Goal: Task Accomplishment & Management: Manage account settings

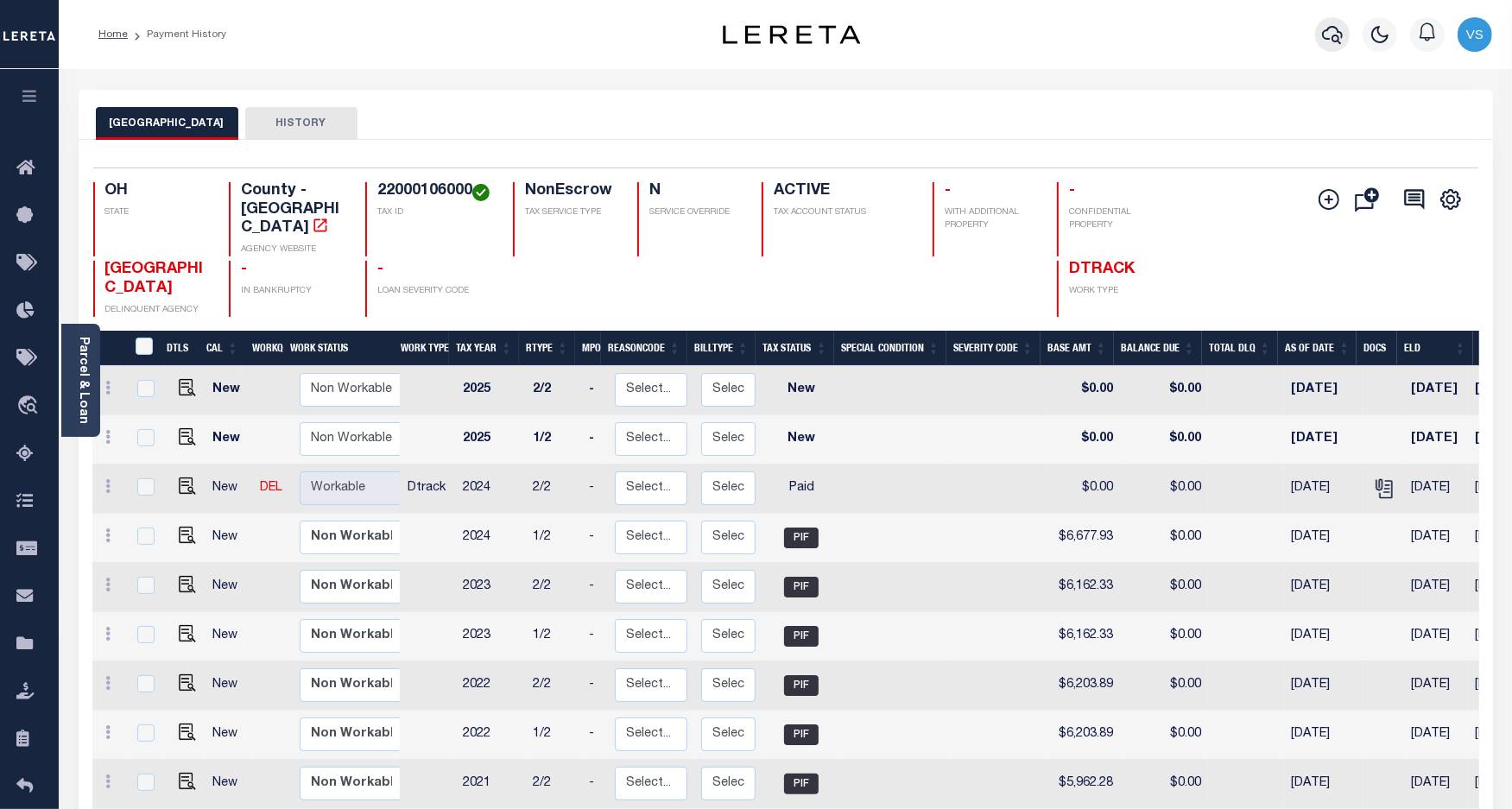
click at [1334, 44] on icon "button" at bounding box center [1331, 35] width 21 height 21
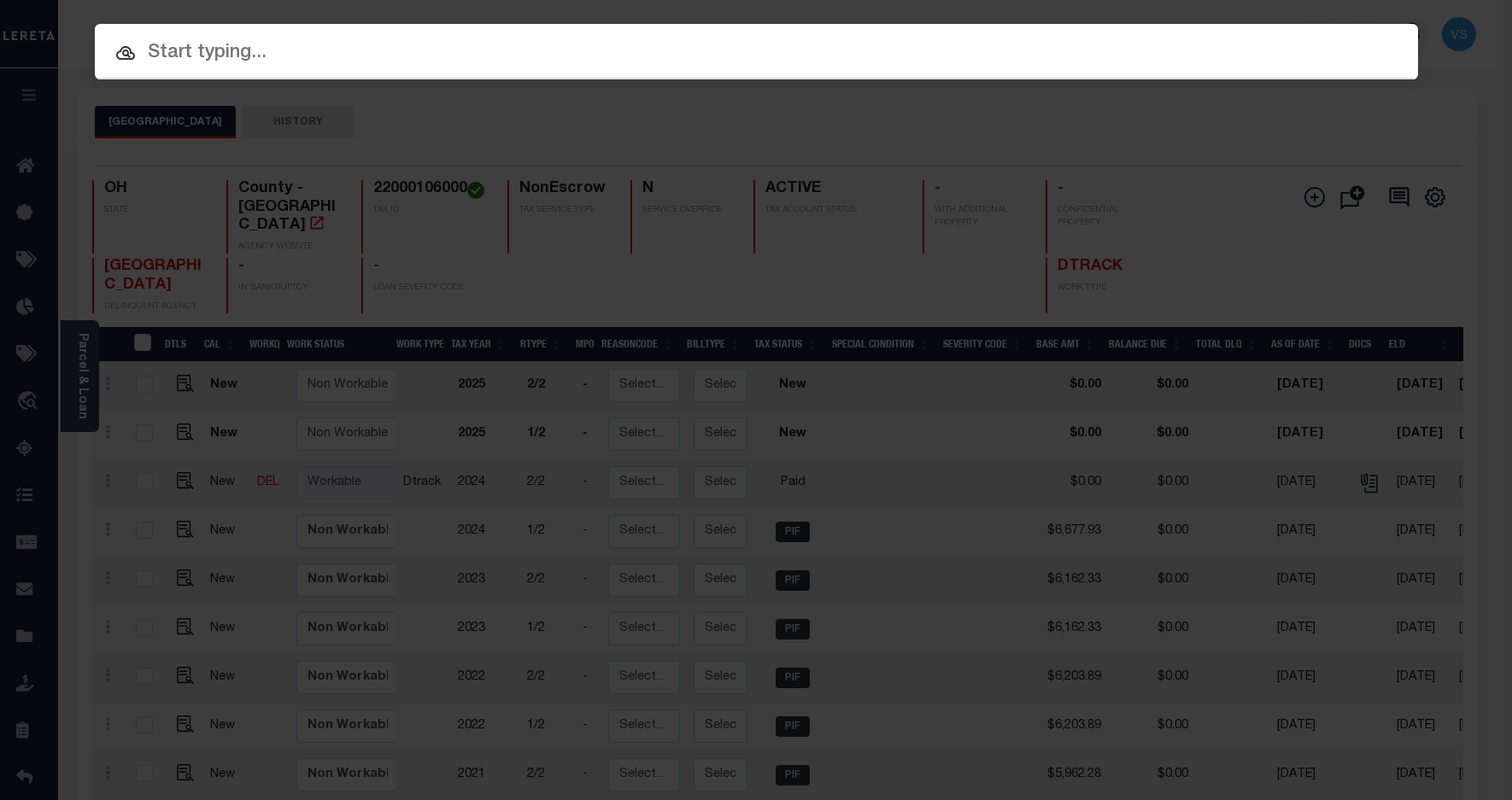
paste input "10043982"
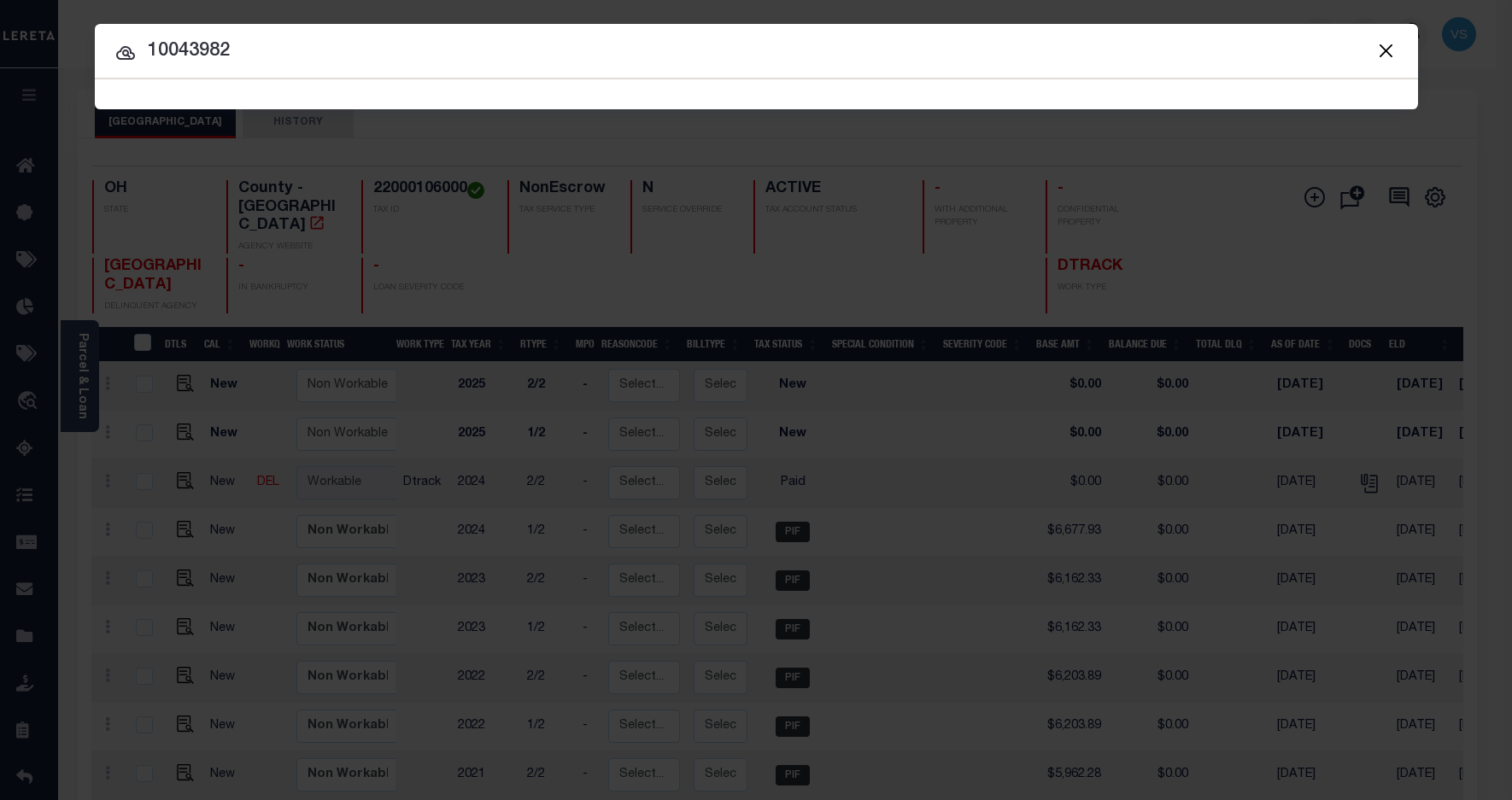
type input "10043982"
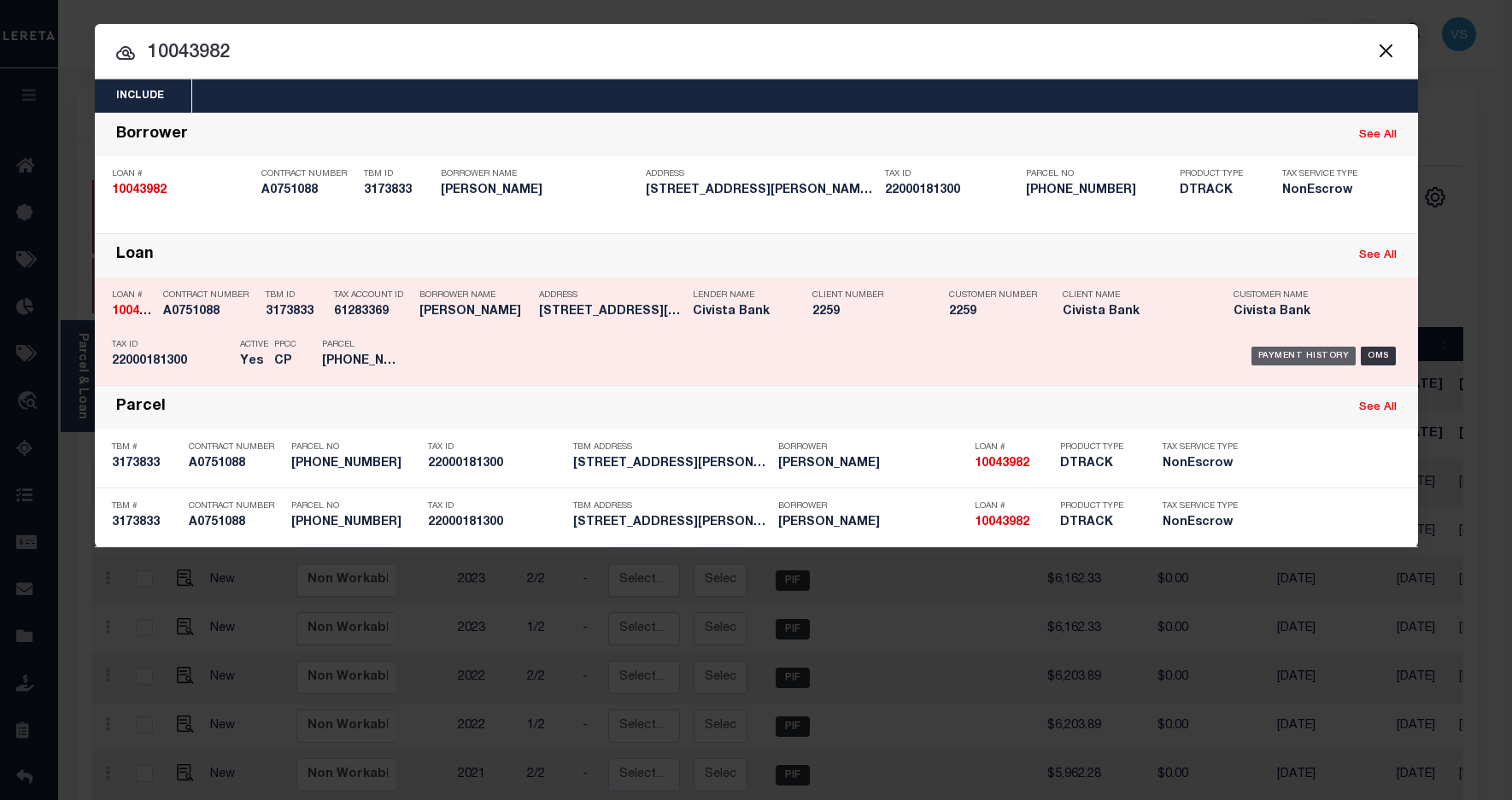
click at [1295, 356] on div "Payment History" at bounding box center [1304, 356] width 105 height 19
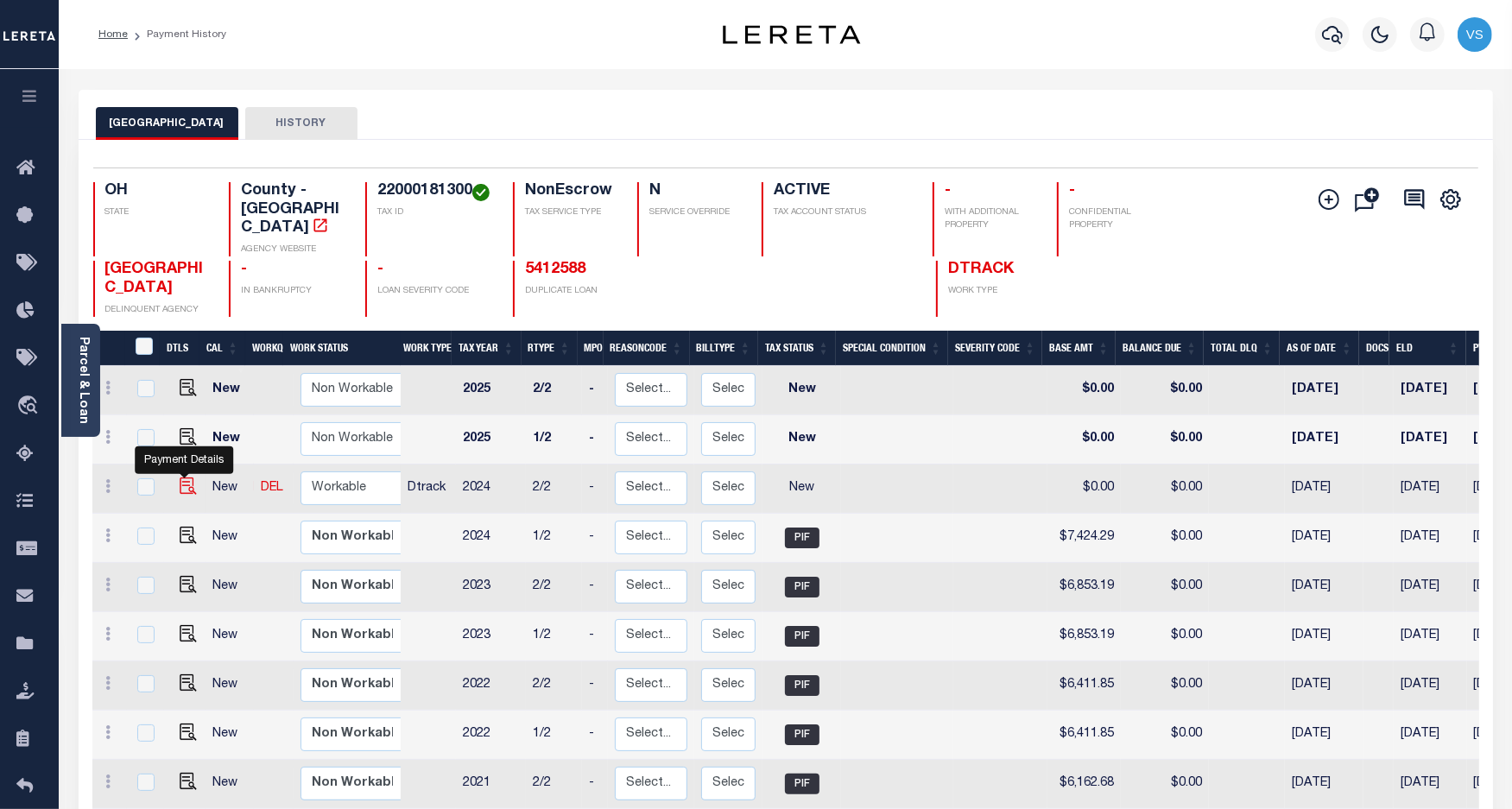
click at [182, 478] on img "" at bounding box center [188, 486] width 17 height 17
checkbox input "true"
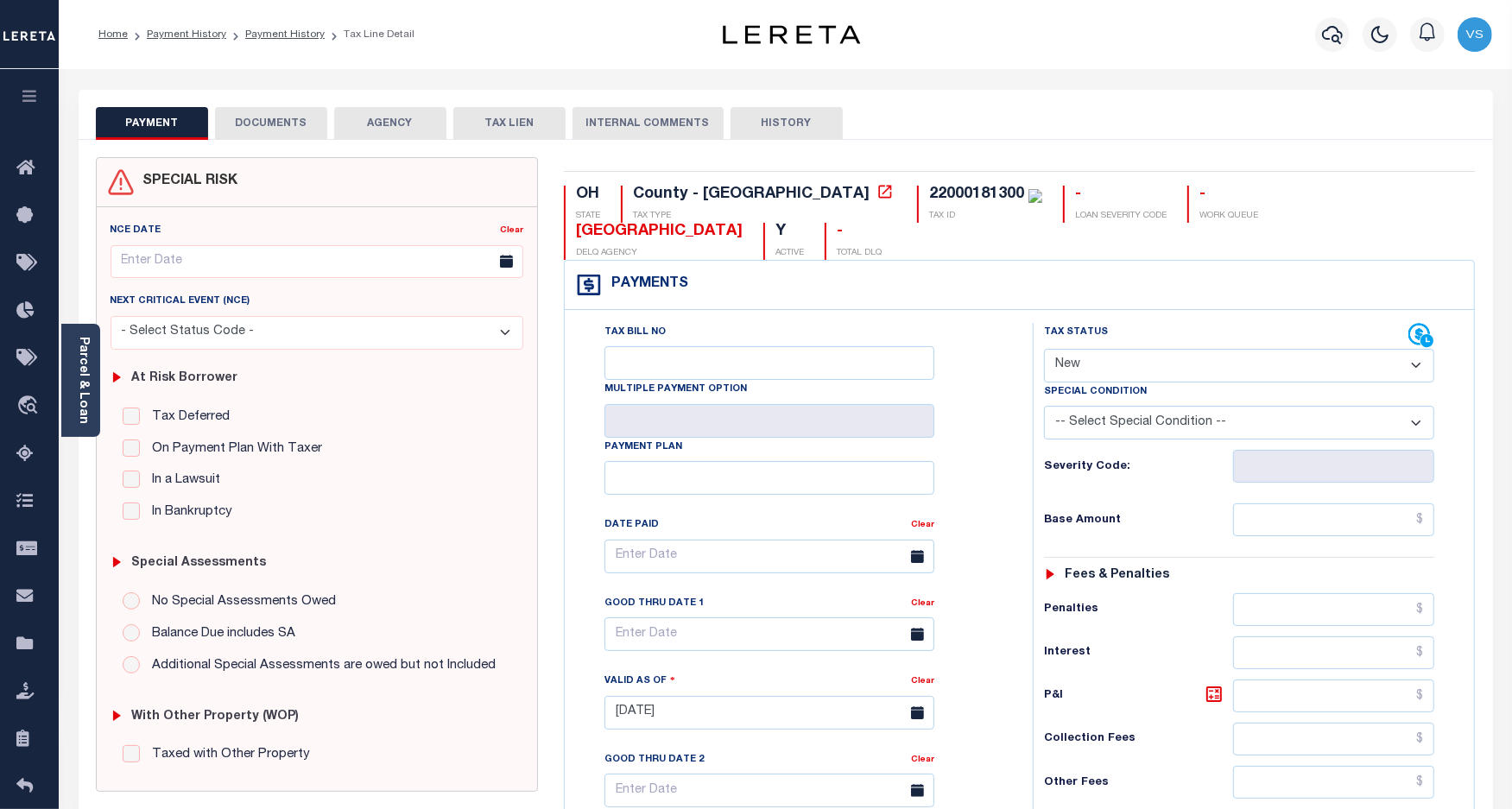
click at [929, 202] on div "22000181300" at bounding box center [977, 193] width 95 height 15
copy div "22000181300"
click at [929, 192] on div "22000181300" at bounding box center [977, 193] width 95 height 15
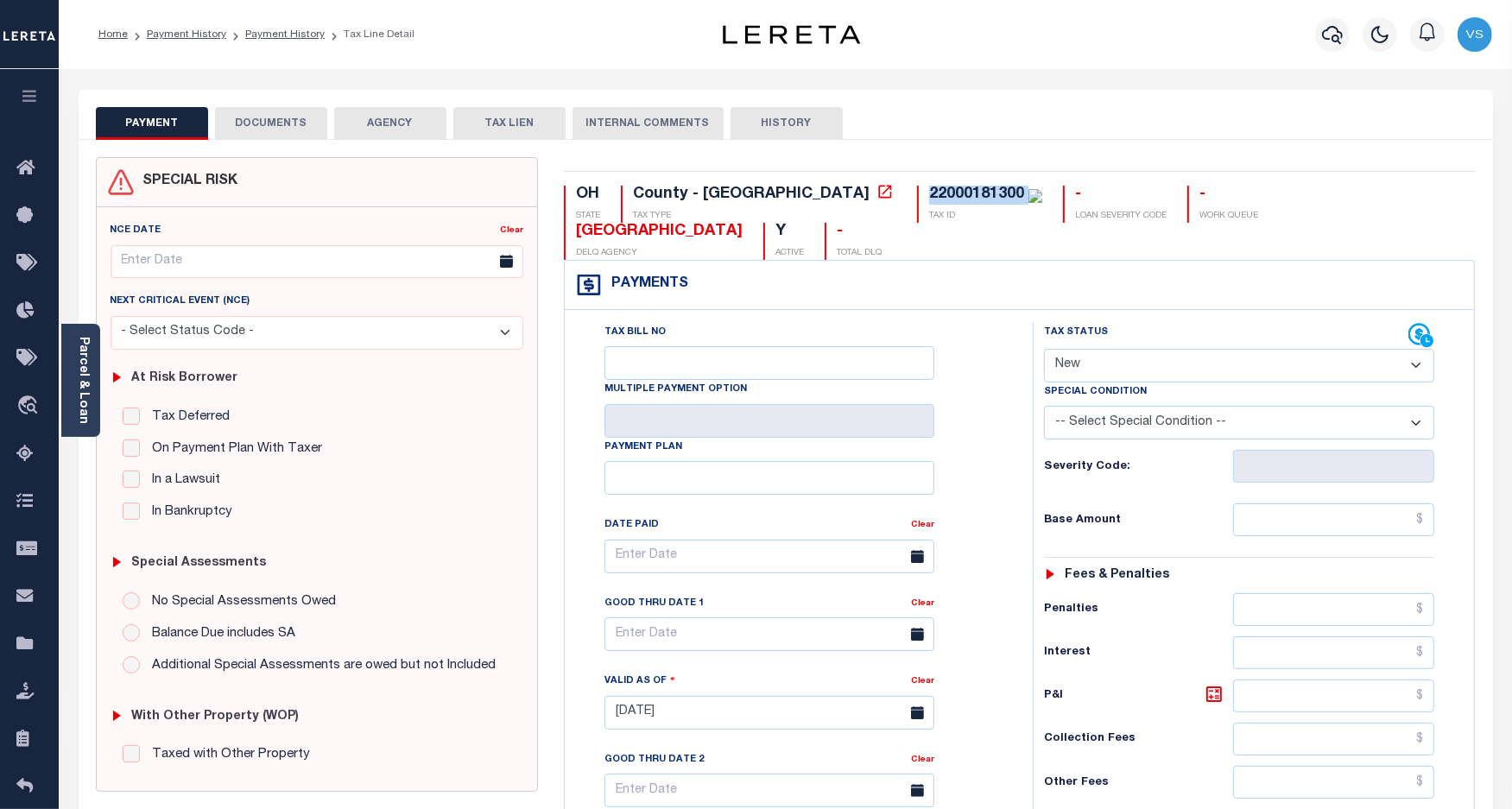
click at [1069, 349] on select "- Select Status Code - Open Due/Unpaid Paid Incomplete No Tax Due Internal Refu…" at bounding box center [1239, 365] width 391 height 34
select select "PYD"
click at [1044, 349] on select "- Select Status Code - Open Due/Unpaid Paid Incomplete No Tax Due Internal Refu…" at bounding box center [1239, 365] width 391 height 34
type input "[DATE]"
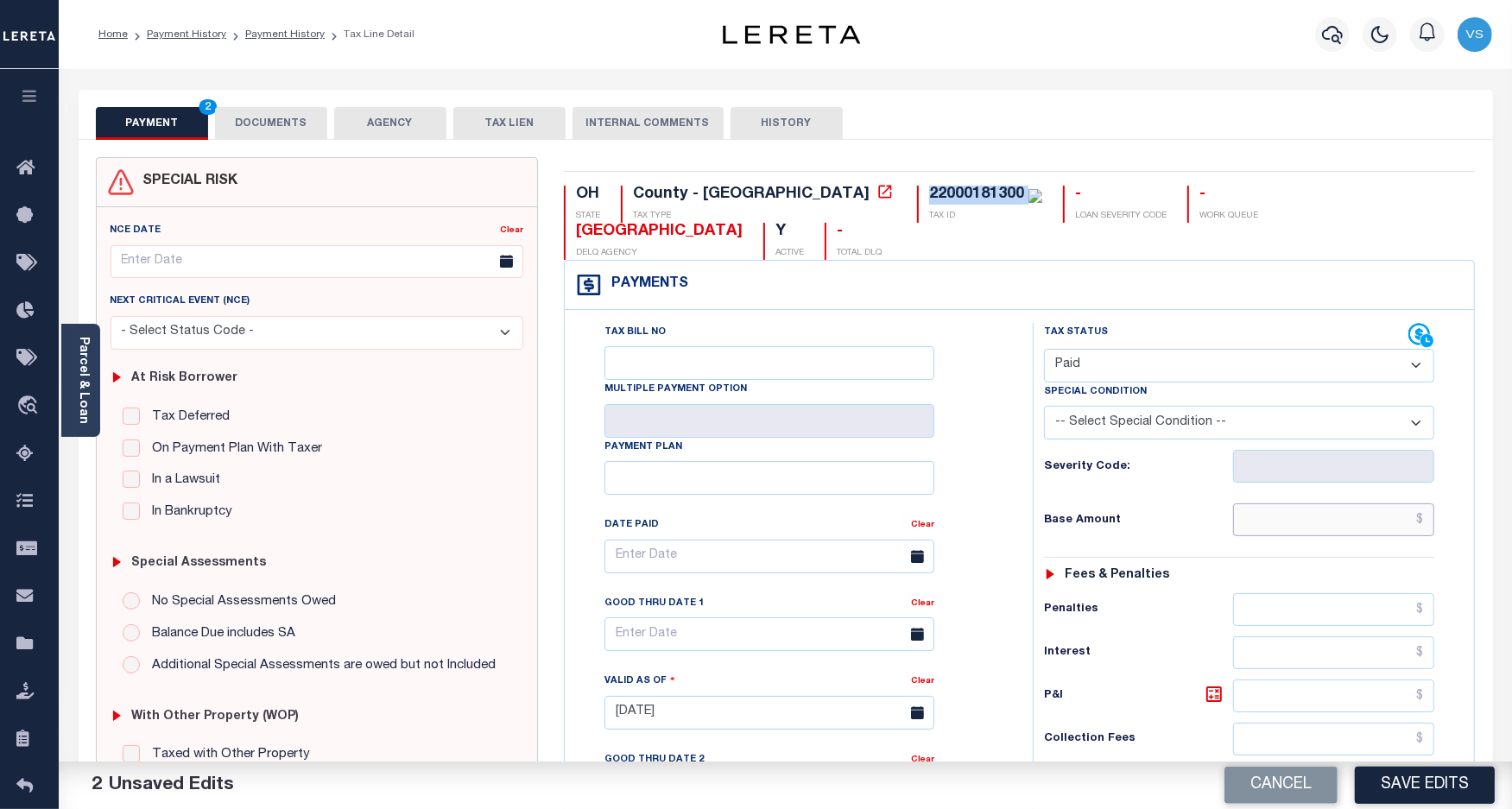
click at [1298, 504] on input "text" at bounding box center [1334, 520] width 201 height 33
click at [256, 118] on button "DOCUMENTS" at bounding box center [271, 123] width 113 height 33
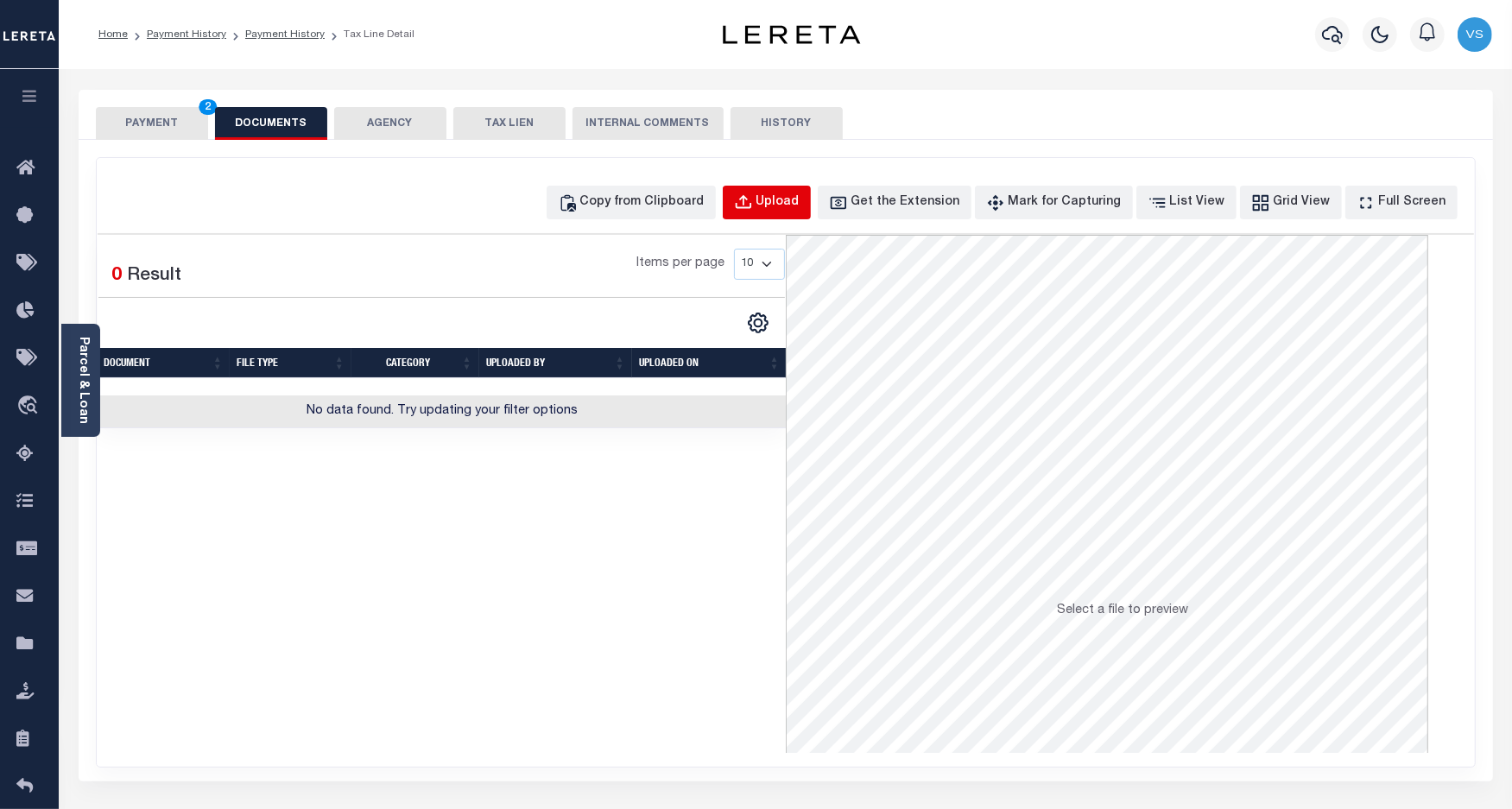
click at [800, 195] on div "Upload" at bounding box center [778, 202] width 44 height 19
select select "POP"
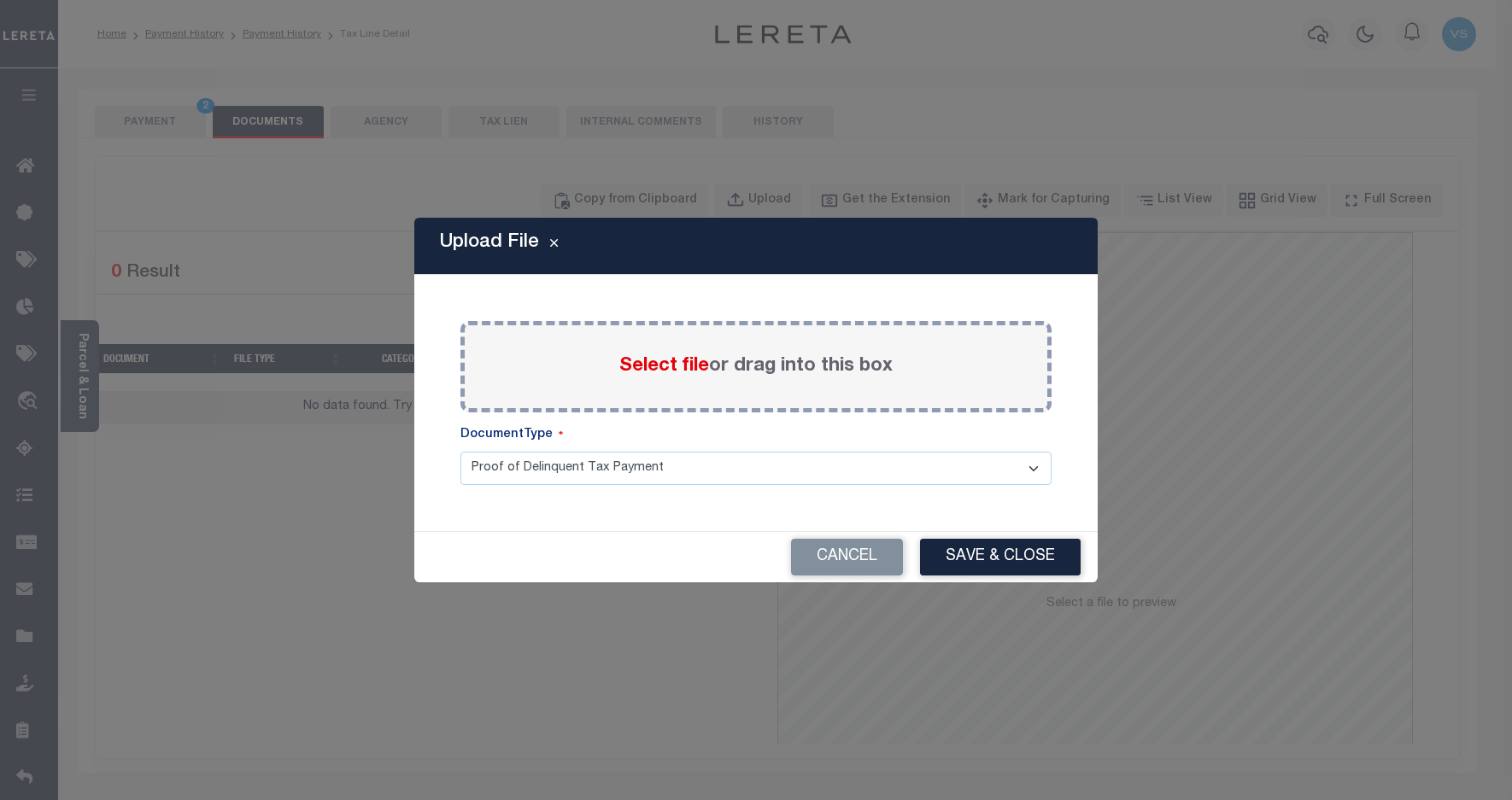
click at [652, 365] on span "Select file" at bounding box center [664, 366] width 90 height 19
click at [0, 0] on input "Select file or drag into this box" at bounding box center [0, 0] width 0 height 0
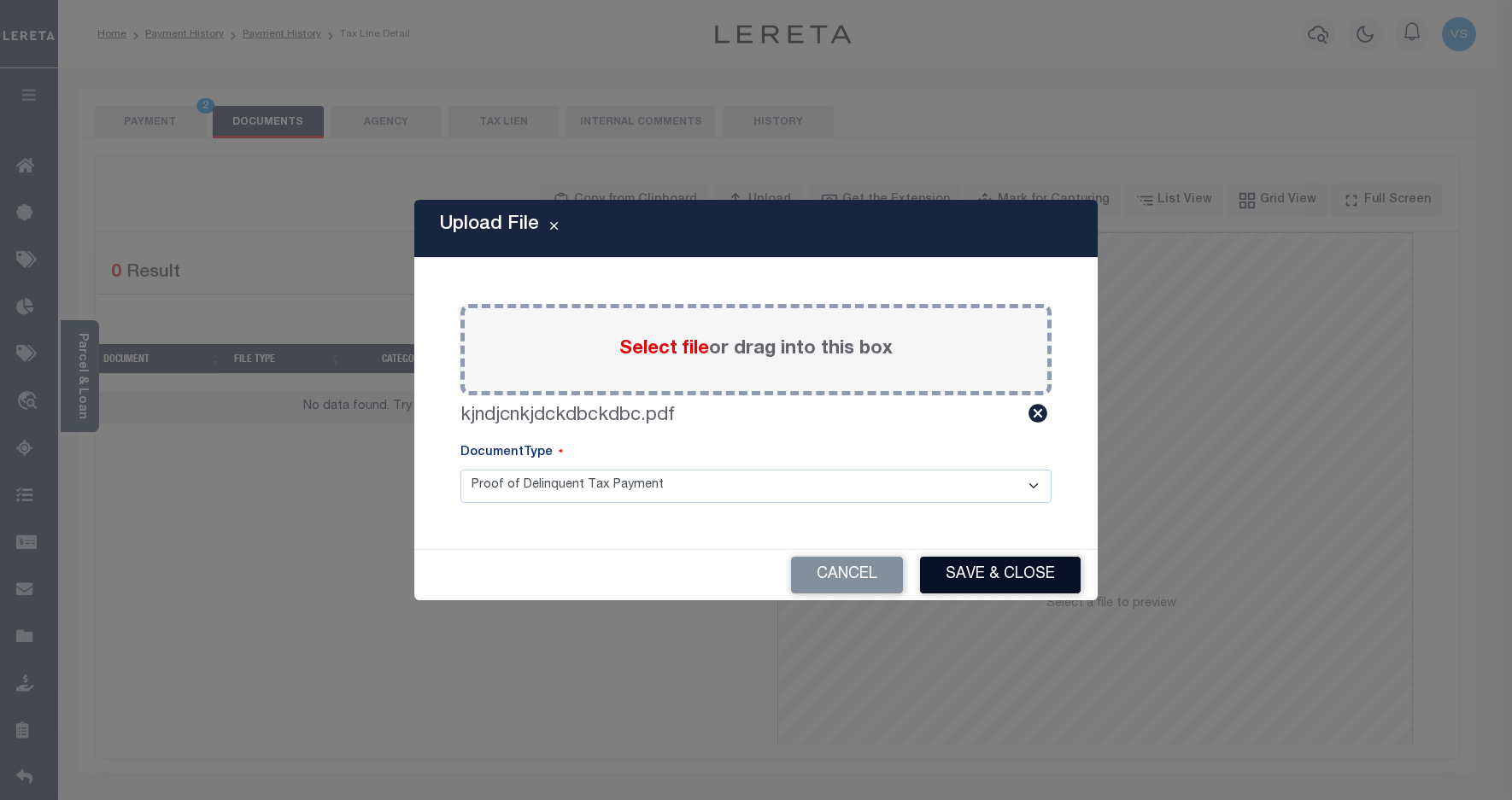
click at [991, 573] on button "Save & Close" at bounding box center [1000, 575] width 161 height 37
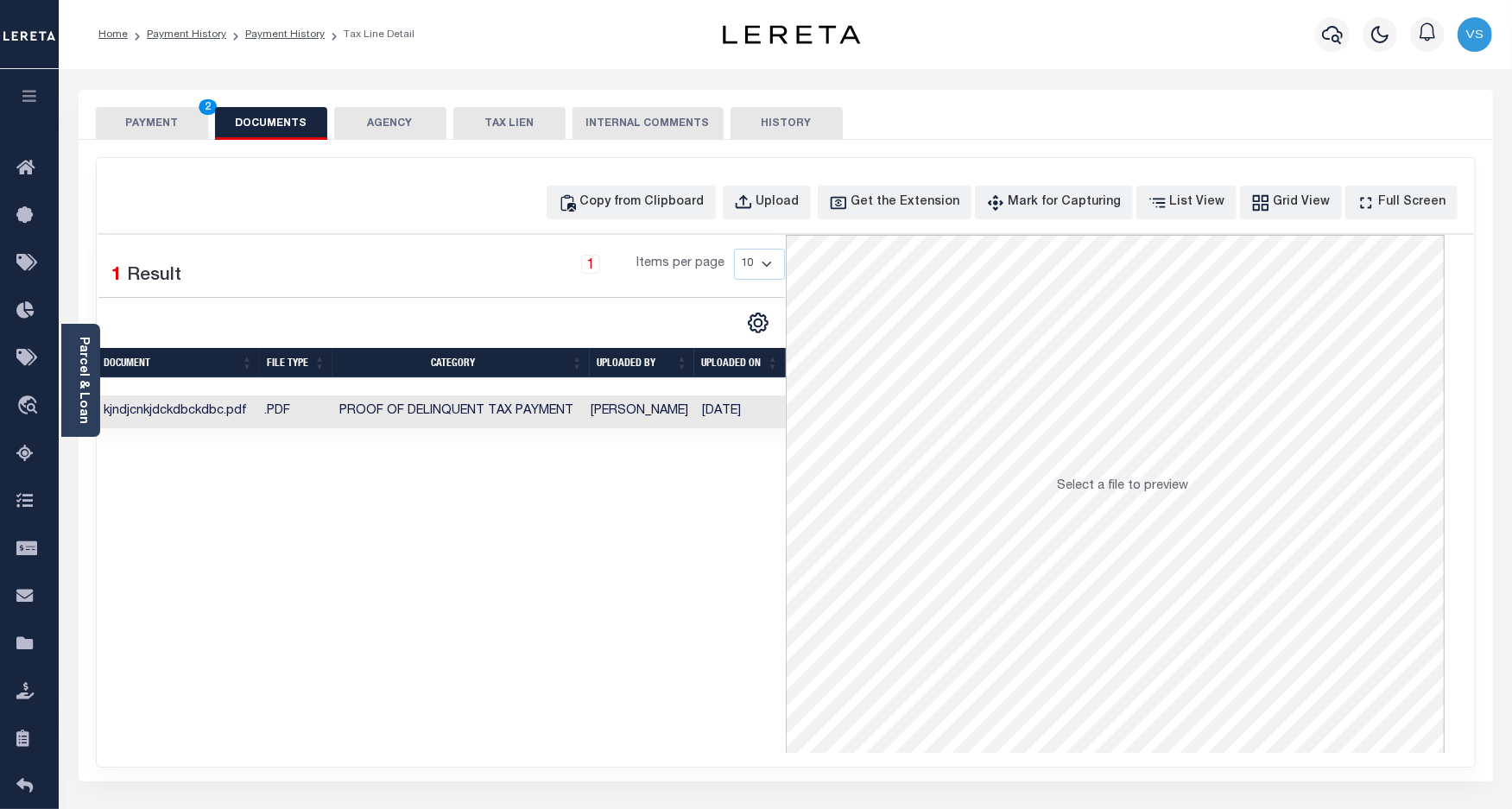
click at [133, 123] on button "PAYMENT 2" at bounding box center [152, 123] width 113 height 33
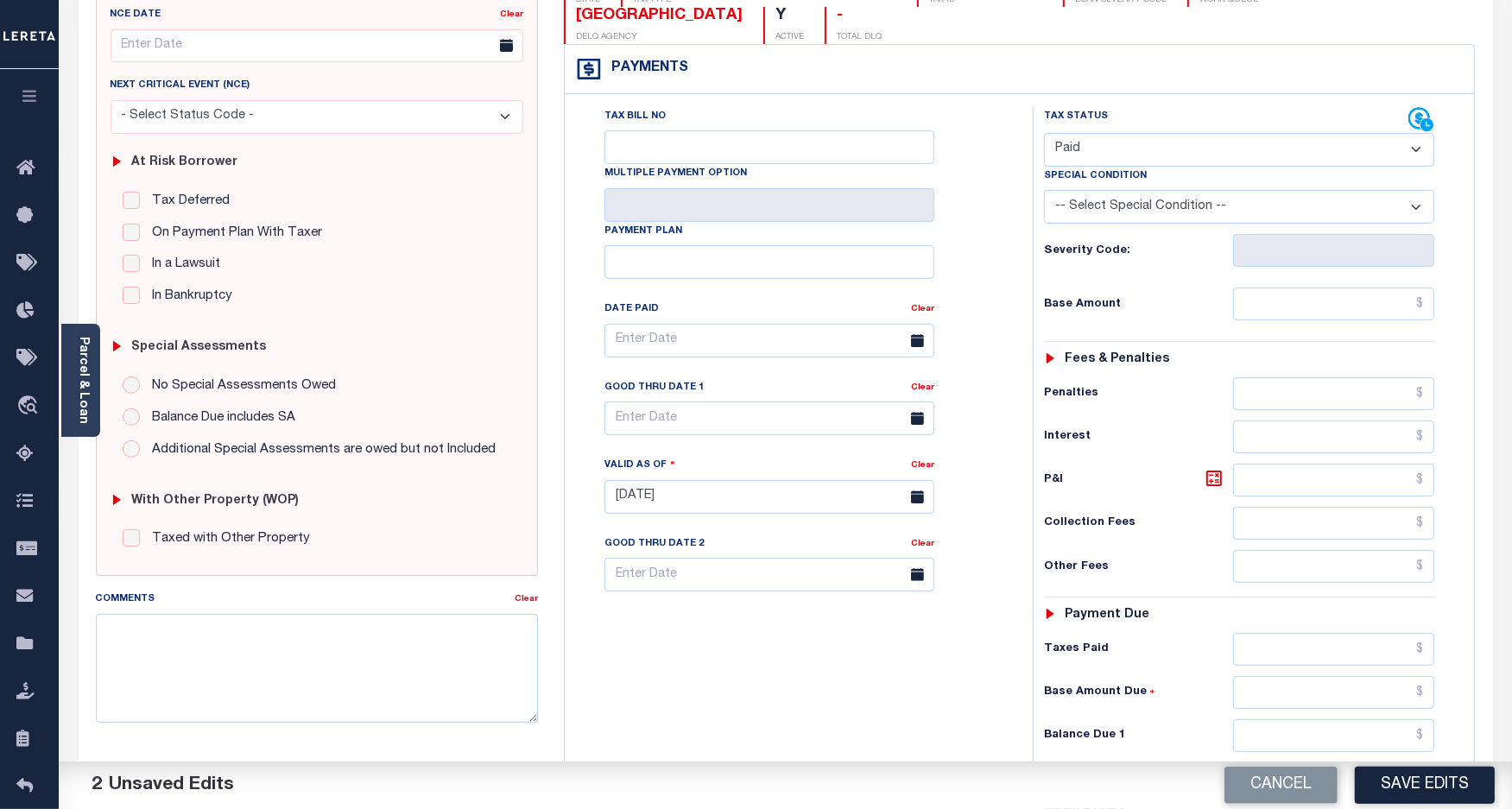
scroll to position [324, 0]
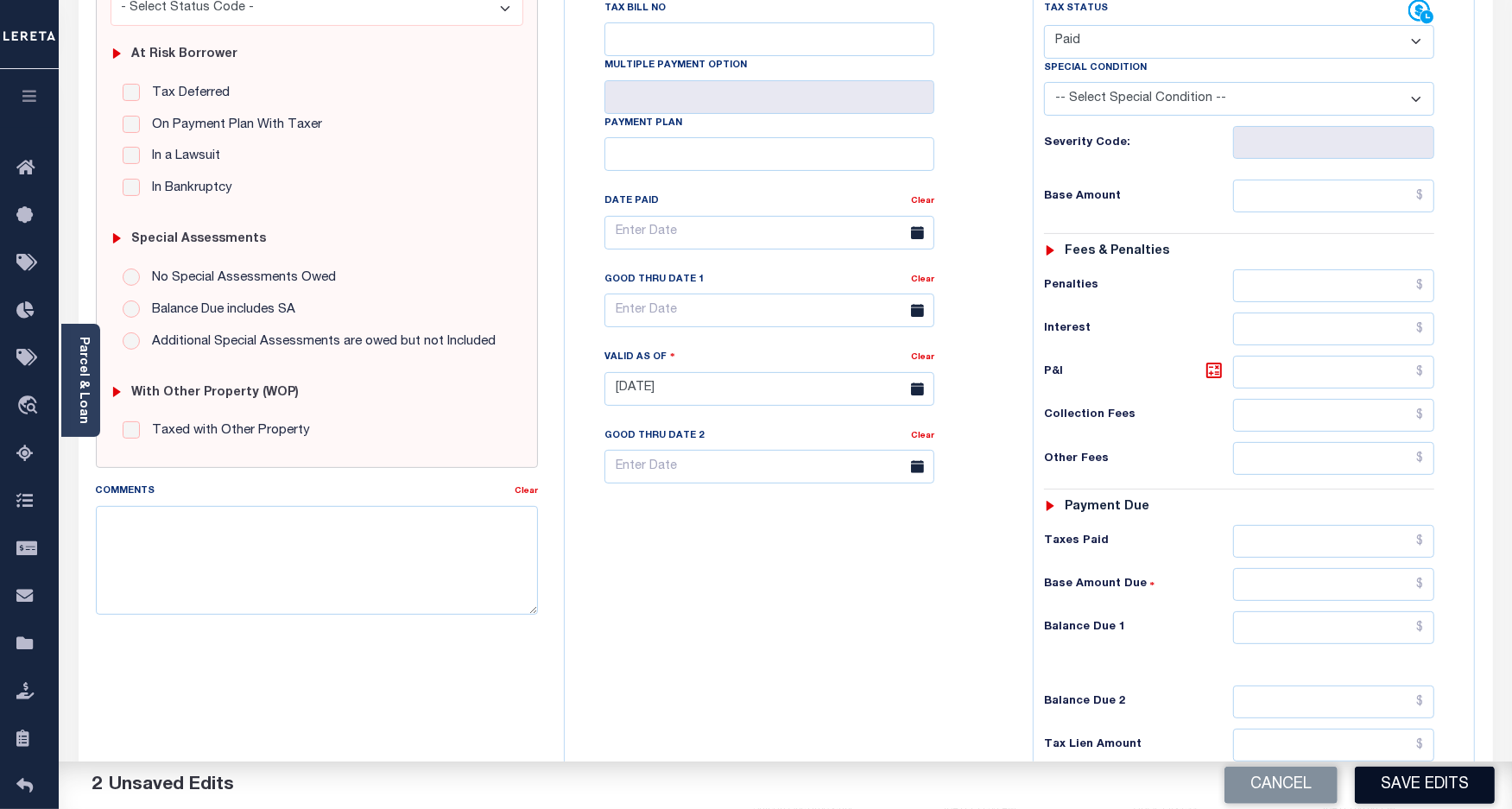
click at [1377, 795] on button "Save Edits" at bounding box center [1425, 785] width 140 height 37
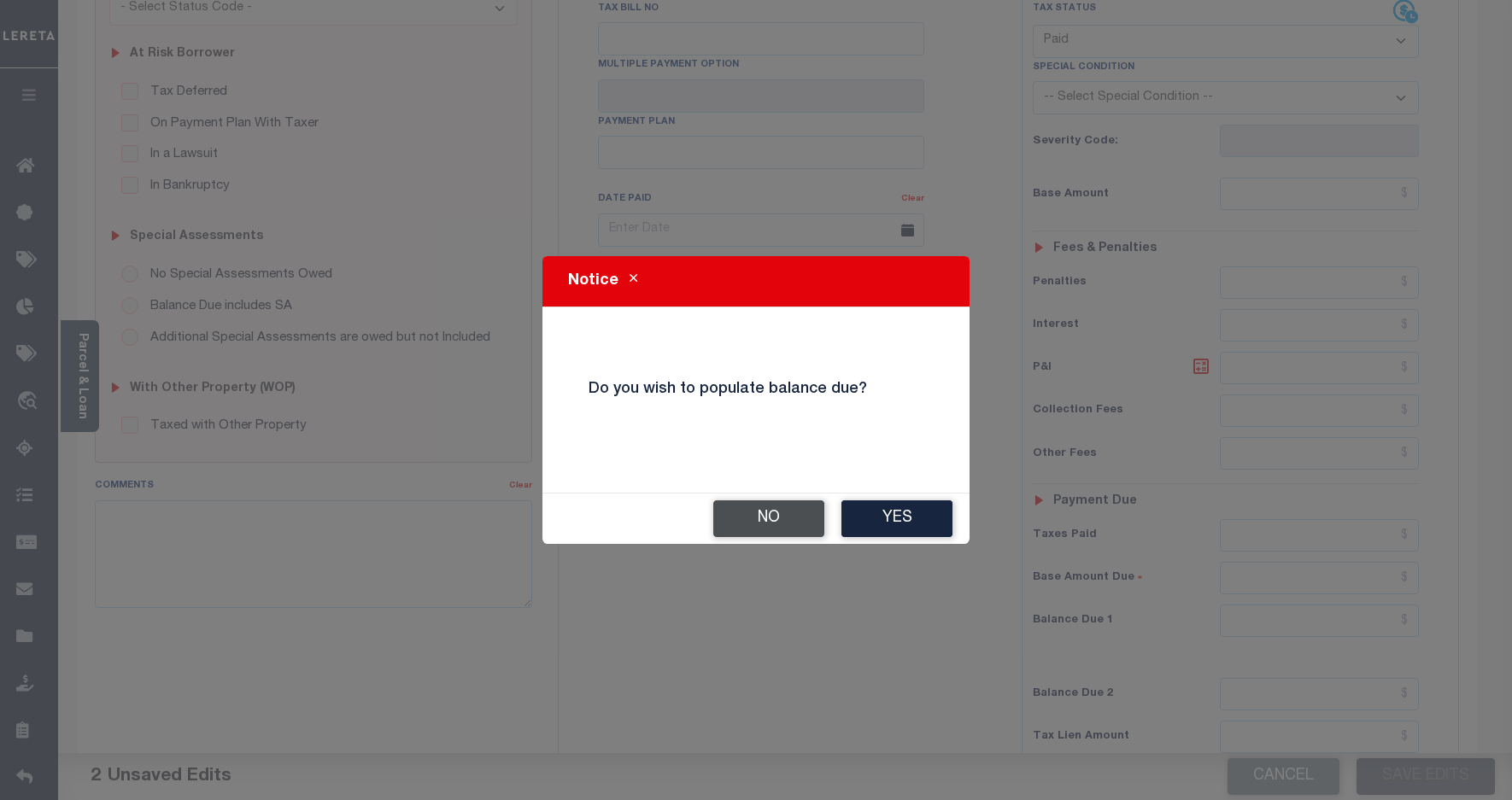
click at [784, 519] on button "No" at bounding box center [769, 518] width 111 height 37
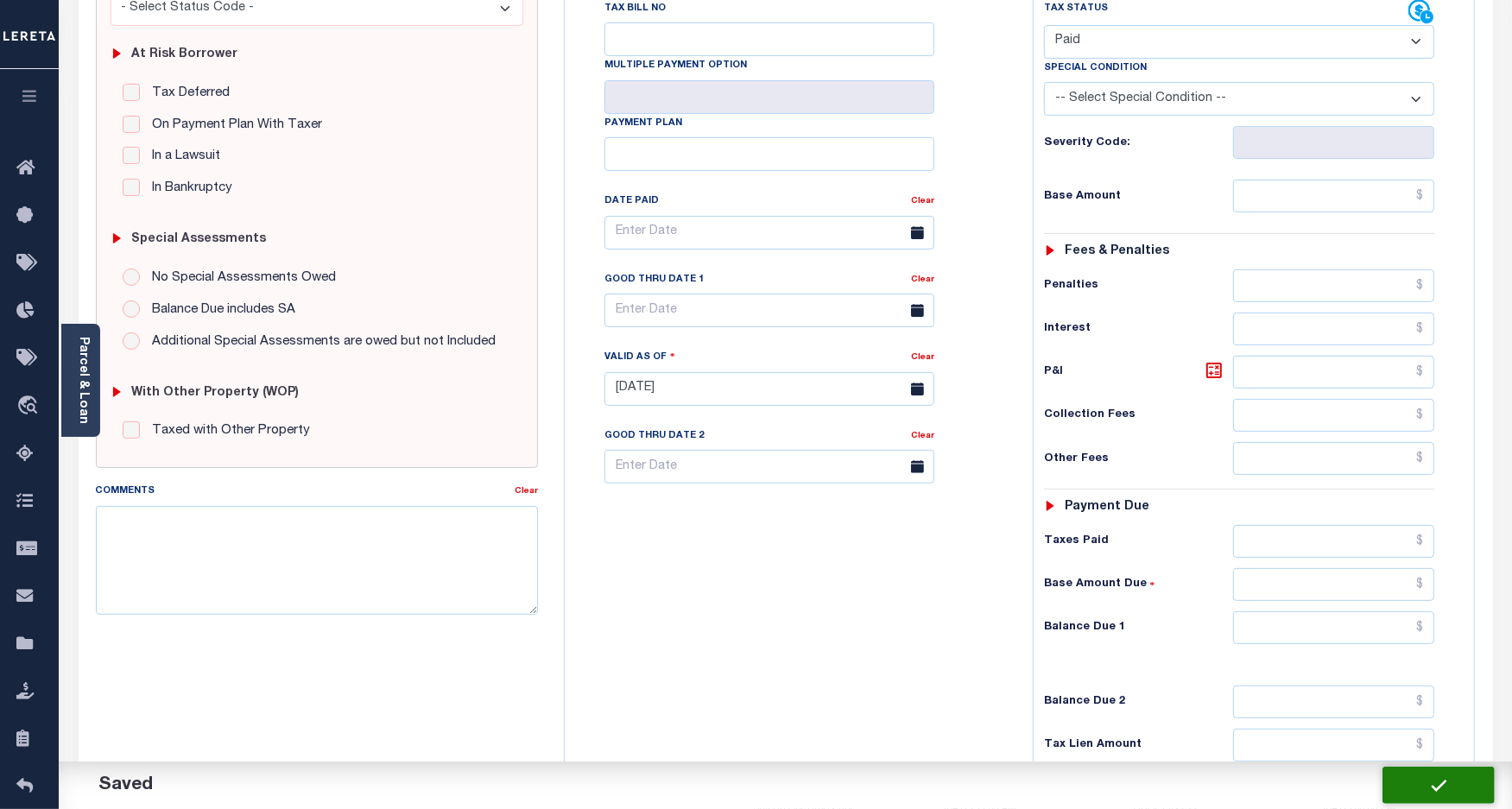
checkbox input "false"
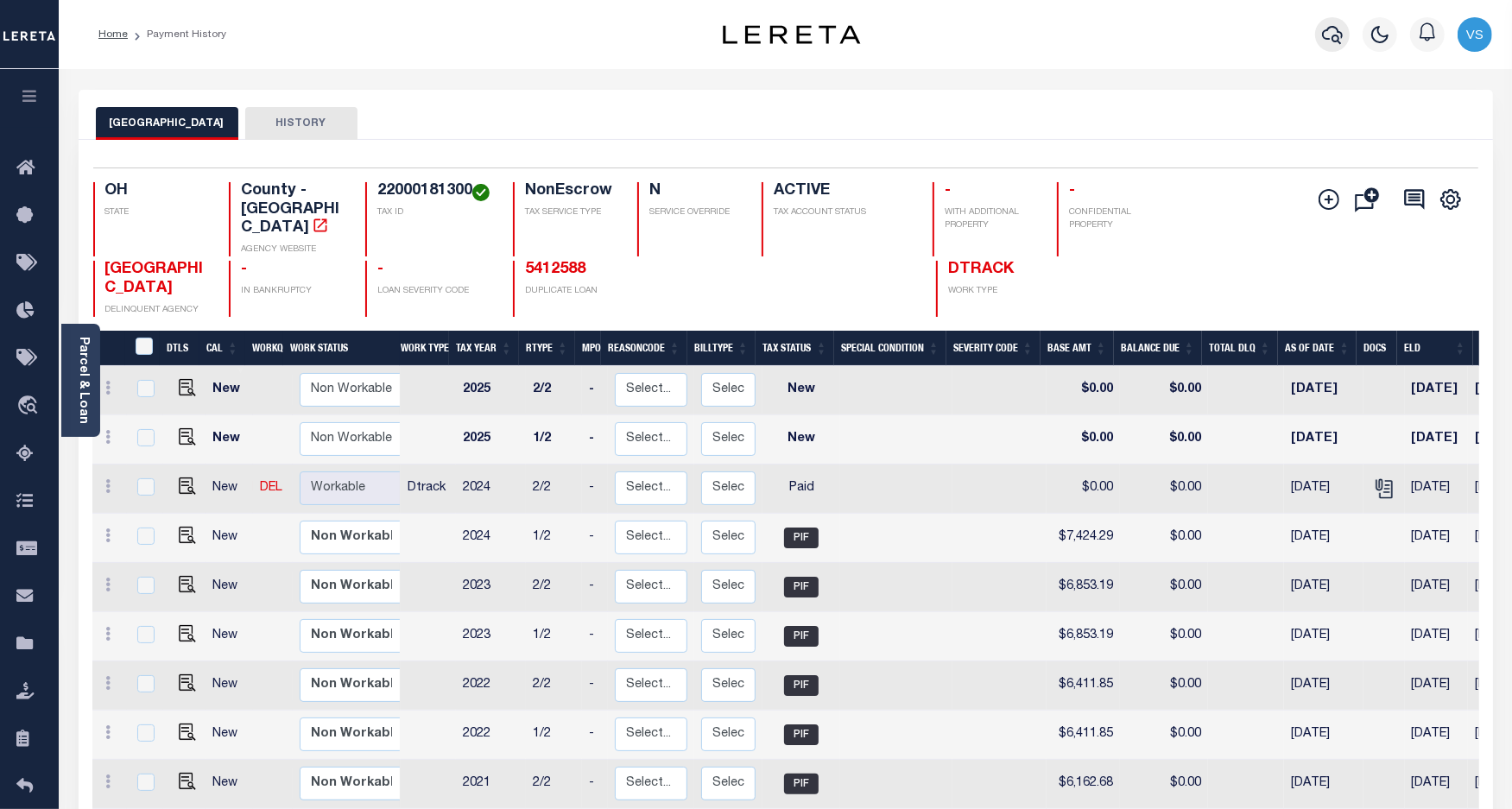
click at [1322, 32] on icon "button" at bounding box center [1331, 35] width 21 height 21
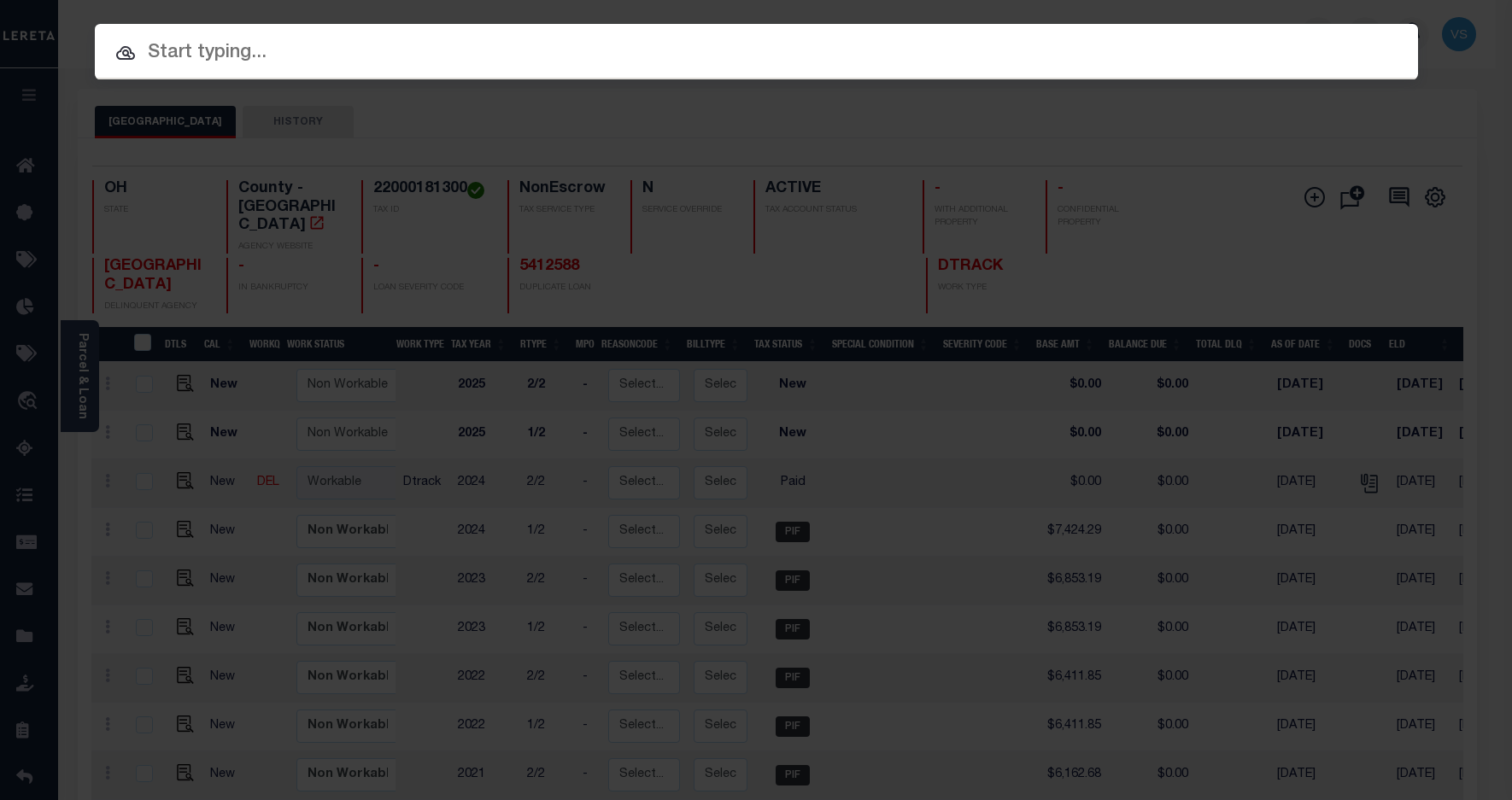
paste input "5412588"
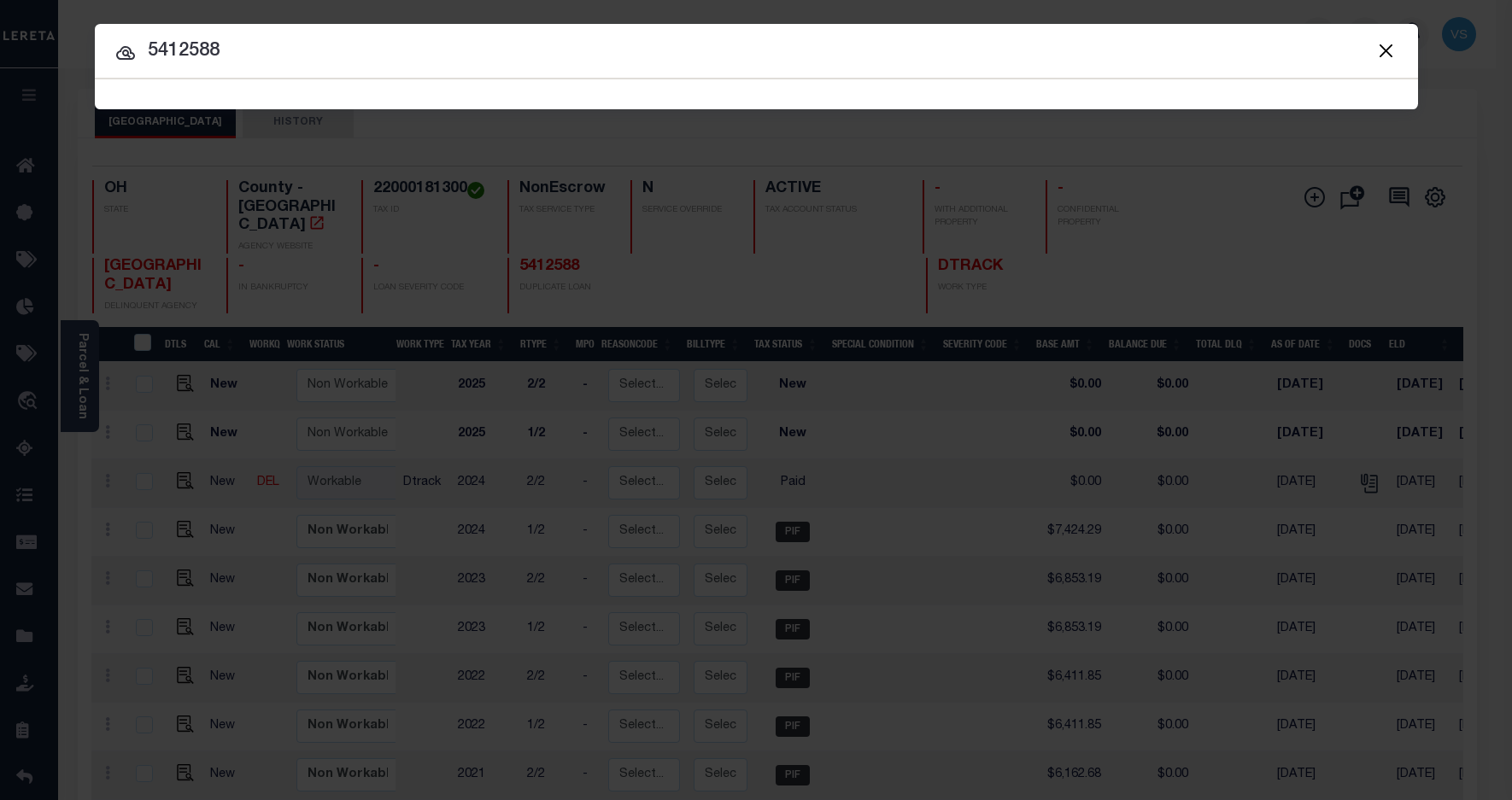
type input "5412588"
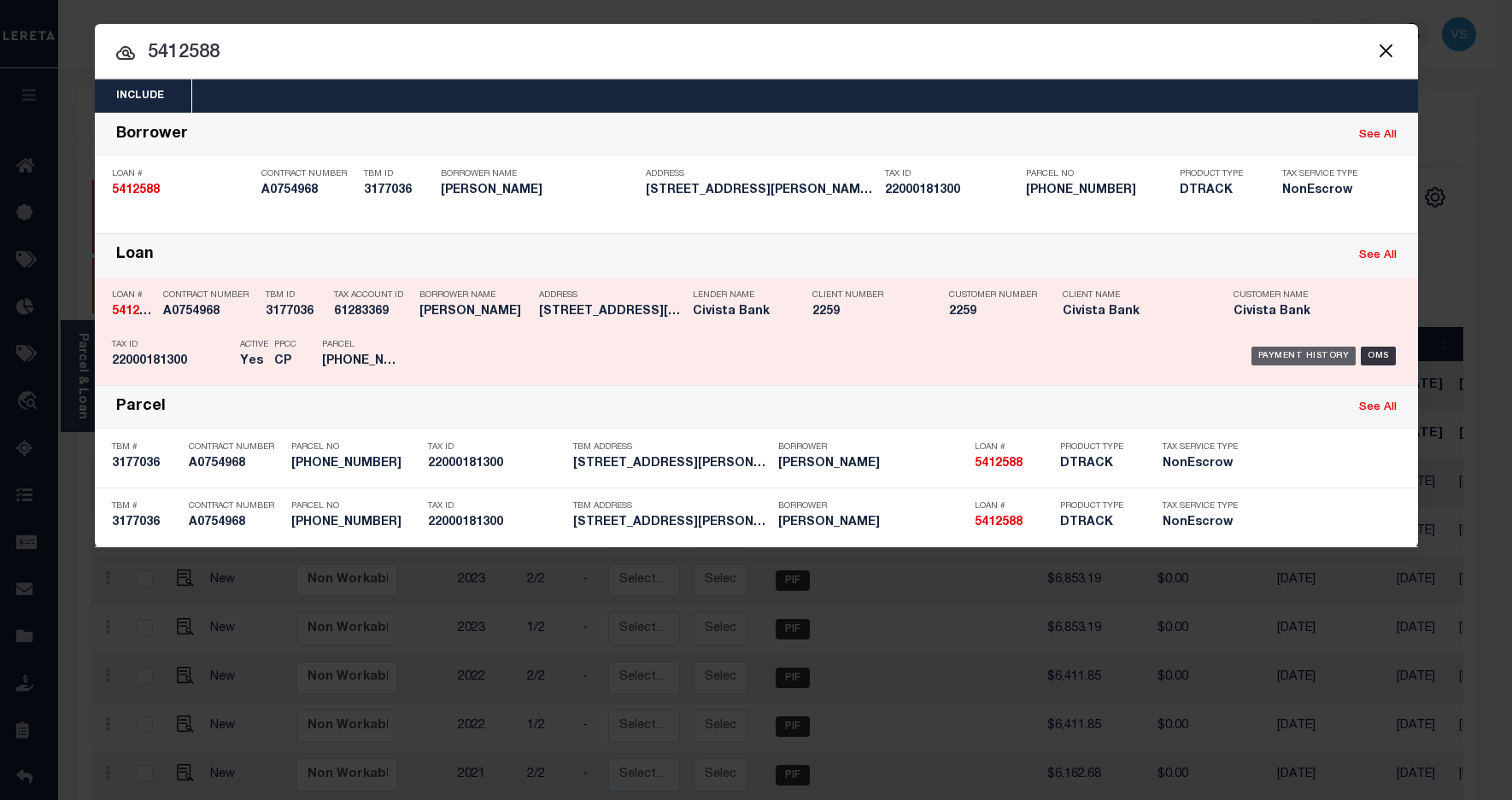
click at [1279, 351] on div "Payment History" at bounding box center [1304, 356] width 105 height 19
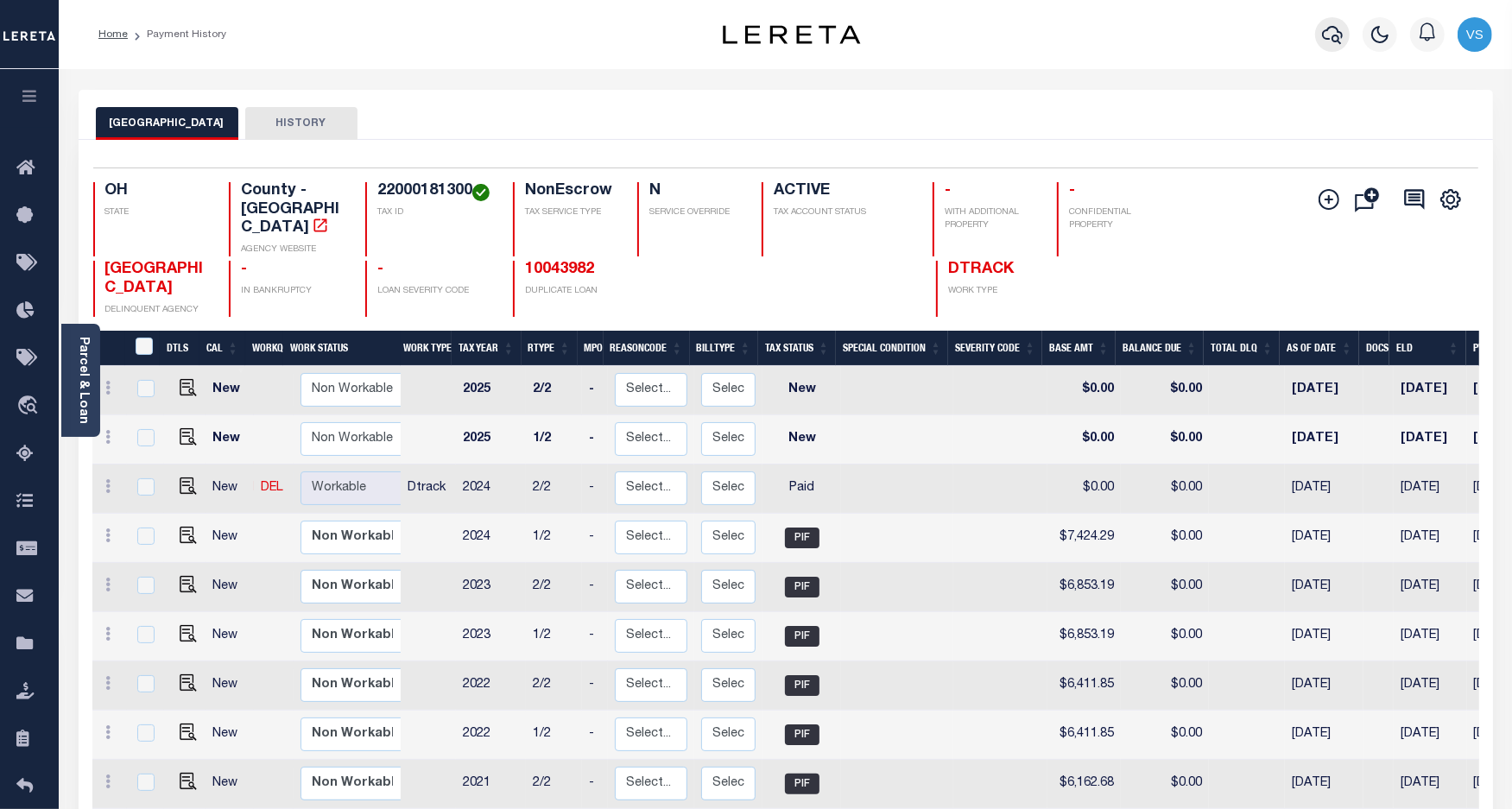
click at [1339, 35] on icon "button" at bounding box center [1331, 35] width 21 height 21
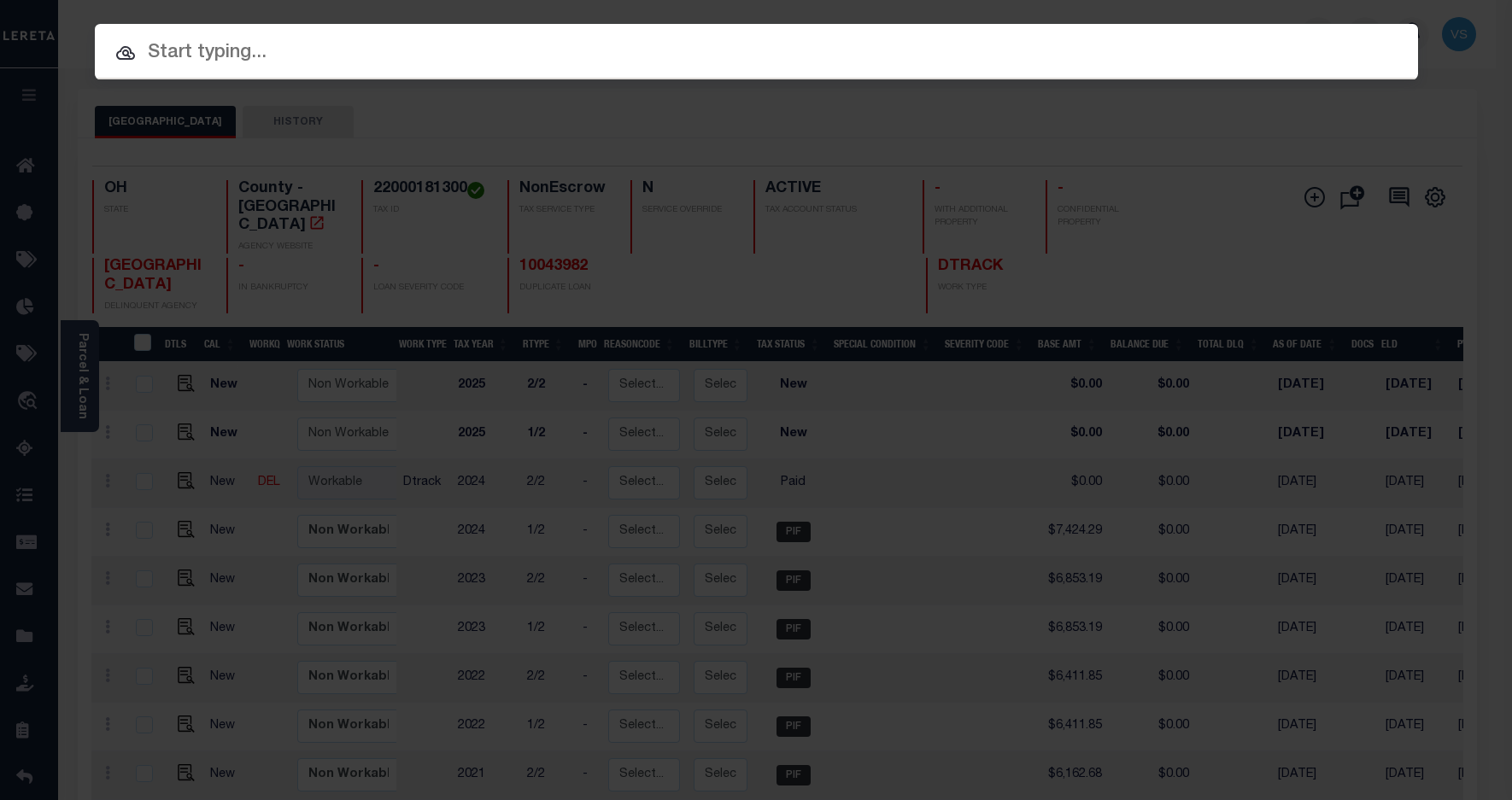
paste input "10047456"
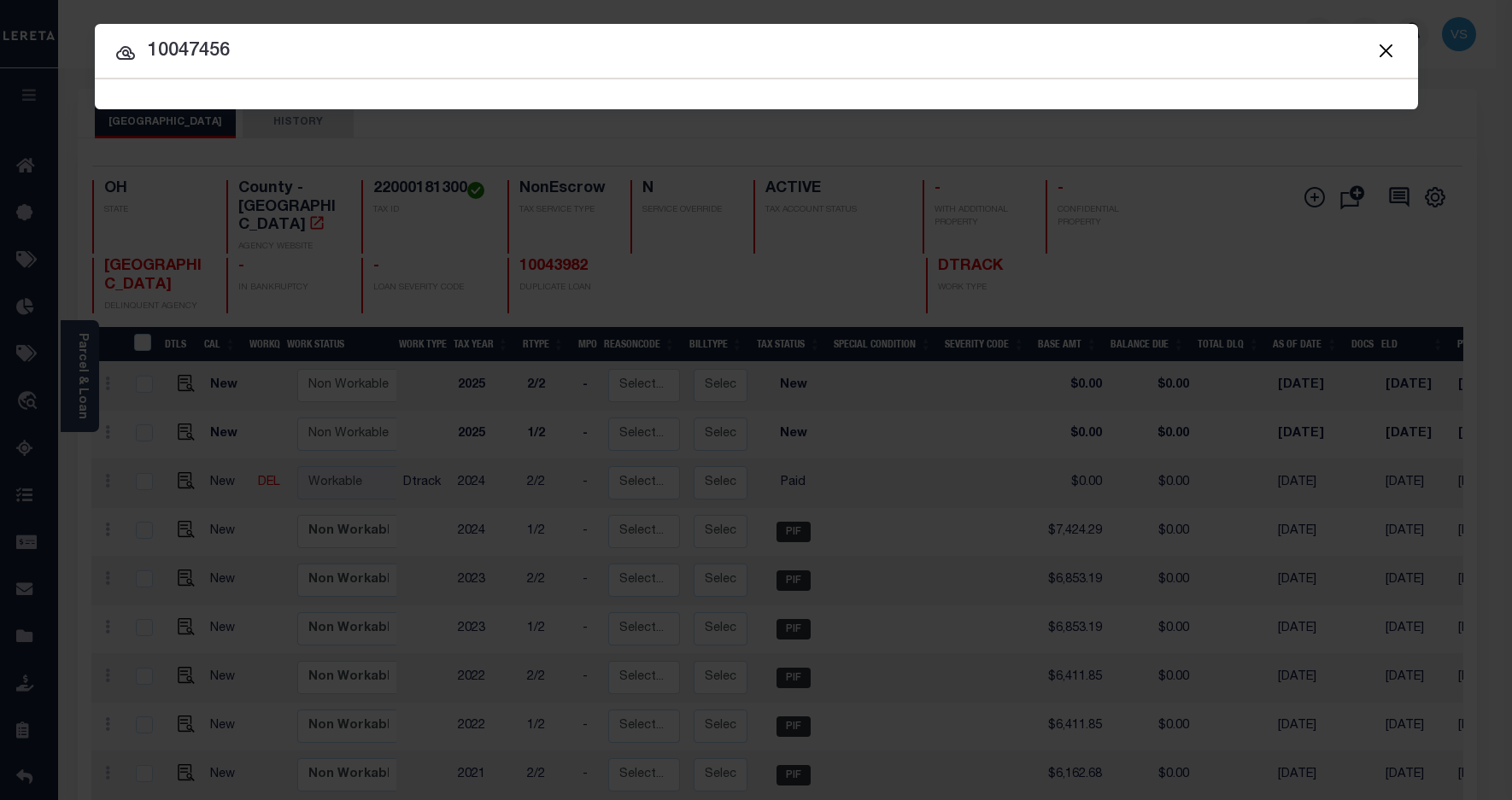
type input "10047456"
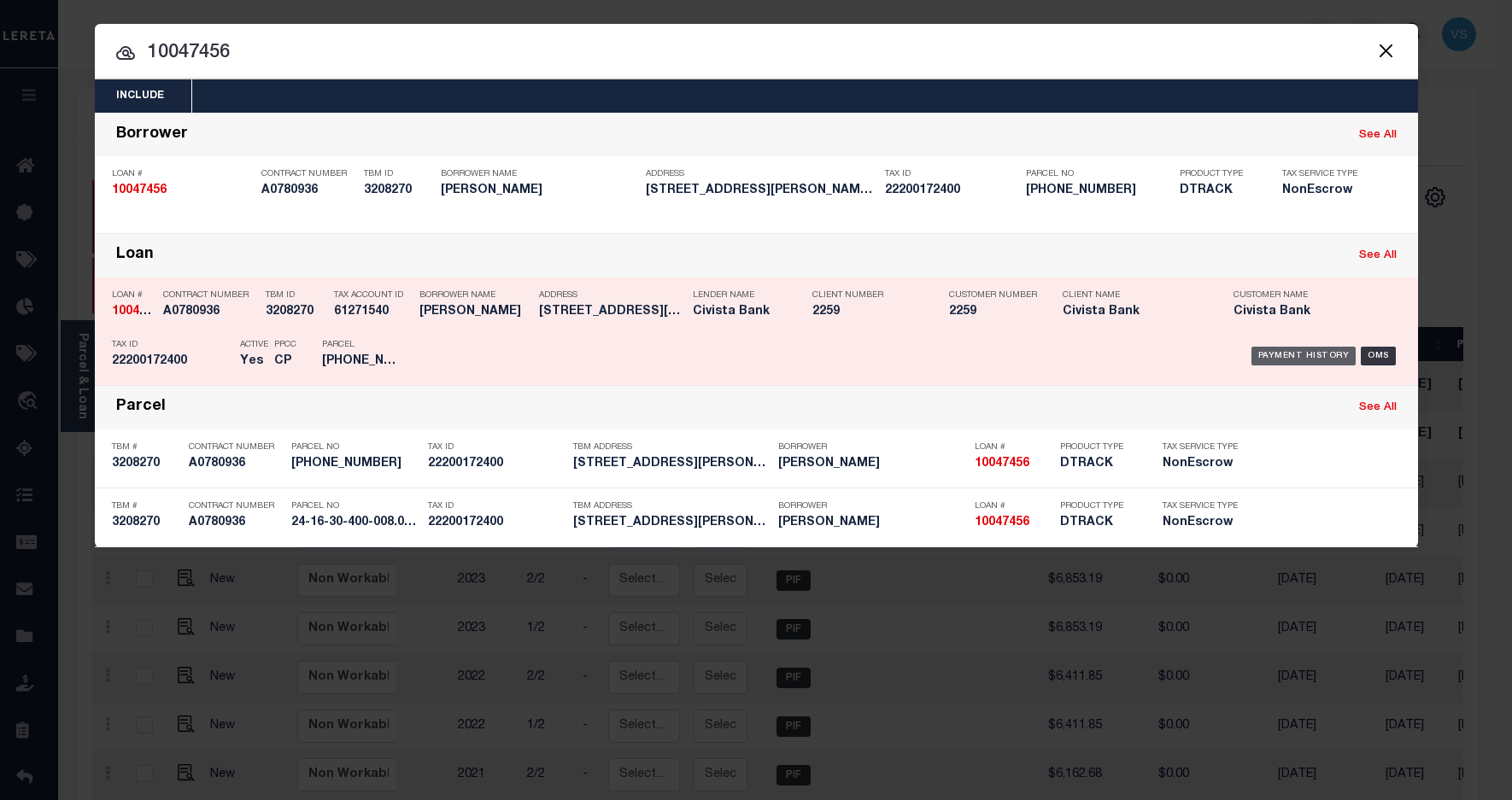
click at [1273, 355] on div "Payment History" at bounding box center [1304, 356] width 105 height 19
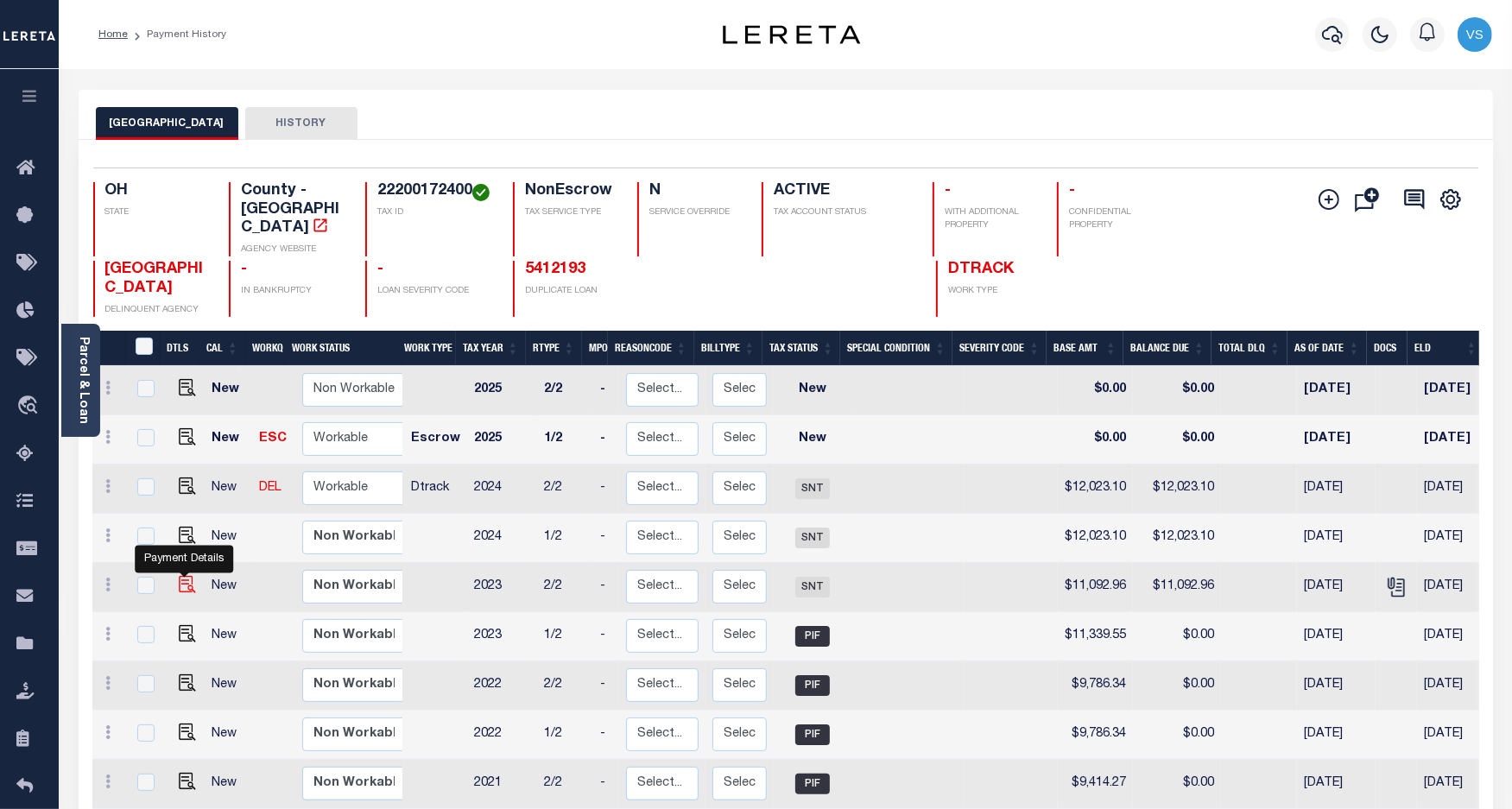
click at [186, 577] on img "" at bounding box center [187, 585] width 17 height 17
checkbox input "true"
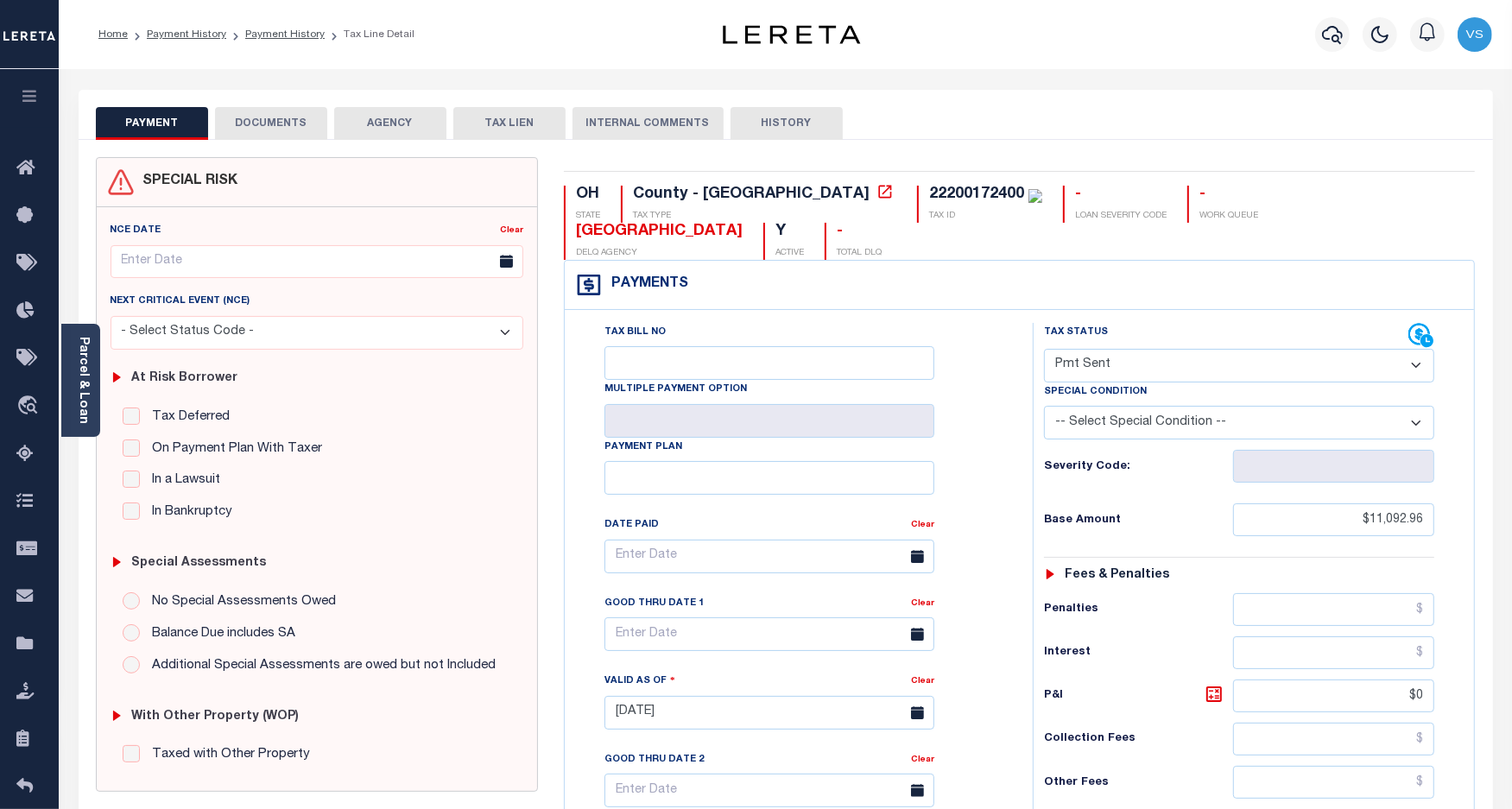
click at [1063, 349] on select "- Select Status Code - Open Due/Unpaid Paid Incomplete No Tax Due Internal Refu…" at bounding box center [1239, 365] width 391 height 34
select select "PYD"
click at [1044, 349] on select "- Select Status Code - Open Due/Unpaid Paid Incomplete No Tax Due Internal Refu…" at bounding box center [1239, 365] width 391 height 34
type input "[DATE]"
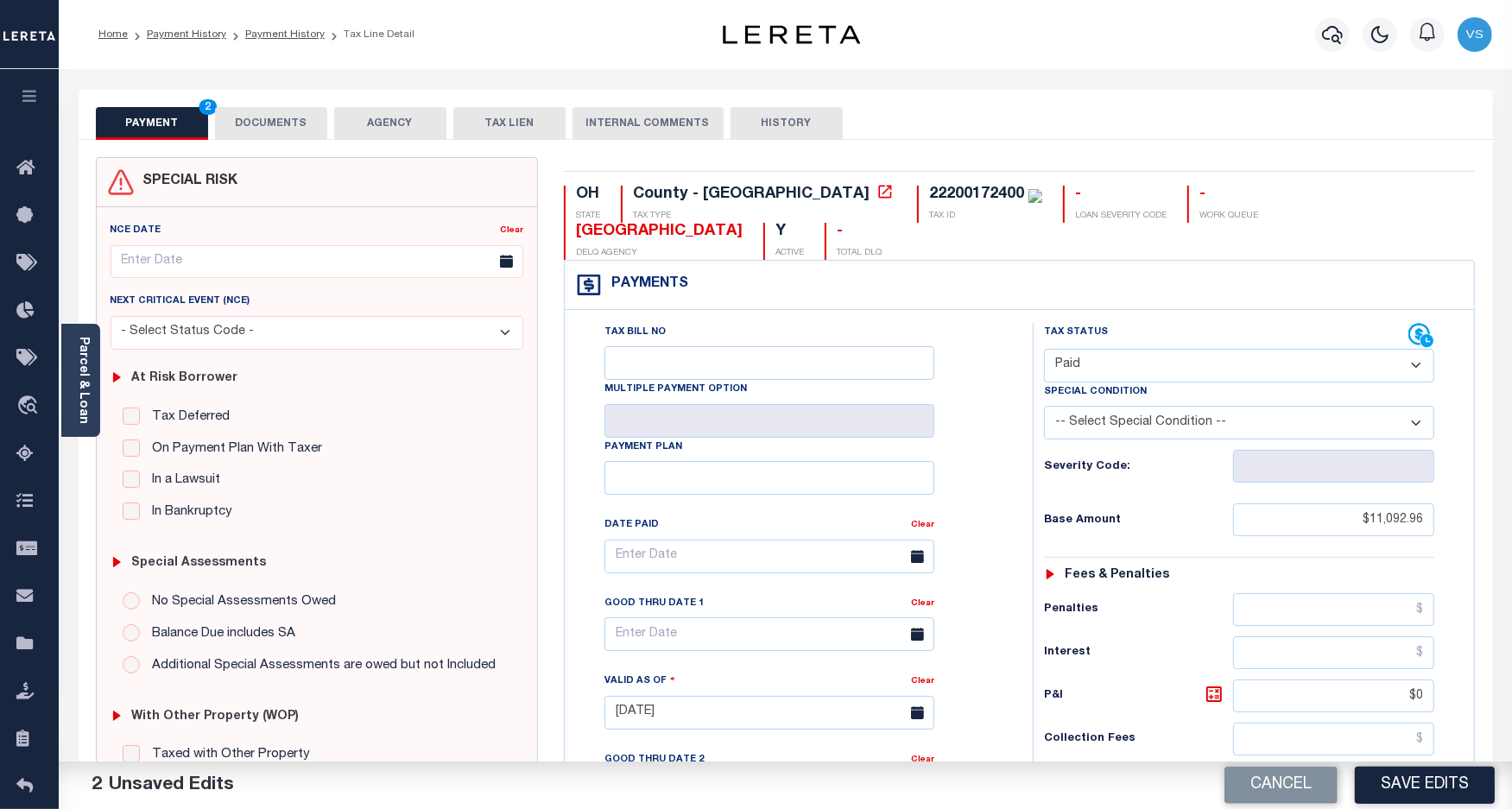
scroll to position [324, 0]
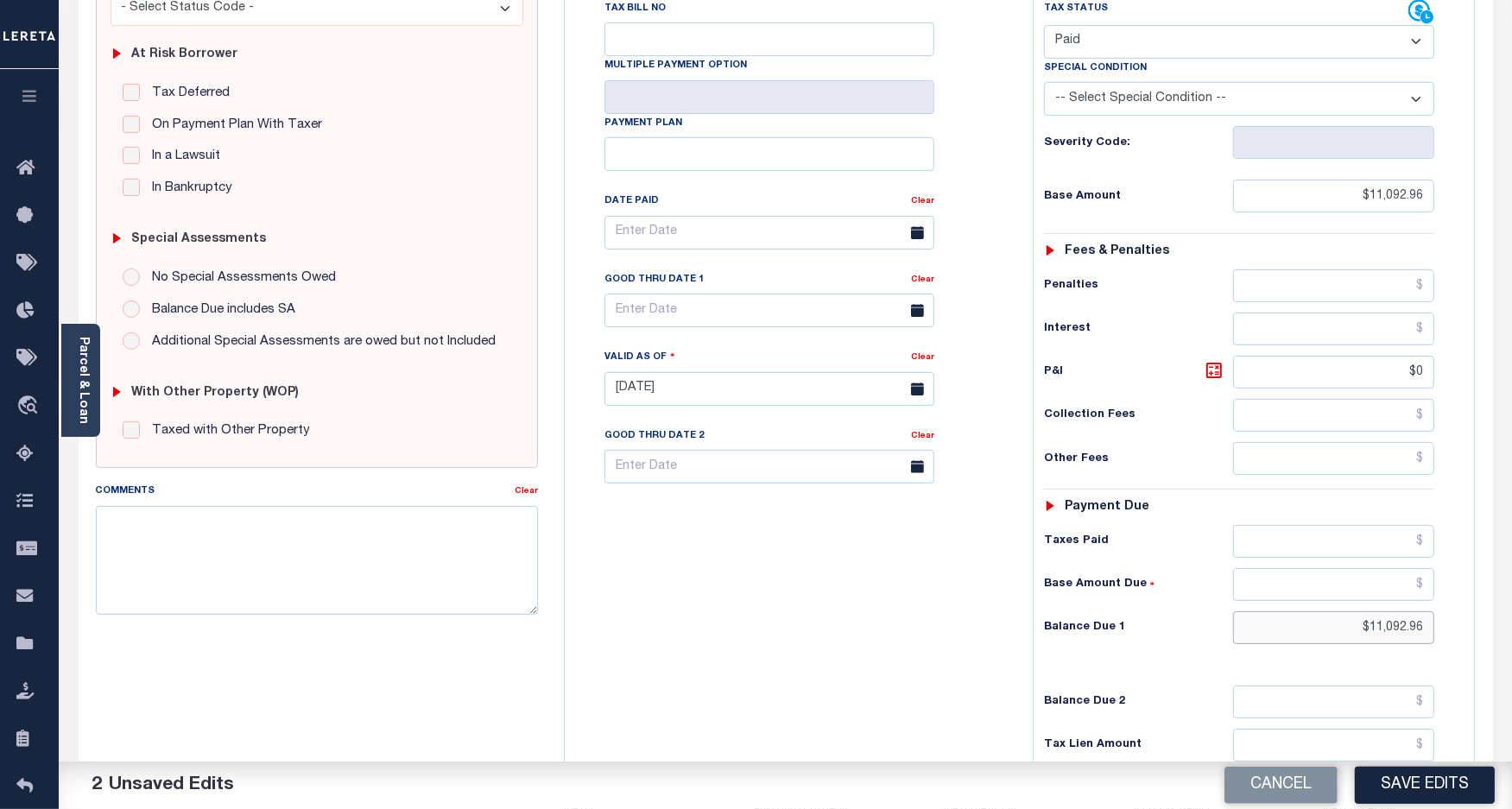
drag, startPoint x: 1431, startPoint y: 603, endPoint x: 1325, endPoint y: 602, distance: 106.0
click at [1325, 612] on input "$11,092.96" at bounding box center [1334, 628] width 201 height 33
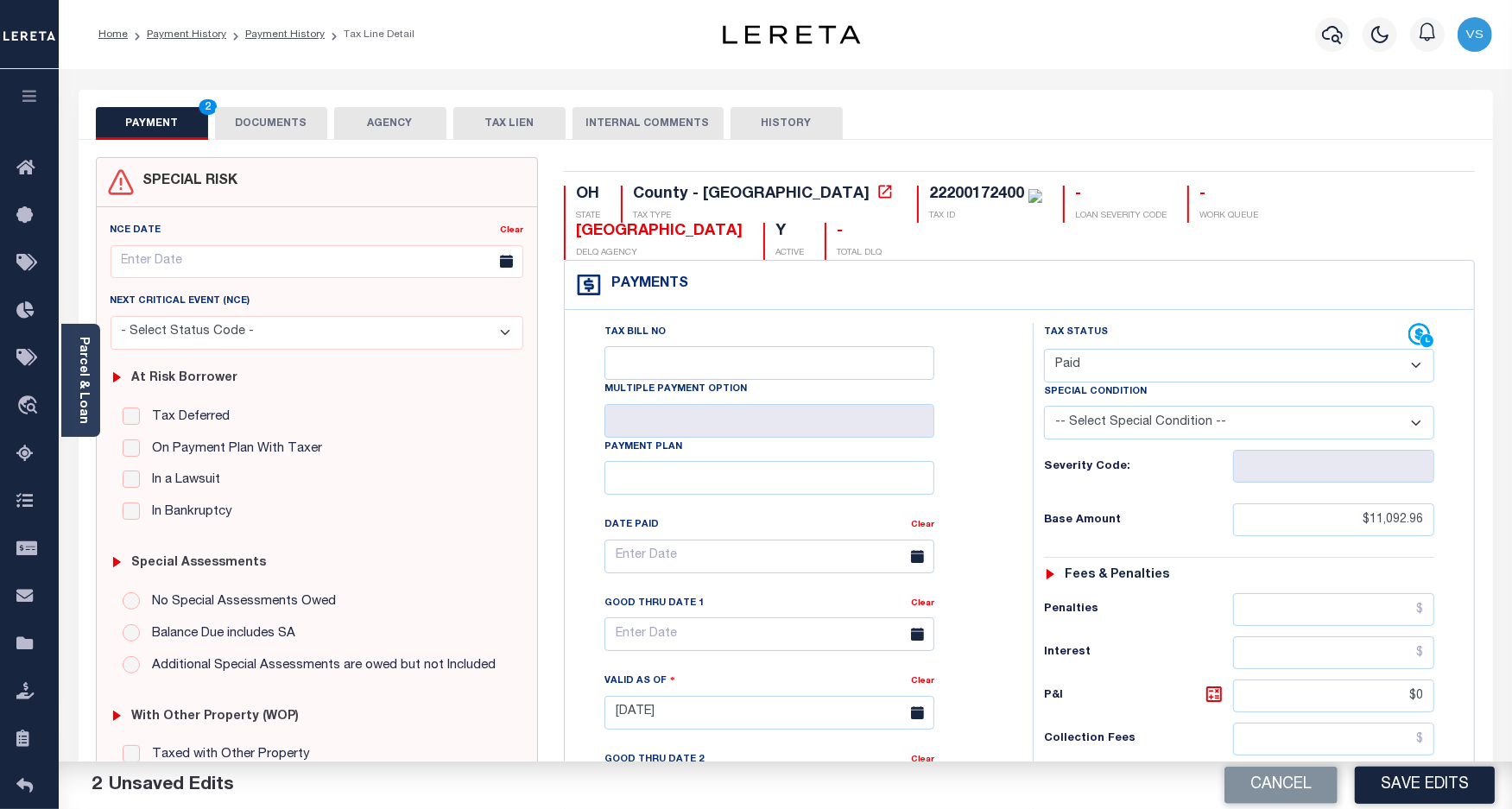
click at [244, 119] on button "DOCUMENTS" at bounding box center [271, 123] width 113 height 33
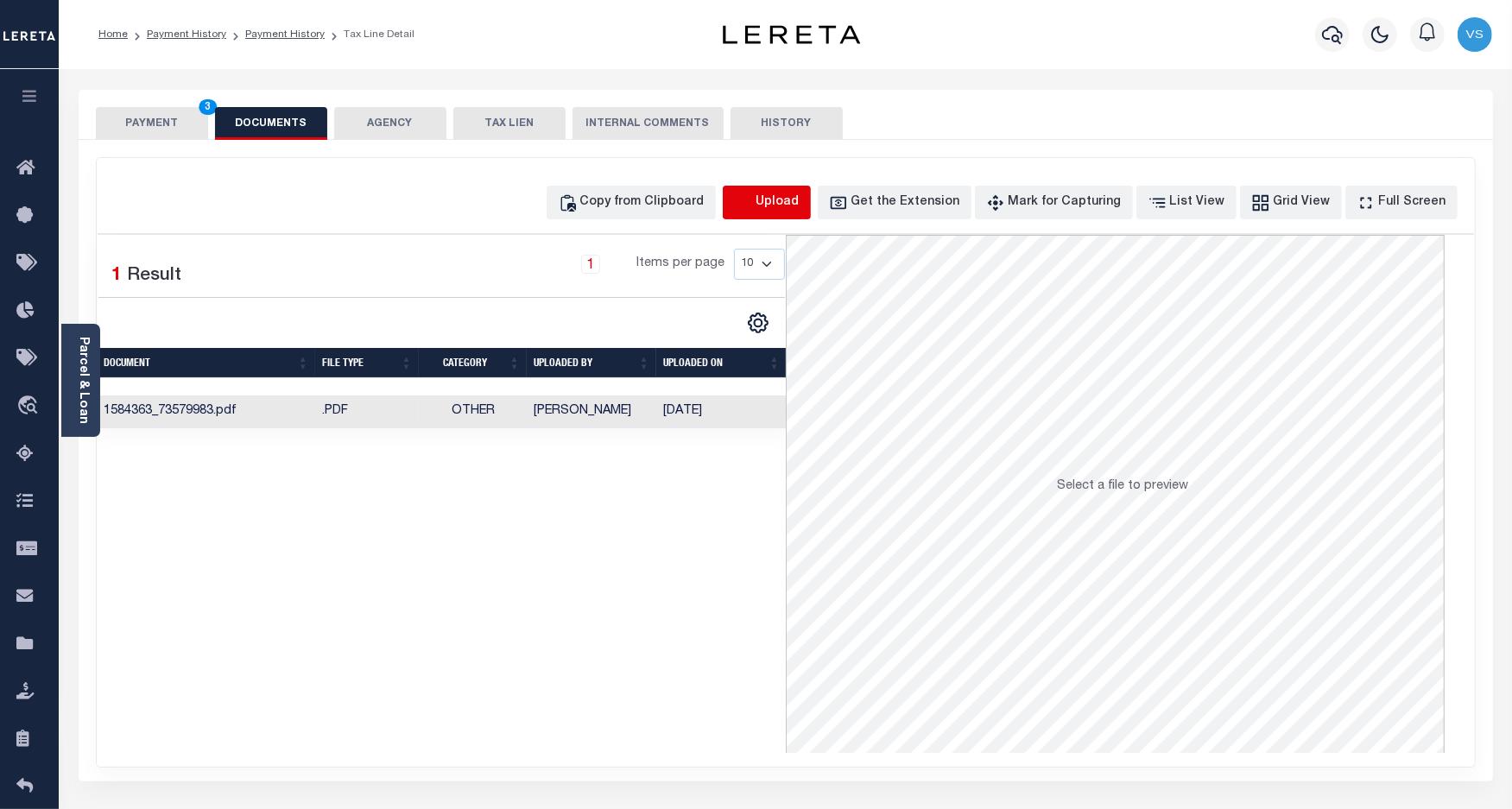
click at [753, 203] on icon "button" at bounding box center [743, 202] width 19 height 19
select select "POP"
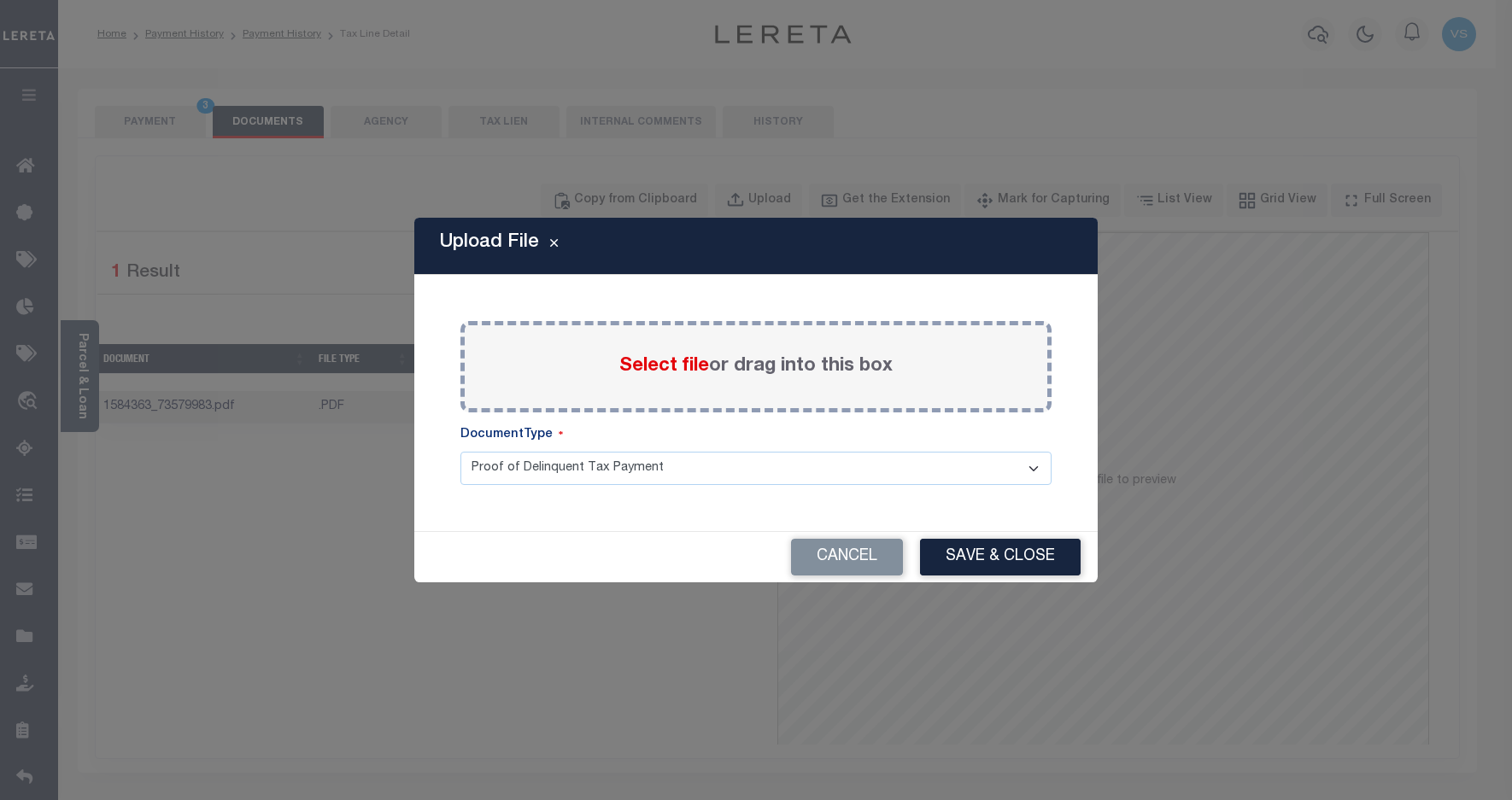
click at [651, 372] on span "Select file" at bounding box center [664, 366] width 90 height 19
click at [0, 0] on input "Select file or drag into this box" at bounding box center [0, 0] width 0 height 0
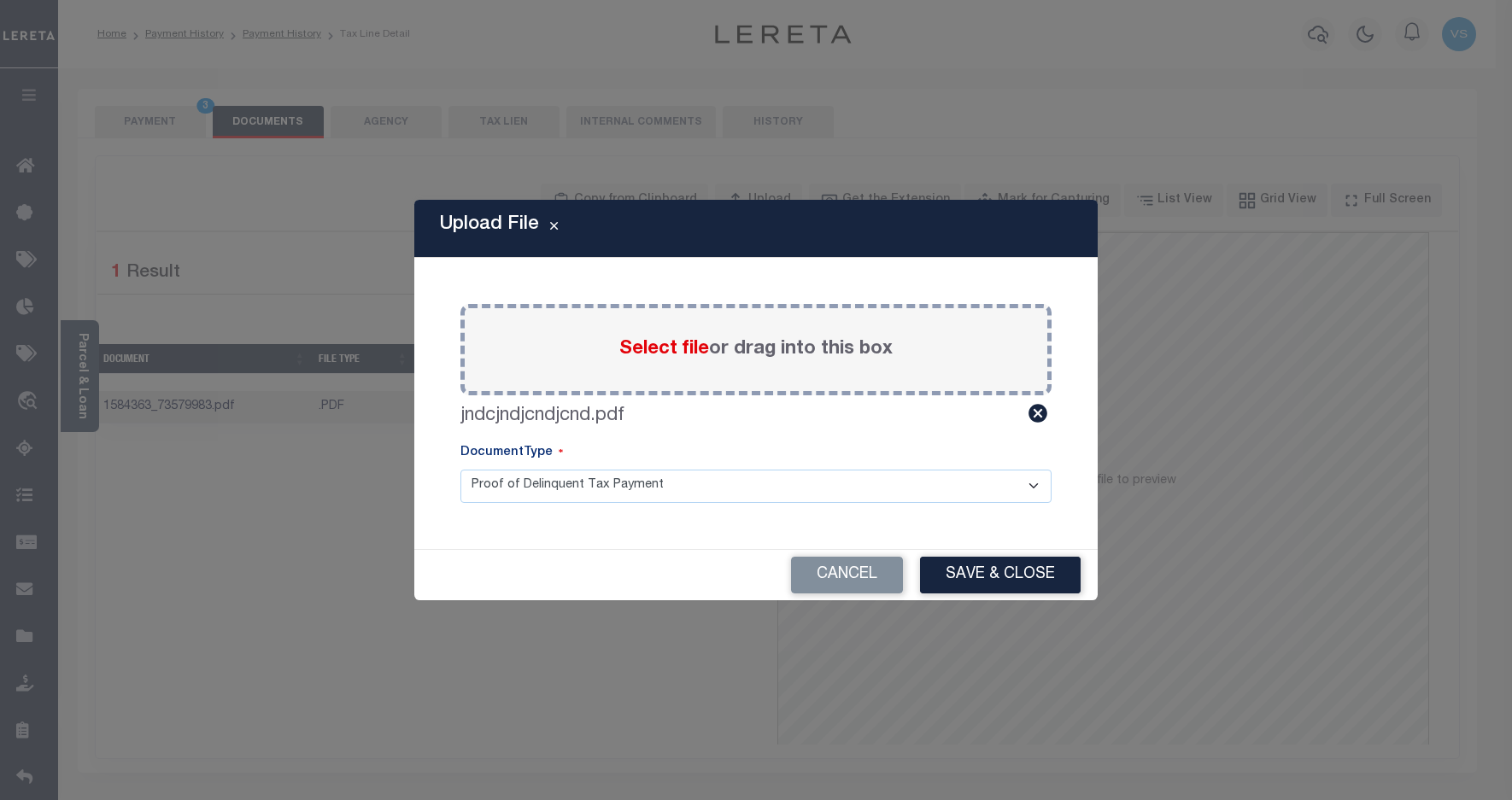
drag, startPoint x: 1006, startPoint y: 570, endPoint x: 1021, endPoint y: 548, distance: 26.6
click at [1006, 570] on button "Save & Close" at bounding box center [1000, 575] width 161 height 37
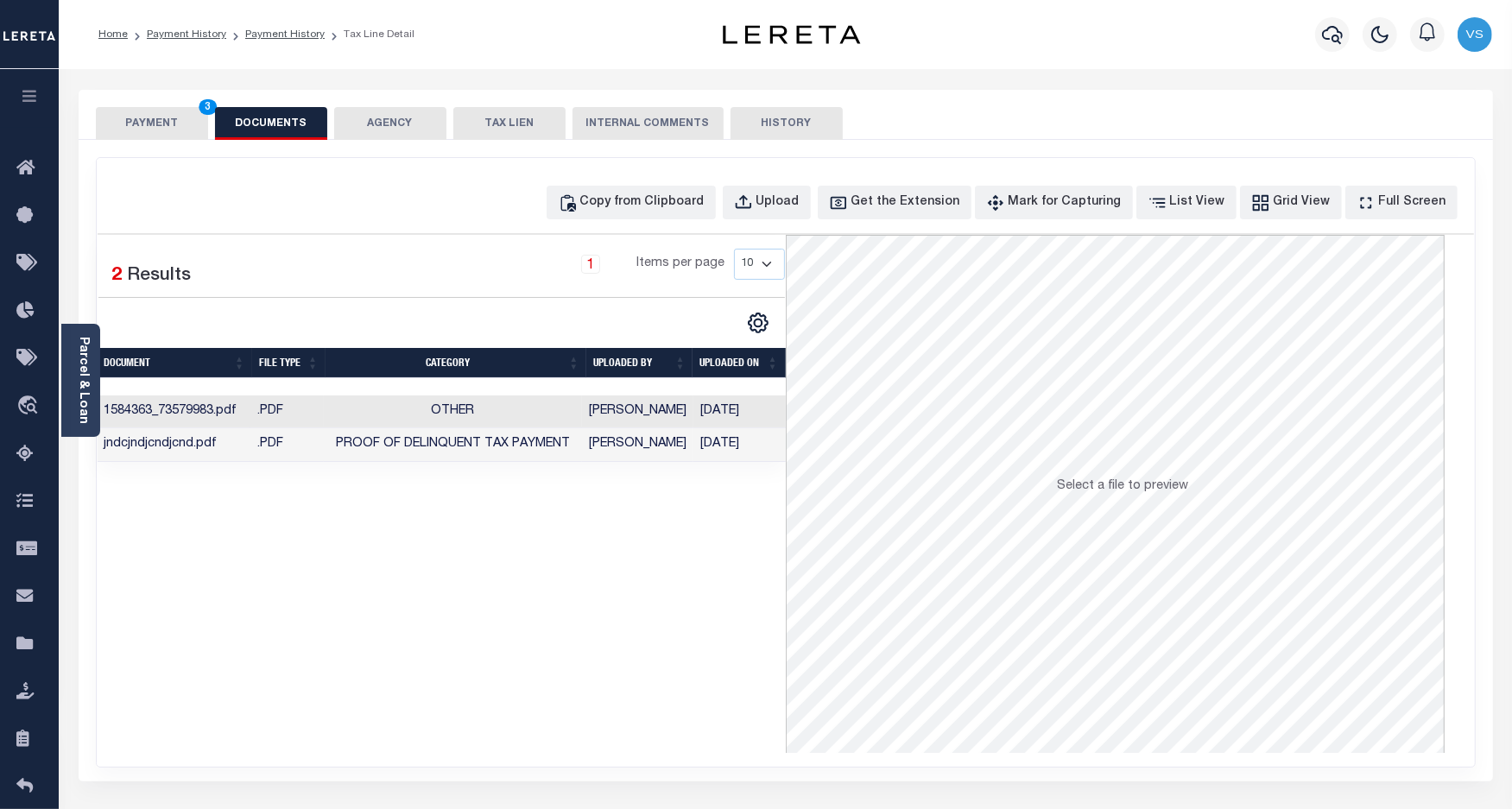
click at [169, 121] on button "PAYMENT 3" at bounding box center [152, 123] width 113 height 33
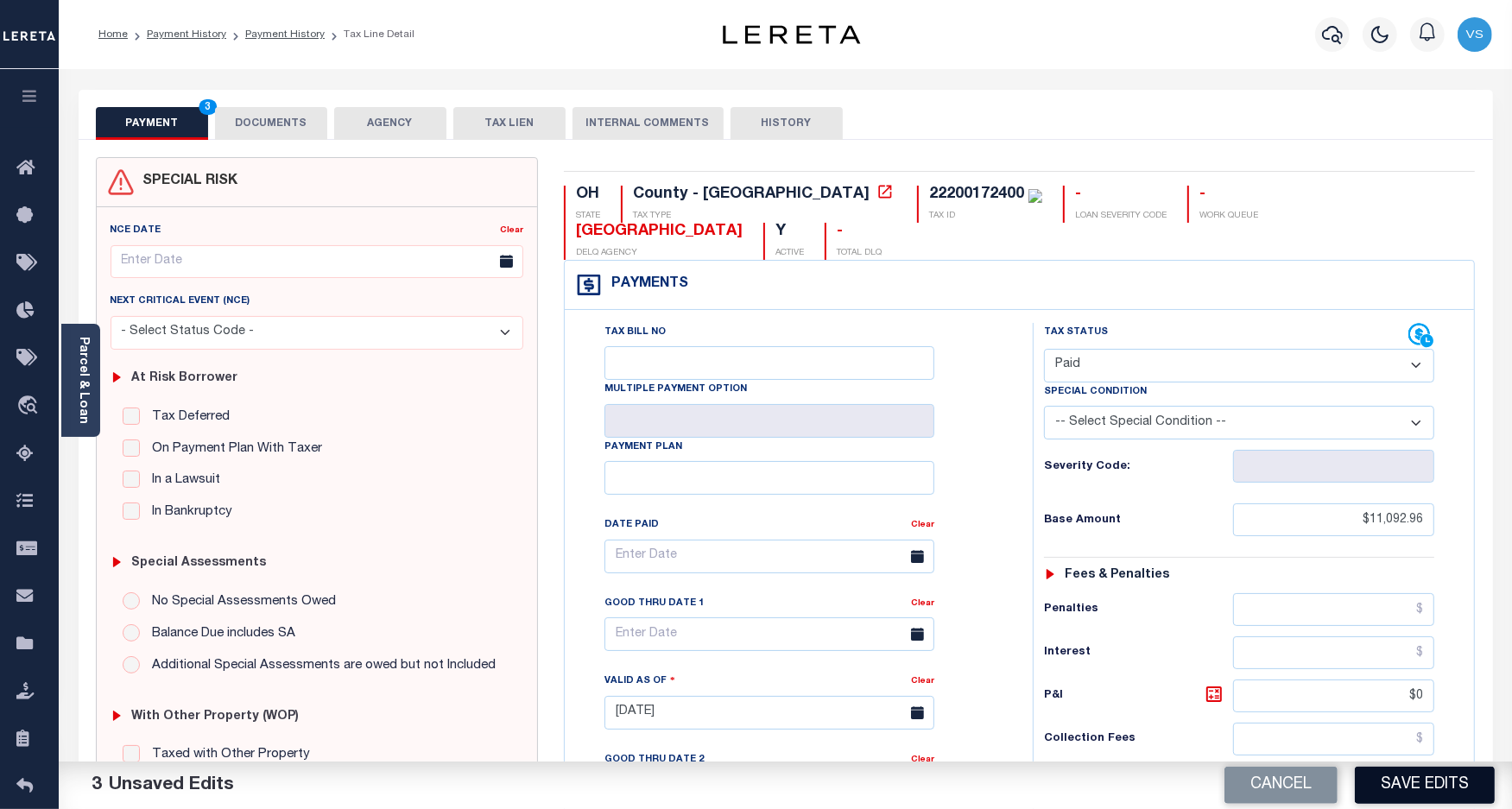
click at [1410, 784] on button "Save Edits" at bounding box center [1425, 785] width 140 height 37
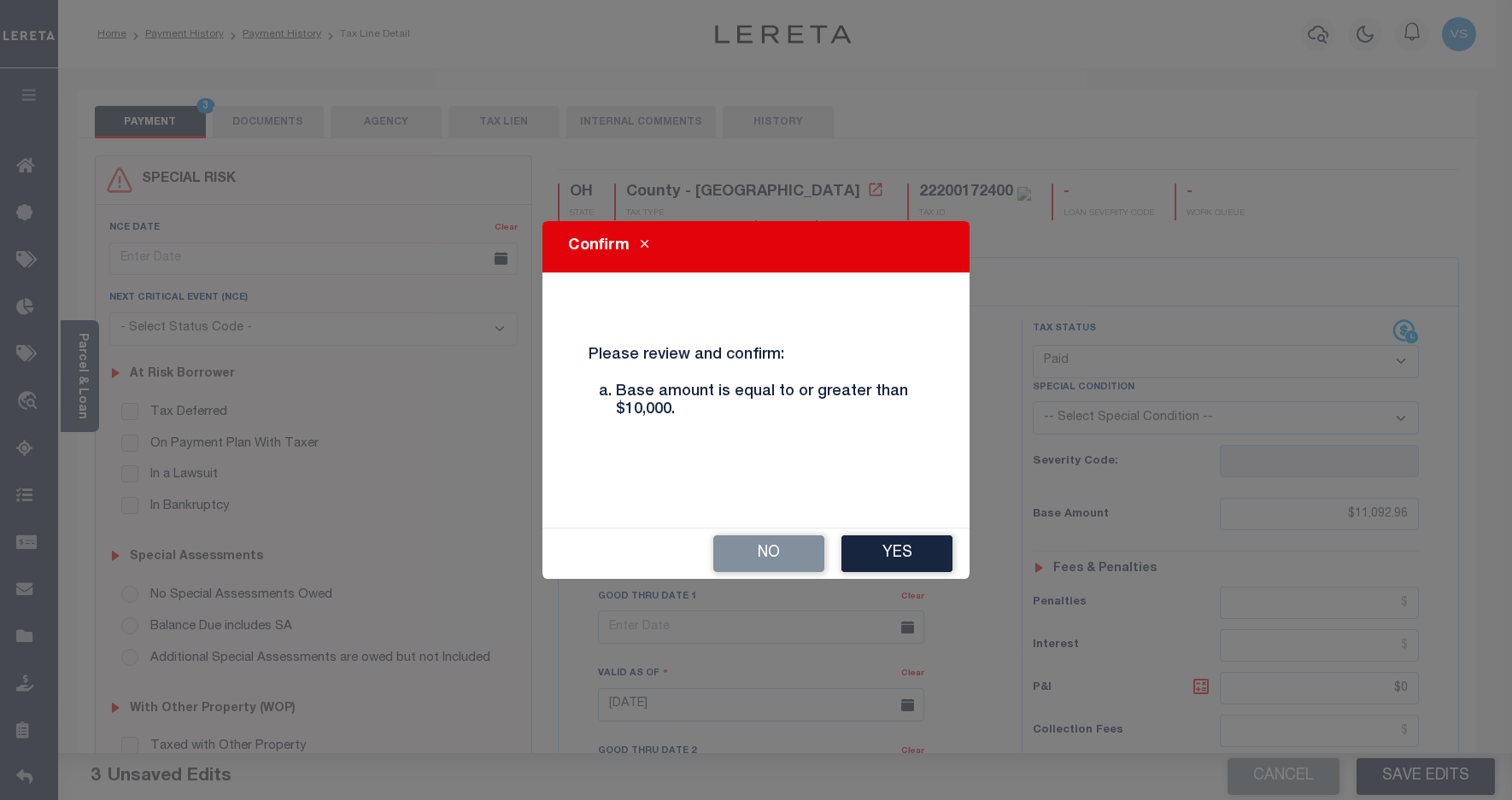
click at [889, 547] on button "Yes" at bounding box center [897, 553] width 111 height 37
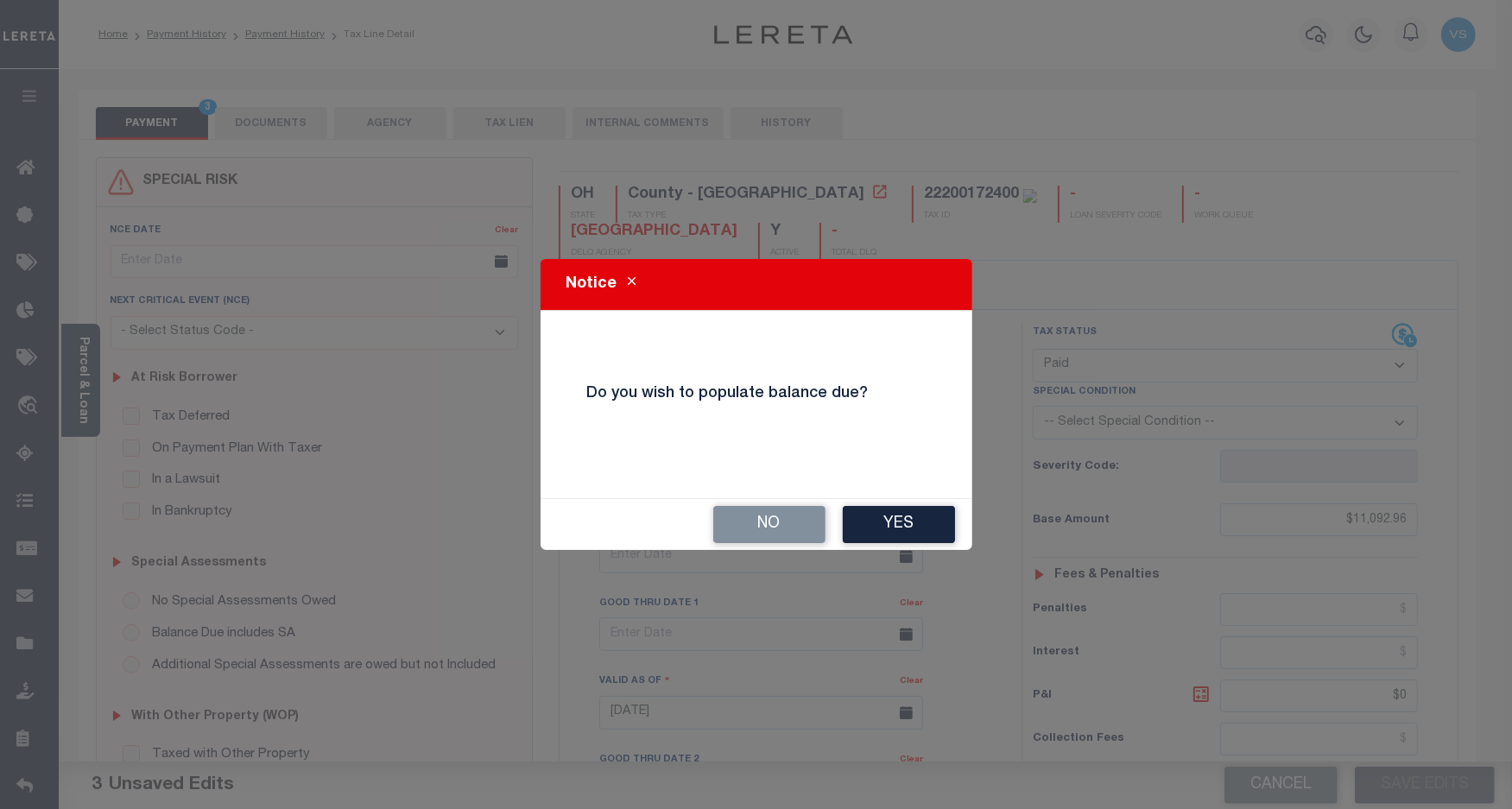
click at [741, 523] on button "No" at bounding box center [770, 524] width 113 height 37
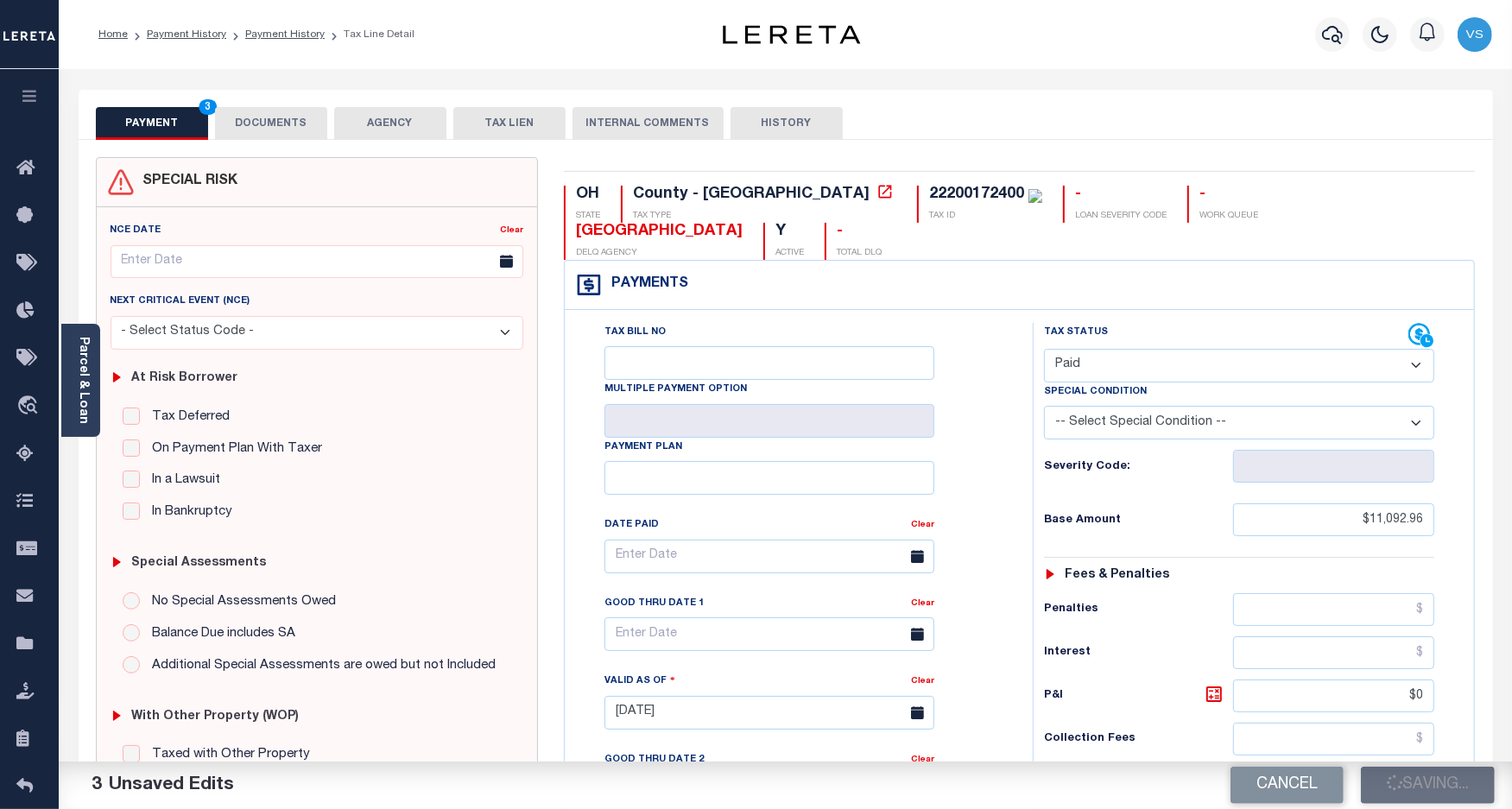
checkbox input "false"
type input "$11,092.96"
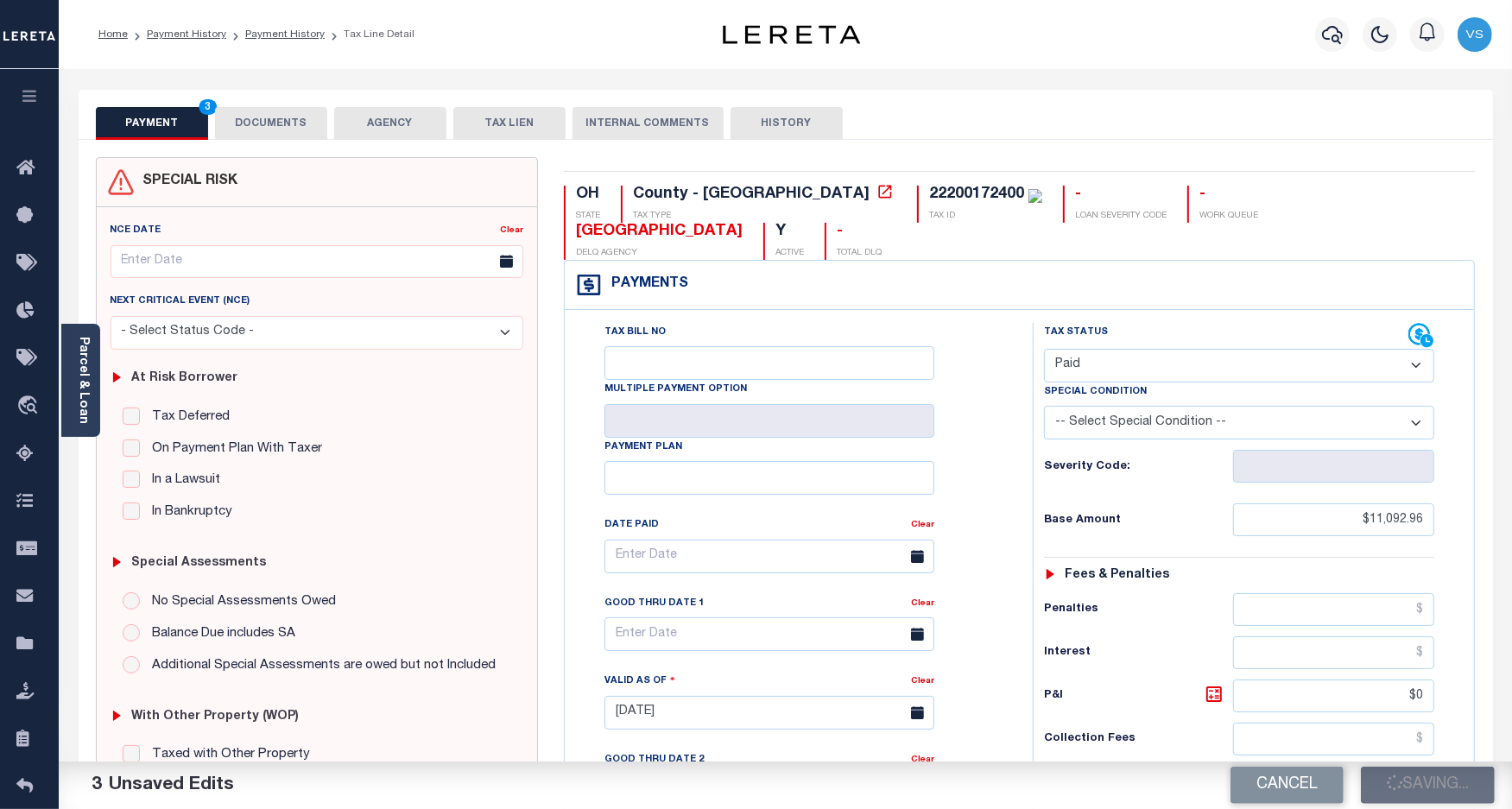
type input "$0"
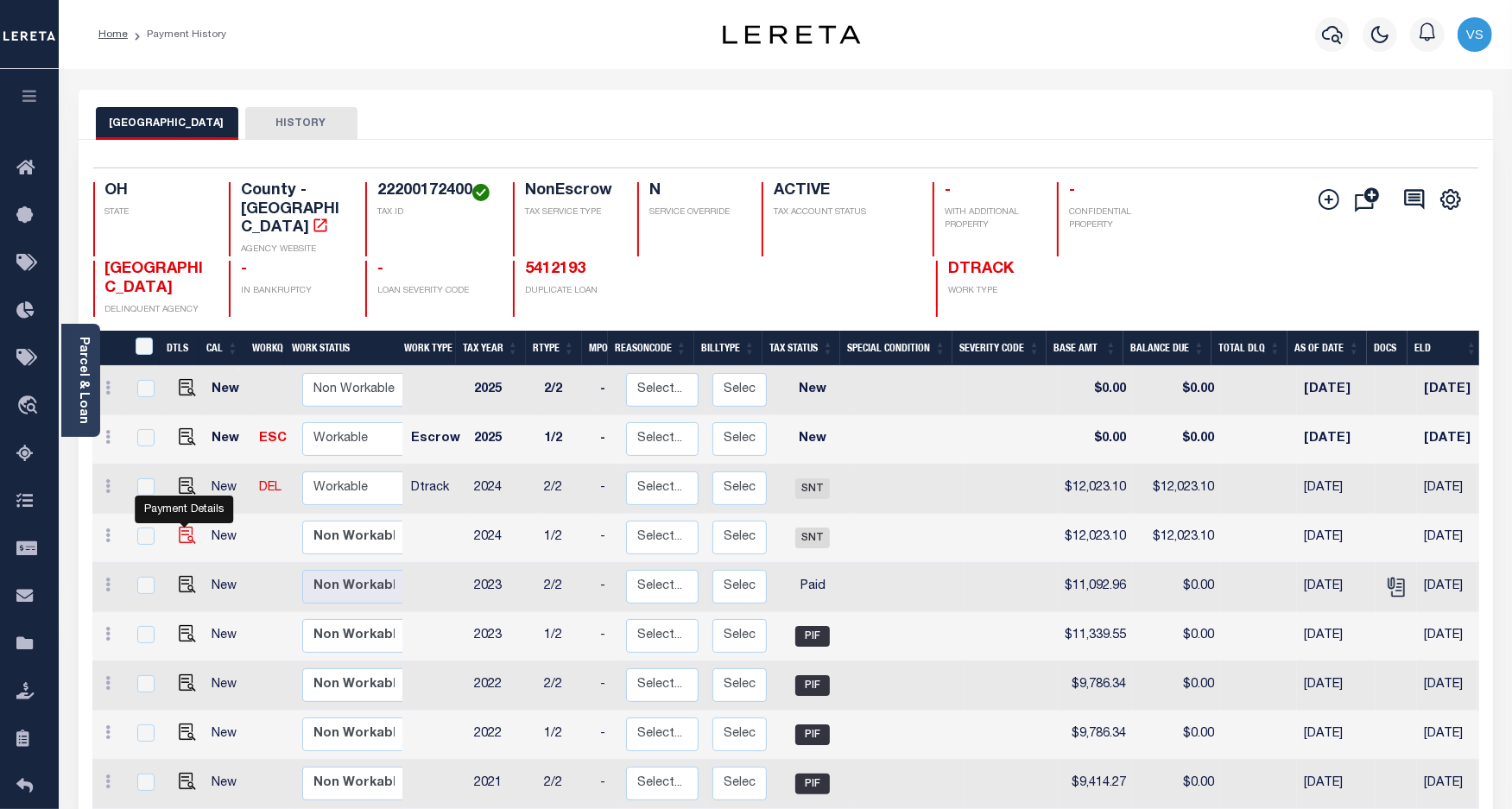
click at [179, 527] on img "" at bounding box center [187, 535] width 17 height 17
checkbox input "true"
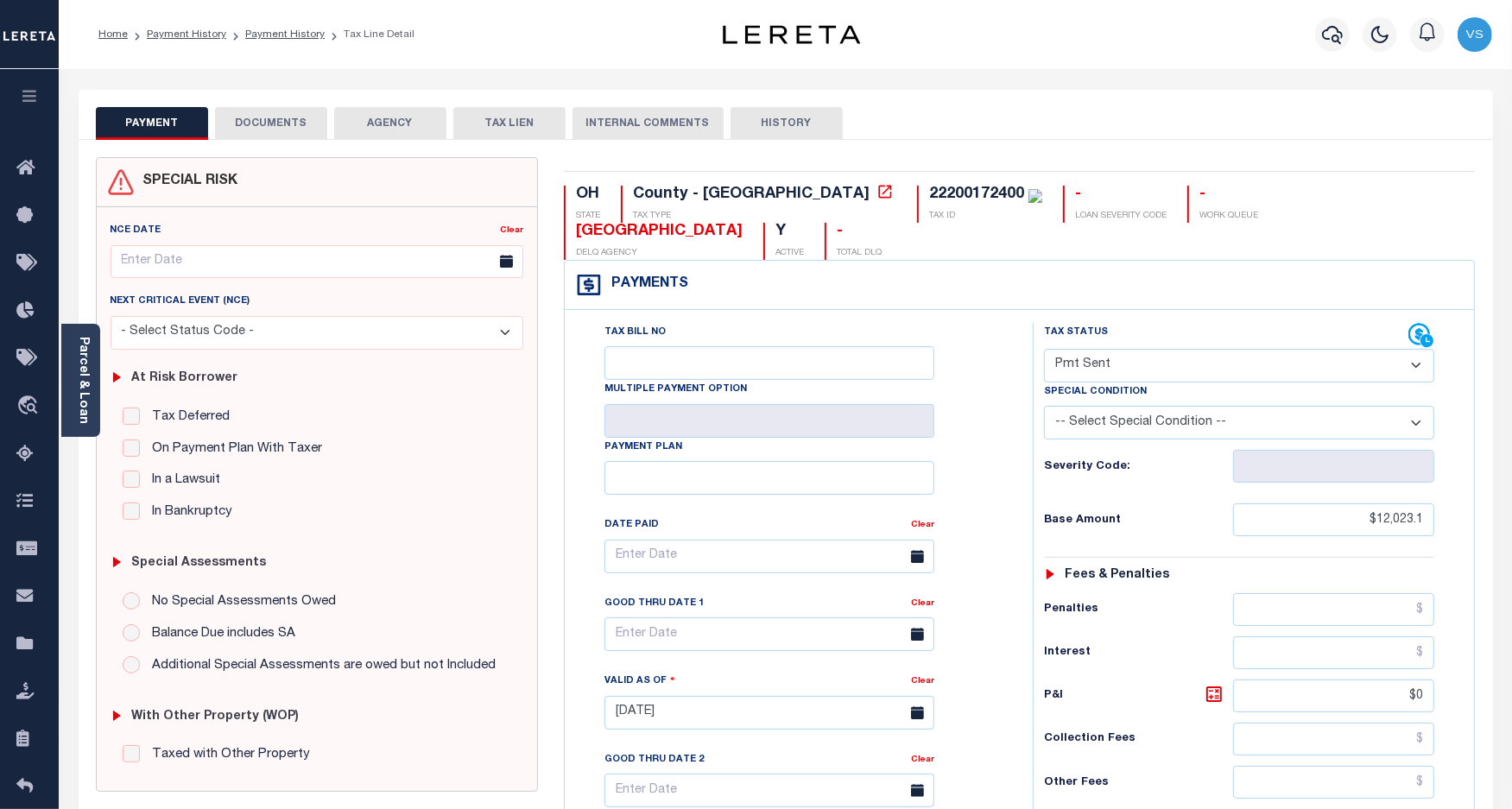
click at [1127, 349] on select "- Select Status Code - Open Due/Unpaid Paid Incomplete No Tax Due Internal Refu…" at bounding box center [1239, 365] width 391 height 34
select select "PYD"
click at [1044, 349] on select "- Select Status Code - Open Due/Unpaid Paid Incomplete No Tax Due Internal Refu…" at bounding box center [1239, 365] width 391 height 34
type input "[DATE]"
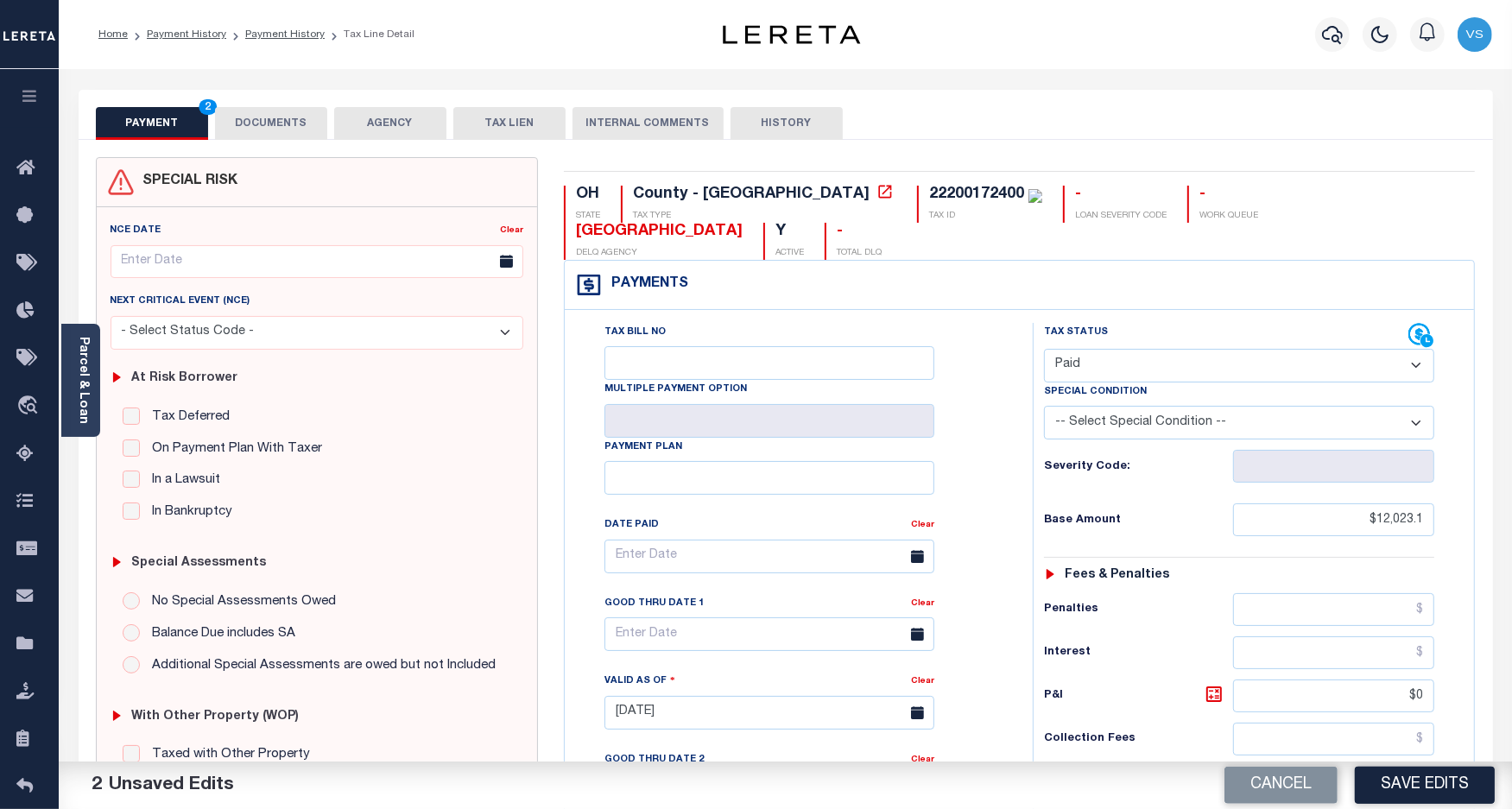
click at [270, 125] on button "DOCUMENTS" at bounding box center [271, 123] width 113 height 33
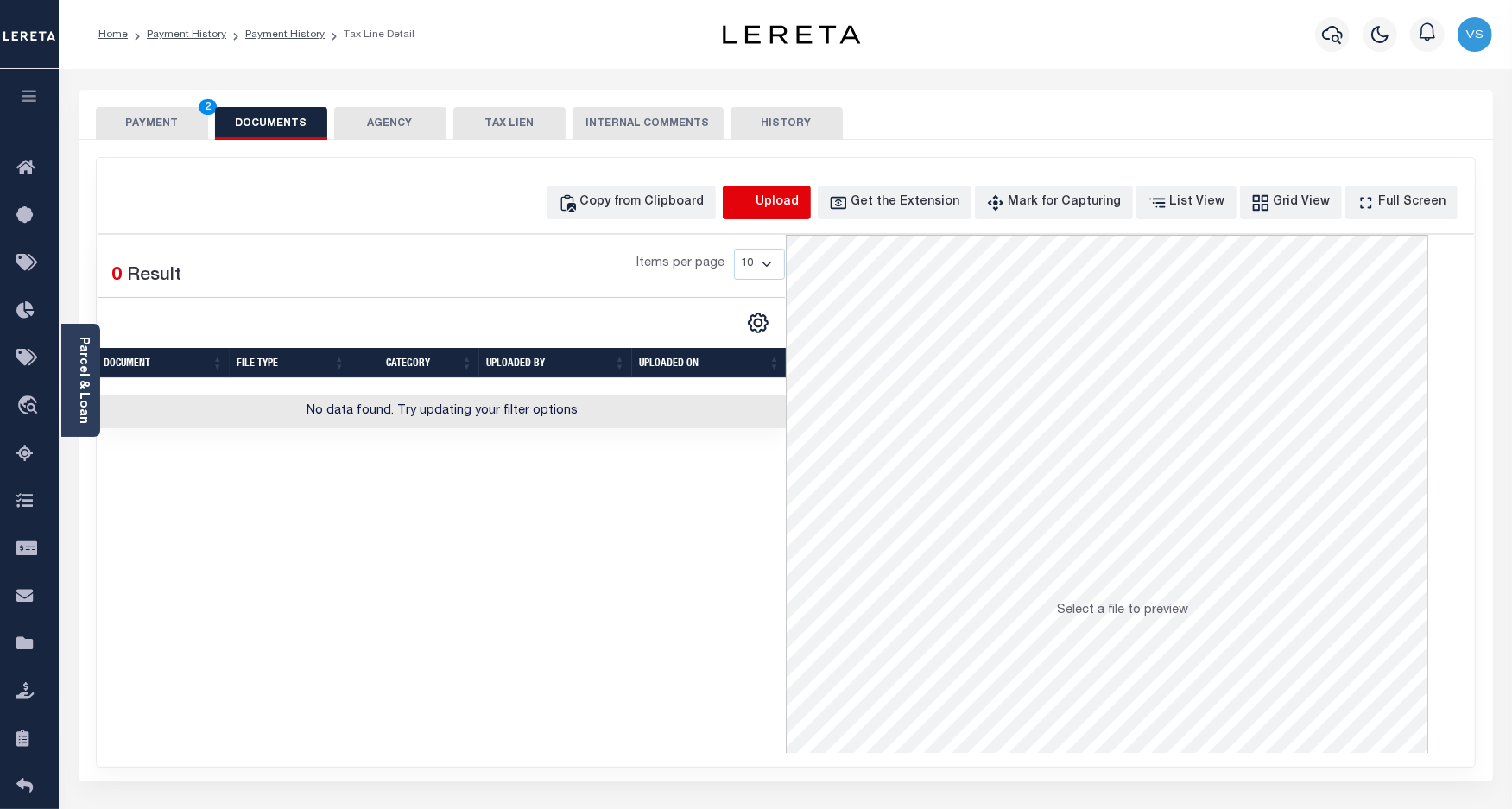
click at [751, 207] on icon "button" at bounding box center [742, 201] width 15 height 14
select select "POP"
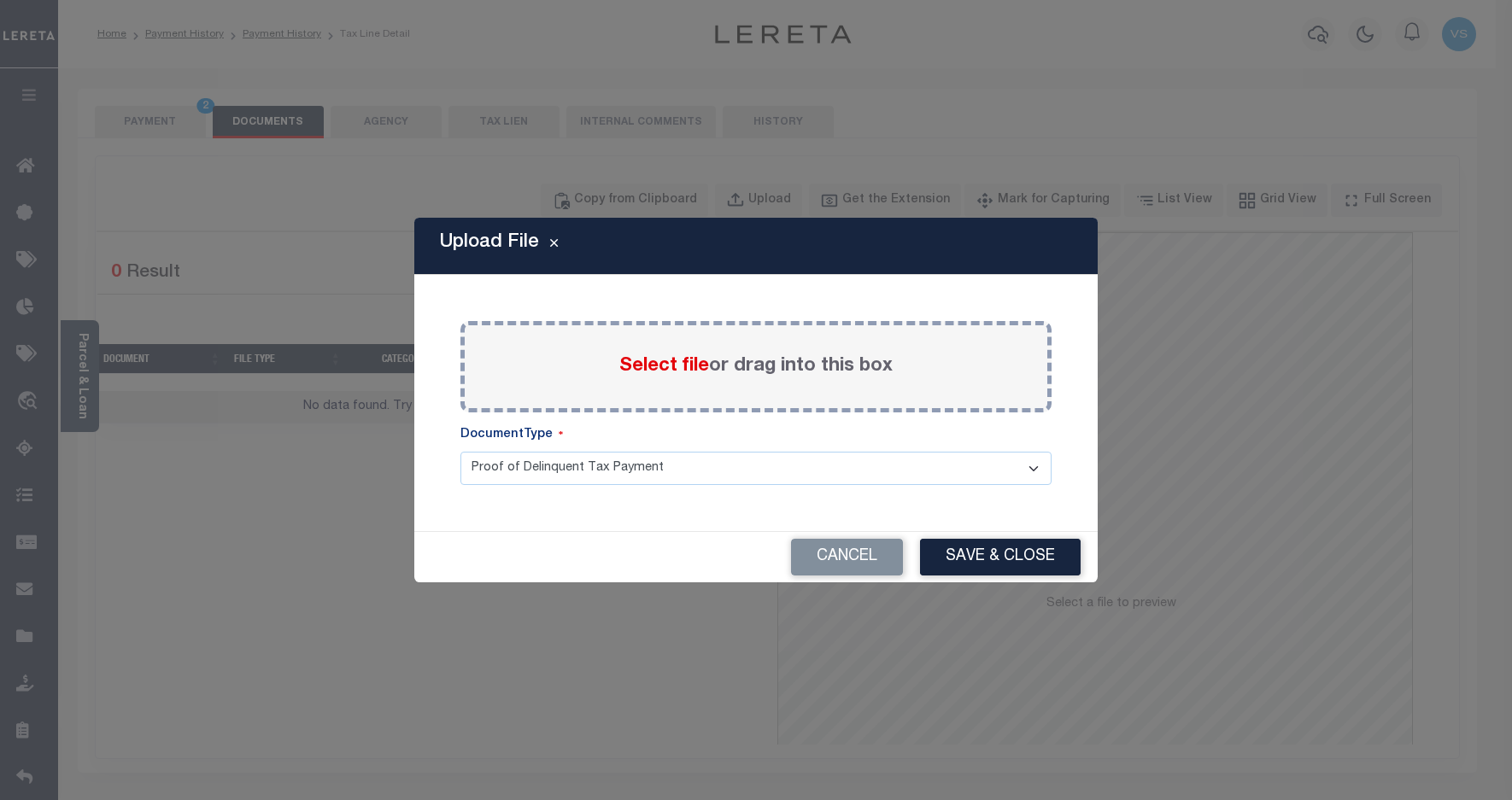
click at [645, 372] on span "Select file" at bounding box center [664, 366] width 90 height 19
click at [0, 0] on input "Select file or drag into this box" at bounding box center [0, 0] width 0 height 0
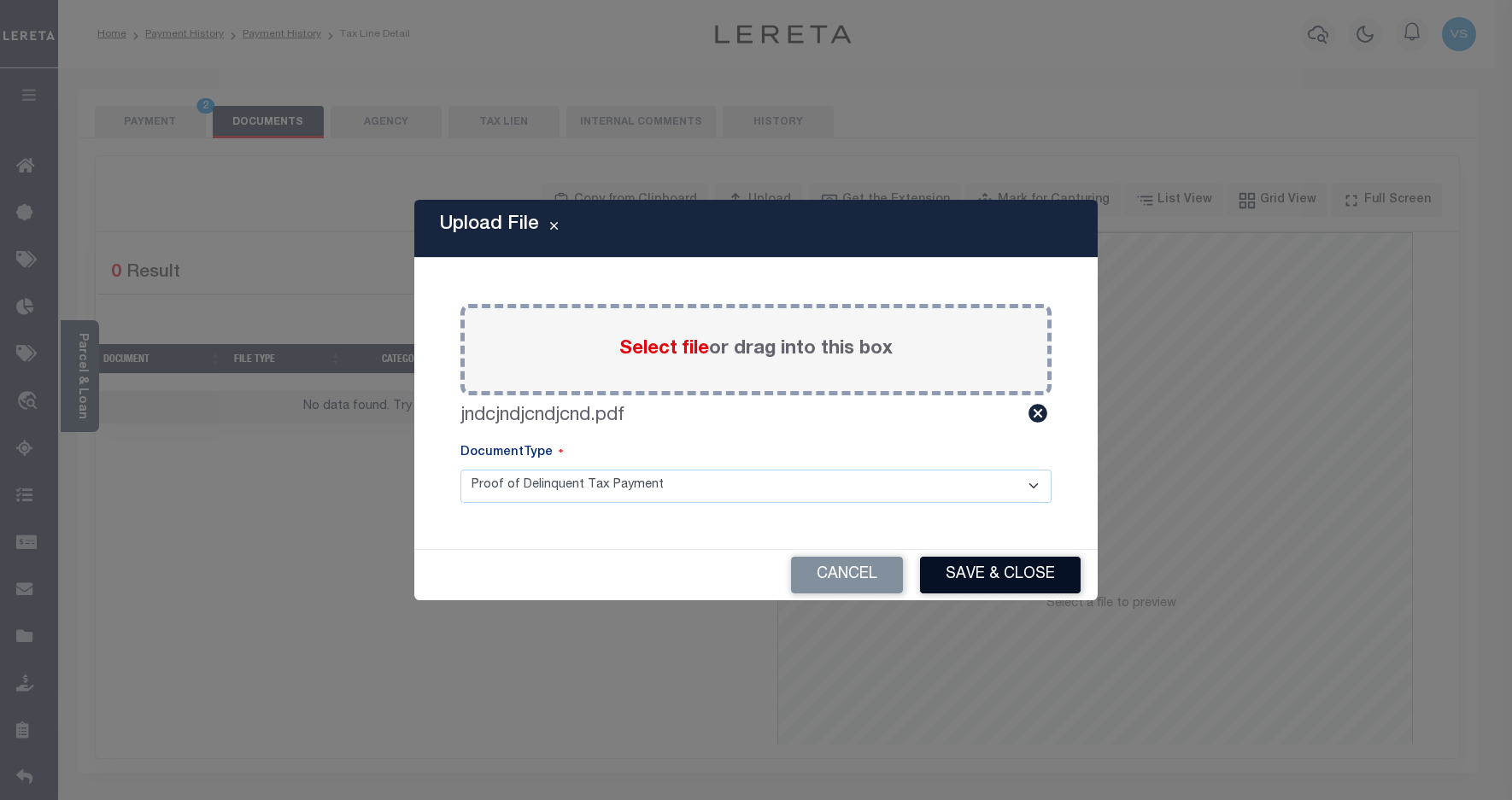
click at [944, 572] on button "Save & Close" at bounding box center [1000, 575] width 161 height 37
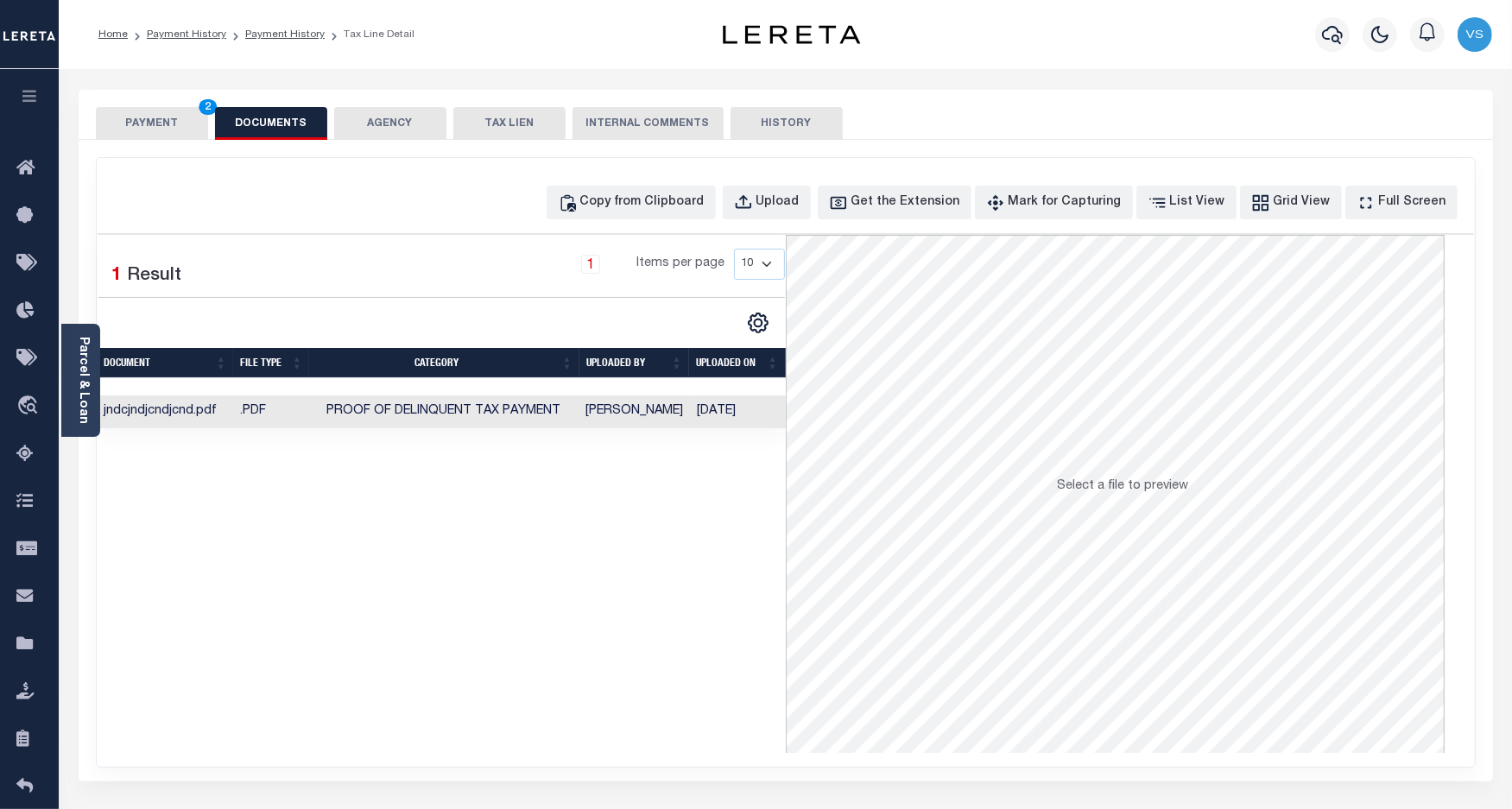
click at [135, 119] on button "PAYMENT 2" at bounding box center [152, 123] width 113 height 33
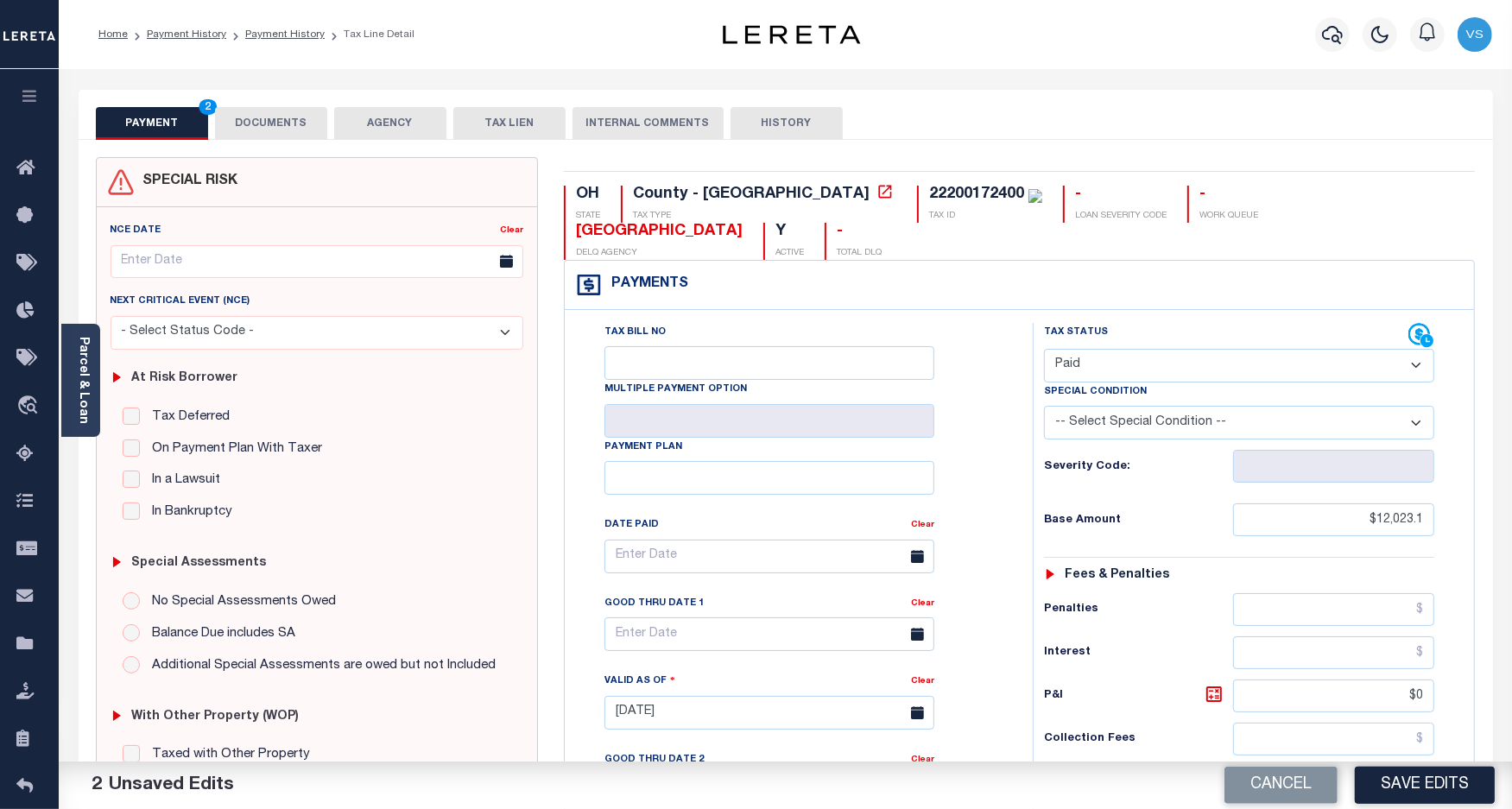
scroll to position [108, 0]
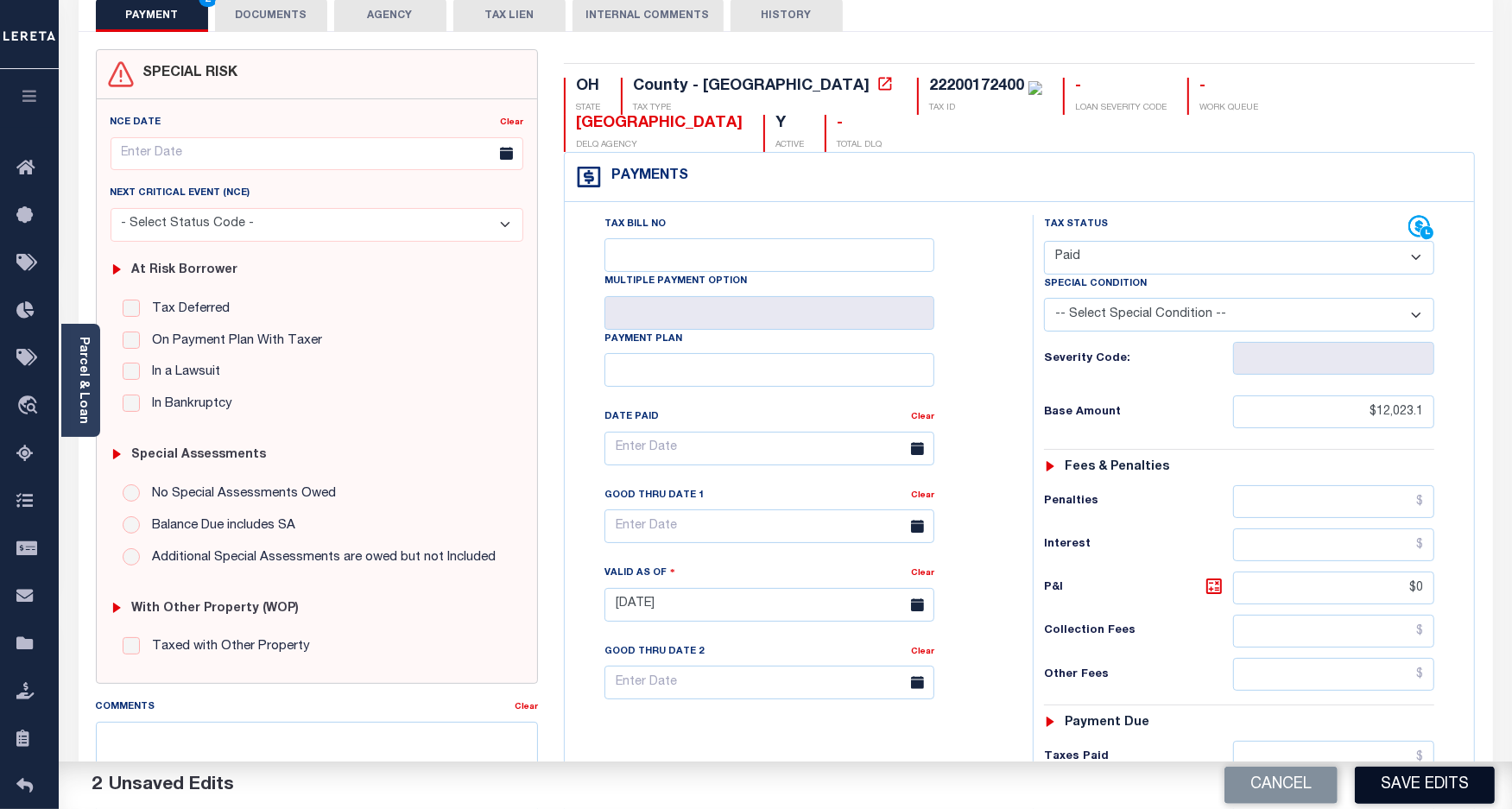
click at [1387, 783] on button "Save Edits" at bounding box center [1425, 785] width 140 height 37
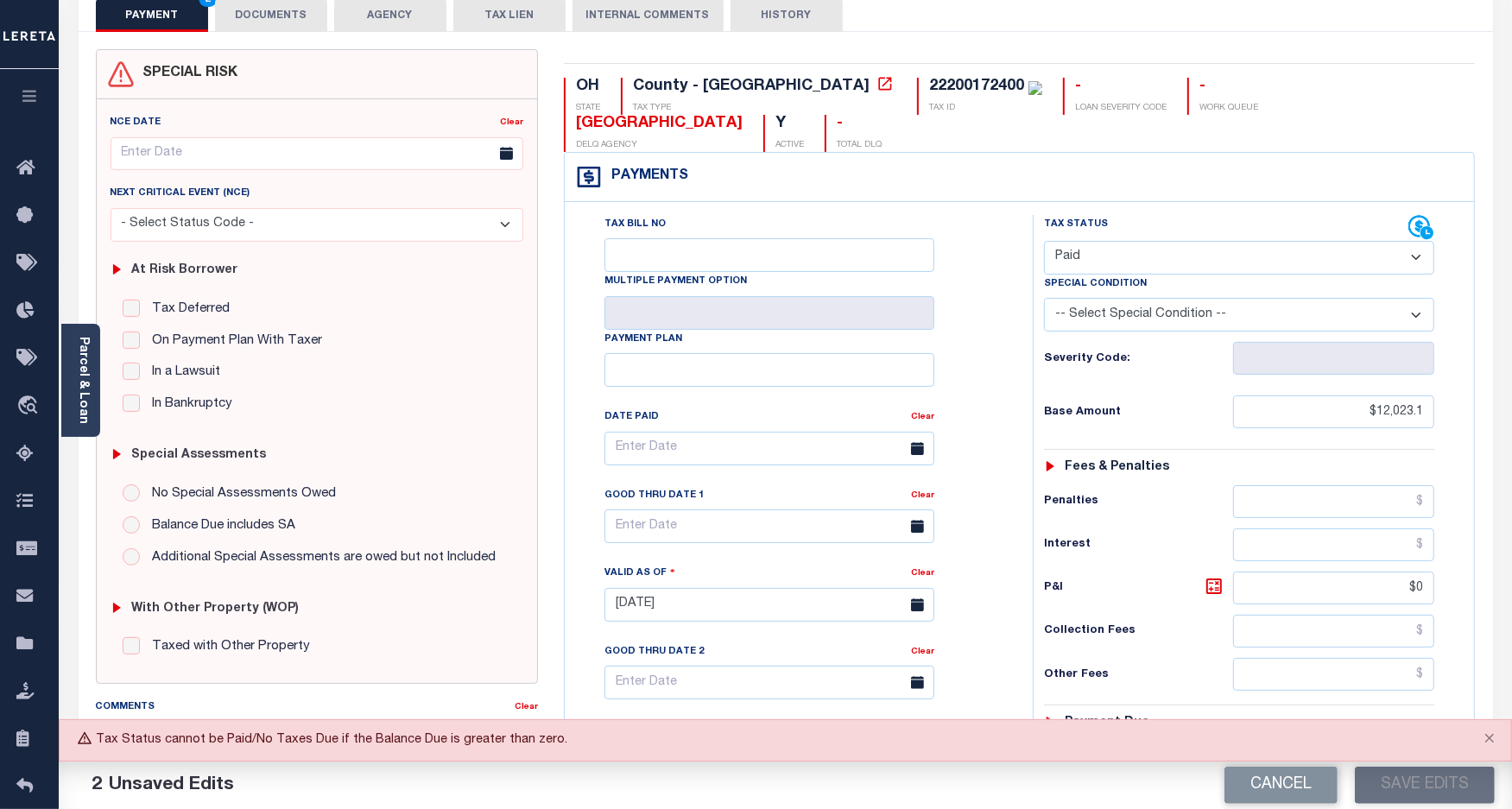
scroll to position [465, 0]
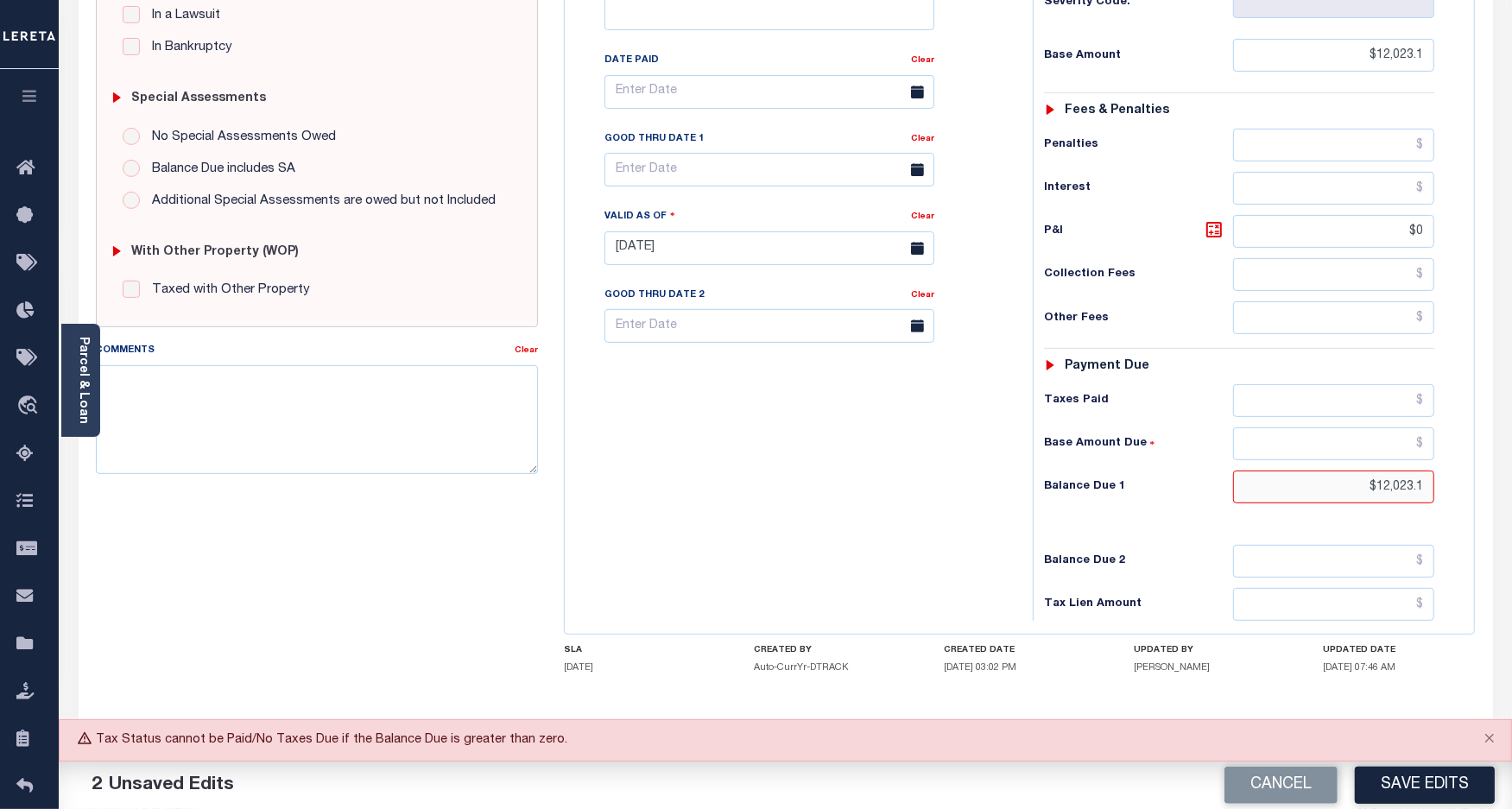
drag, startPoint x: 1423, startPoint y: 456, endPoint x: 1304, endPoint y: 460, distance: 119.1
click at [1304, 470] on input "$12,023.1" at bounding box center [1334, 487] width 201 height 33
click at [1383, 784] on button "Save Edits" at bounding box center [1425, 785] width 140 height 37
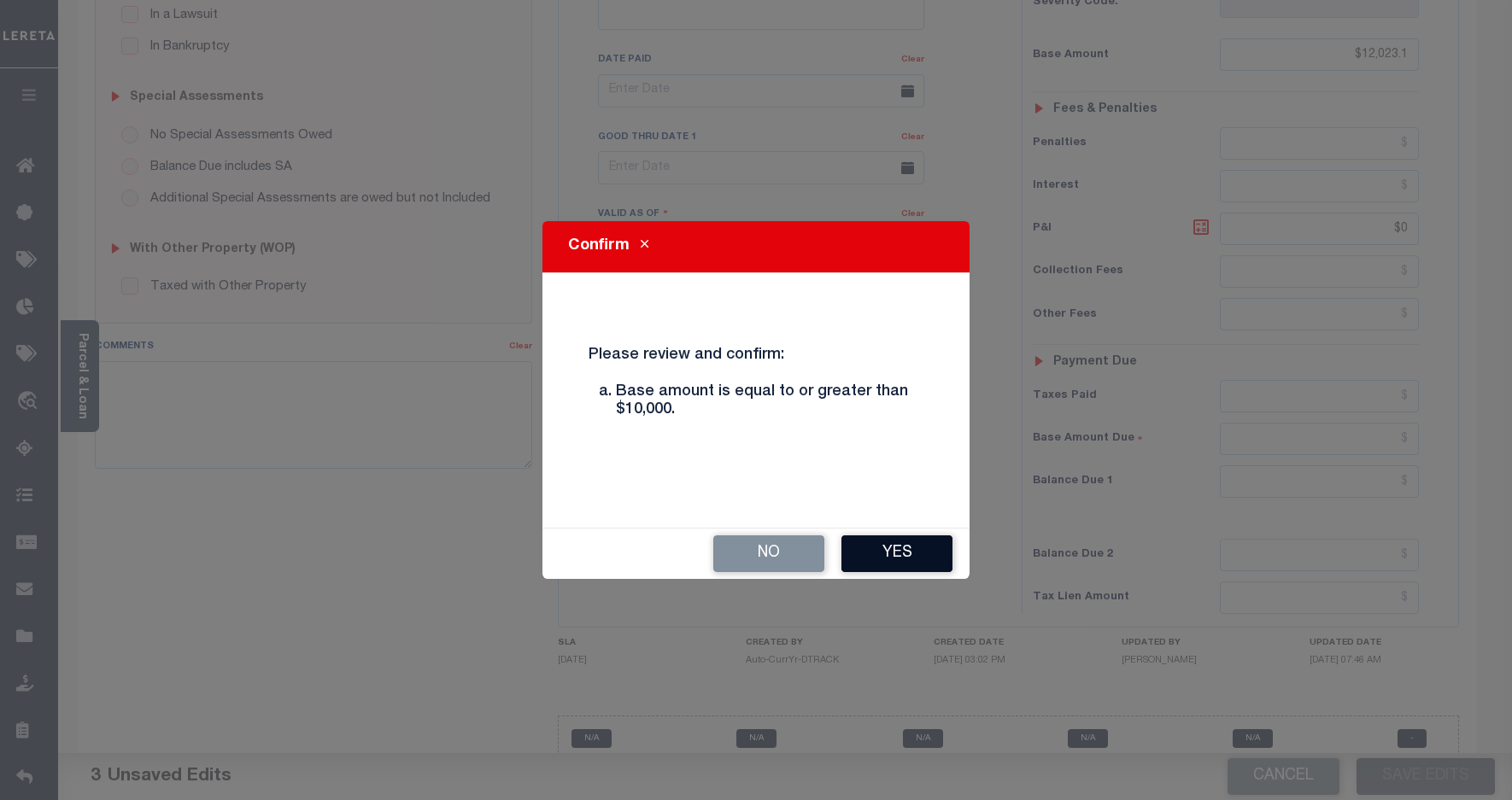
click at [908, 547] on button "Yes" at bounding box center [897, 553] width 111 height 37
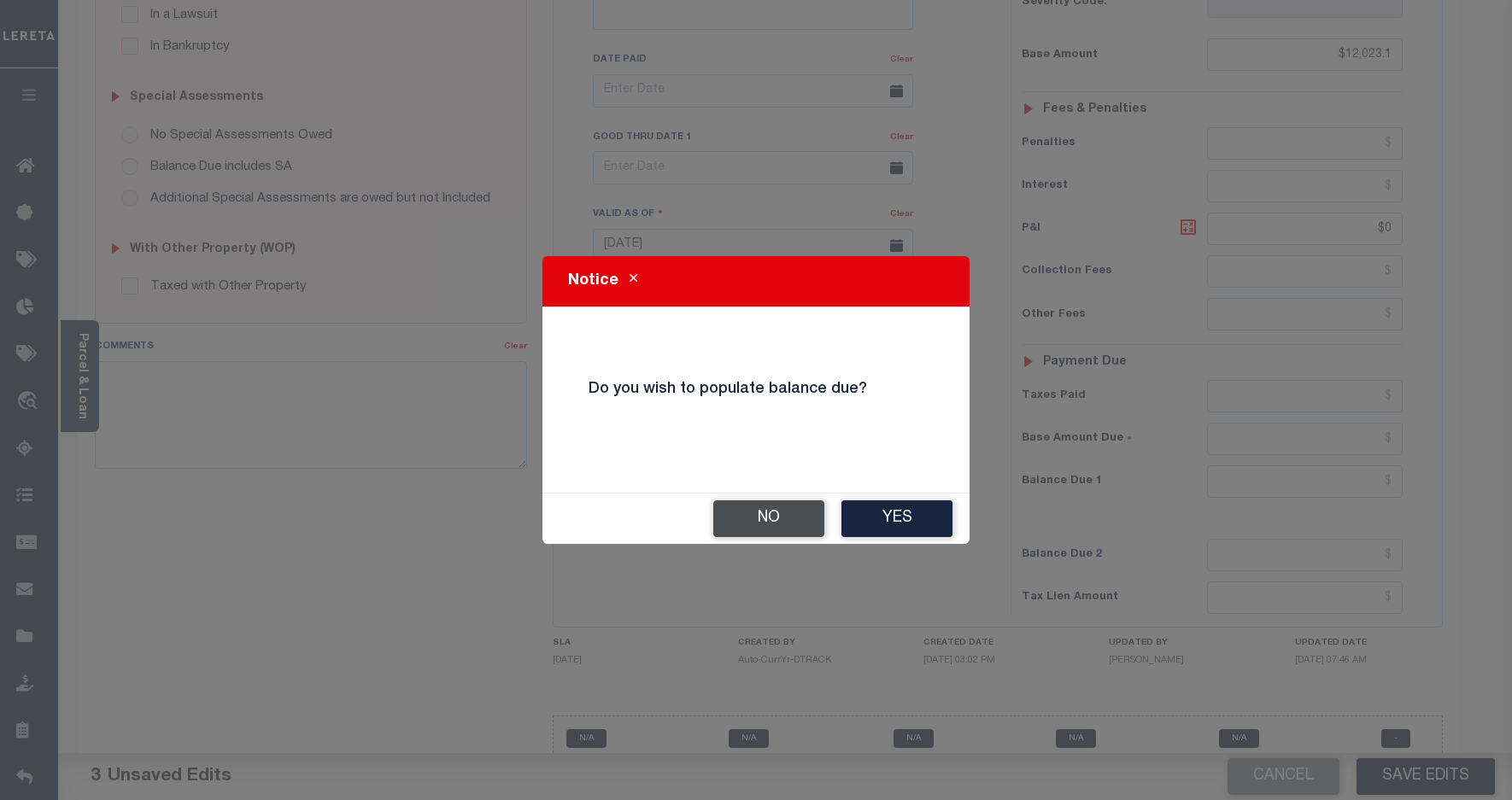
click at [762, 521] on button "No" at bounding box center [769, 518] width 111 height 37
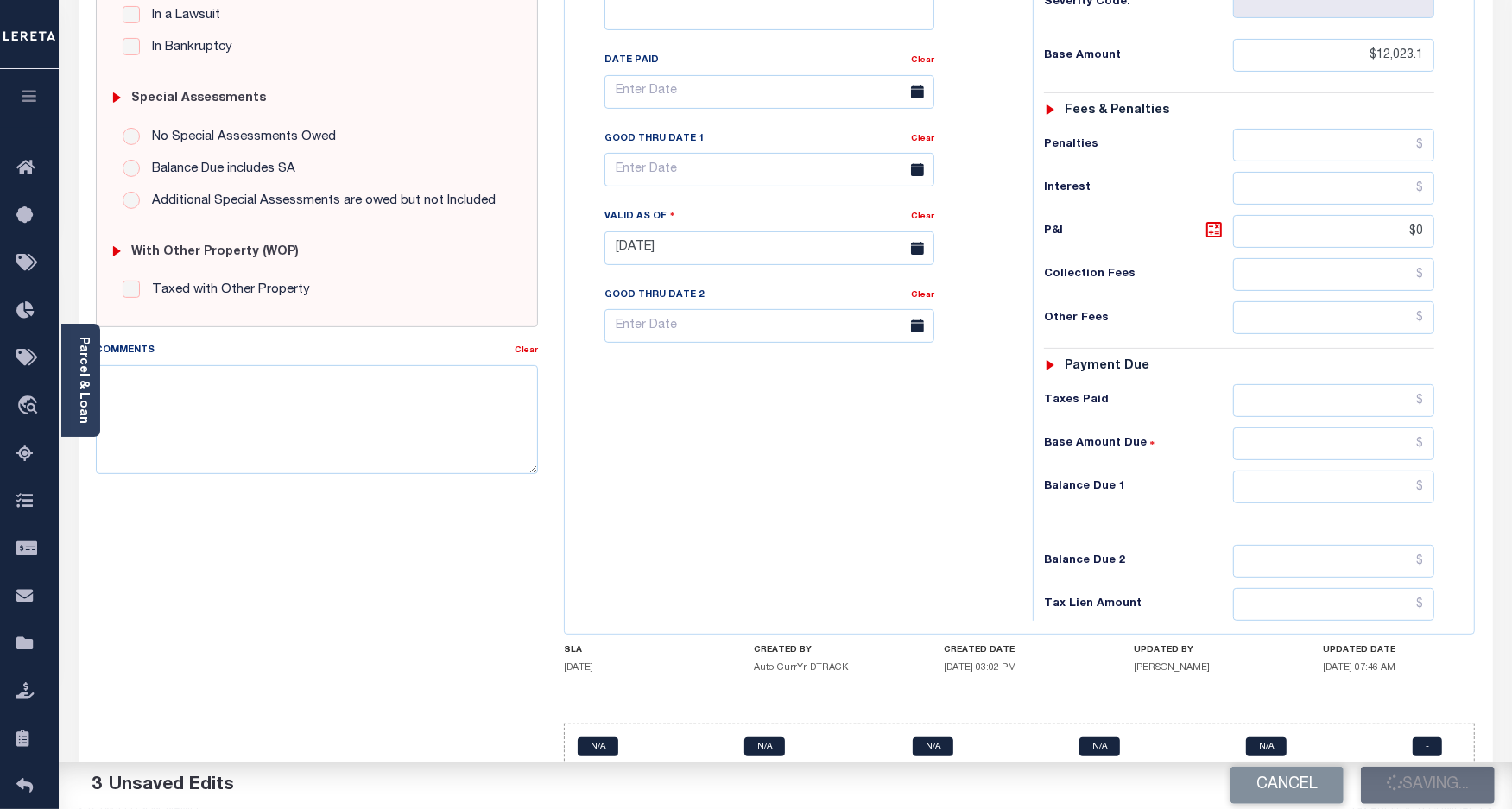
checkbox input "false"
type input "$12,023.1"
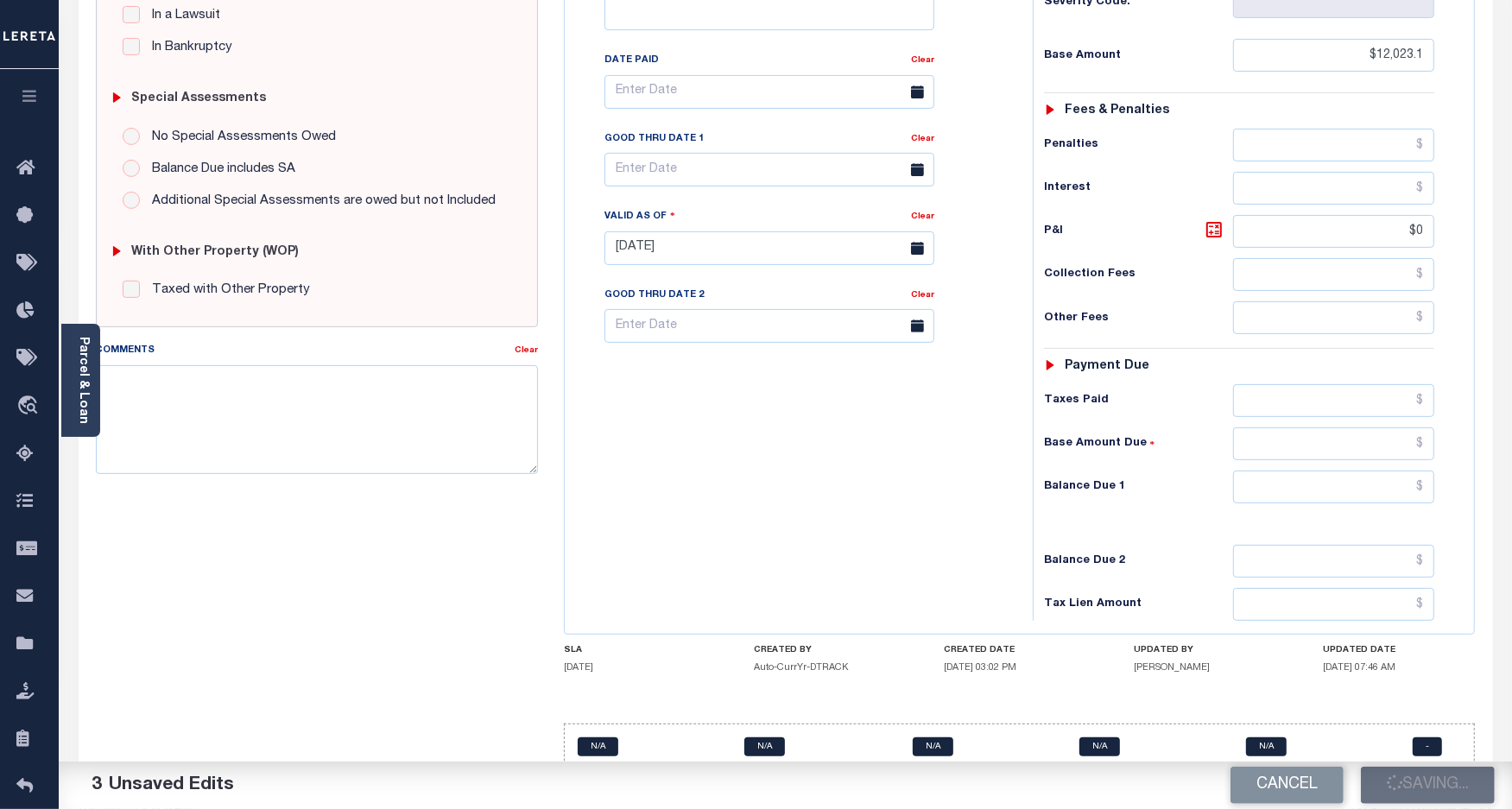
type input "$0"
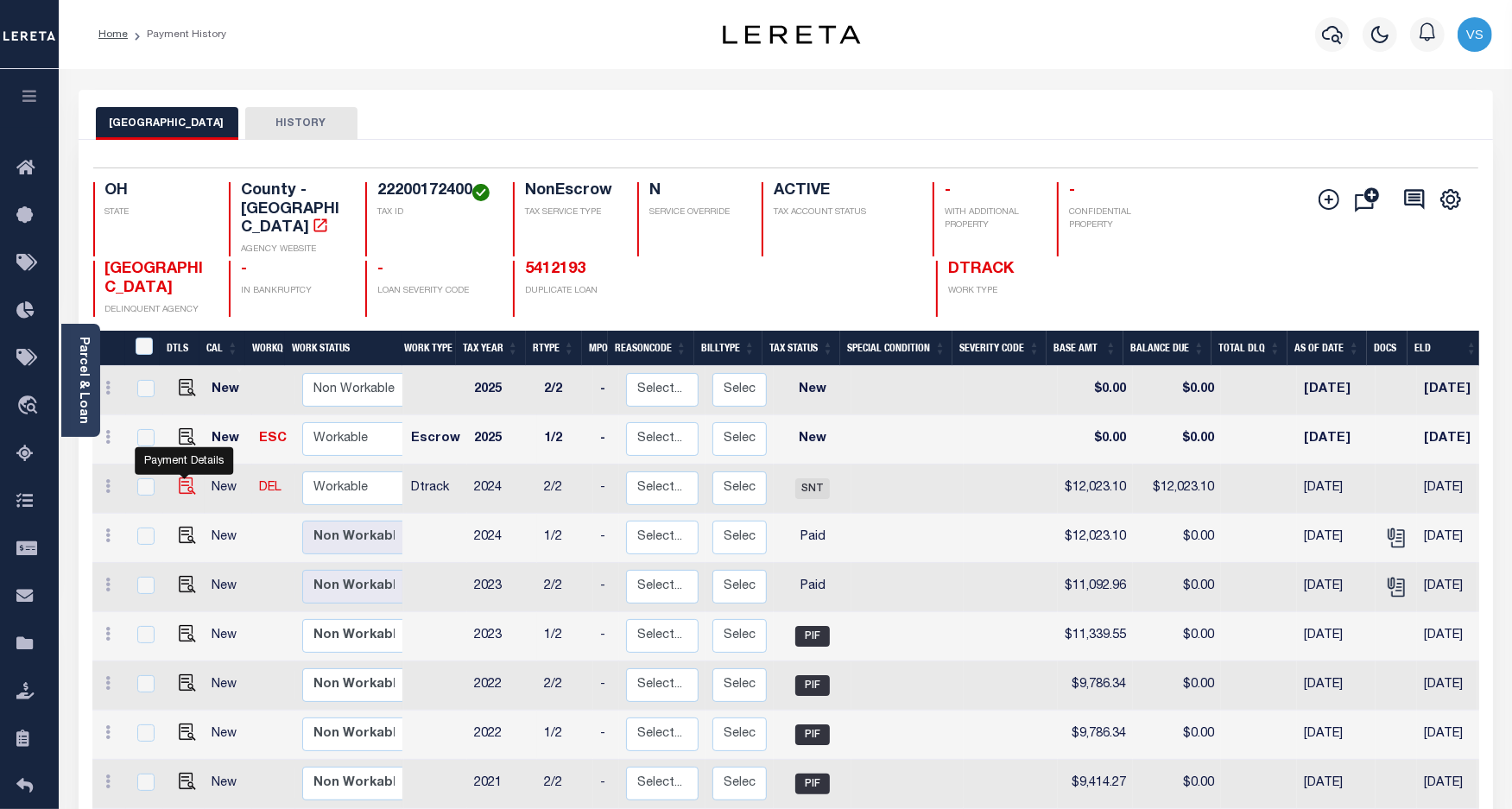
click at [179, 478] on img "" at bounding box center [187, 486] width 17 height 17
checkbox input "true"
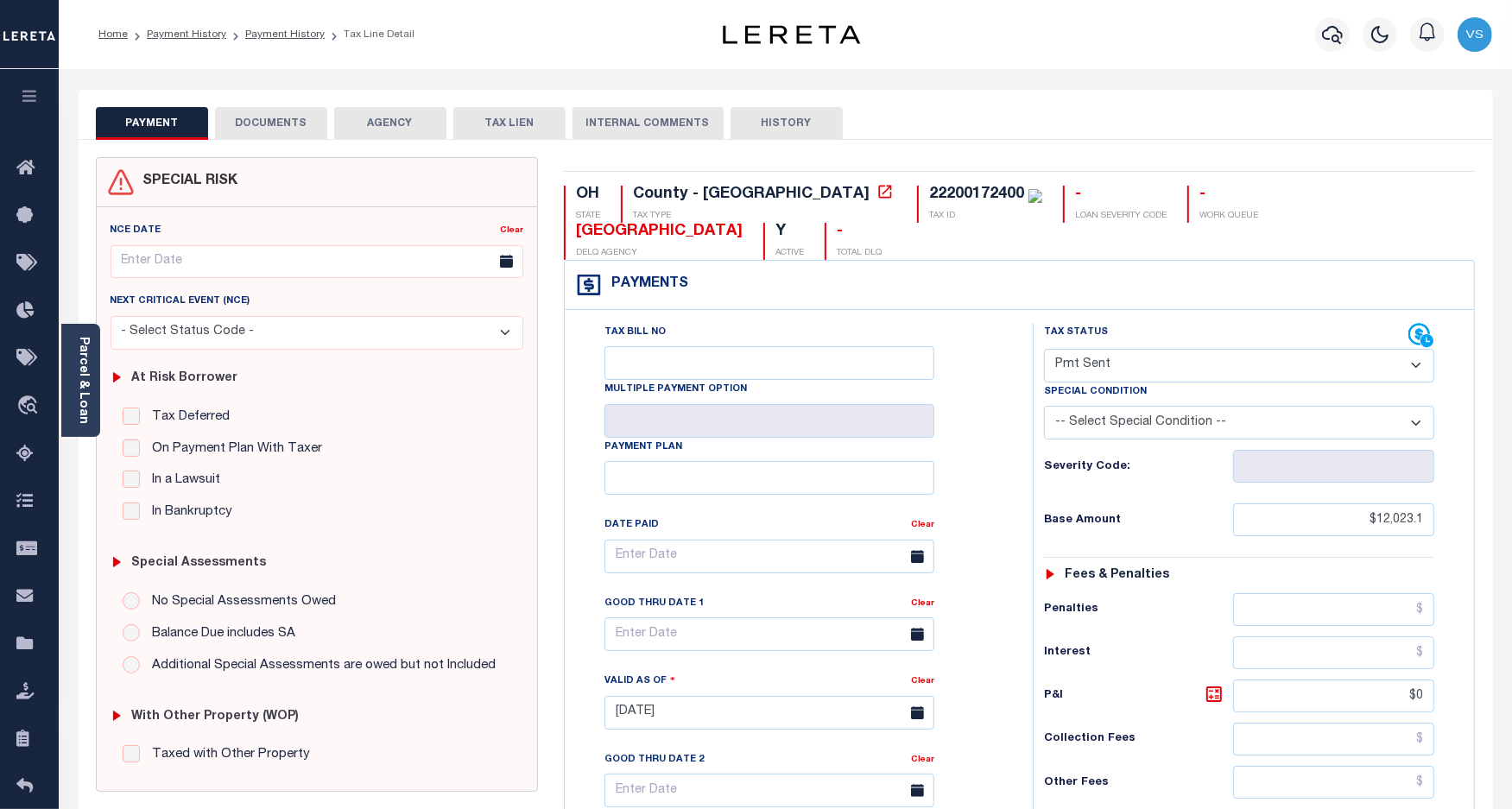
click at [1063, 349] on select "- Select Status Code - Open Due/Unpaid Paid Incomplete No Tax Due Internal Refu…" at bounding box center [1239, 365] width 391 height 34
select select "PYD"
click at [1044, 349] on select "- Select Status Code - Open Due/Unpaid Paid Incomplete No Tax Due Internal Refu…" at bounding box center [1239, 365] width 391 height 34
type input "[DATE]"
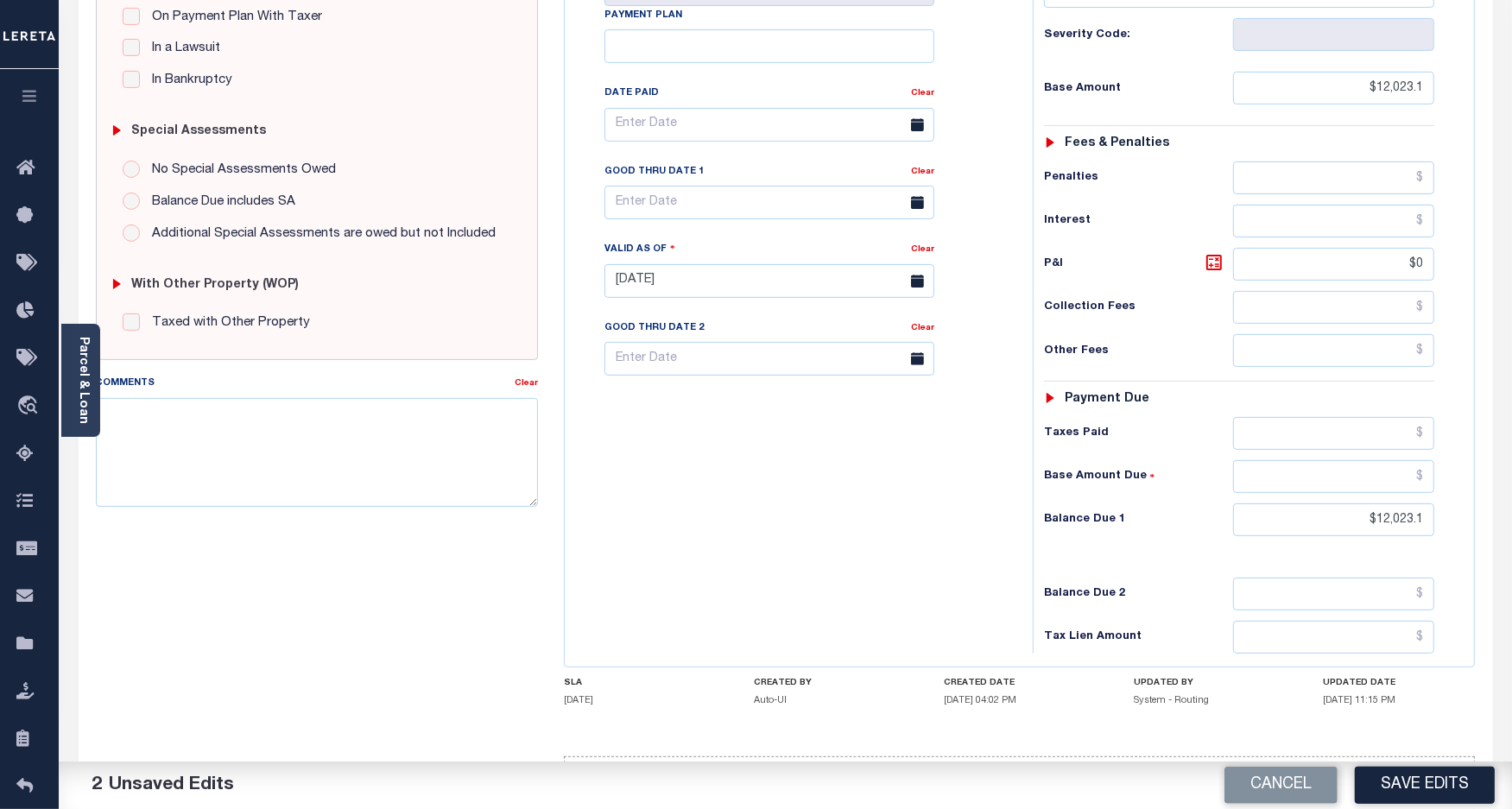
scroll to position [470, 0]
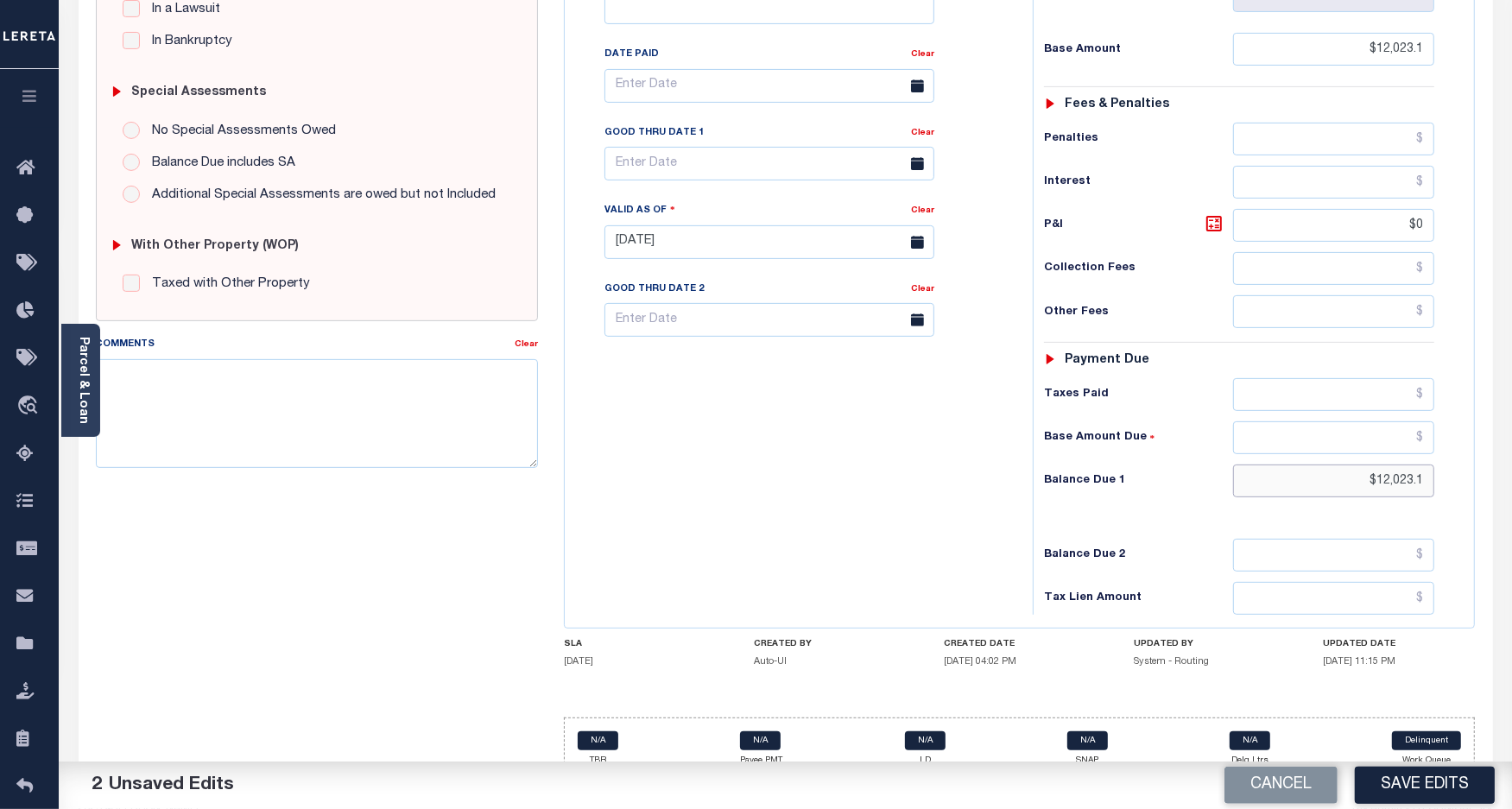
drag, startPoint x: 1426, startPoint y: 450, endPoint x: 1297, endPoint y: 471, distance: 130.7
click at [1287, 465] on input "$12,023.1" at bounding box center [1334, 481] width 201 height 33
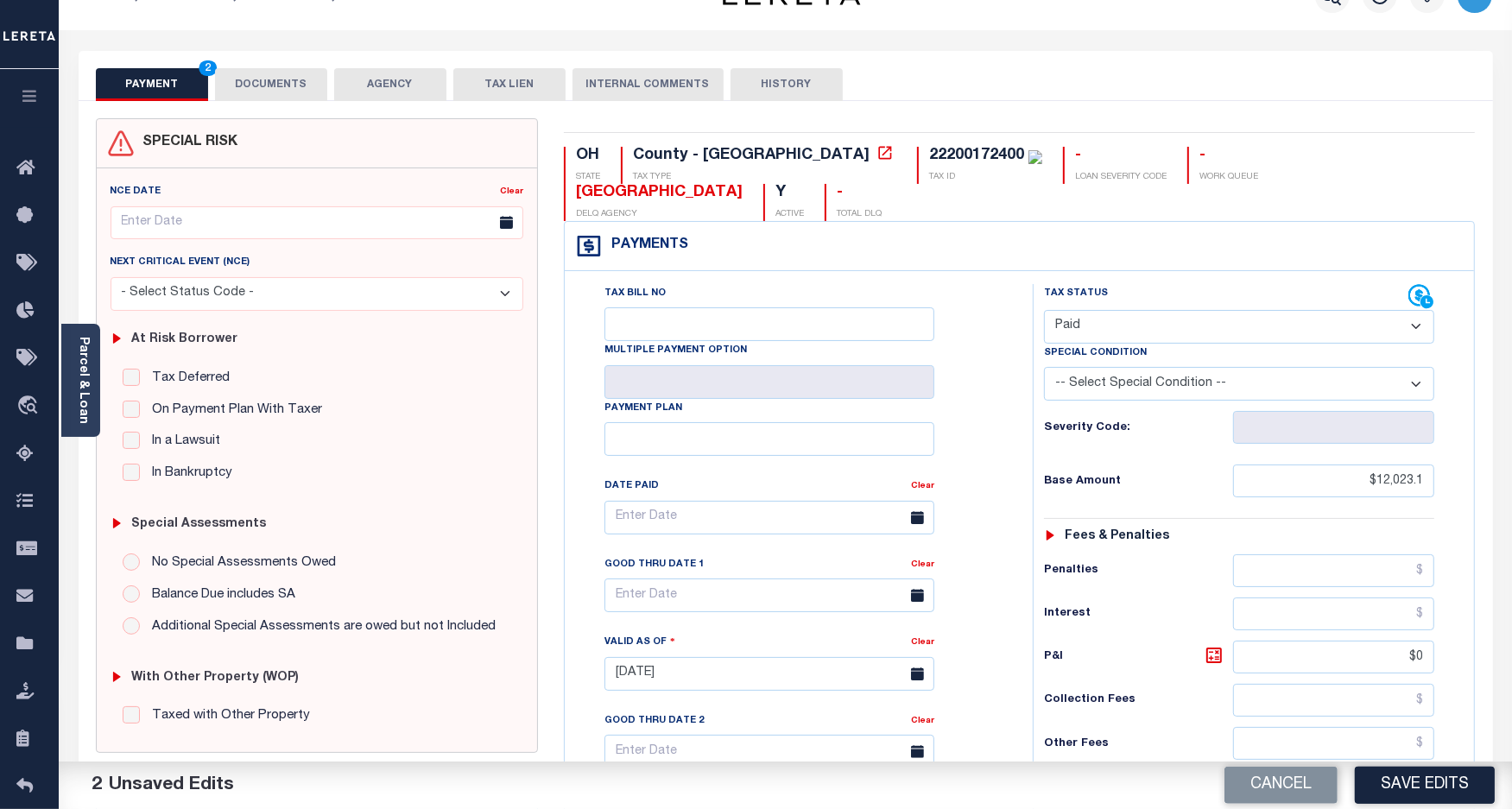
click at [259, 87] on button "DOCUMENTS" at bounding box center [271, 84] width 113 height 33
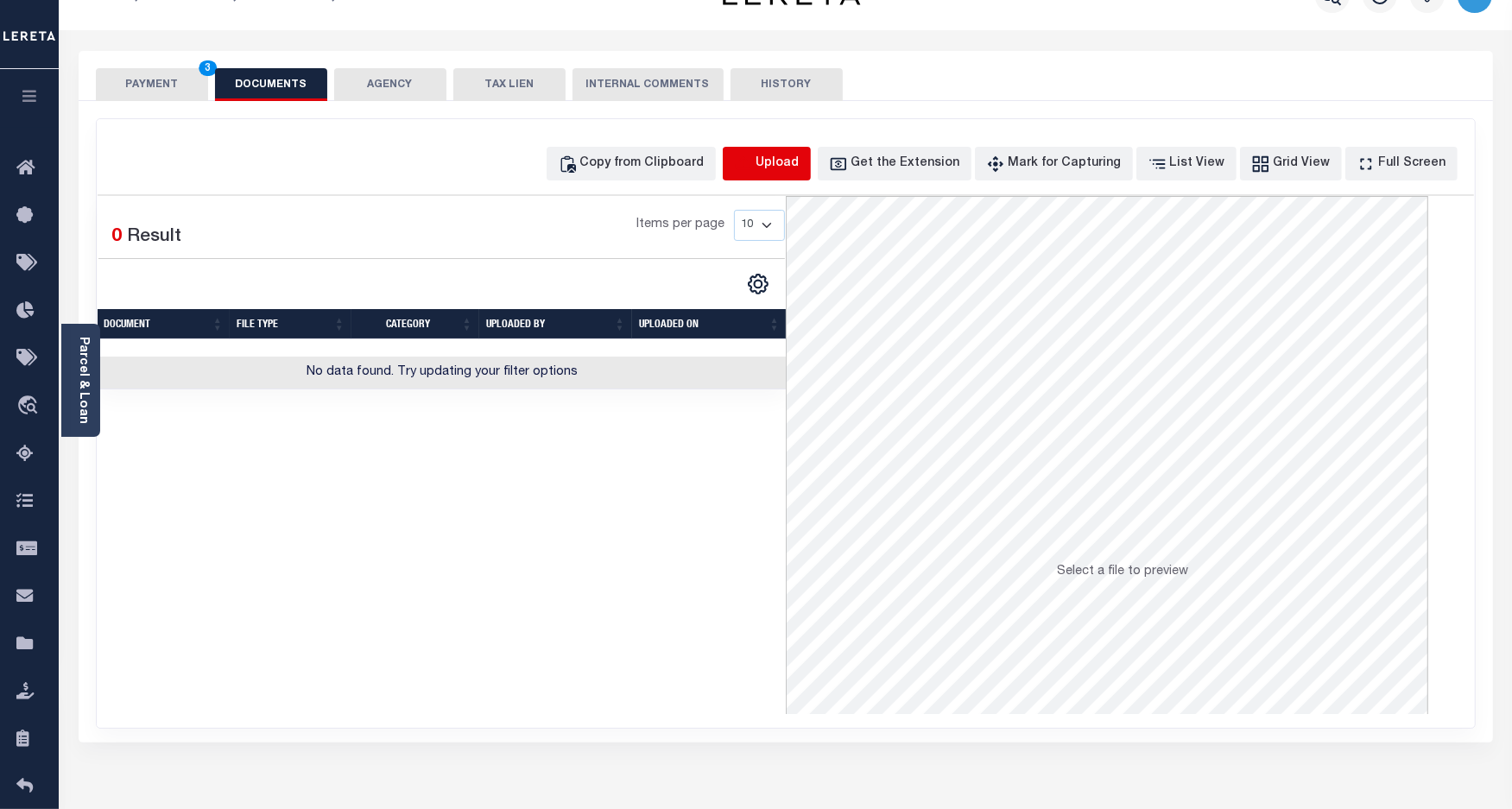
click at [751, 169] on icon "button" at bounding box center [742, 162] width 15 height 14
select select "POP"
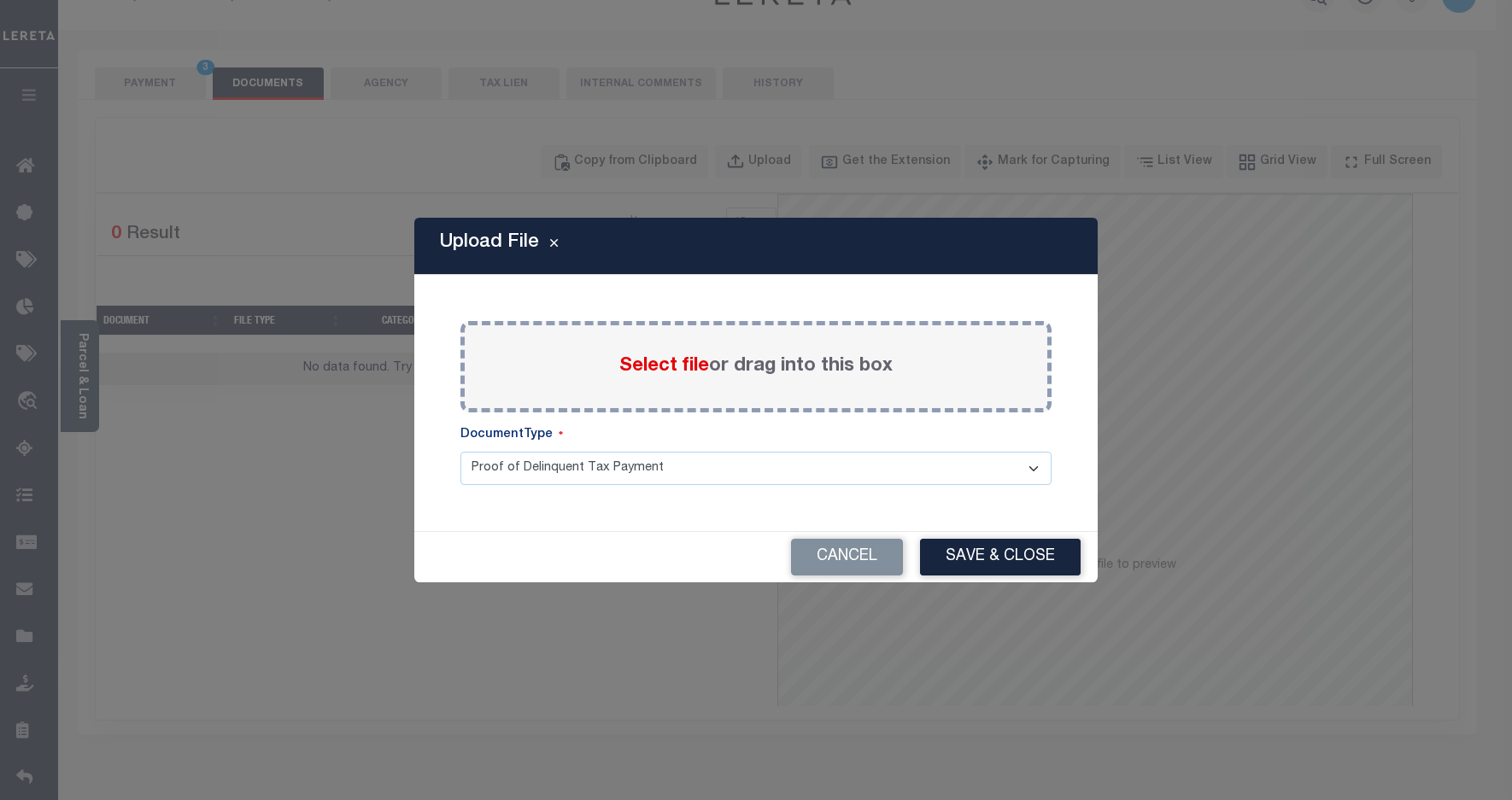
click at [658, 365] on span "Select file" at bounding box center [664, 366] width 90 height 19
click at [0, 0] on input "Select file or drag into this box" at bounding box center [0, 0] width 0 height 0
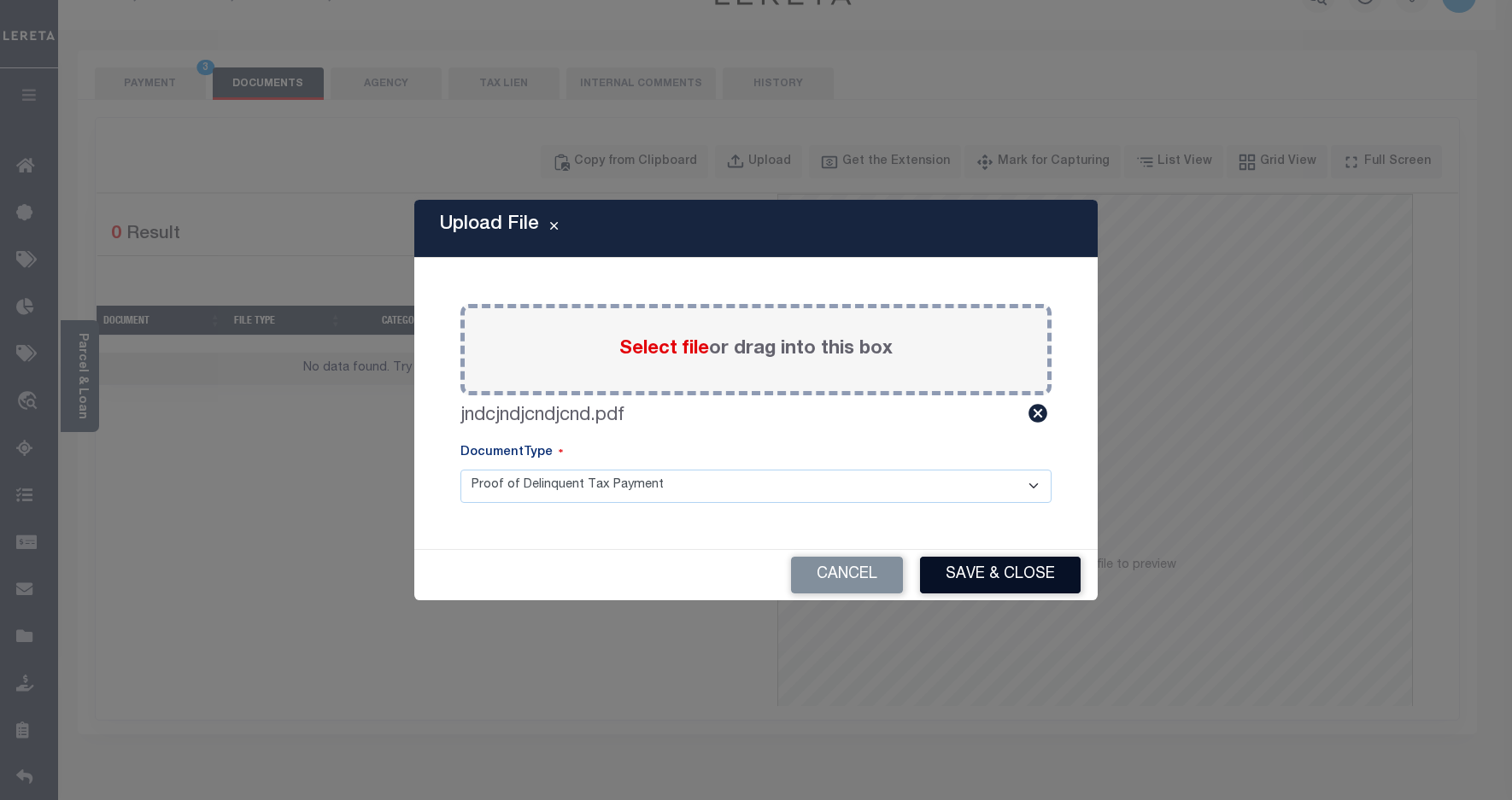
click at [971, 572] on button "Save & Close" at bounding box center [1000, 575] width 161 height 37
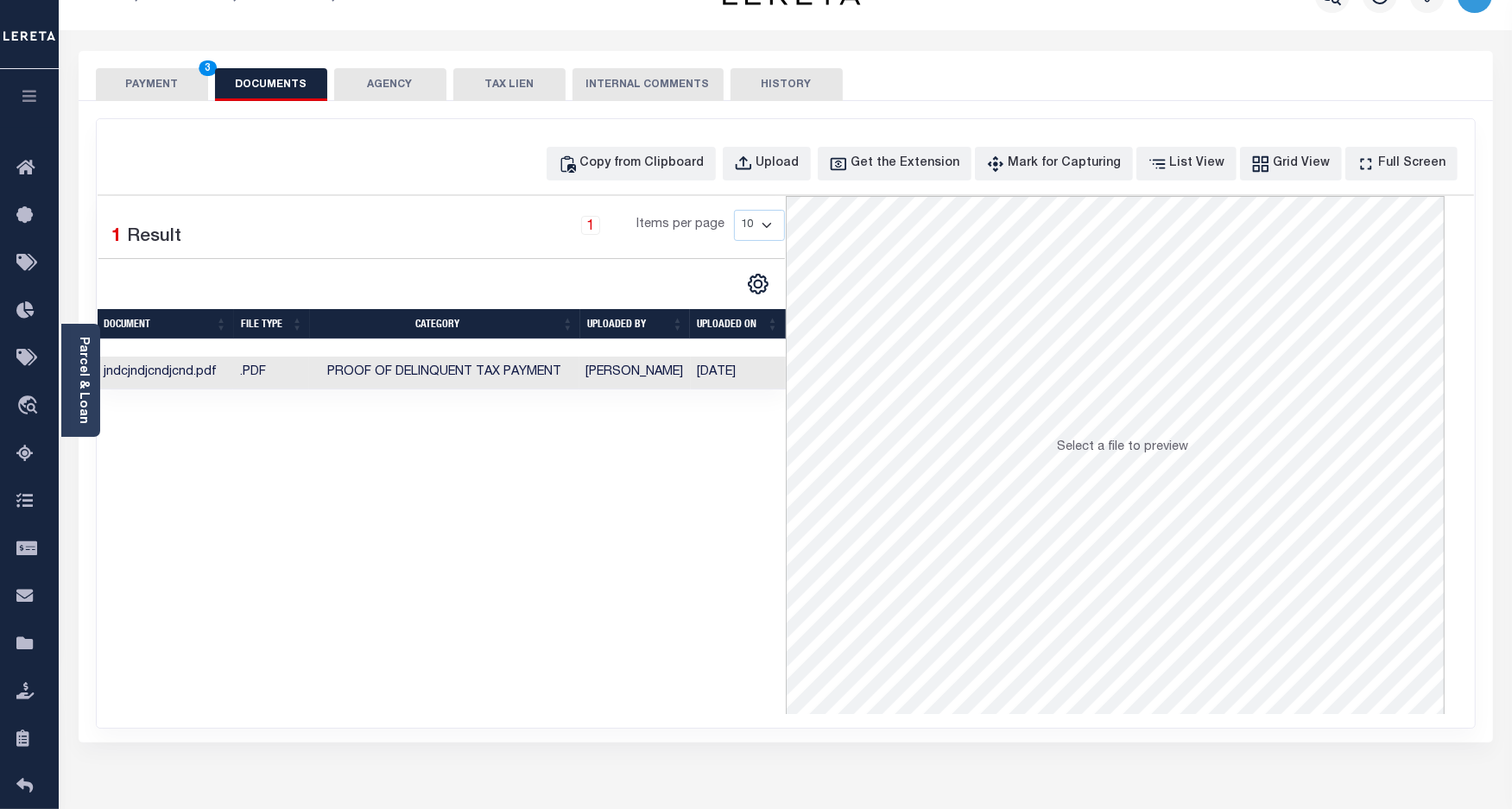
click at [152, 76] on button "PAYMENT 3" at bounding box center [152, 84] width 113 height 33
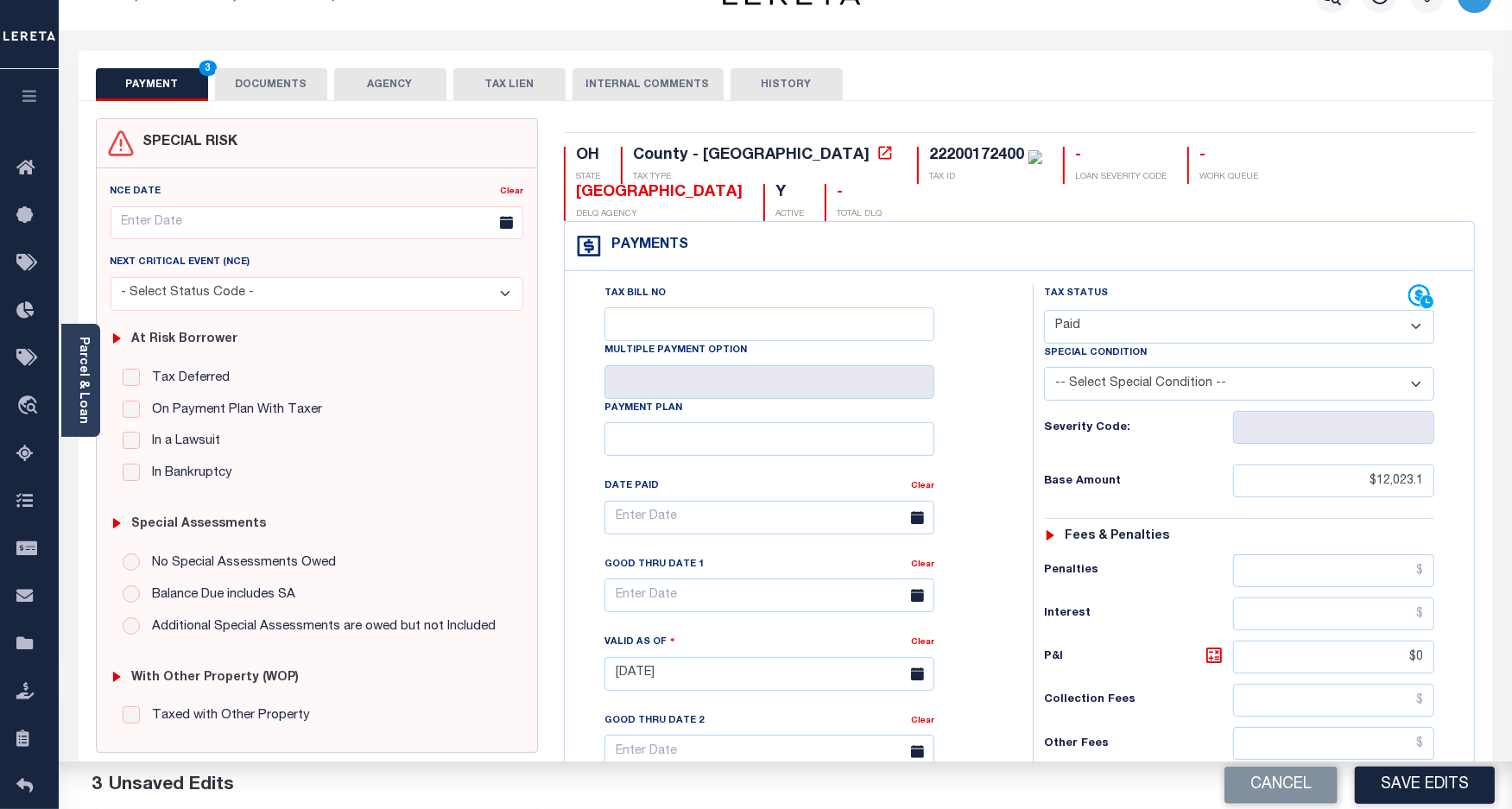
scroll to position [363, 0]
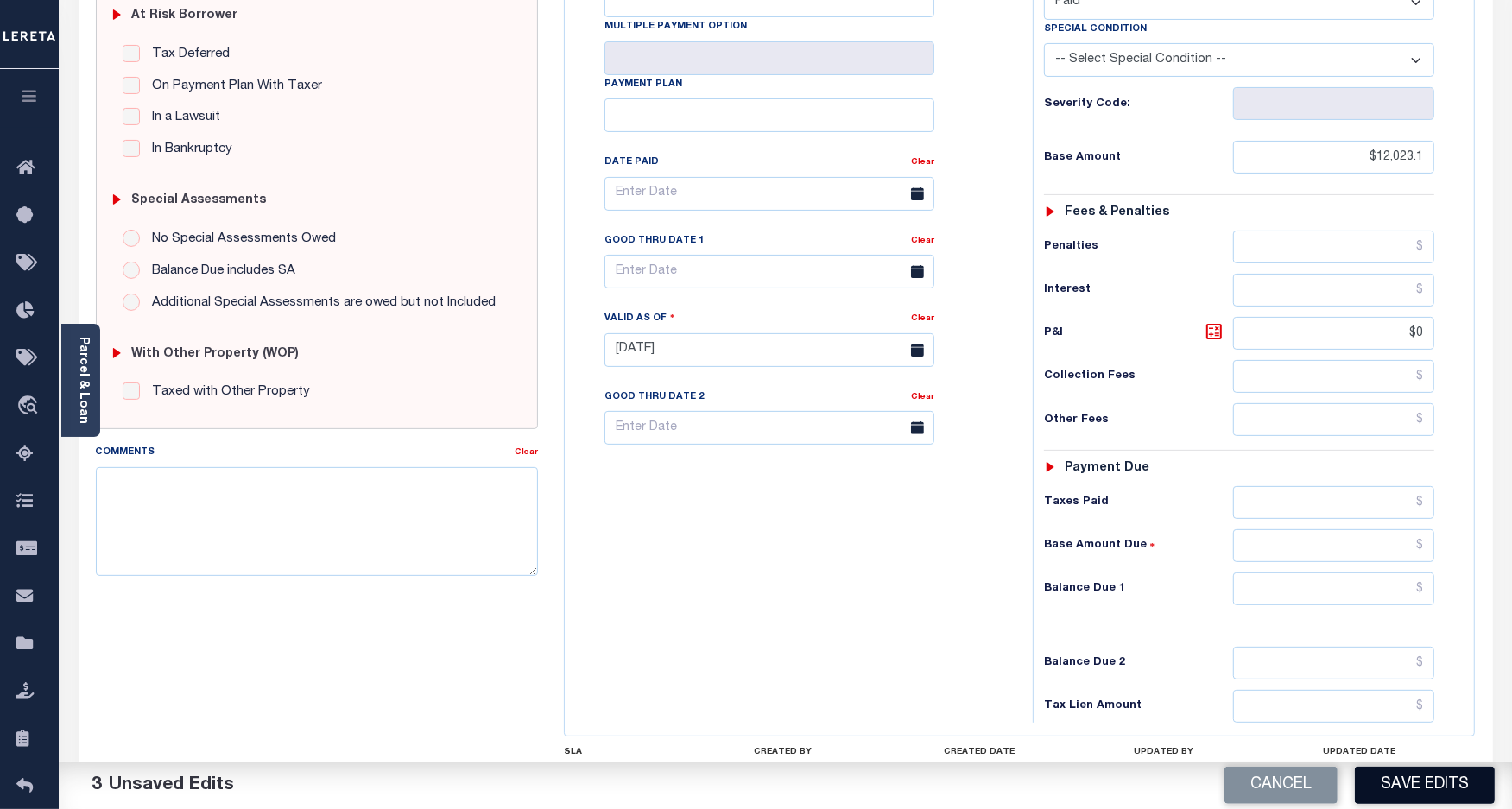
click at [1414, 783] on button "Save Edits" at bounding box center [1425, 785] width 140 height 37
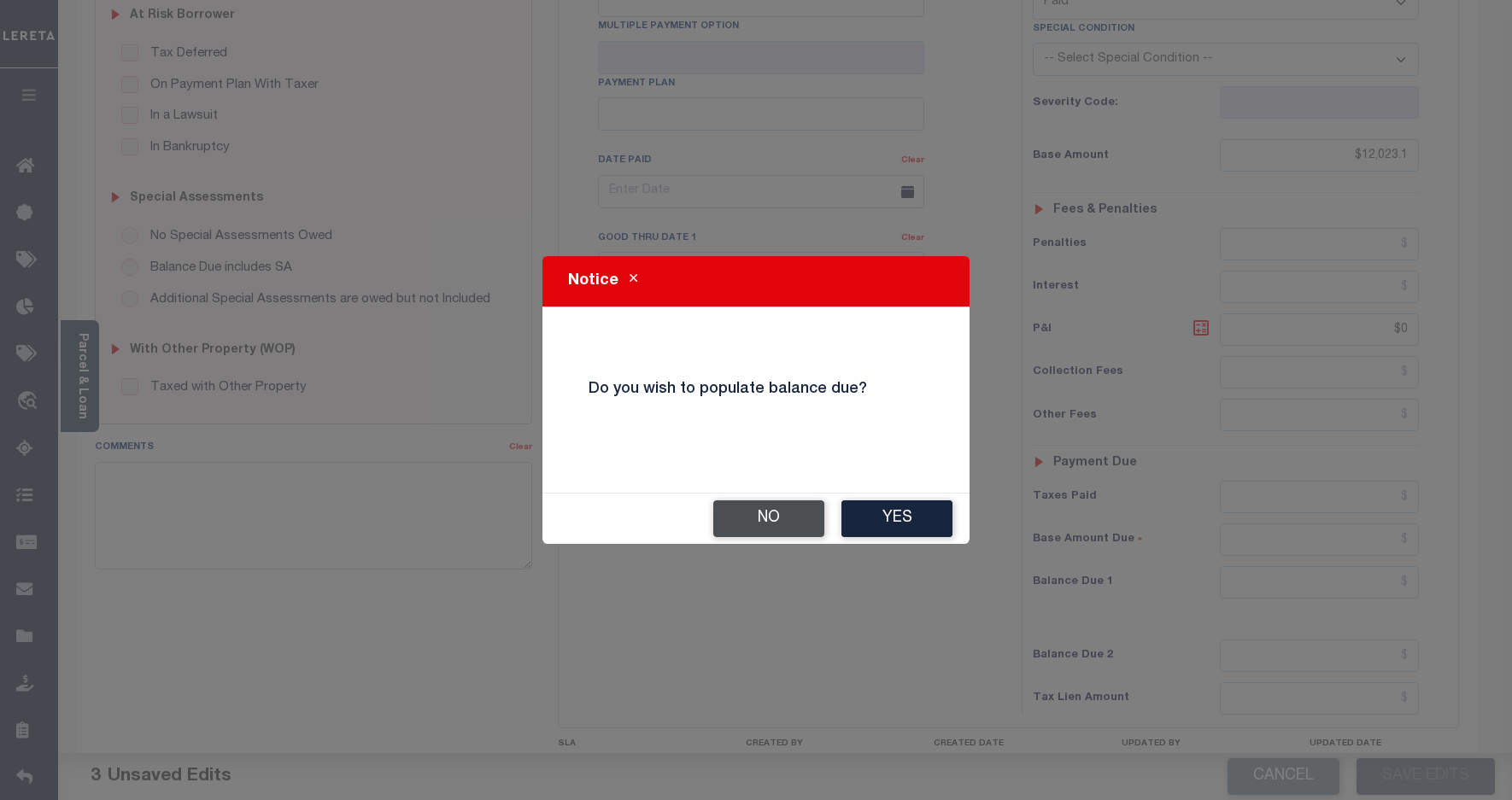
click at [773, 521] on button "No" at bounding box center [769, 518] width 111 height 37
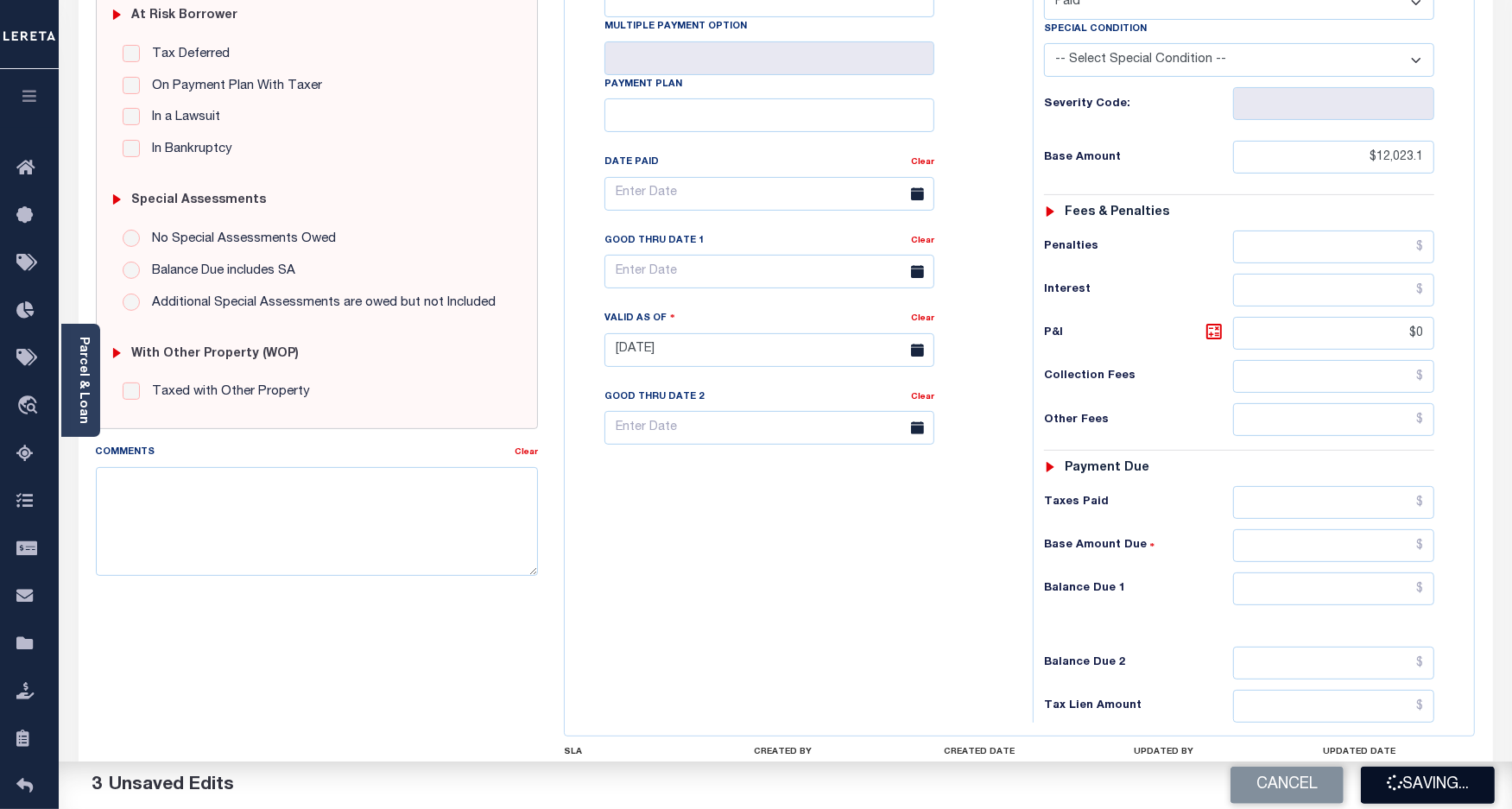
click at [1434, 778] on button "Saving..." at bounding box center [1427, 785] width 133 height 37
click at [1404, 789] on div "Cancel Saving..." at bounding box center [1149, 785] width 727 height 48
checkbox input "false"
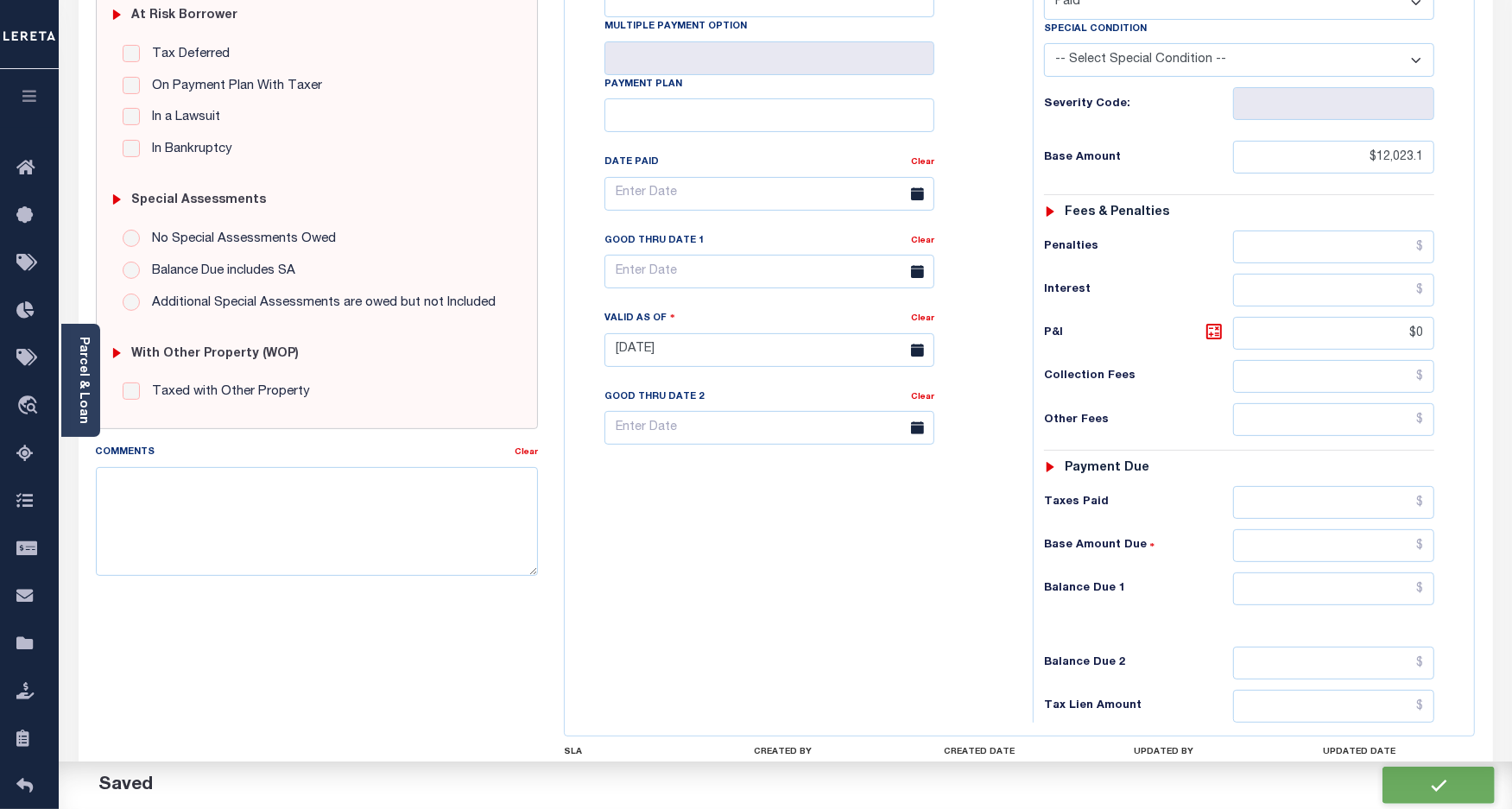
checkbox input "false"
type input "$12,023.1"
type input "$0"
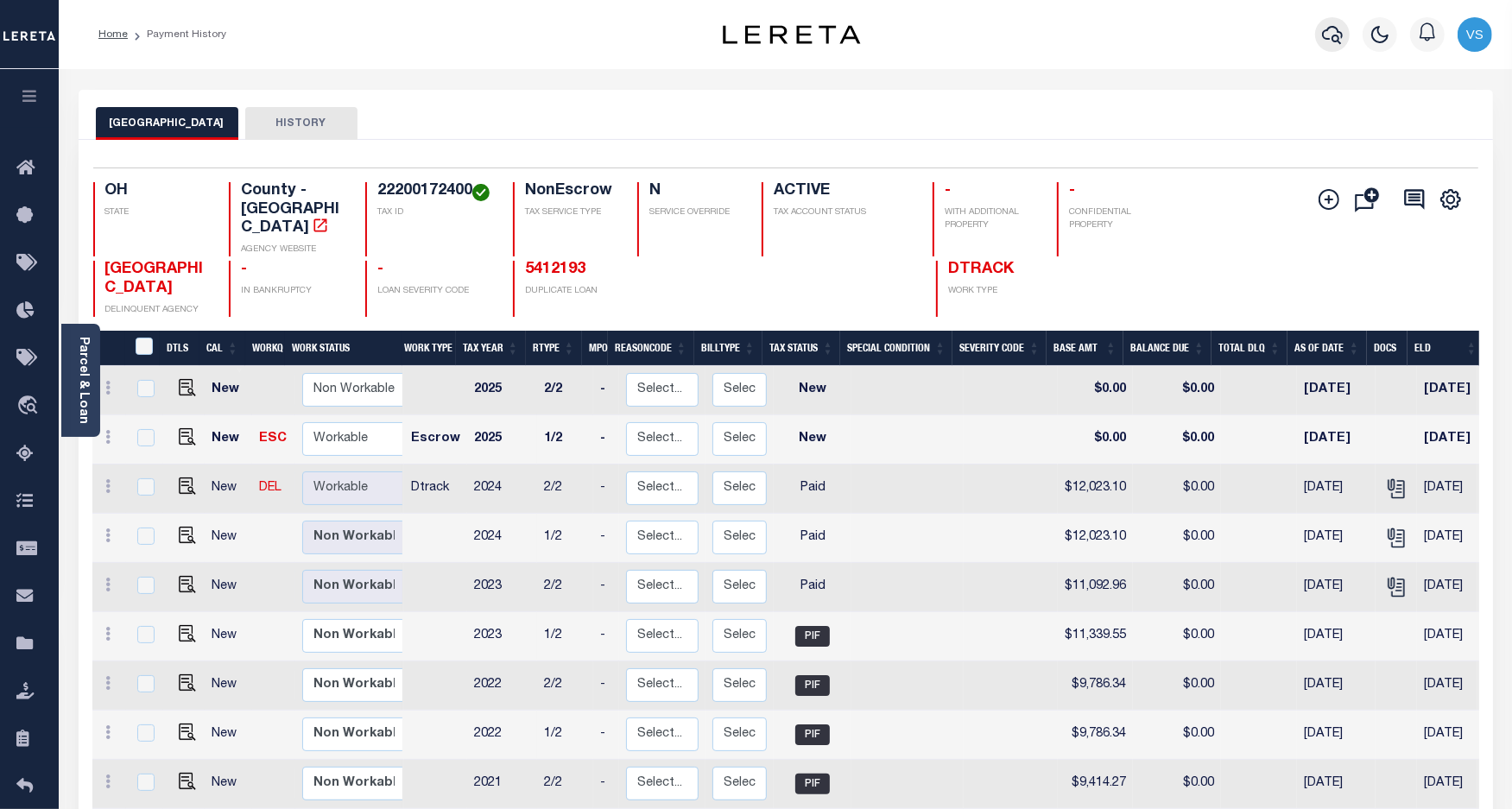
click at [1328, 37] on icon "button" at bounding box center [1331, 35] width 21 height 21
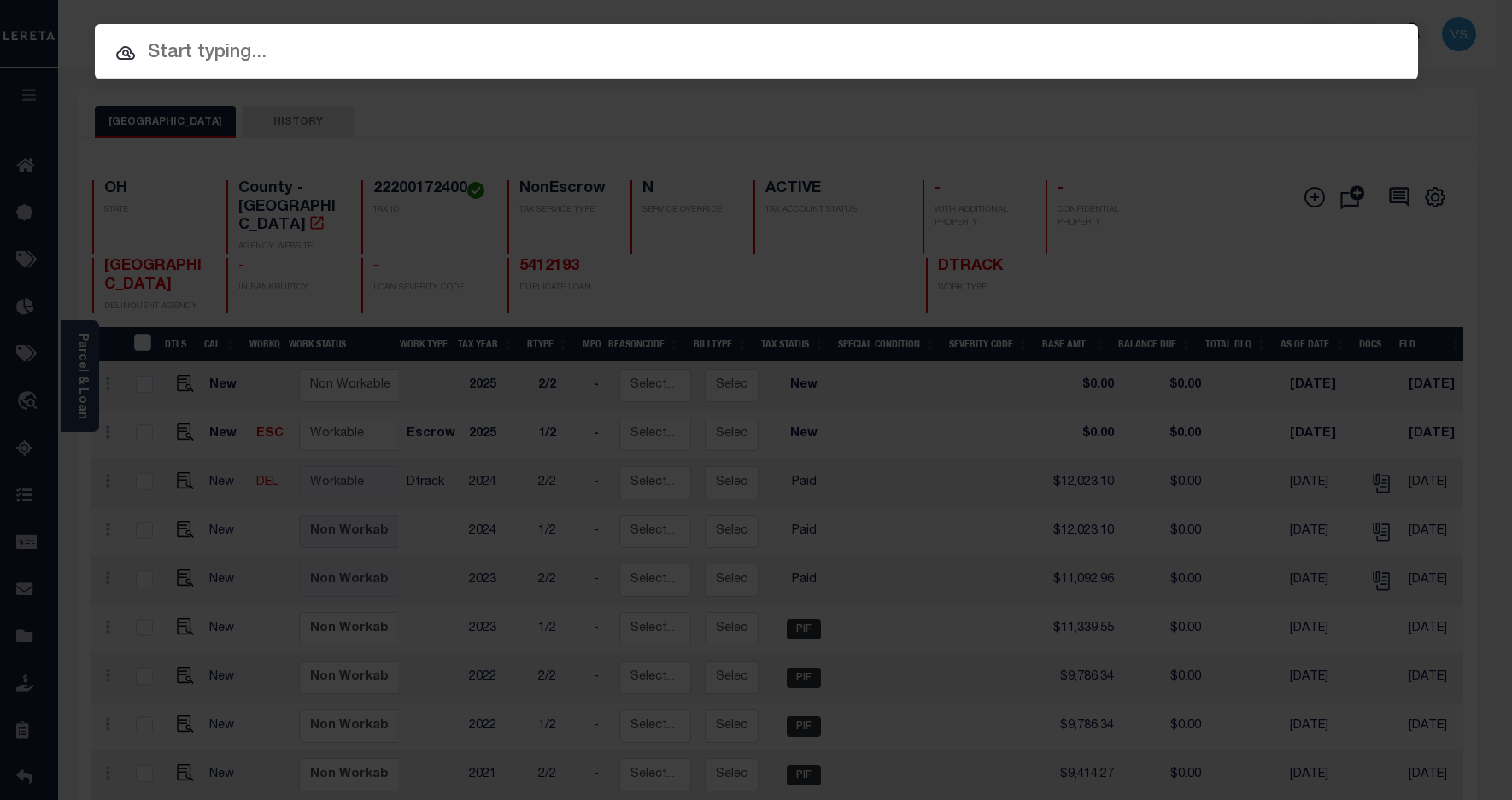
paste input "10045632"
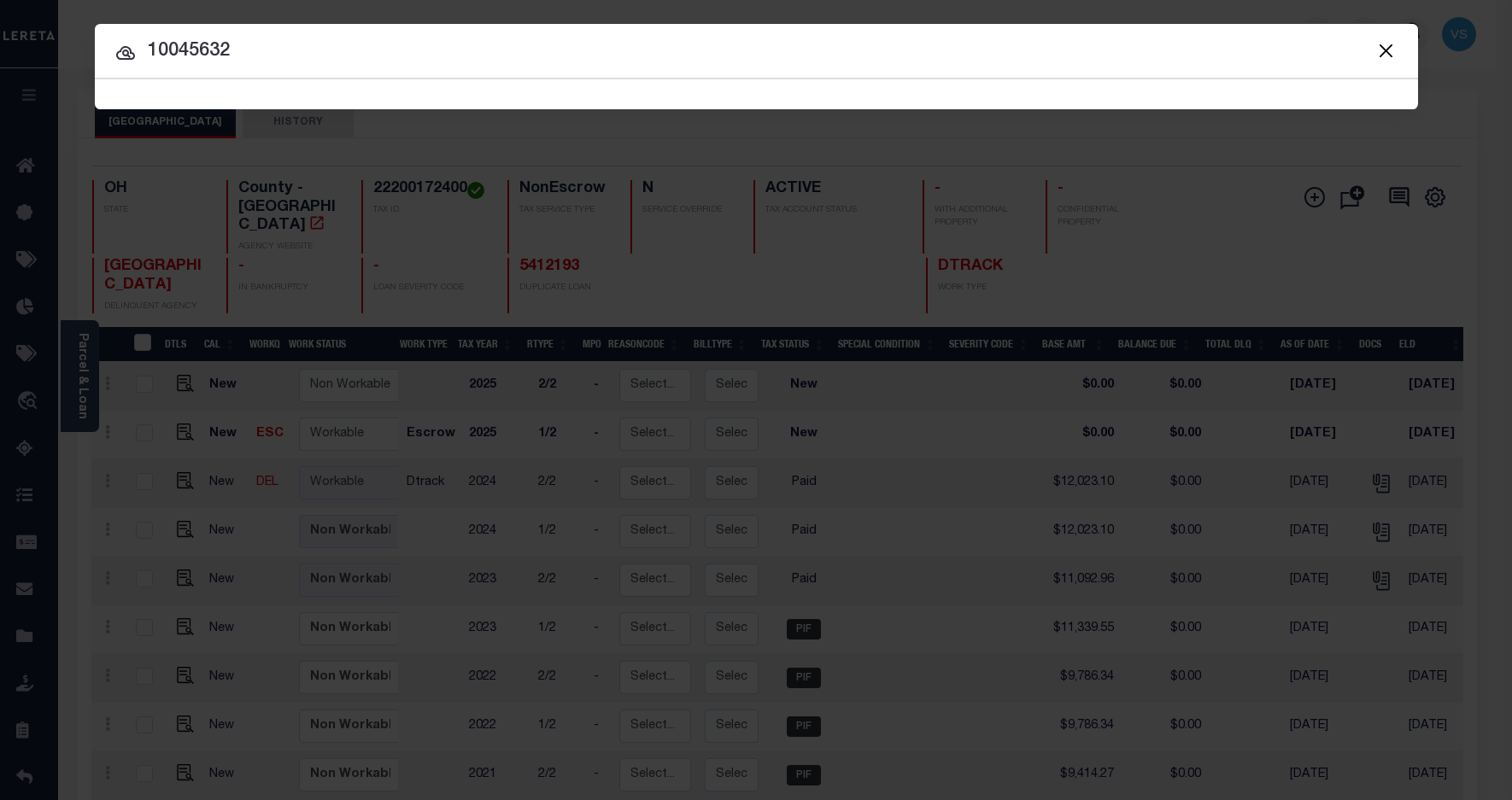
type input "10045632"
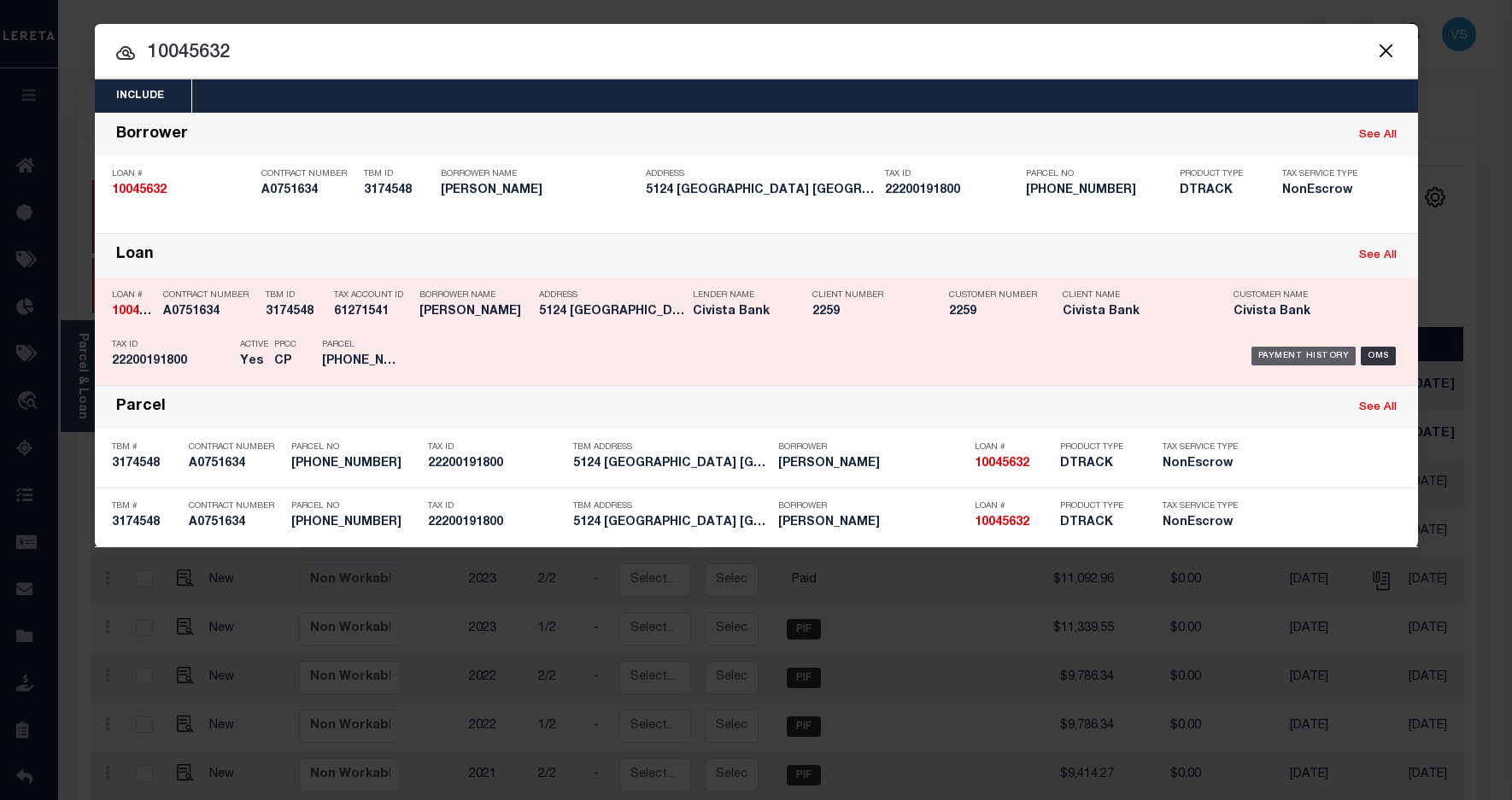
click at [1269, 347] on div "Payment History" at bounding box center [1304, 356] width 105 height 19
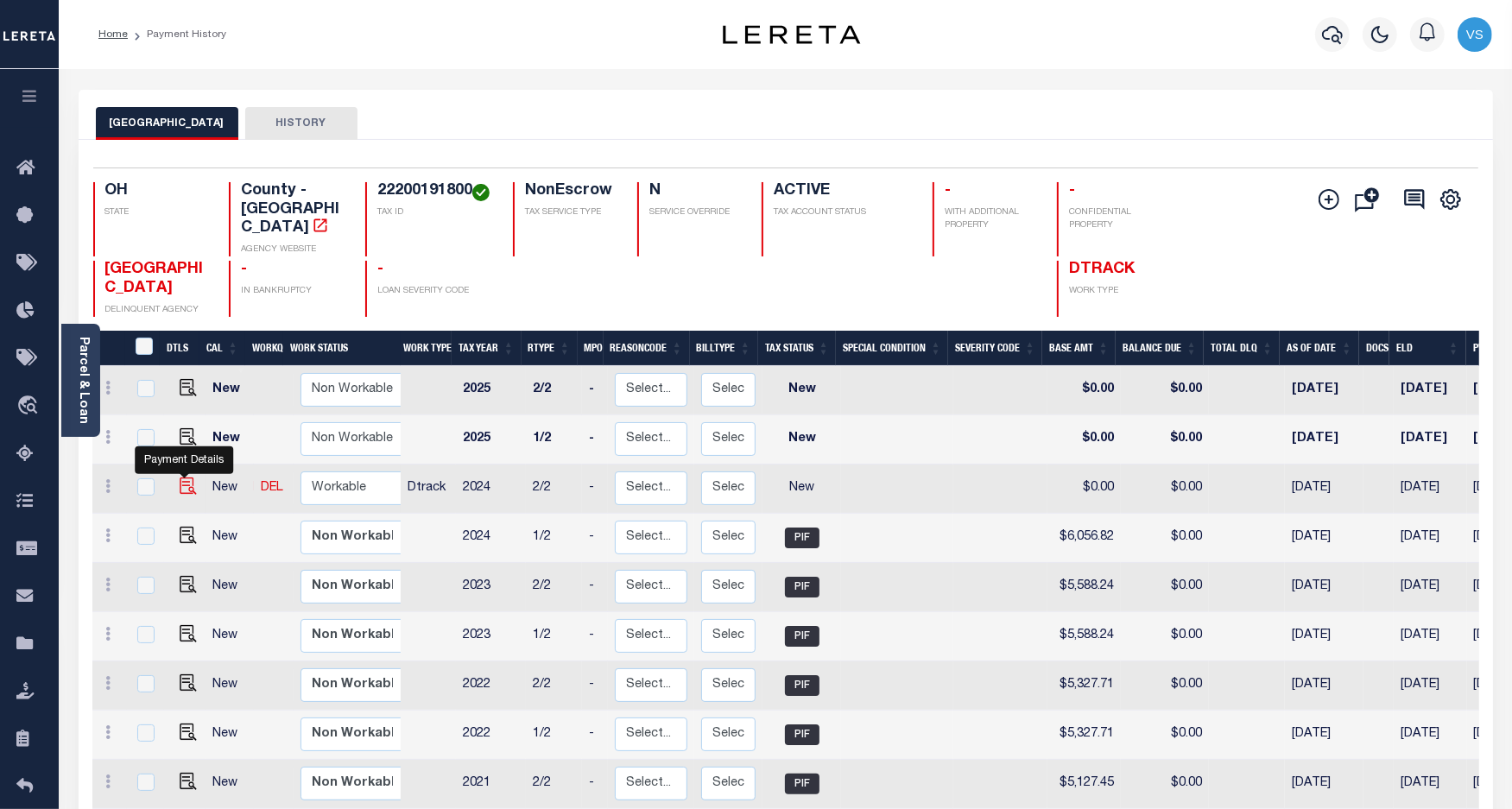
click at [184, 478] on img "" at bounding box center [188, 486] width 17 height 17
checkbox input "true"
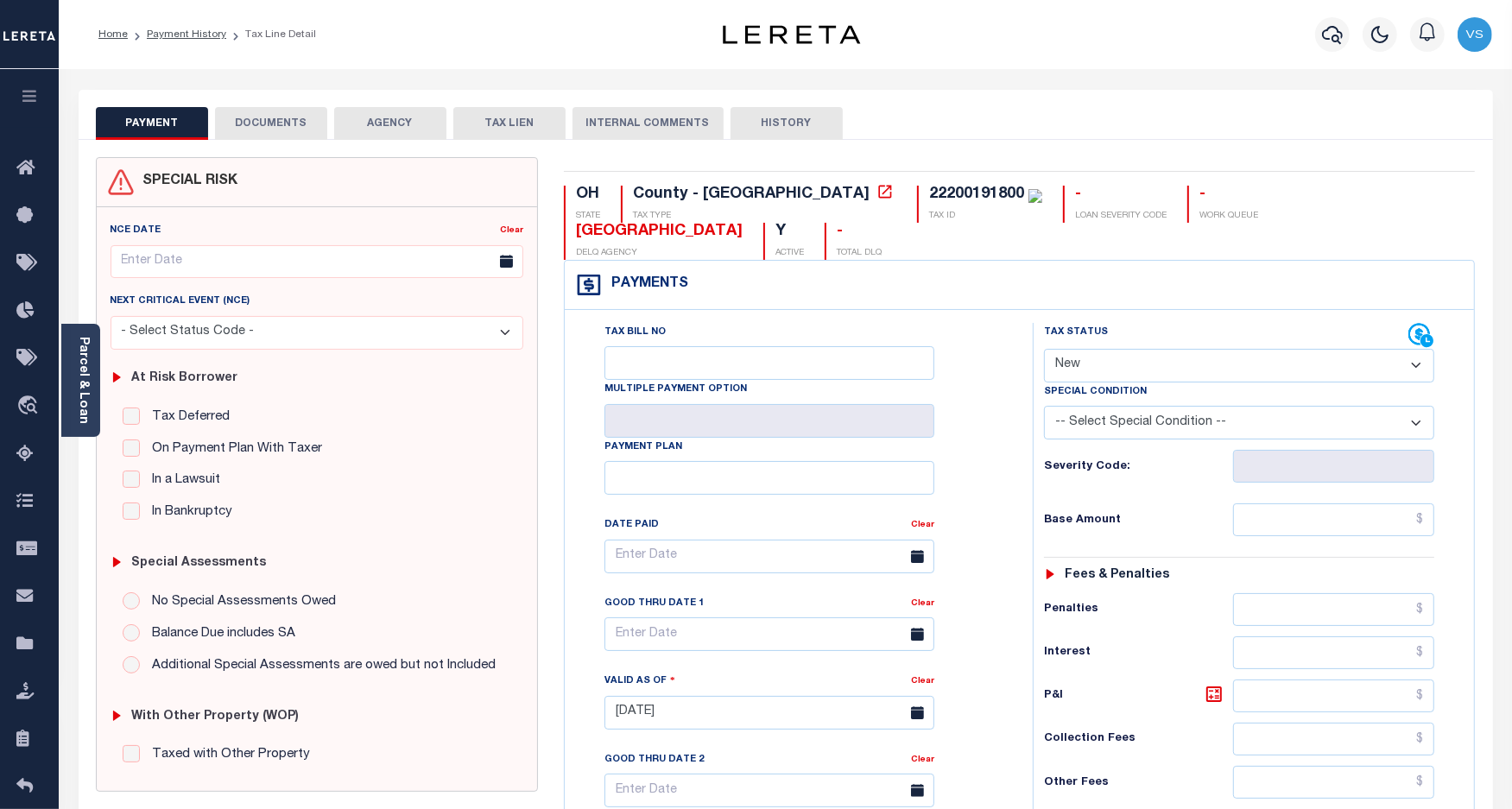
click at [1071, 349] on select "- Select Status Code - Open Due/Unpaid Paid Incomplete No Tax Due Internal Refu…" at bounding box center [1239, 365] width 391 height 34
select select "PYD"
click at [1044, 349] on select "- Select Status Code - Open Due/Unpaid Paid Incomplete No Tax Due Internal Refu…" at bounding box center [1239, 365] width 391 height 34
type input "[DATE]"
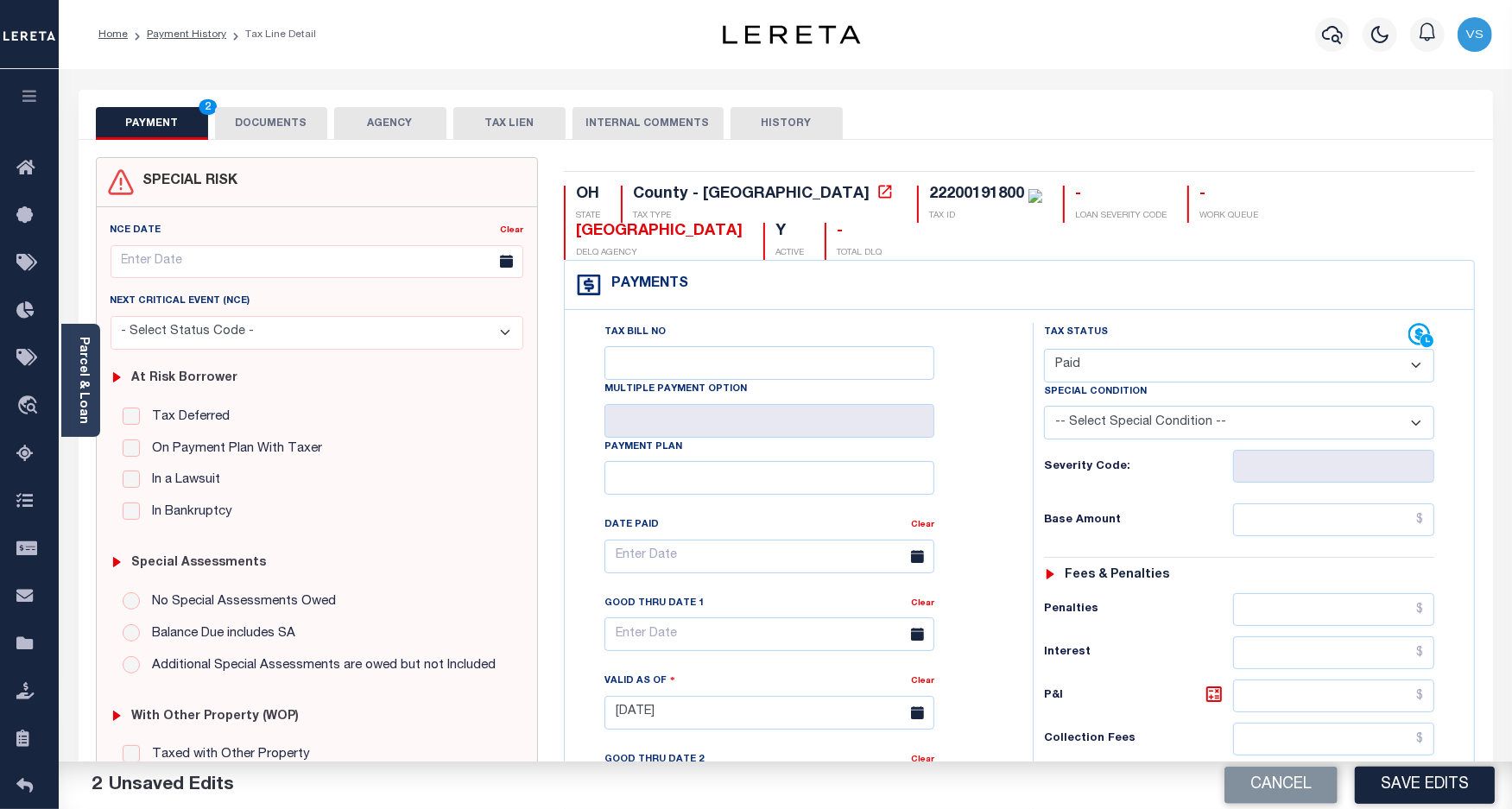
click at [257, 133] on button "DOCUMENTS" at bounding box center [271, 123] width 113 height 33
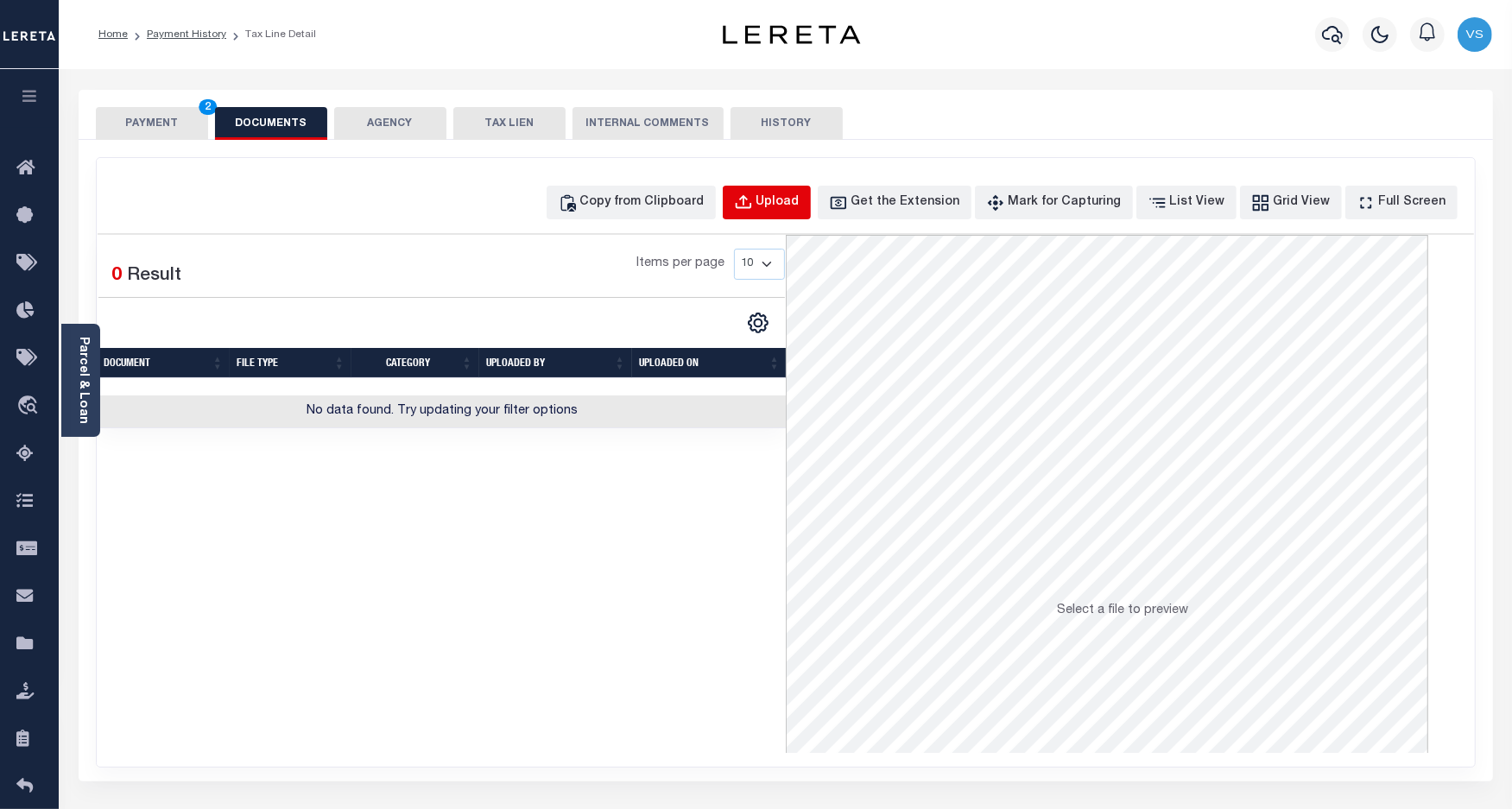
click at [795, 191] on button "Upload" at bounding box center [766, 202] width 88 height 34
select select "POP"
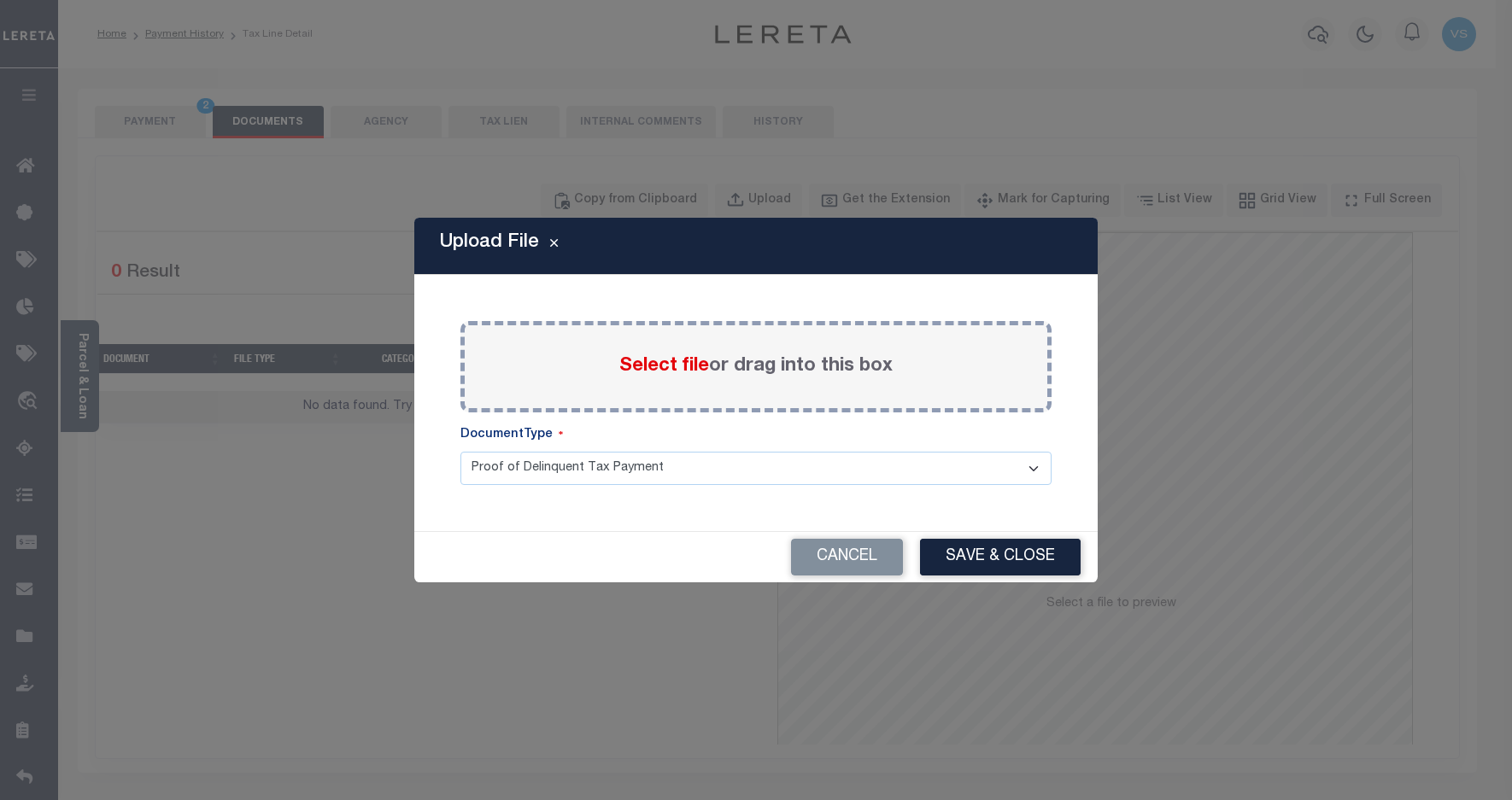
click at [664, 374] on span "Select file" at bounding box center [664, 366] width 90 height 19
click at [0, 0] on input "Select file or drag into this box" at bounding box center [0, 0] width 0 height 0
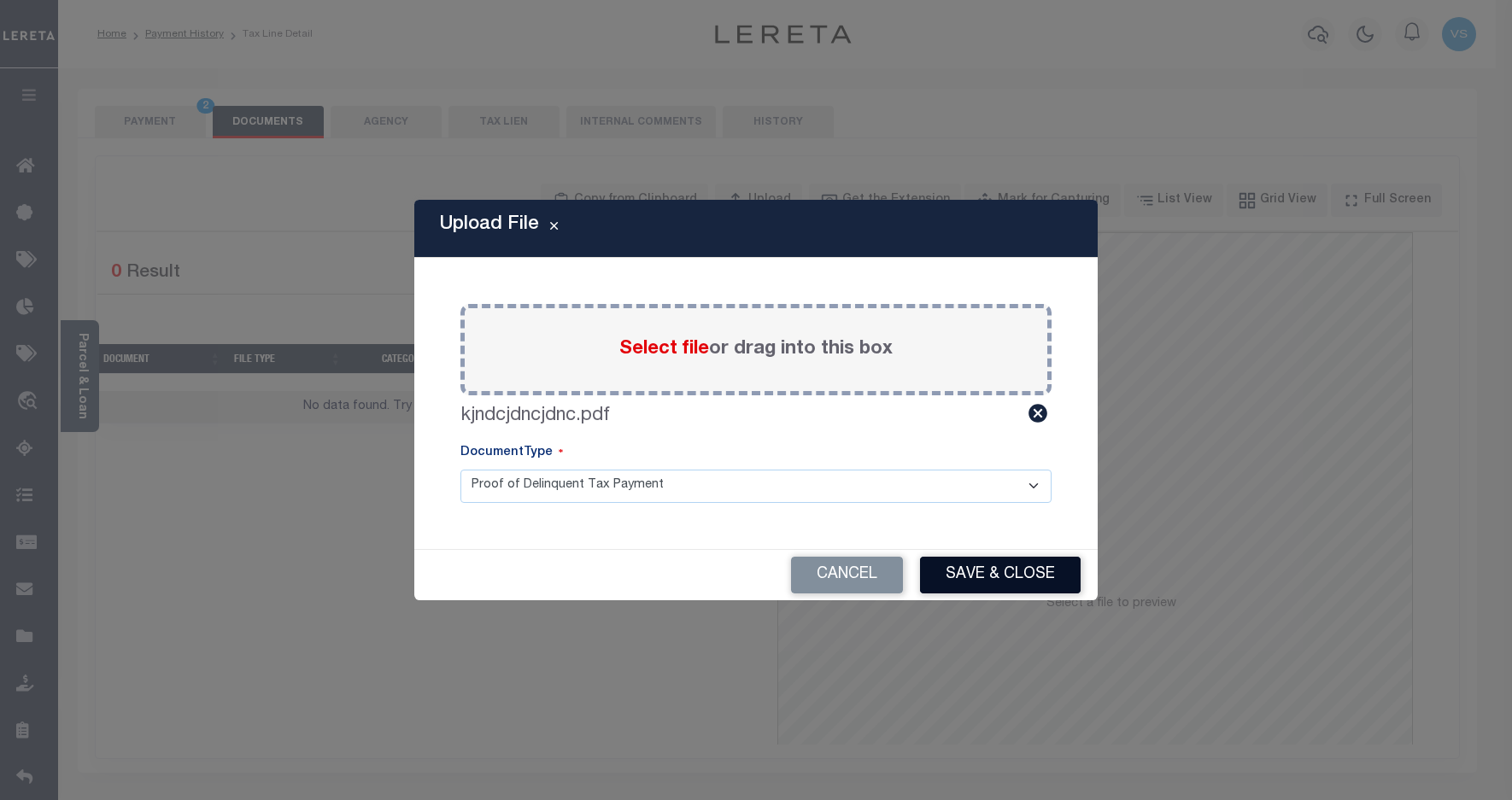
click at [961, 570] on button "Save & Close" at bounding box center [1000, 575] width 161 height 37
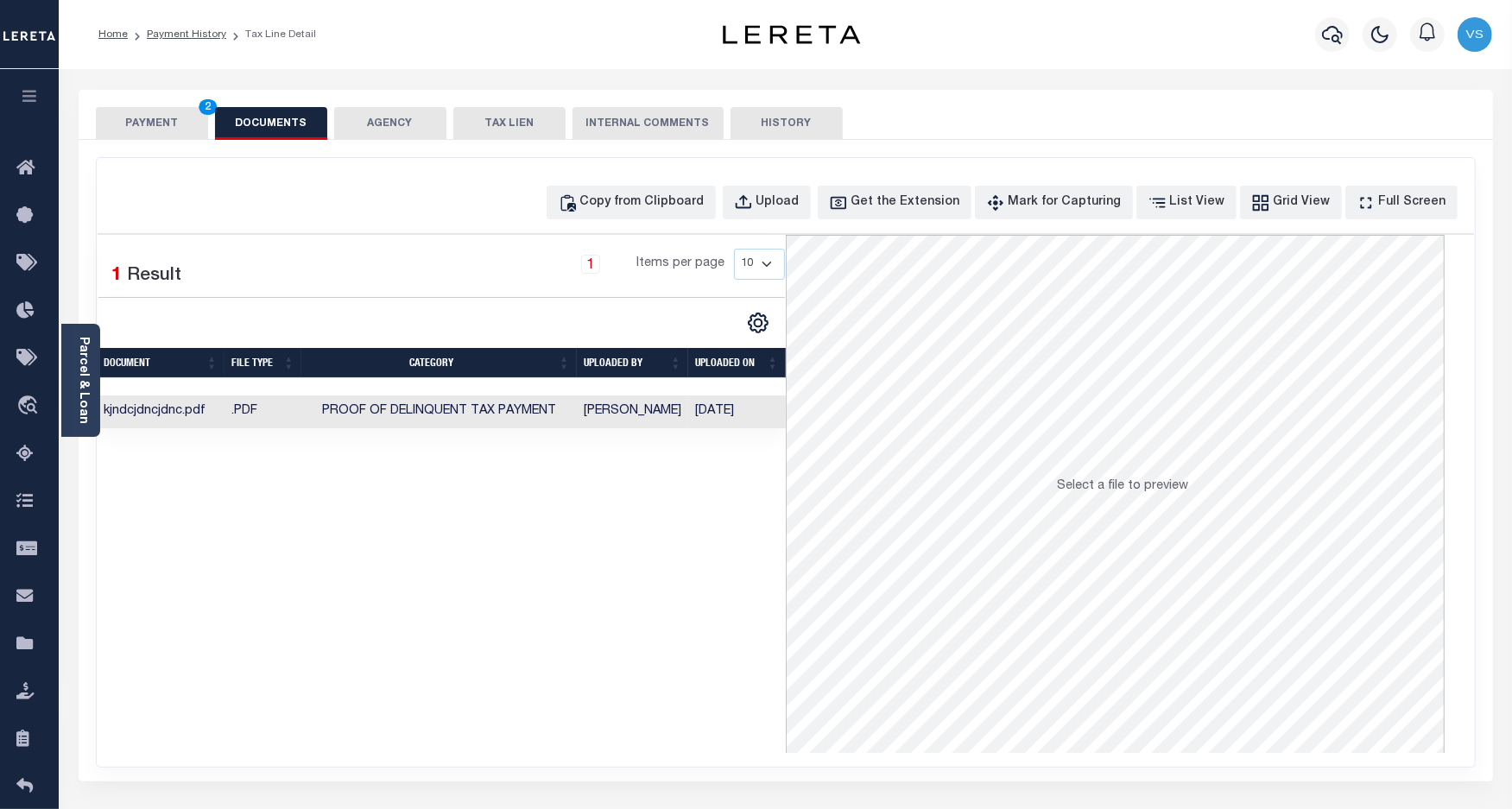
click at [158, 119] on button "PAYMENT 2" at bounding box center [152, 123] width 113 height 33
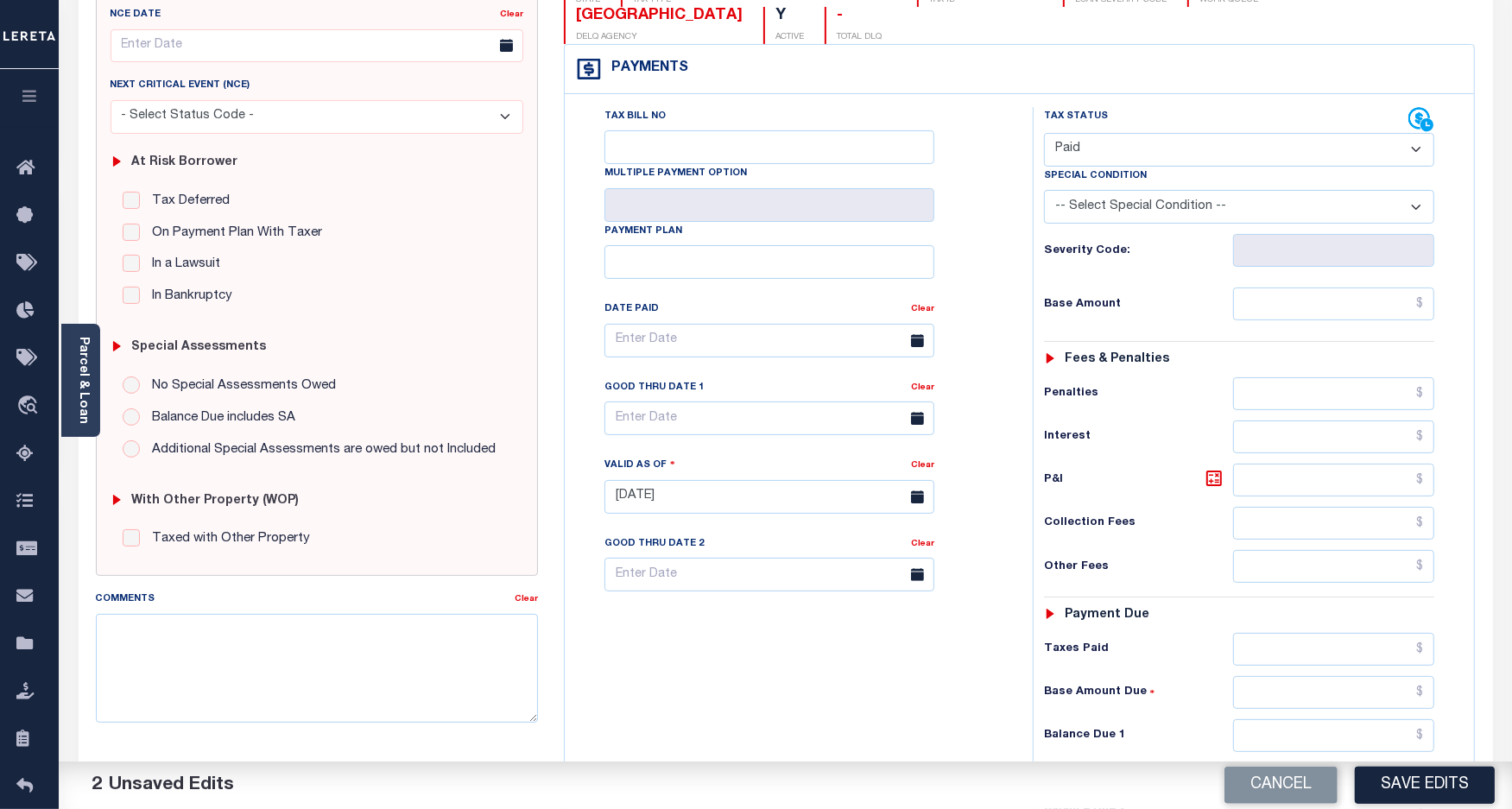
scroll to position [324, 0]
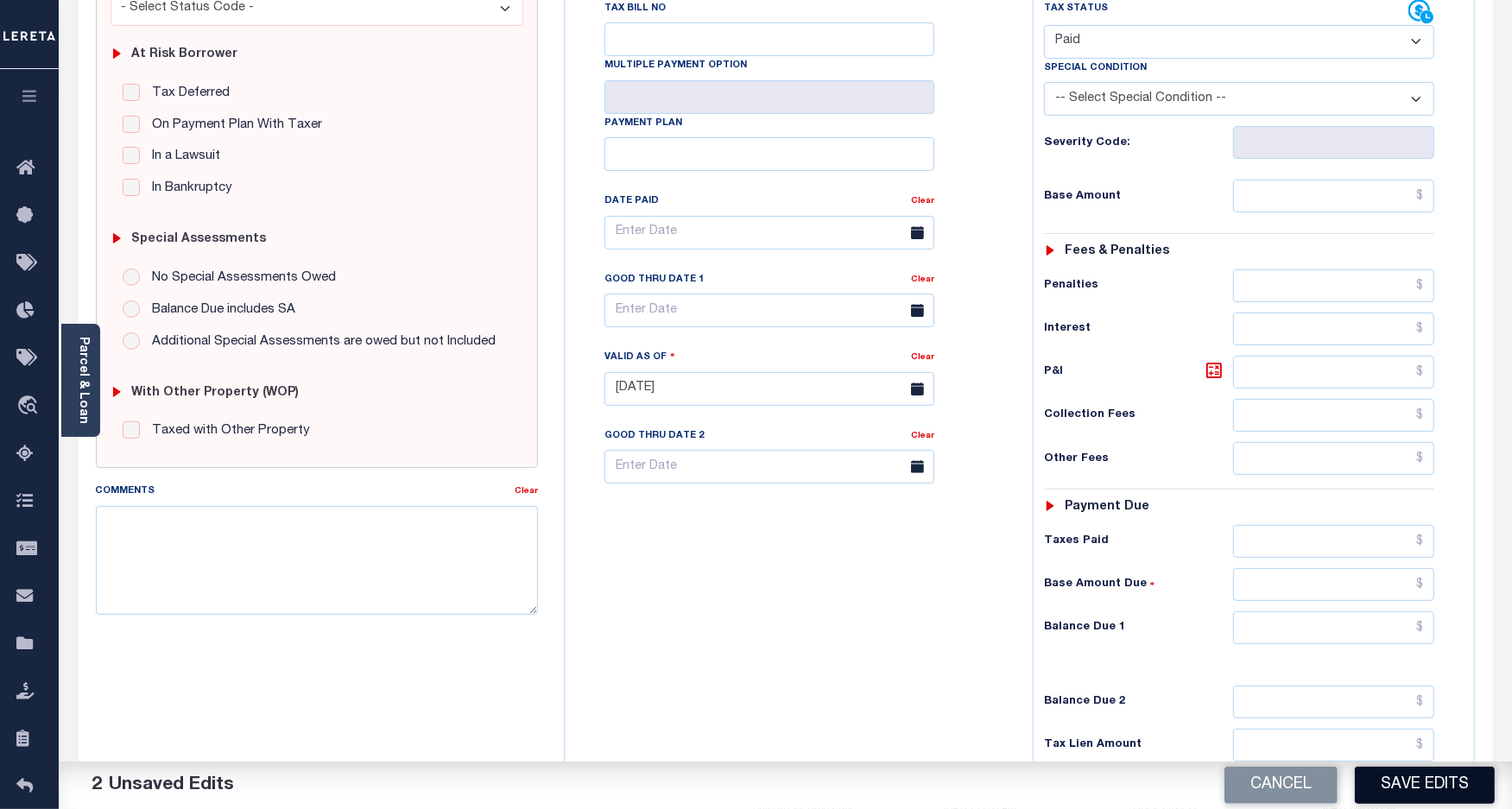
click at [1375, 782] on button "Save Edits" at bounding box center [1425, 785] width 140 height 37
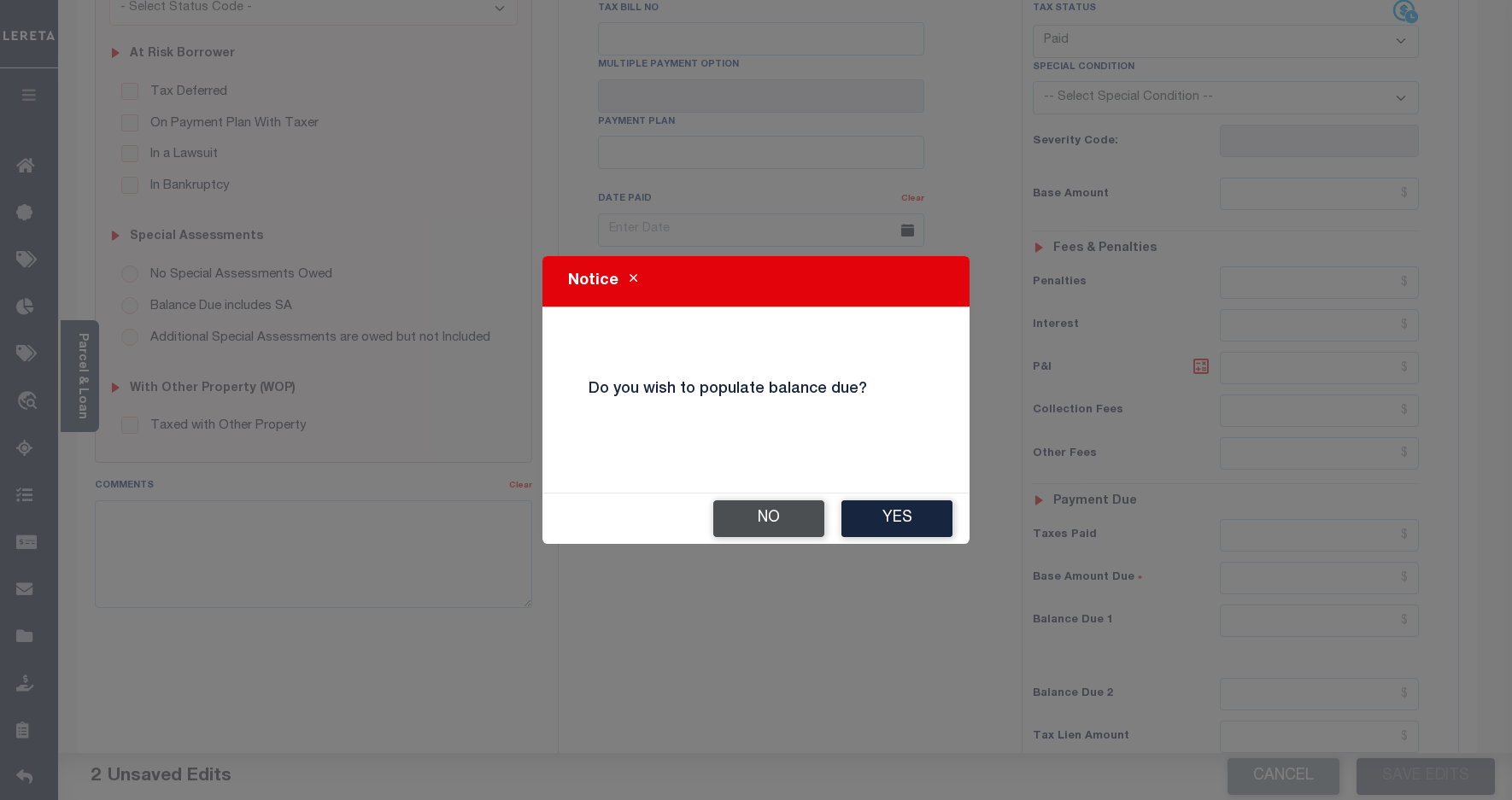
click at [757, 527] on button "No" at bounding box center [769, 518] width 111 height 37
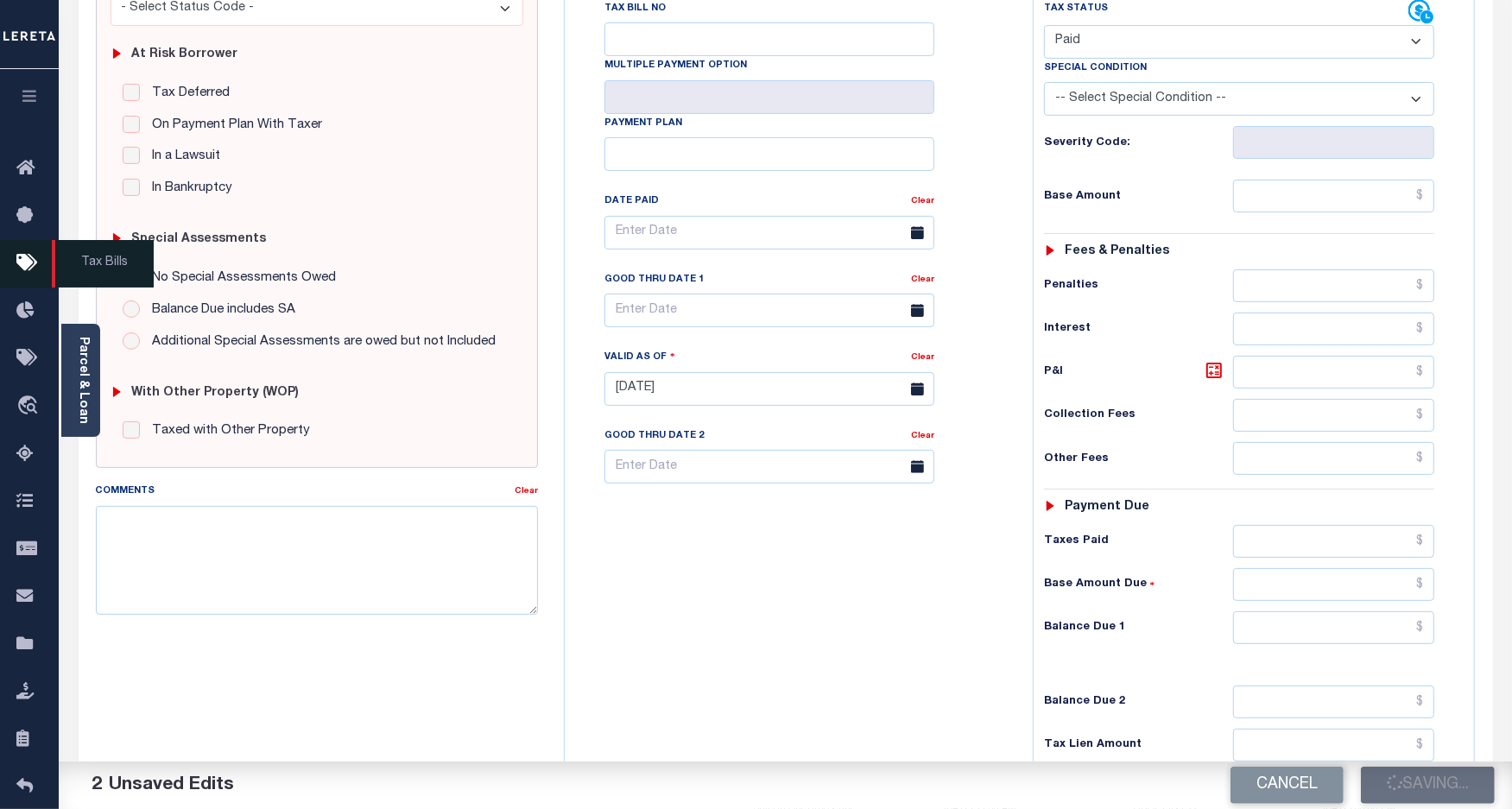
checkbox input "false"
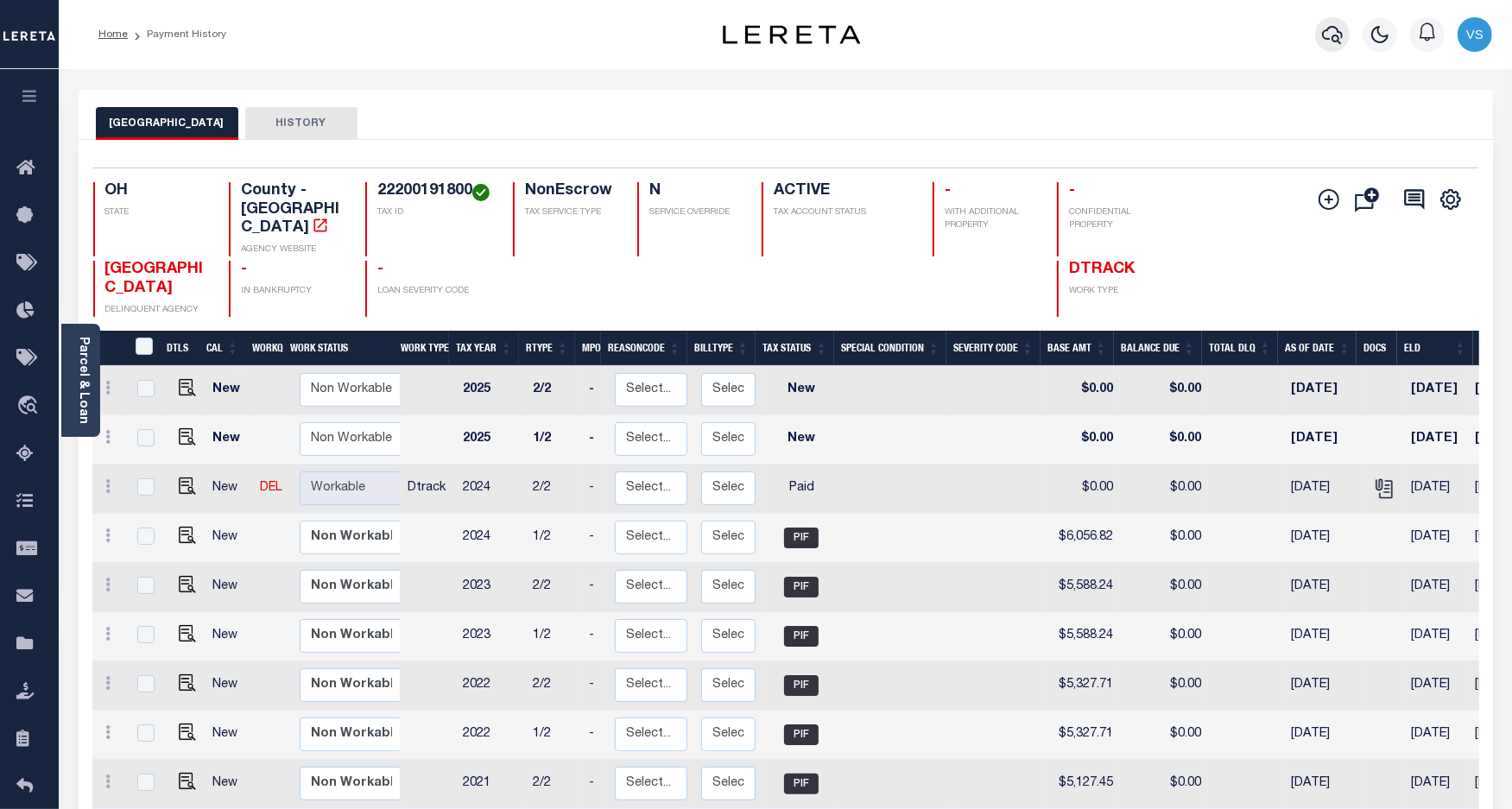
click at [1332, 35] on icon "button" at bounding box center [1331, 35] width 21 height 21
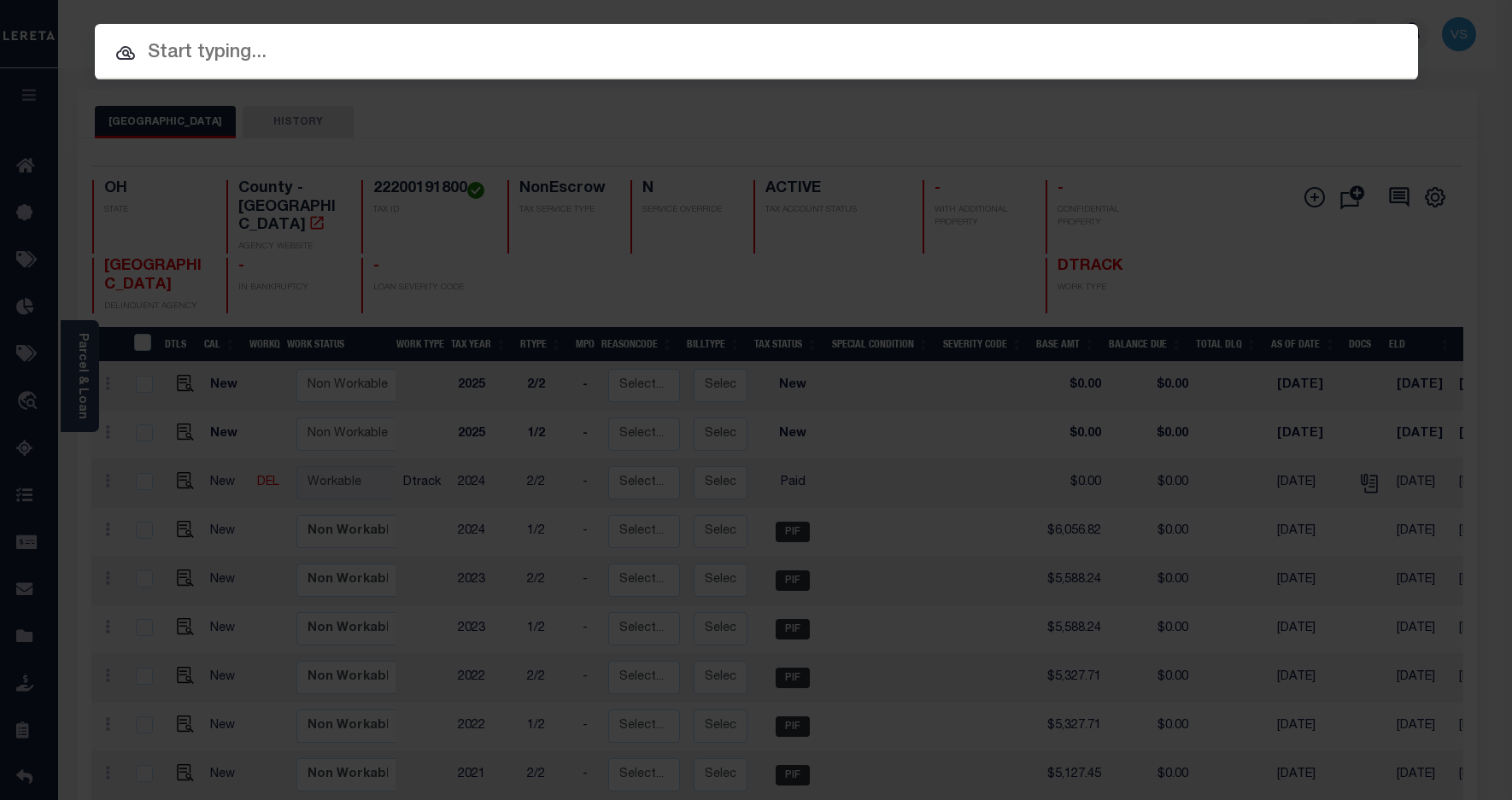
paste input "5418555"
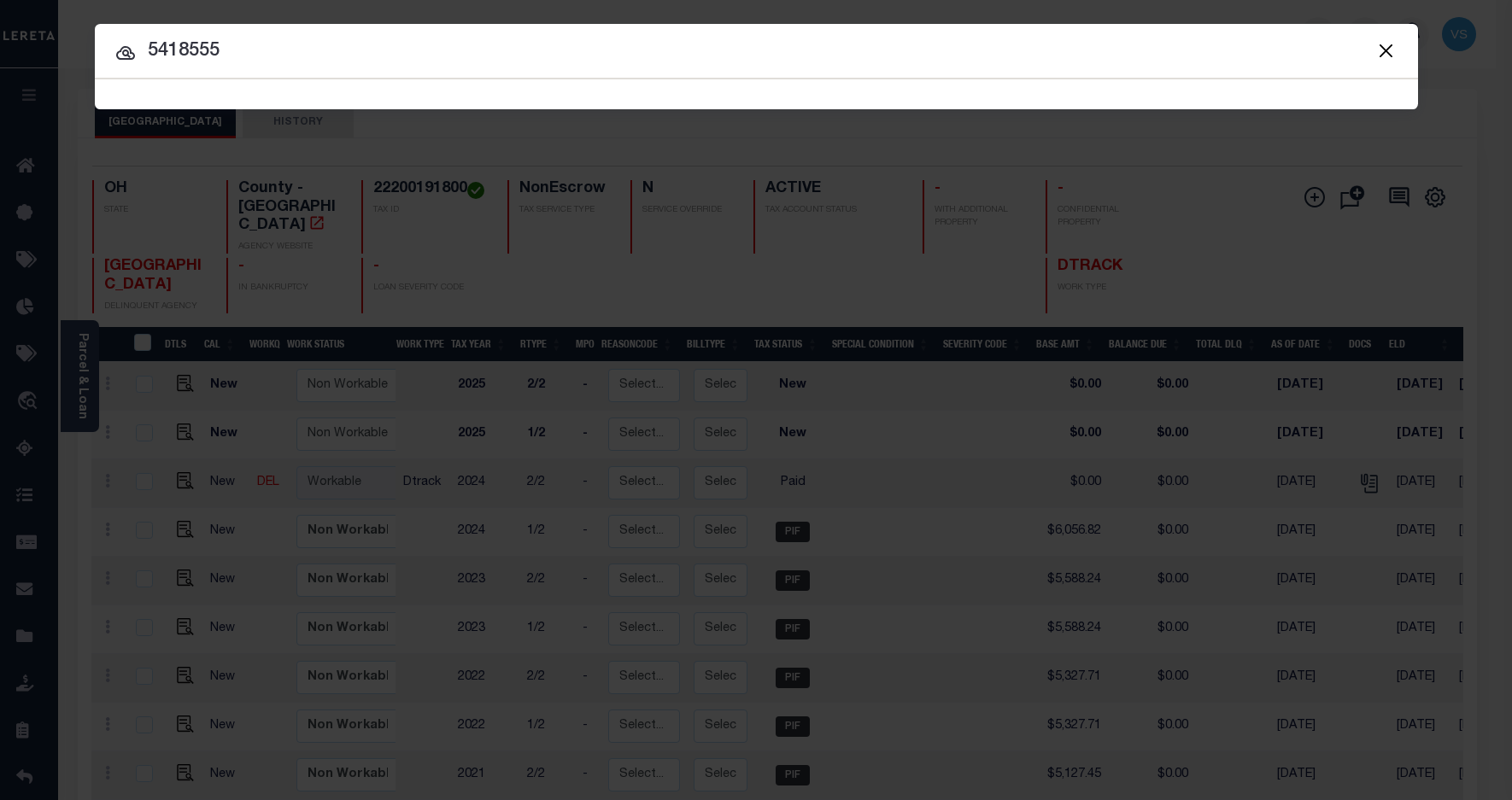
type input "5418555"
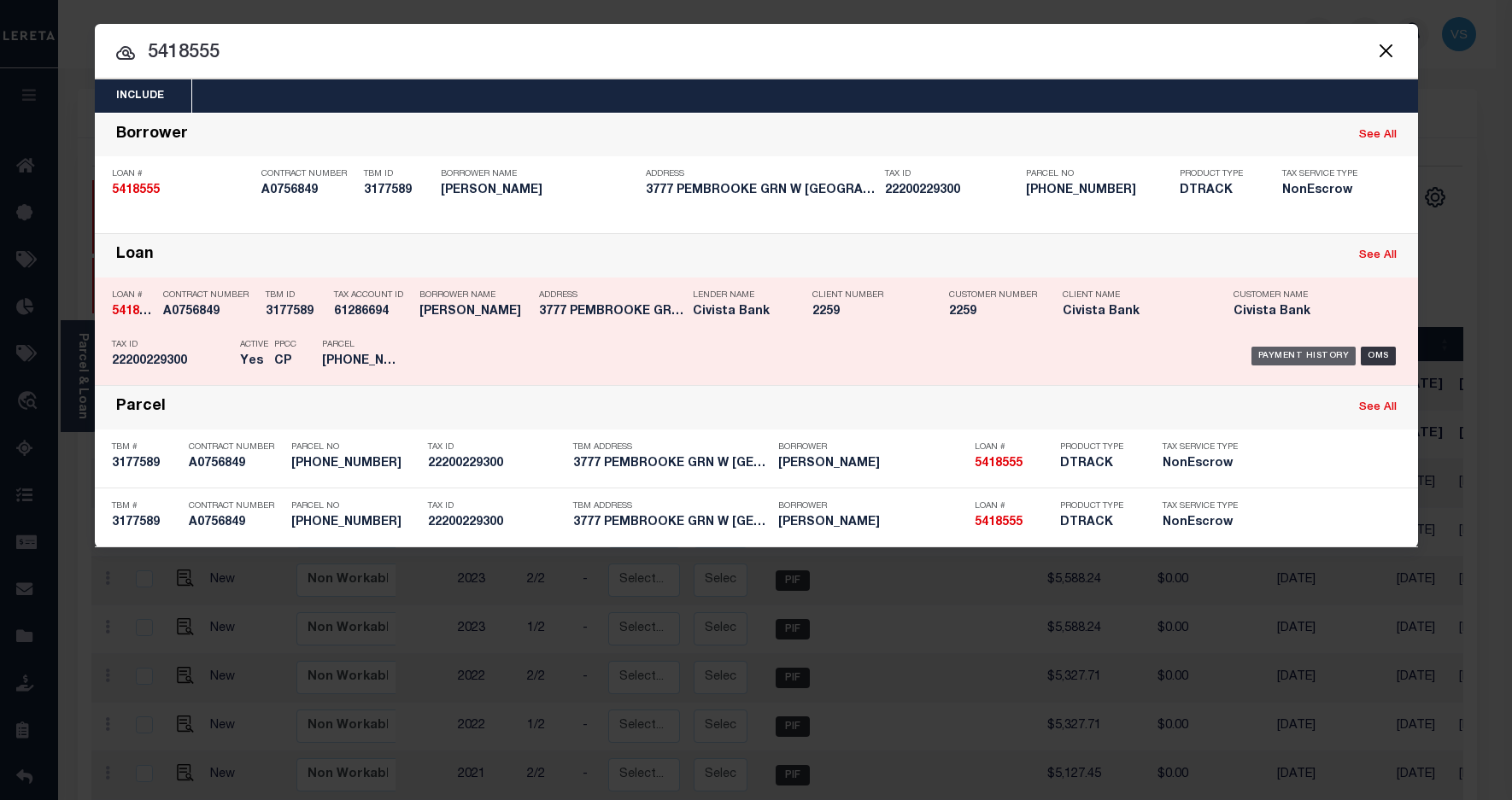
click at [1277, 350] on div "Payment History" at bounding box center [1304, 356] width 105 height 19
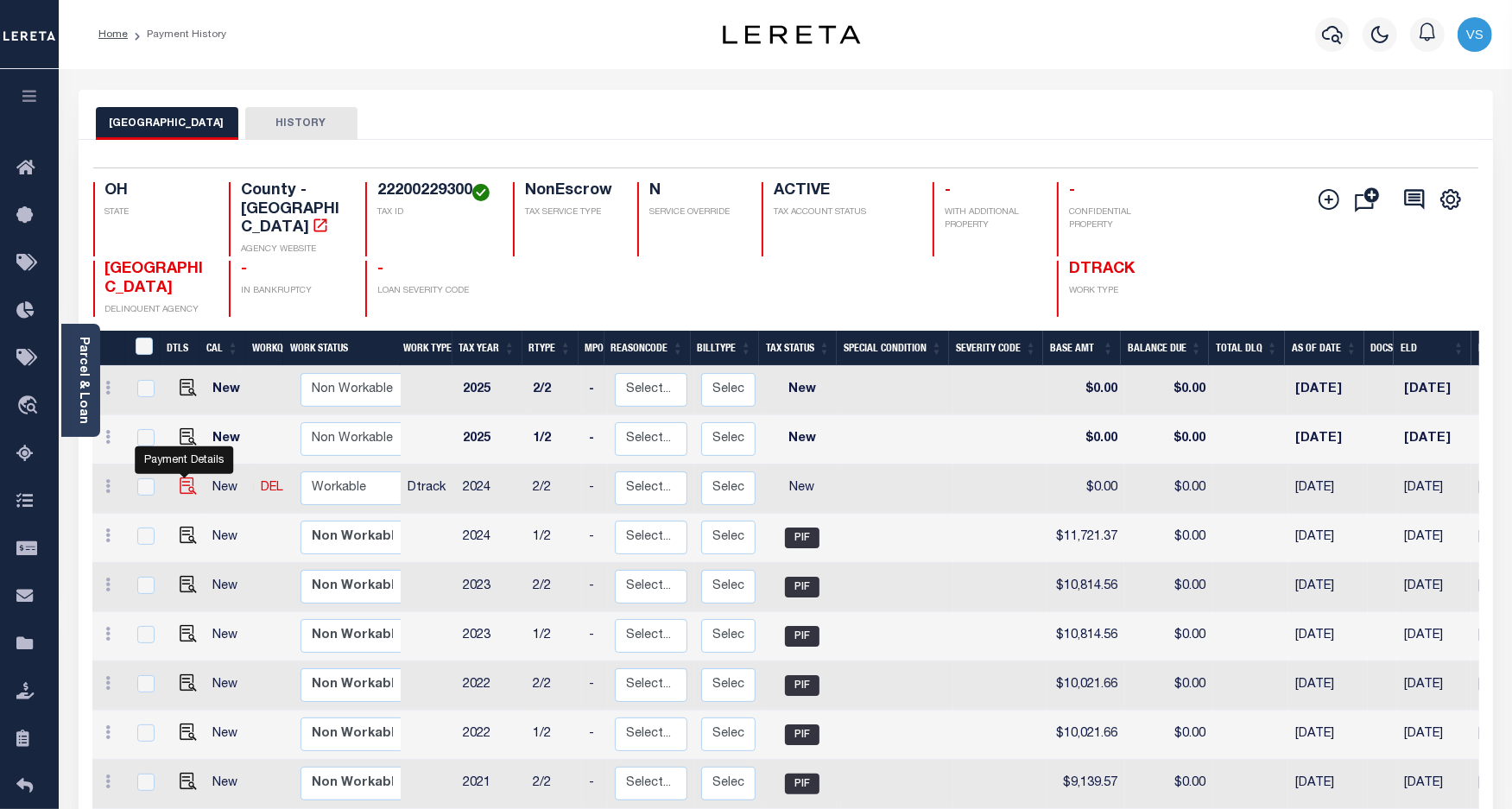
click at [180, 478] on img "" at bounding box center [188, 486] width 17 height 17
checkbox input "true"
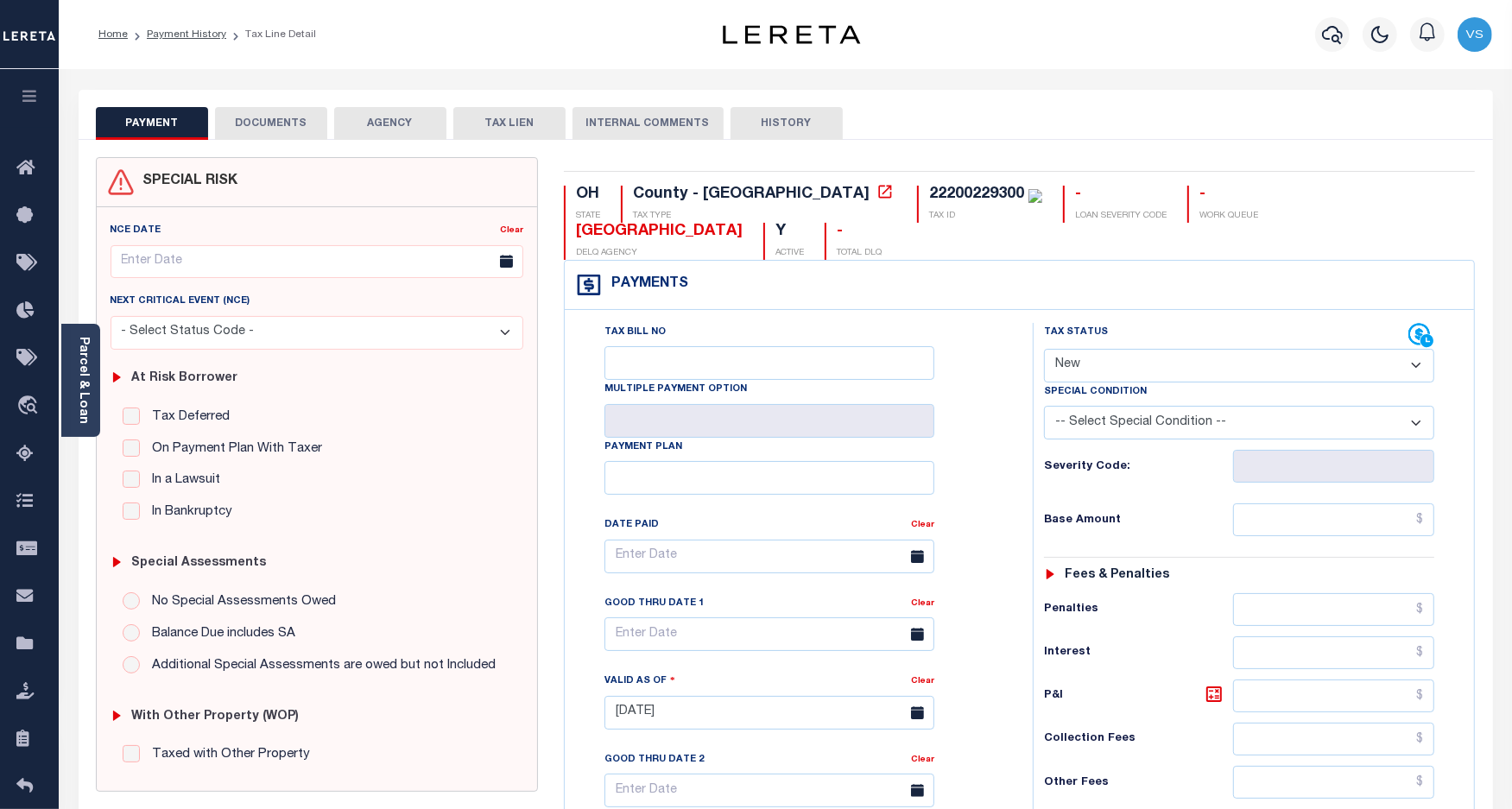
click at [1085, 349] on select "- Select Status Code - Open Due/Unpaid Paid Incomplete No Tax Due Internal Refu…" at bounding box center [1239, 365] width 391 height 34
select select "PYD"
click at [1044, 349] on select "- Select Status Code - Open Due/Unpaid Paid Incomplete No Tax Due Internal Refu…" at bounding box center [1239, 365] width 391 height 34
type input "[DATE]"
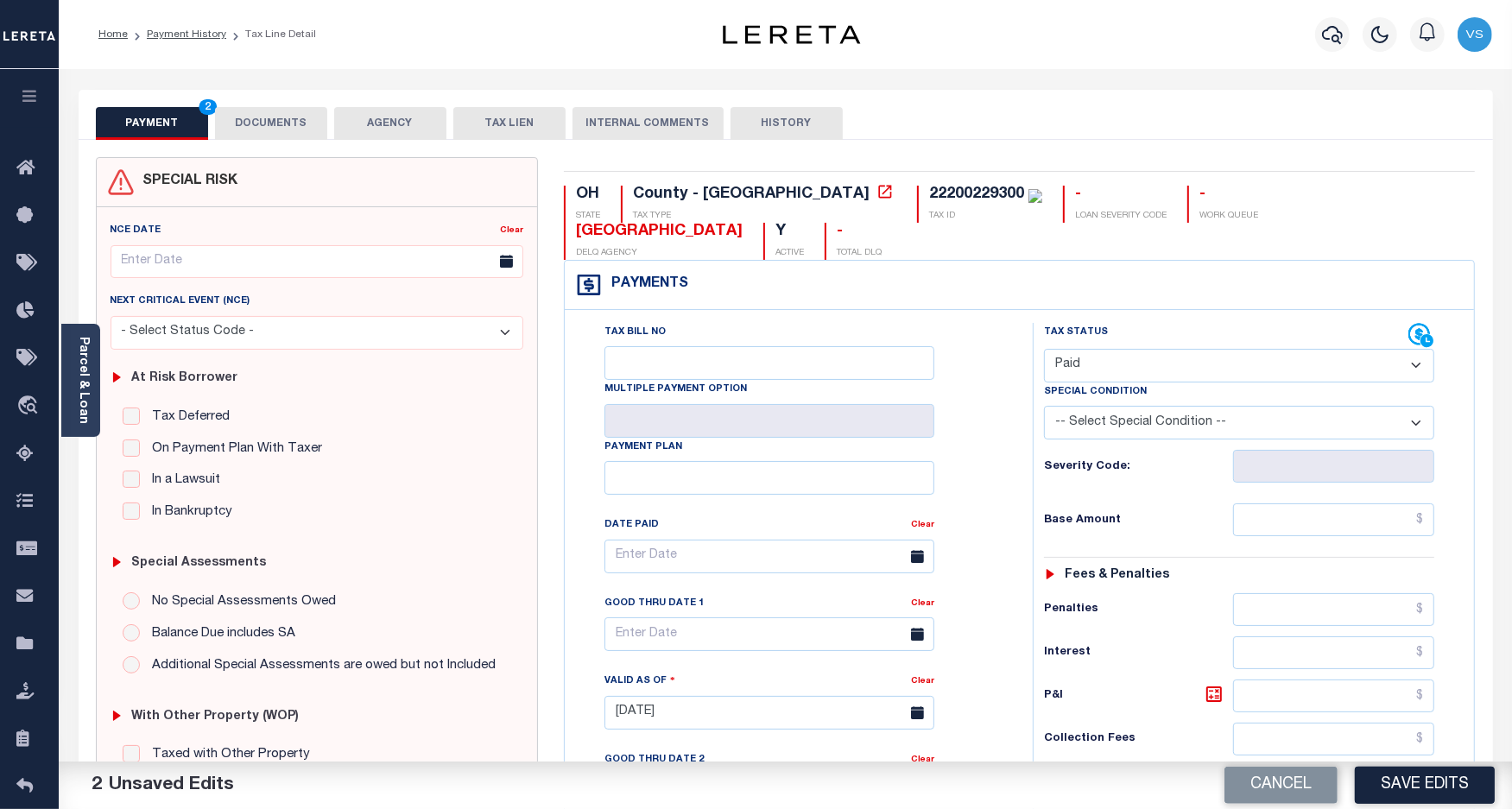
click at [266, 115] on button "DOCUMENTS" at bounding box center [271, 123] width 113 height 33
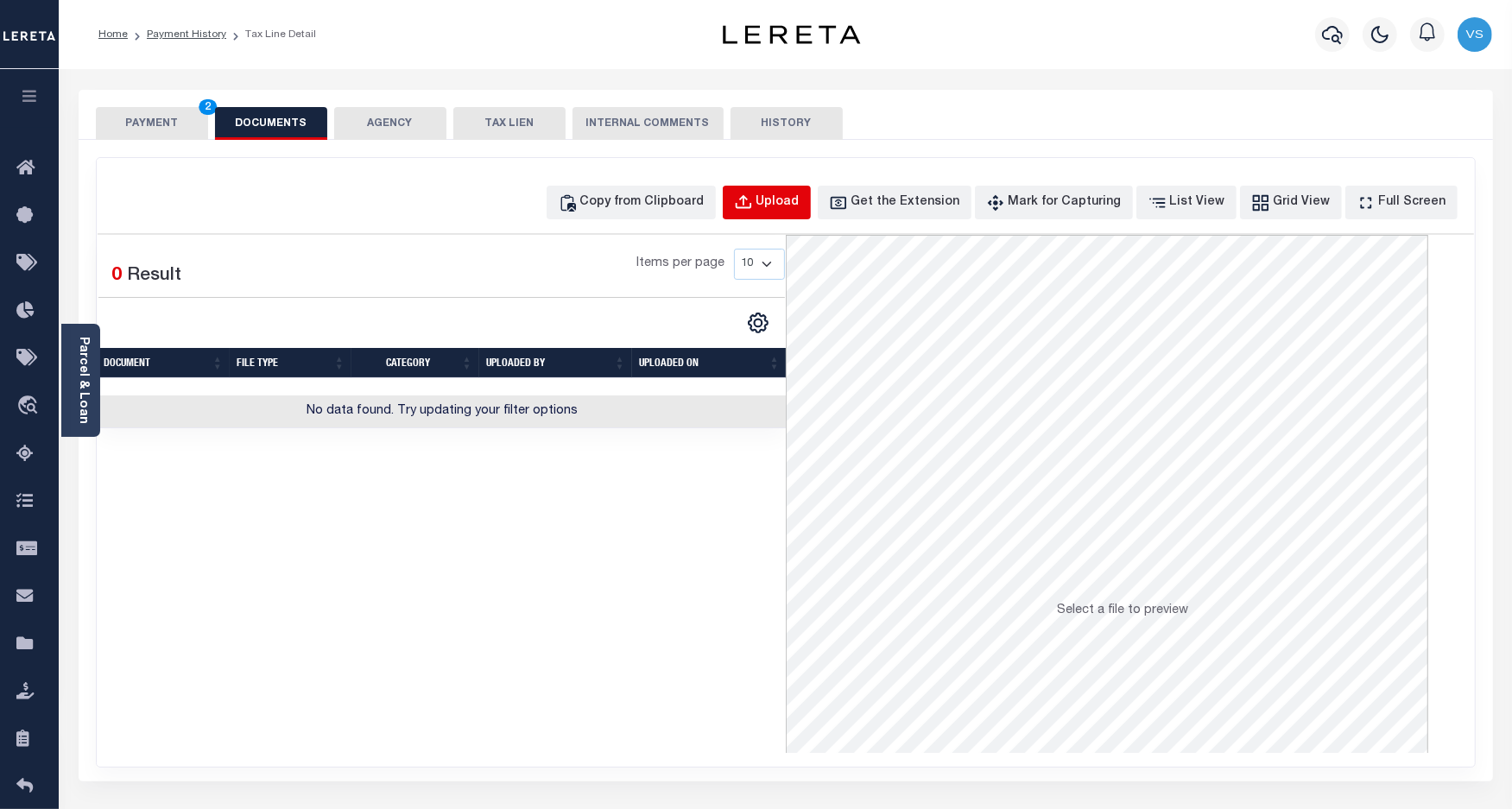
click at [790, 196] on div "Upload" at bounding box center [778, 202] width 44 height 19
select select "POP"
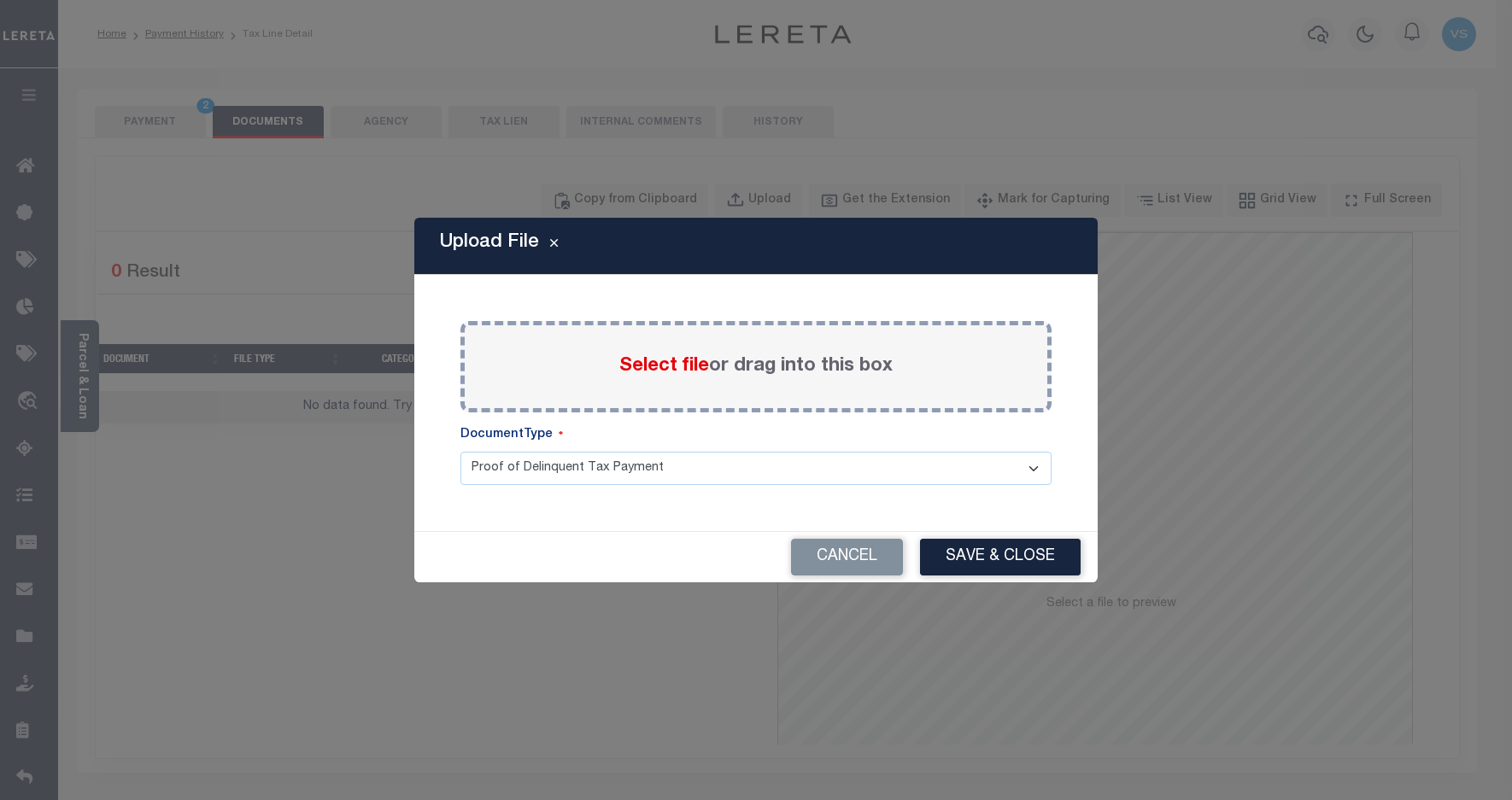
click at [669, 367] on span "Select file" at bounding box center [664, 366] width 90 height 19
click at [0, 0] on input "Select file or drag into this box" at bounding box center [0, 0] width 0 height 0
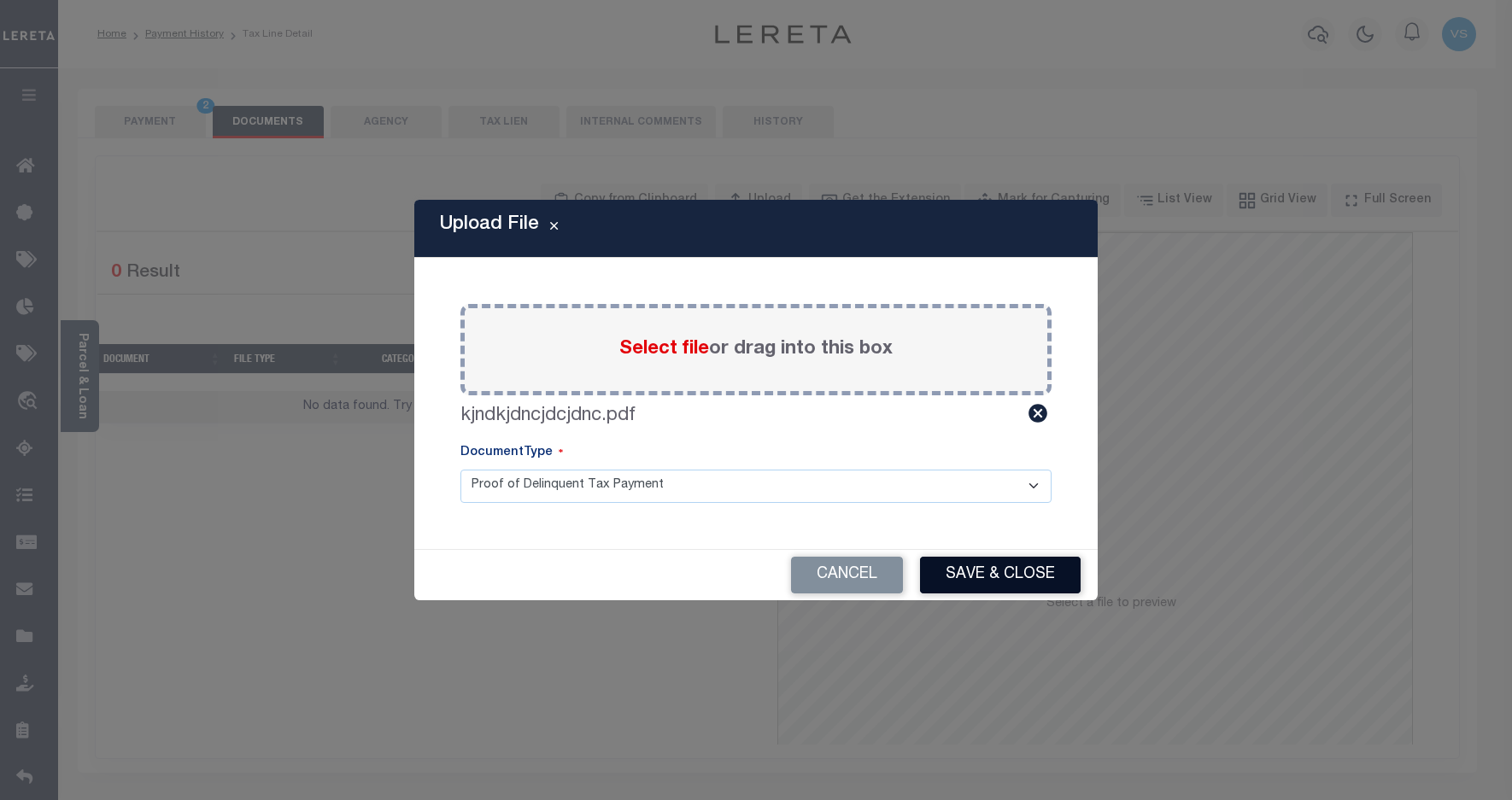
click at [993, 575] on button "Save & Close" at bounding box center [1000, 575] width 161 height 37
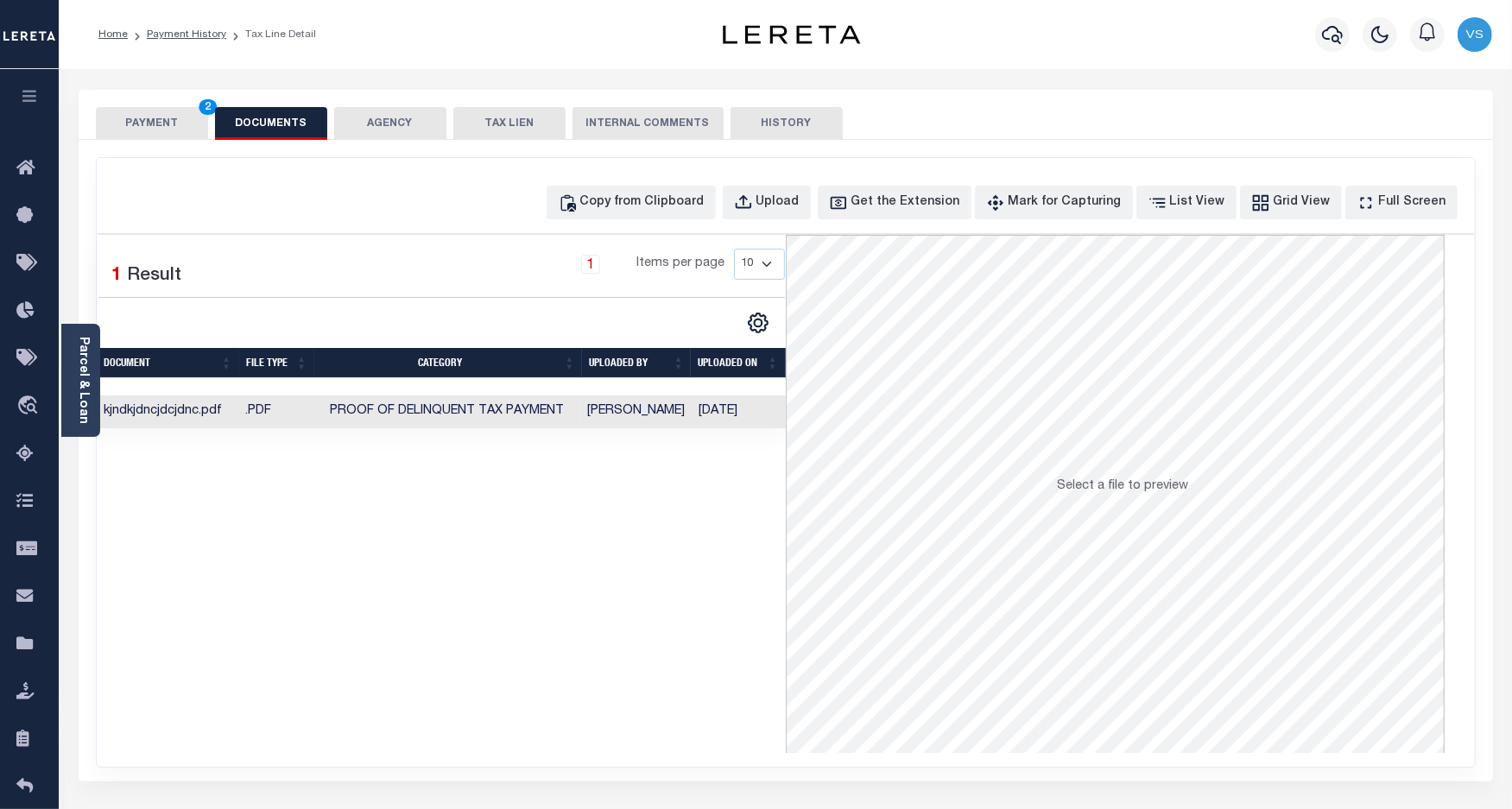
click at [153, 125] on button "PAYMENT 2" at bounding box center [152, 123] width 113 height 33
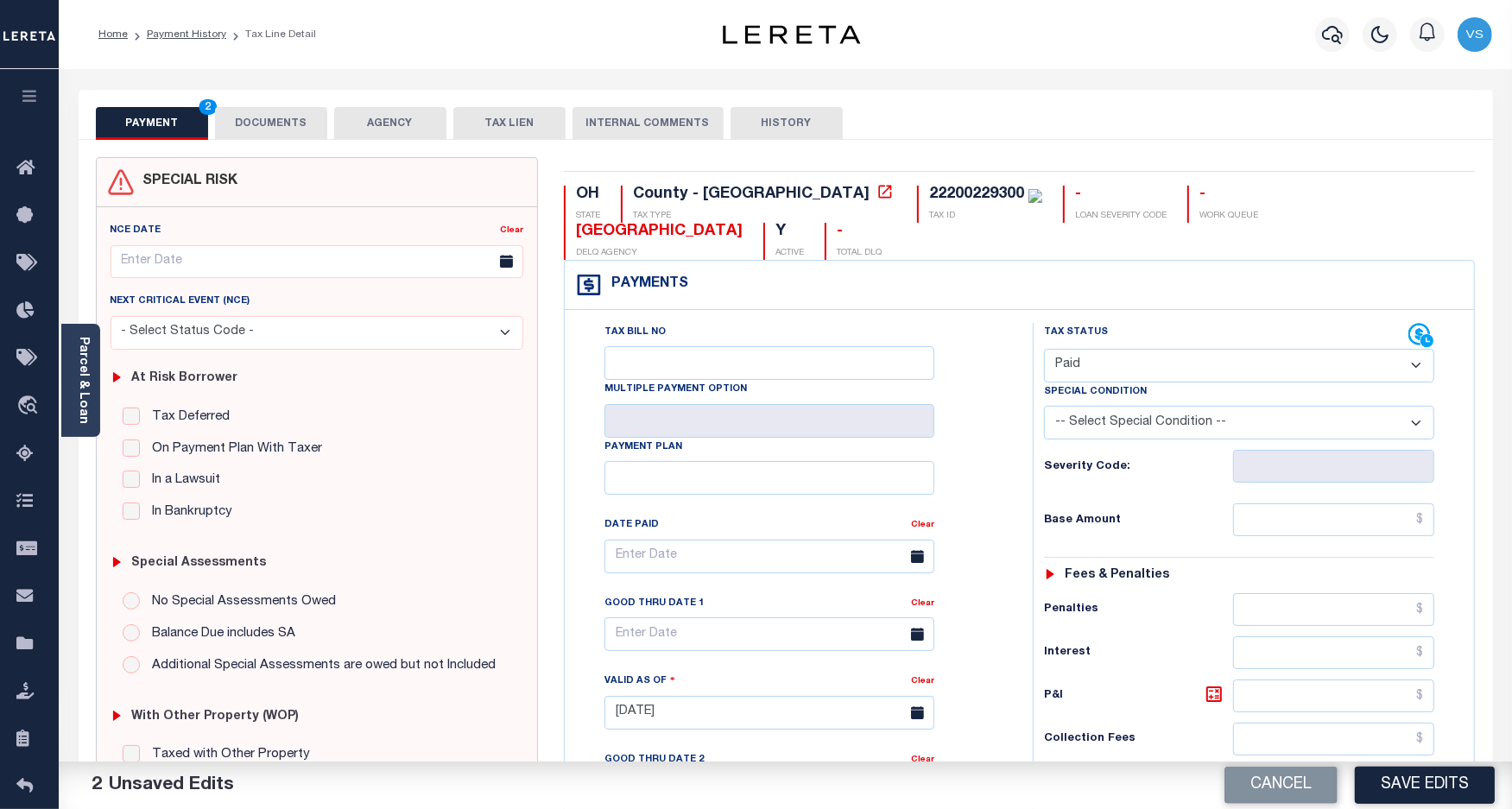
scroll to position [324, 0]
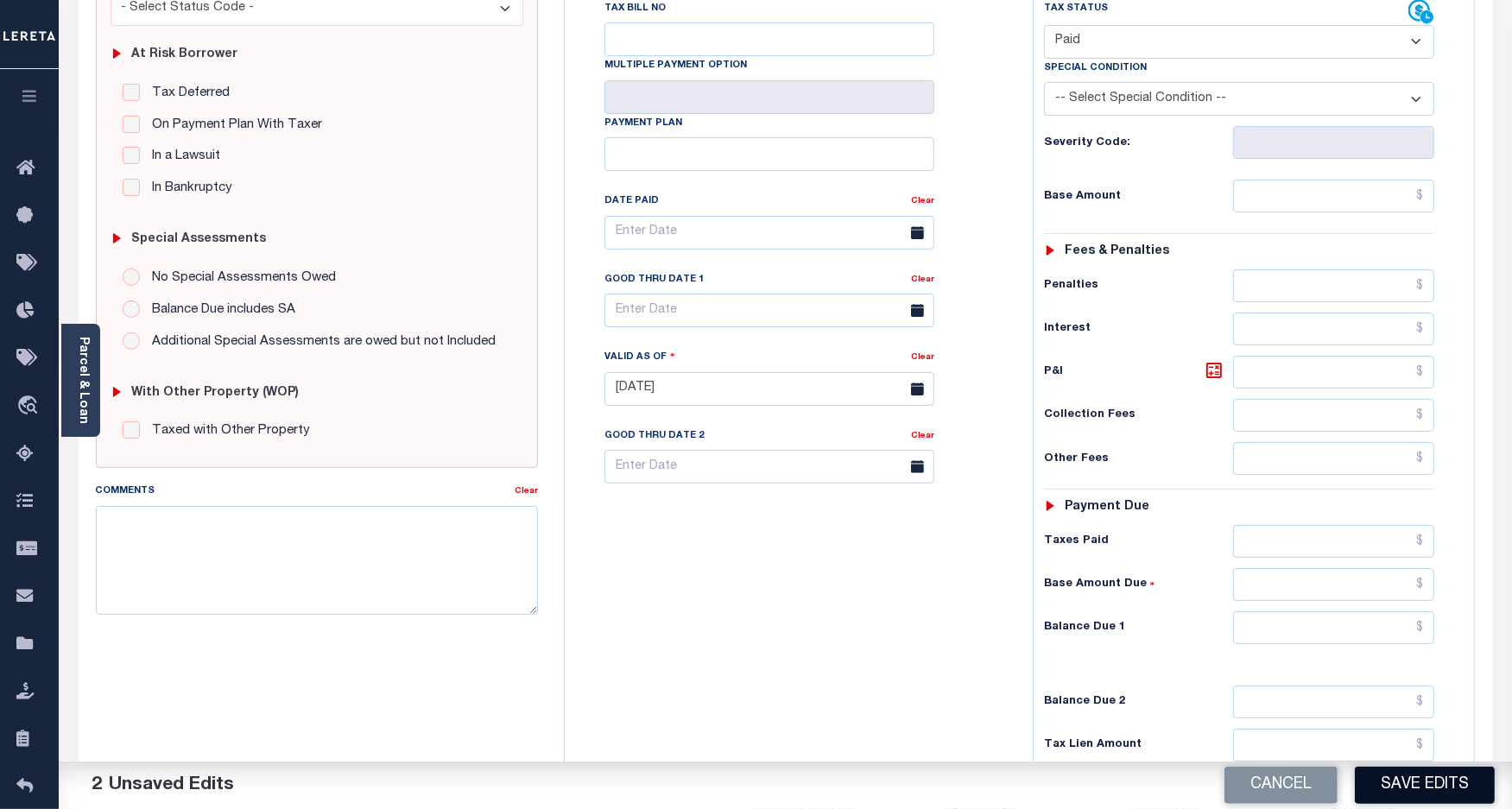
click at [1379, 779] on button "Save Edits" at bounding box center [1425, 785] width 140 height 37
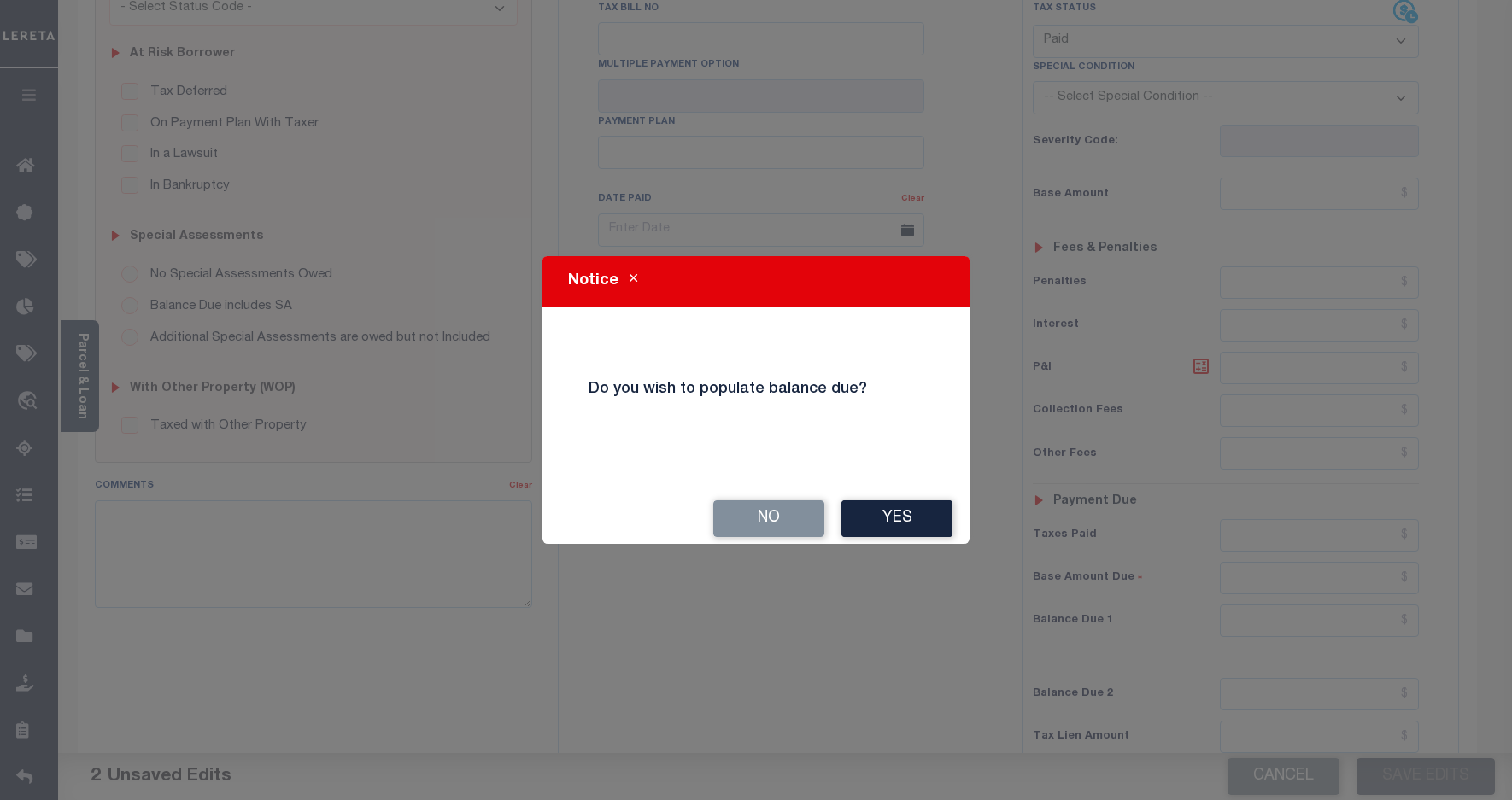
click at [752, 519] on button "No" at bounding box center [769, 518] width 111 height 37
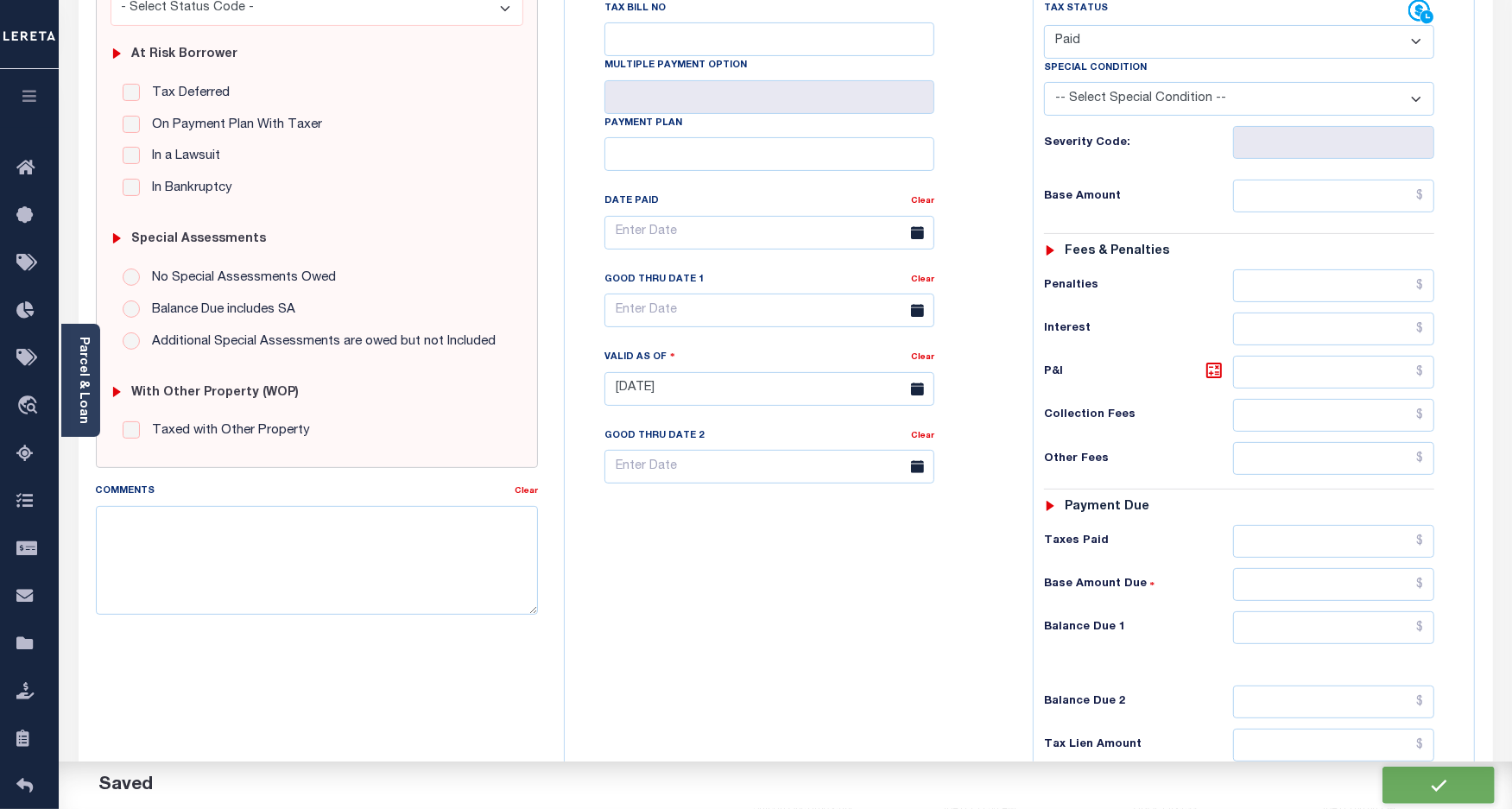
checkbox input "false"
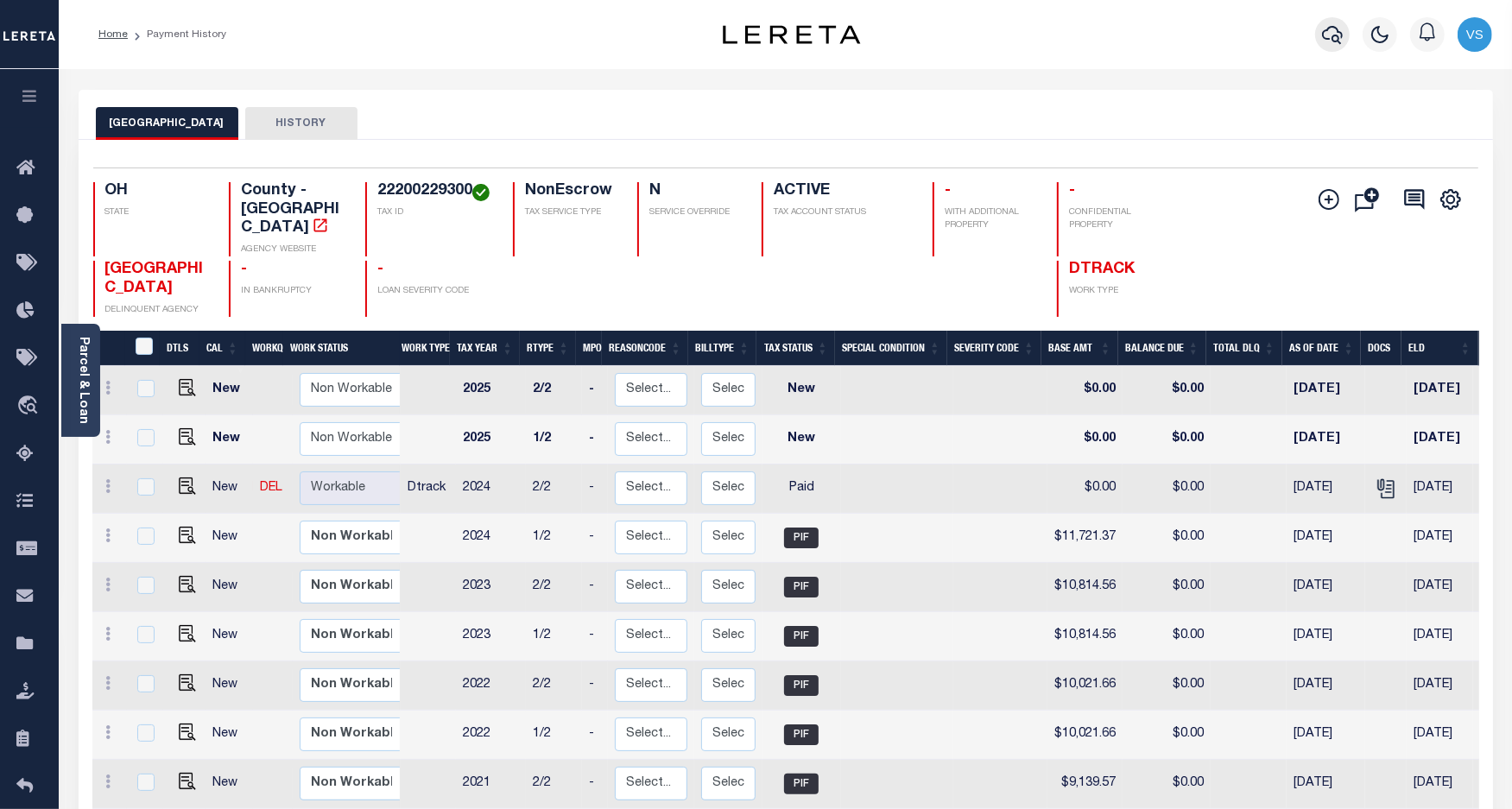
click at [1330, 33] on icon "button" at bounding box center [1331, 35] width 21 height 21
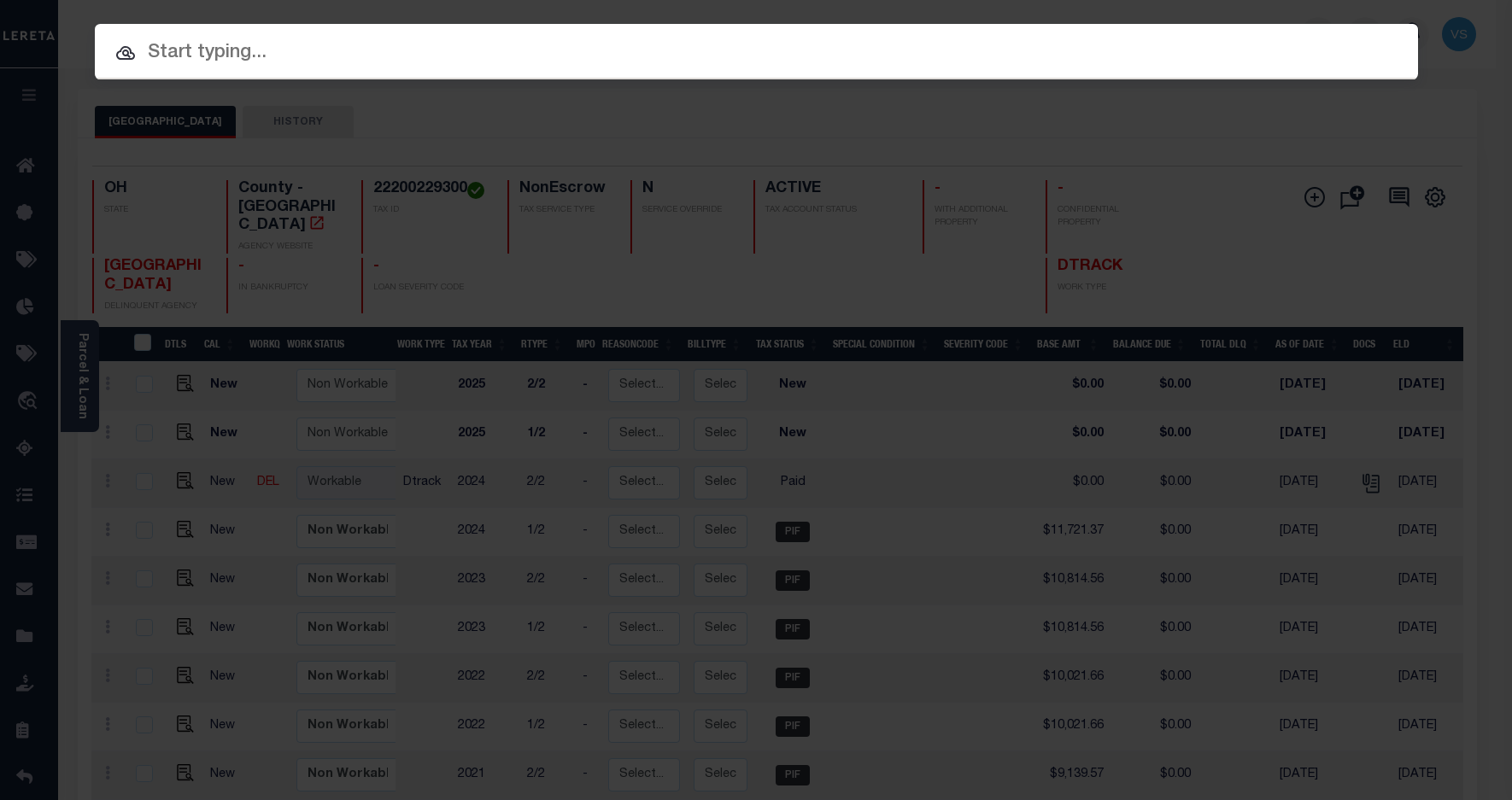
paste input "10048076"
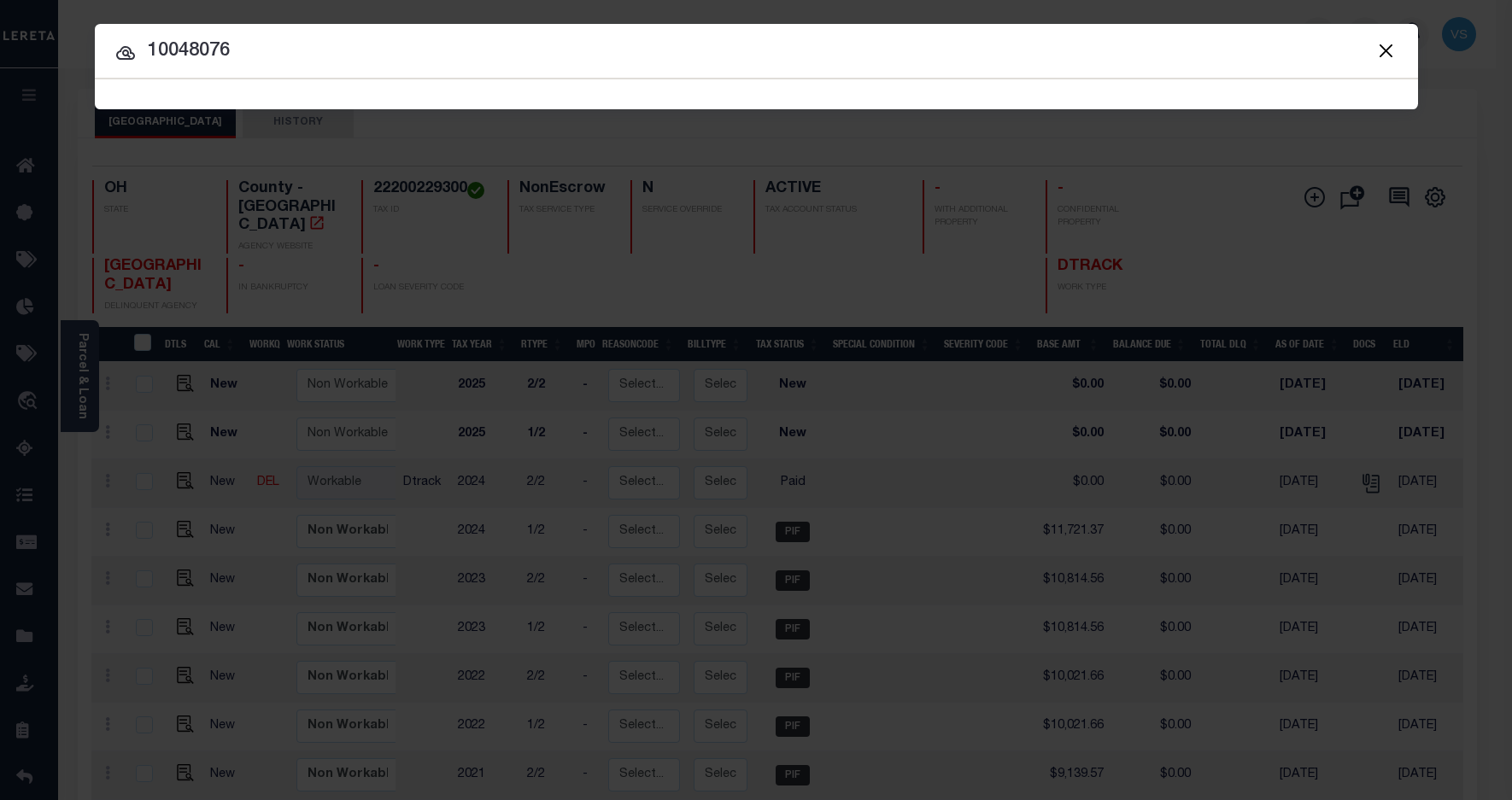
type input "10048076"
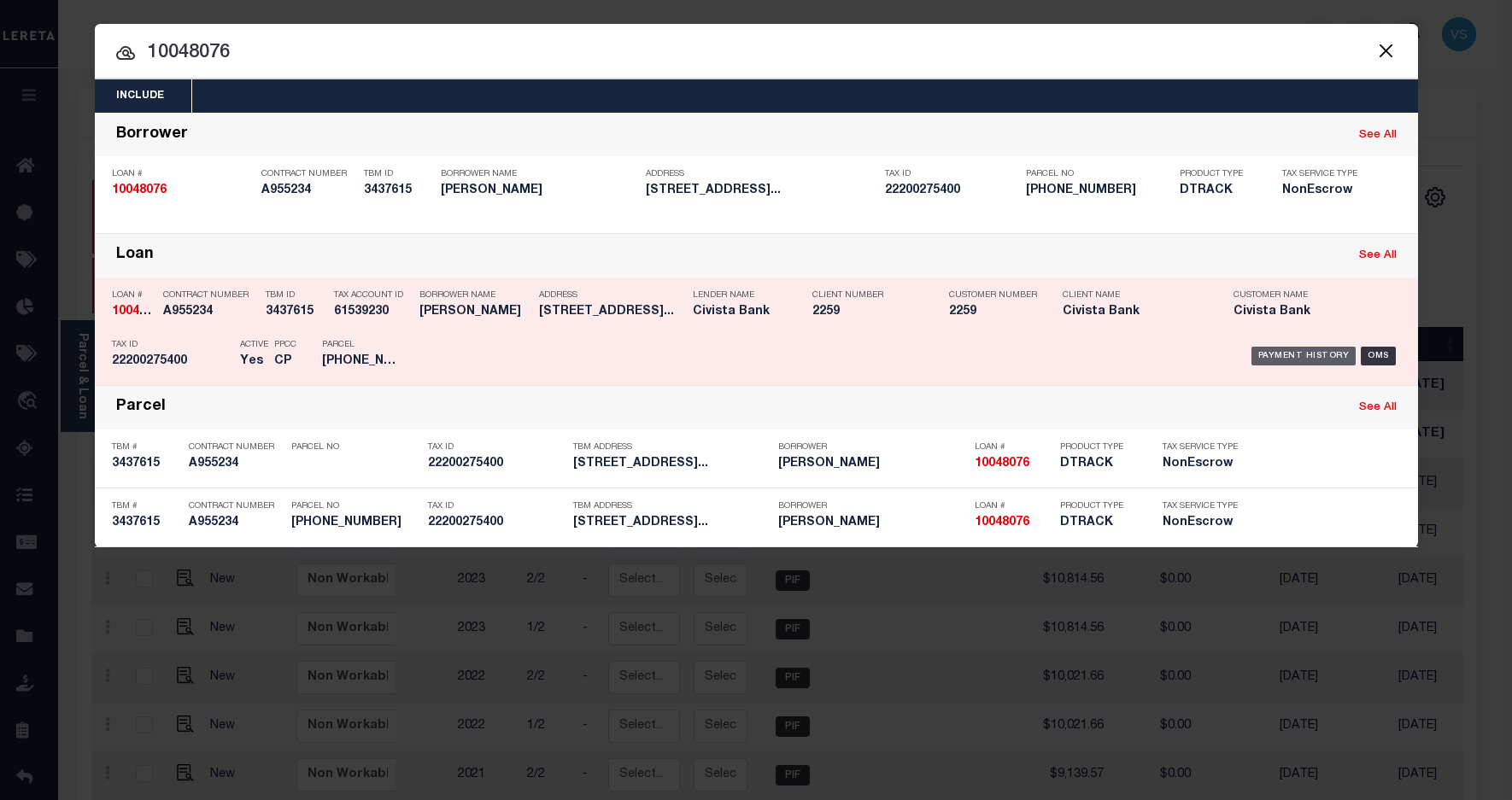
click at [1296, 353] on div "Payment History" at bounding box center [1304, 356] width 105 height 19
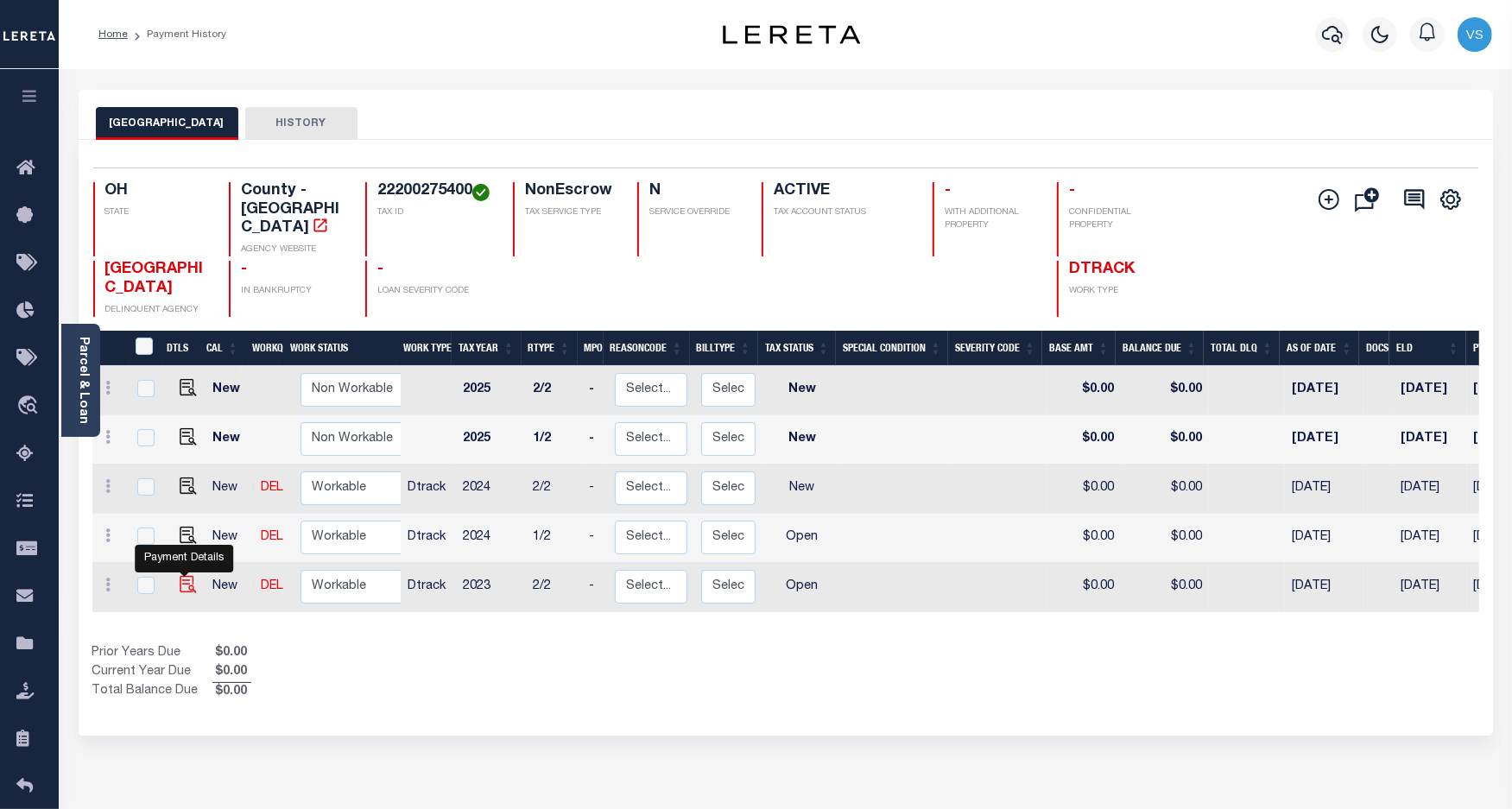
click at [182, 577] on img "" at bounding box center [188, 585] width 17 height 17
checkbox input "true"
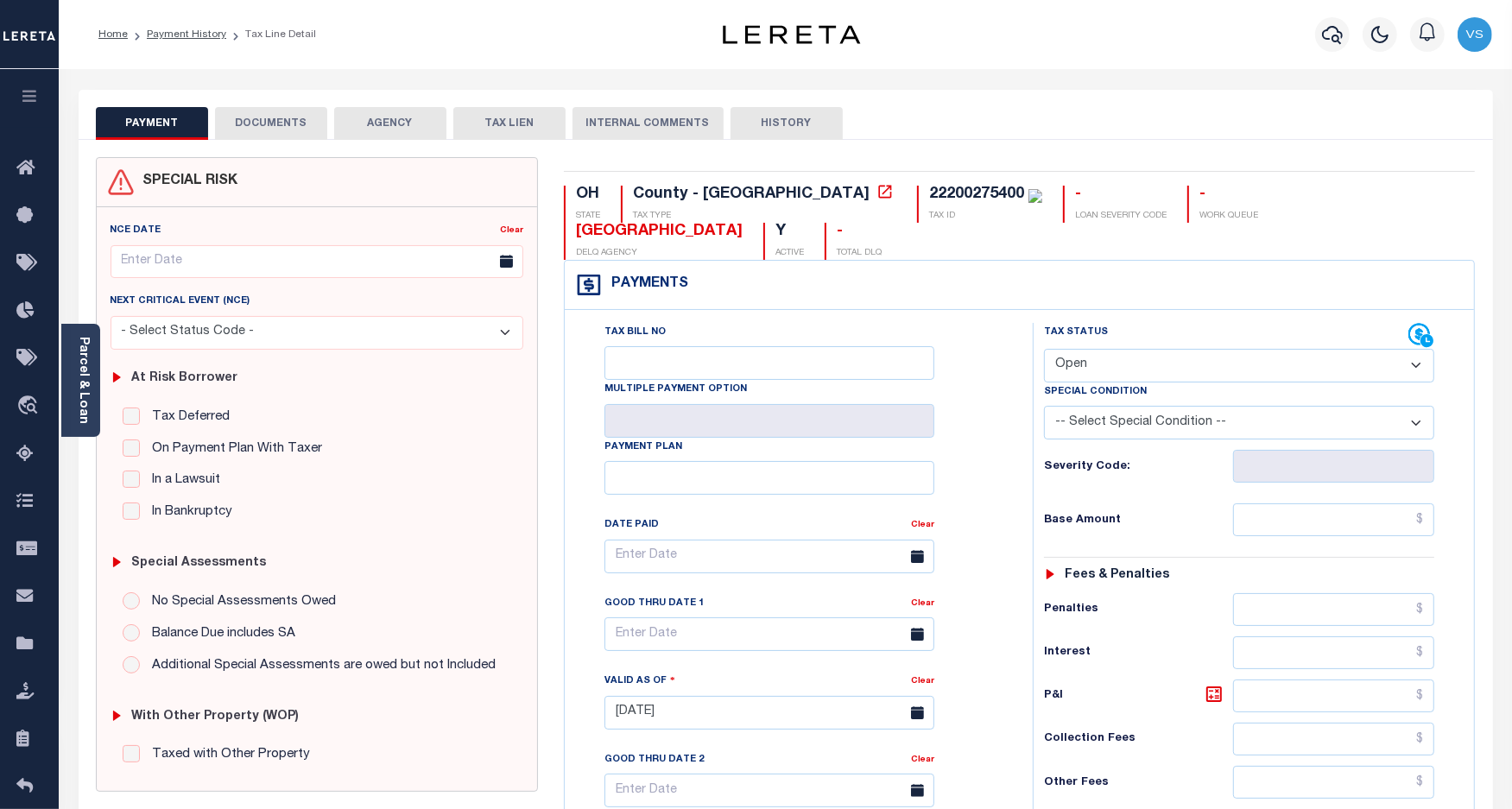
click at [1082, 349] on select "- Select Status Code - Open Due/Unpaid Paid Incomplete No Tax Due Internal Refu…" at bounding box center [1239, 365] width 391 height 34
select select "PYD"
click at [1044, 349] on select "- Select Status Code - Open Due/Unpaid Paid Incomplete No Tax Due Internal Refu…" at bounding box center [1239, 365] width 391 height 34
type input "[DATE]"
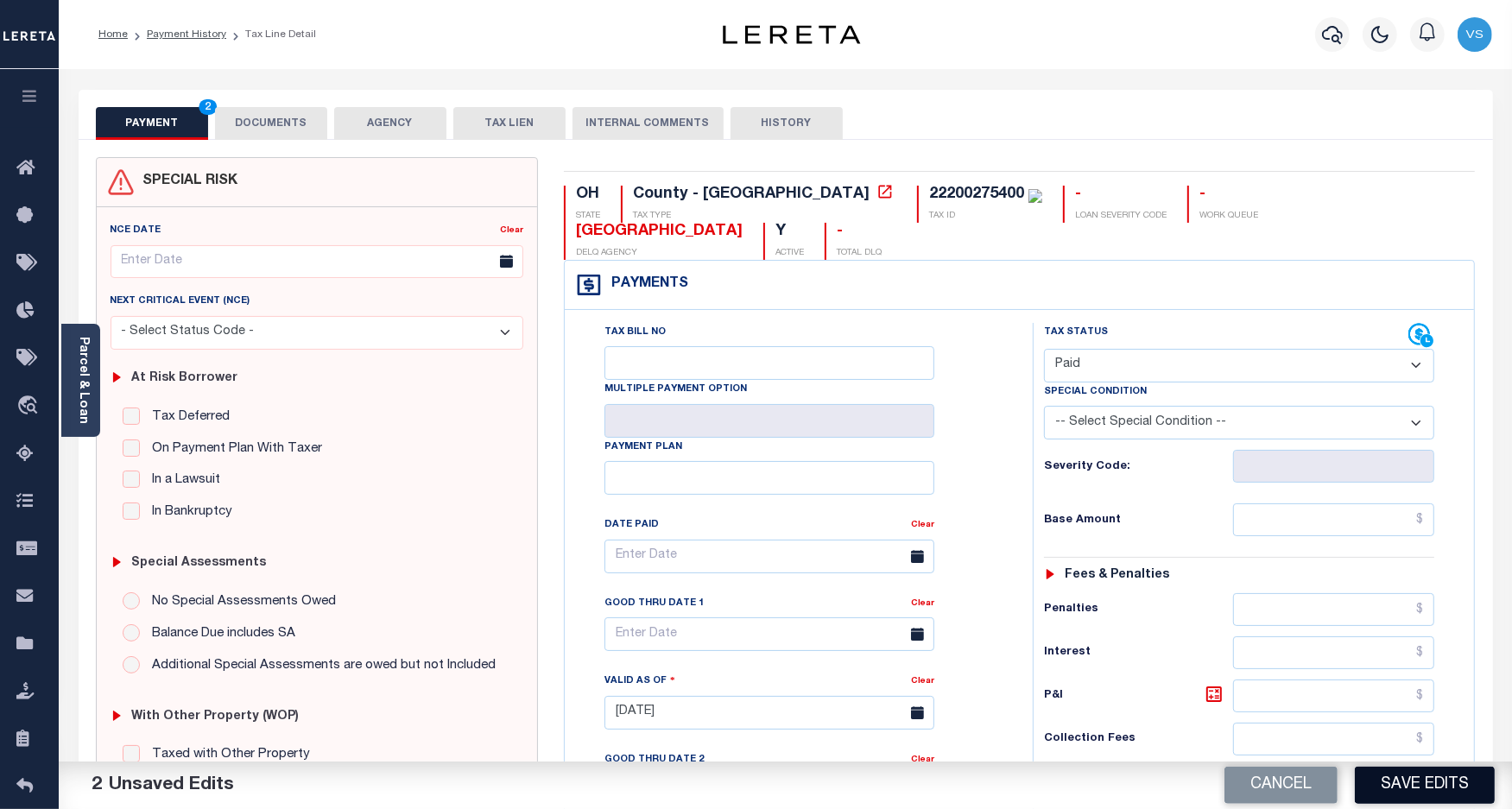
click at [1393, 788] on button "Save Edits" at bounding box center [1425, 785] width 140 height 37
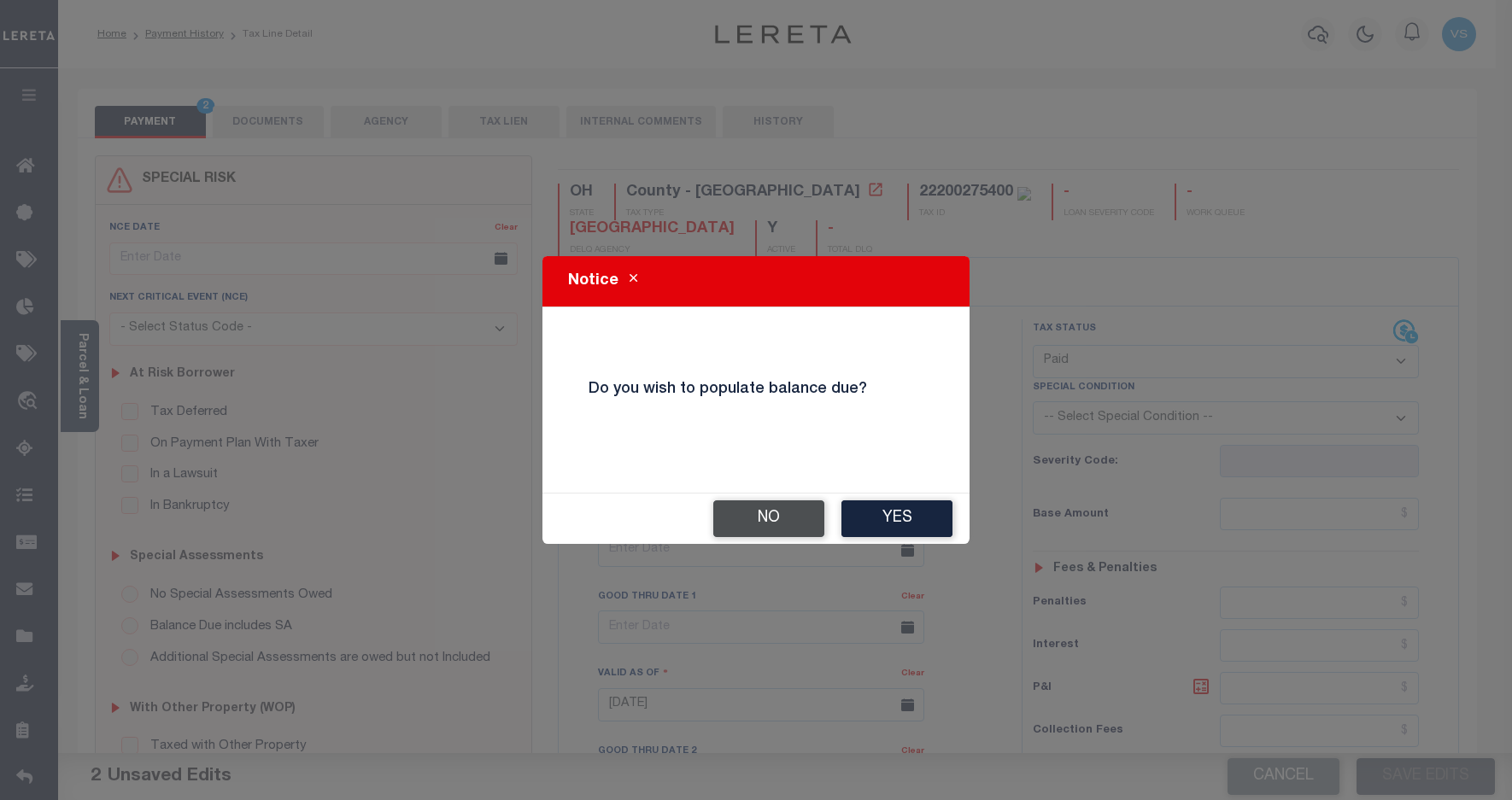
click at [766, 513] on button "No" at bounding box center [769, 518] width 111 height 37
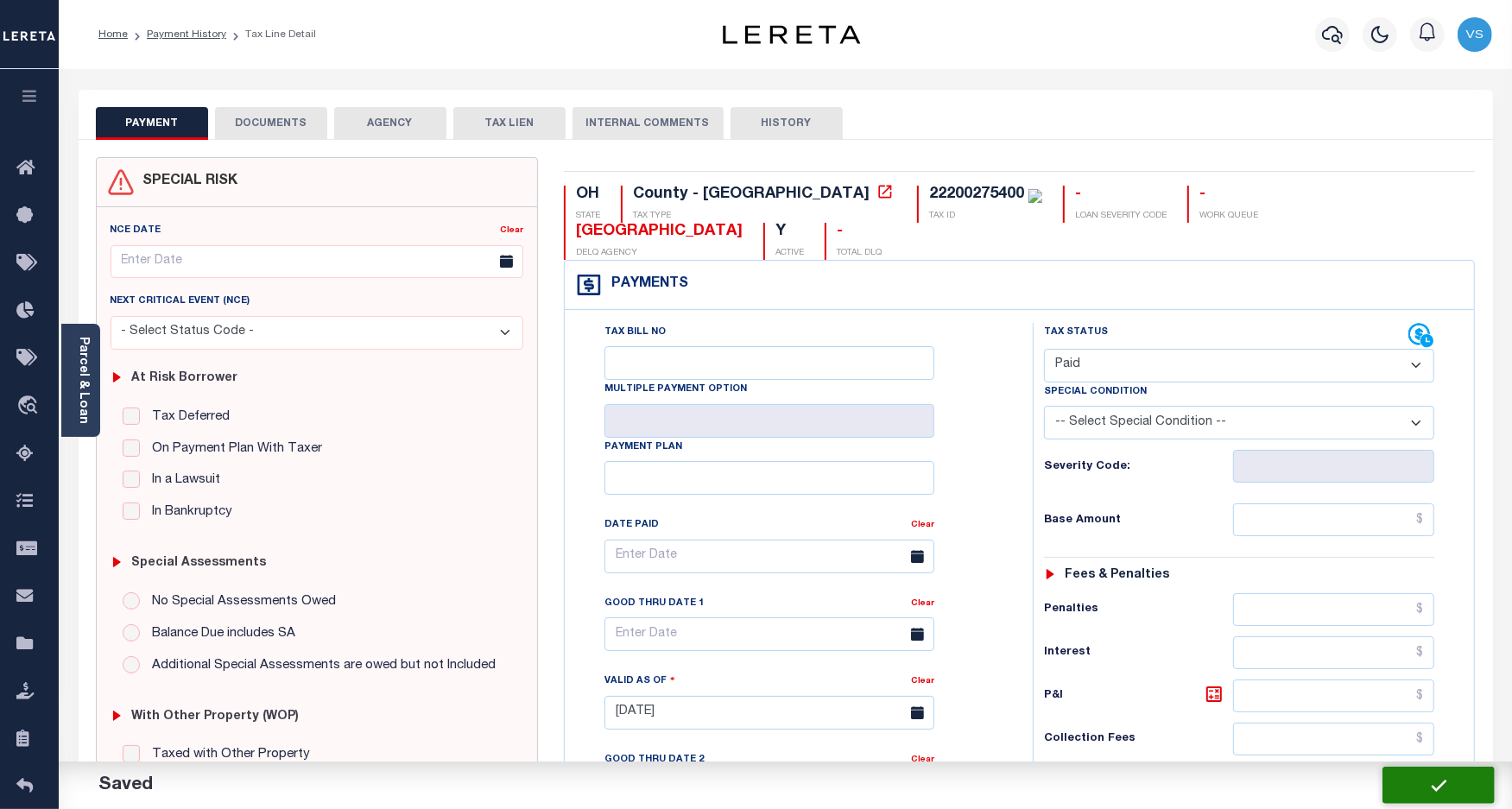
checkbox input "false"
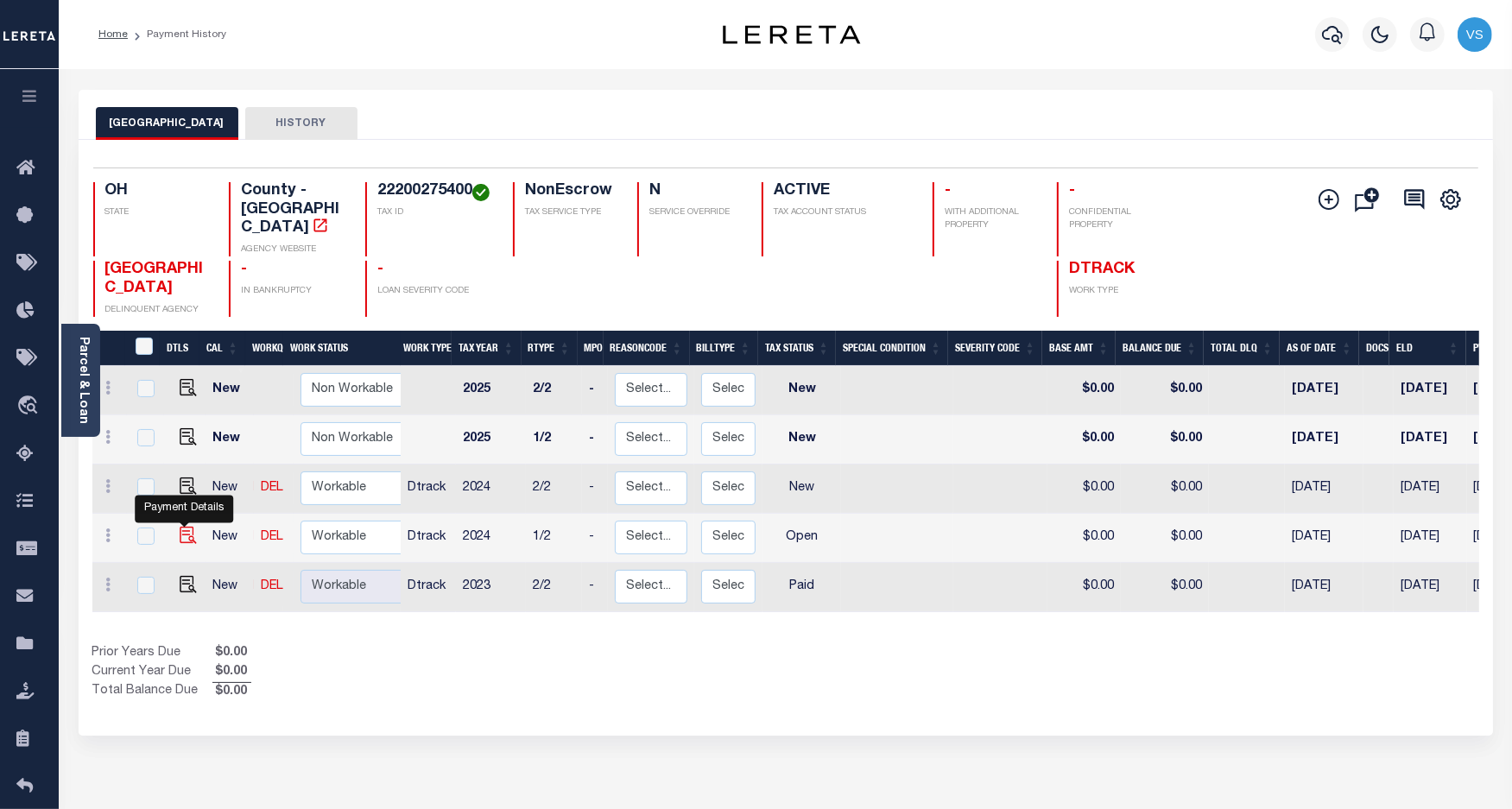
click at [180, 527] on img "" at bounding box center [188, 535] width 17 height 17
checkbox input "true"
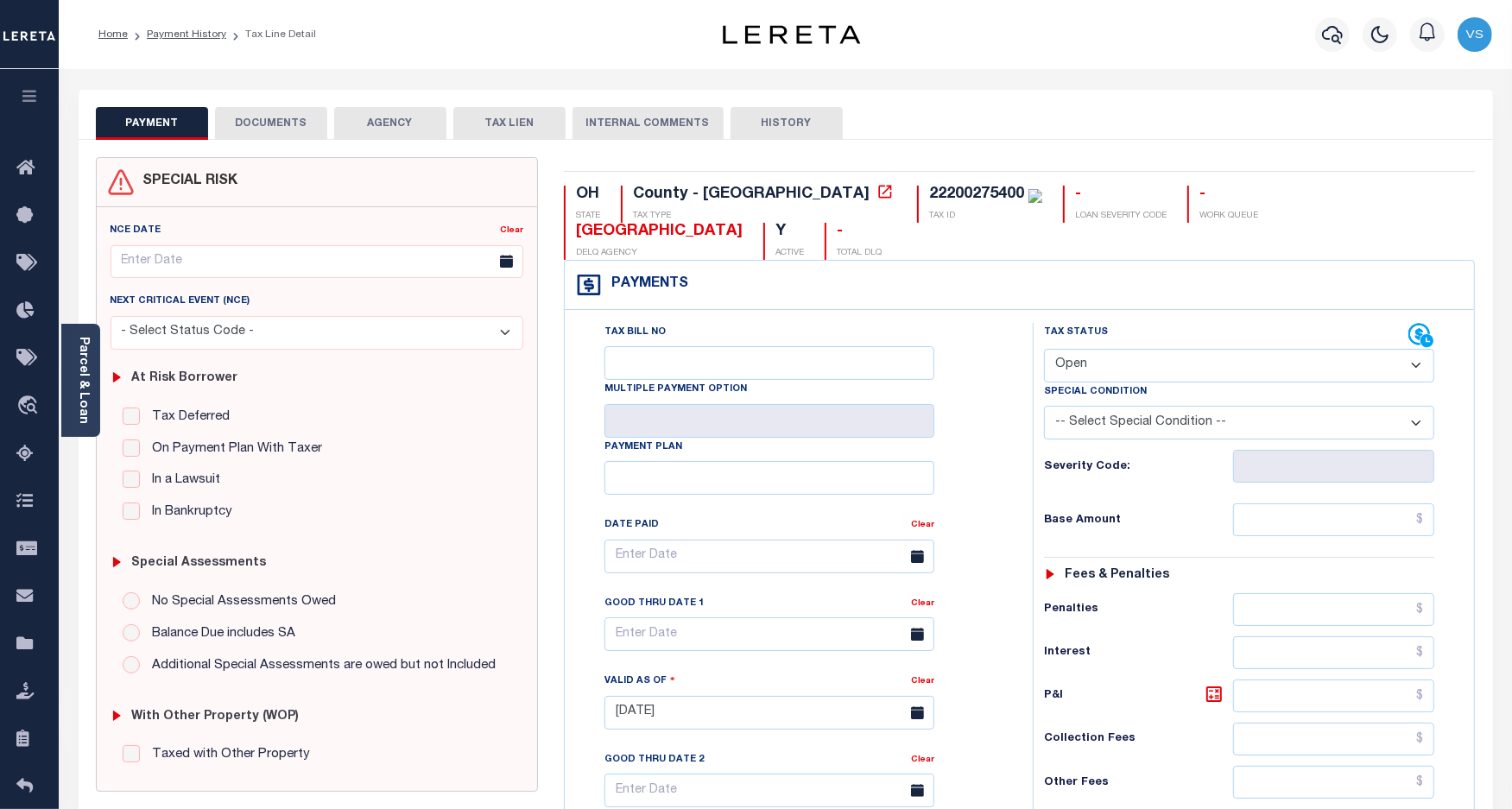
click at [1062, 349] on select "- Select Status Code - Open Due/Unpaid Paid Incomplete No Tax Due Internal Refu…" at bounding box center [1239, 365] width 391 height 34
select select "PYD"
click at [1044, 349] on select "- Select Status Code - Open Due/Unpaid Paid Incomplete No Tax Due Internal Refu…" at bounding box center [1239, 365] width 391 height 34
type input "[DATE]"
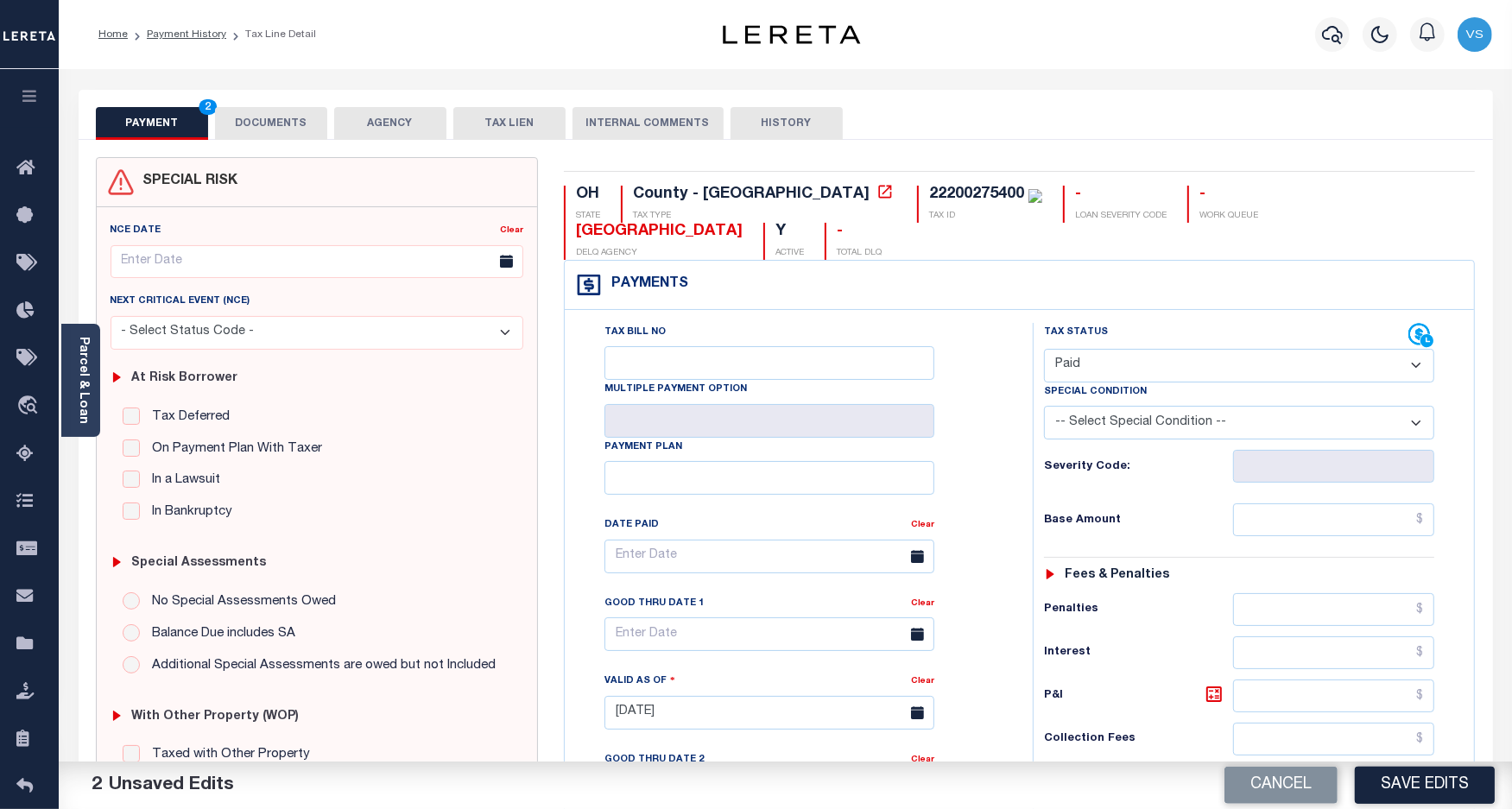
click at [269, 125] on button "DOCUMENTS" at bounding box center [271, 123] width 113 height 33
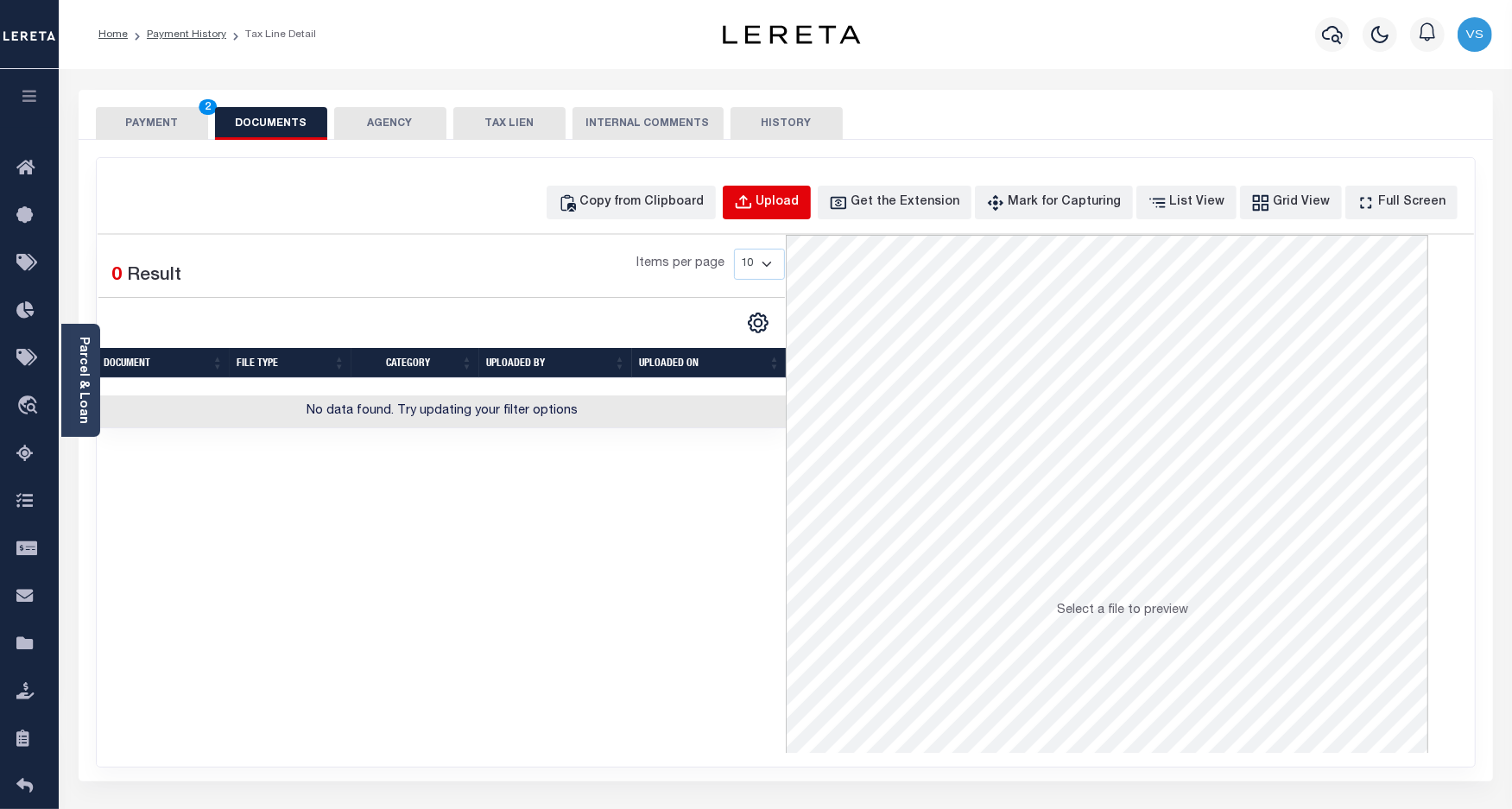
click at [800, 195] on div "Upload" at bounding box center [778, 202] width 44 height 19
select select "POP"
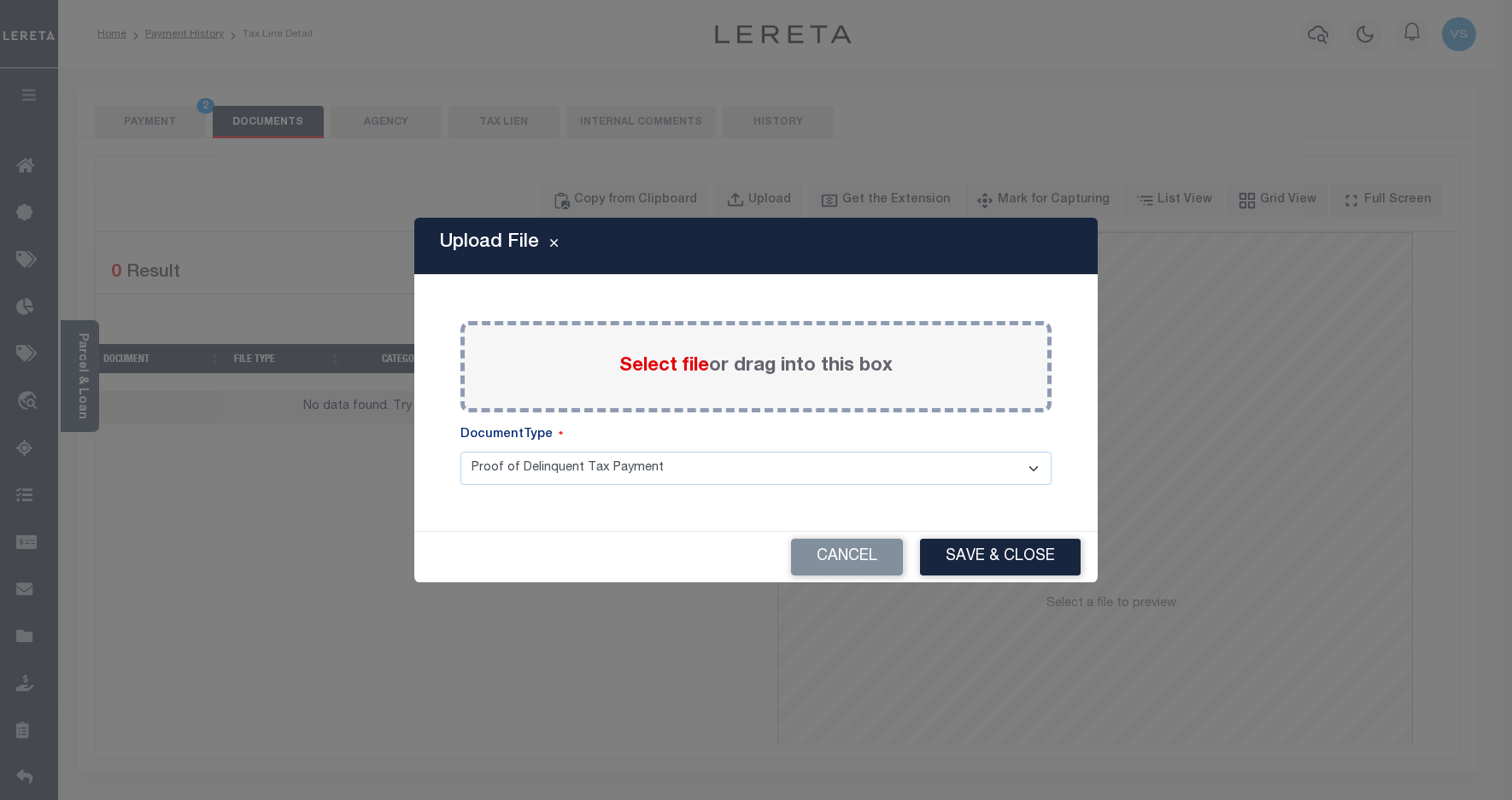
click at [628, 374] on span "Select file" at bounding box center [664, 366] width 90 height 19
click at [0, 0] on input "Select file or drag into this box" at bounding box center [0, 0] width 0 height 0
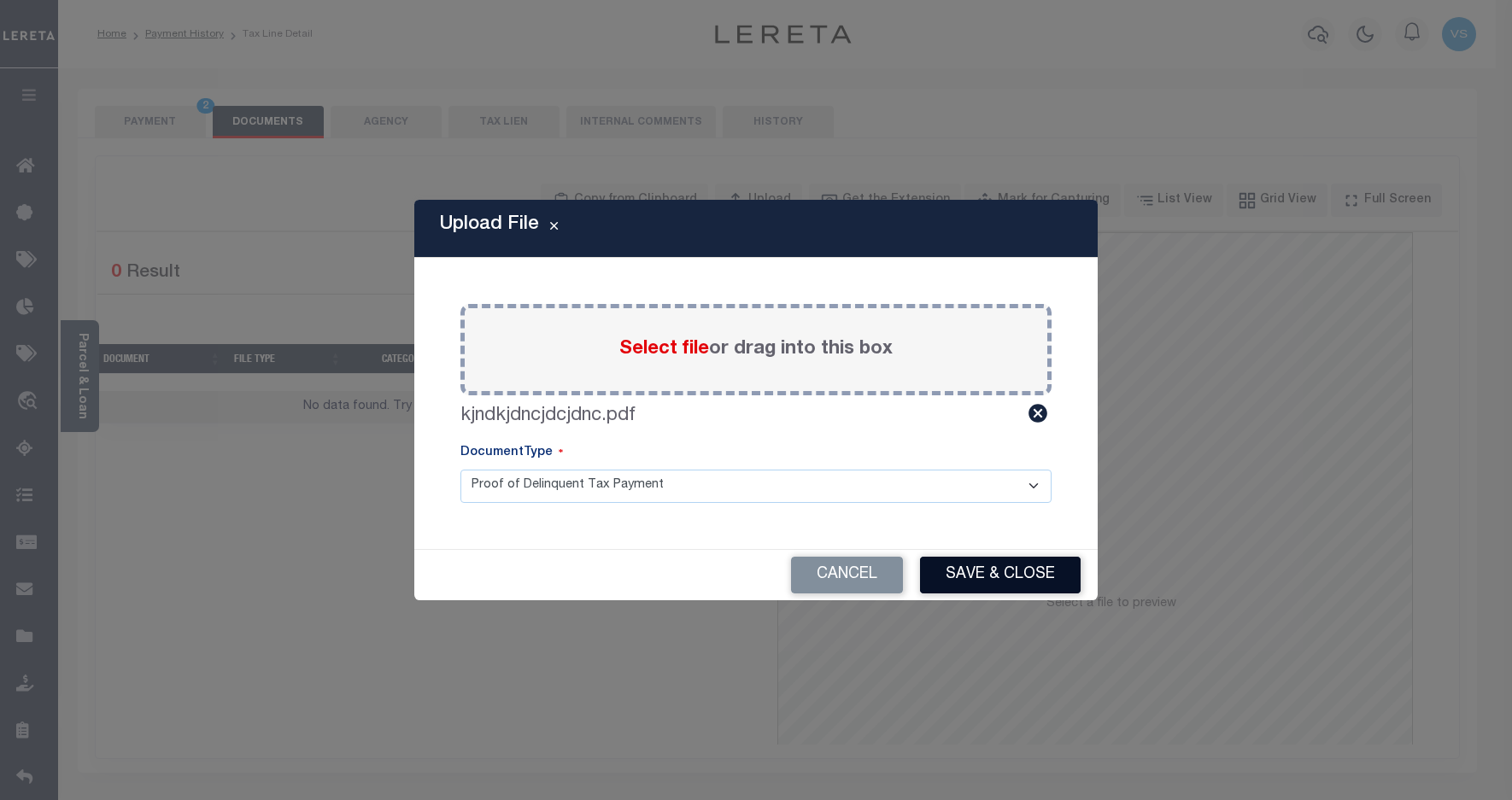
click at [972, 569] on button "Save & Close" at bounding box center [1000, 575] width 161 height 37
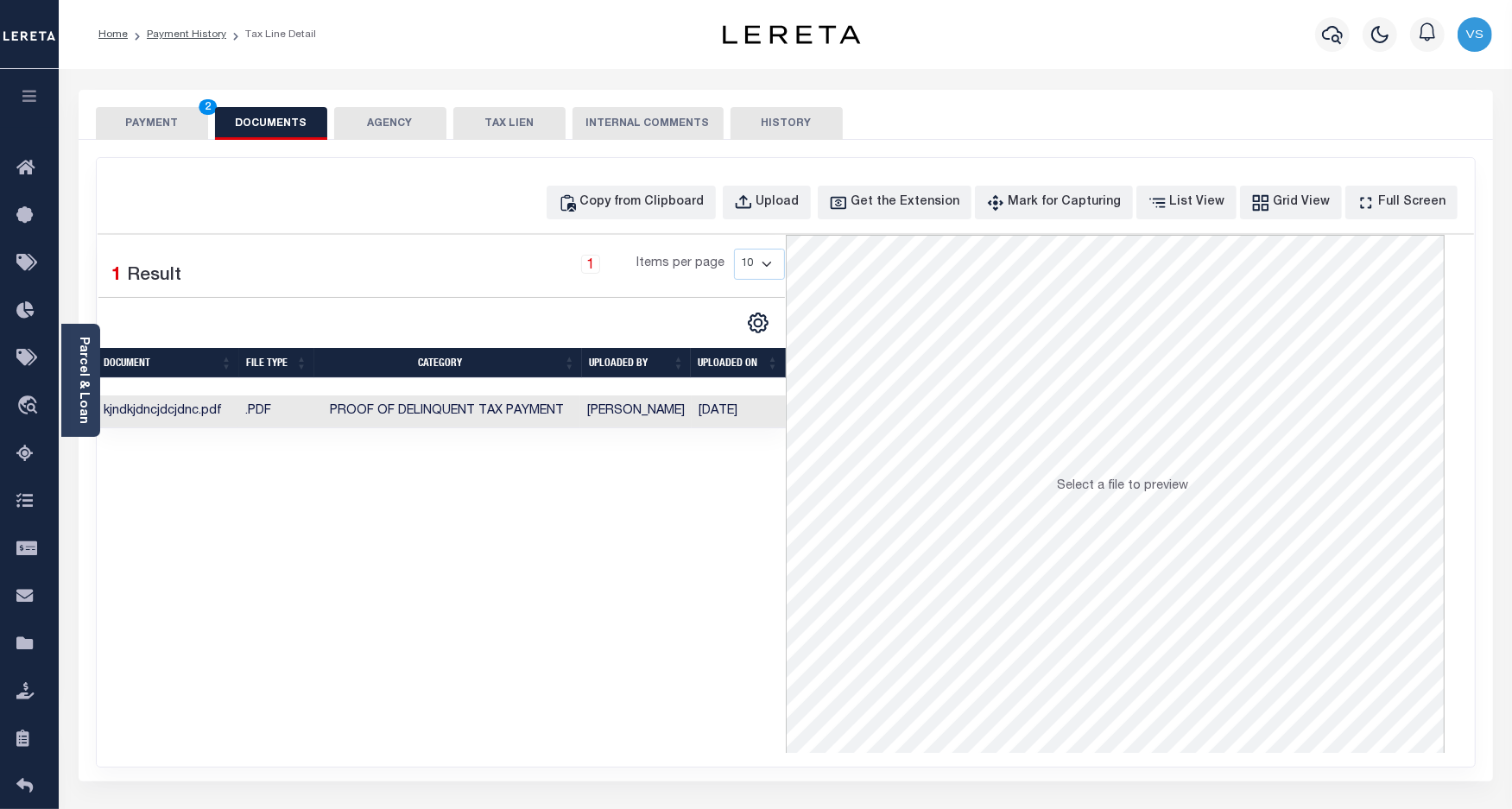
click at [144, 115] on button "PAYMENT 2" at bounding box center [152, 123] width 113 height 33
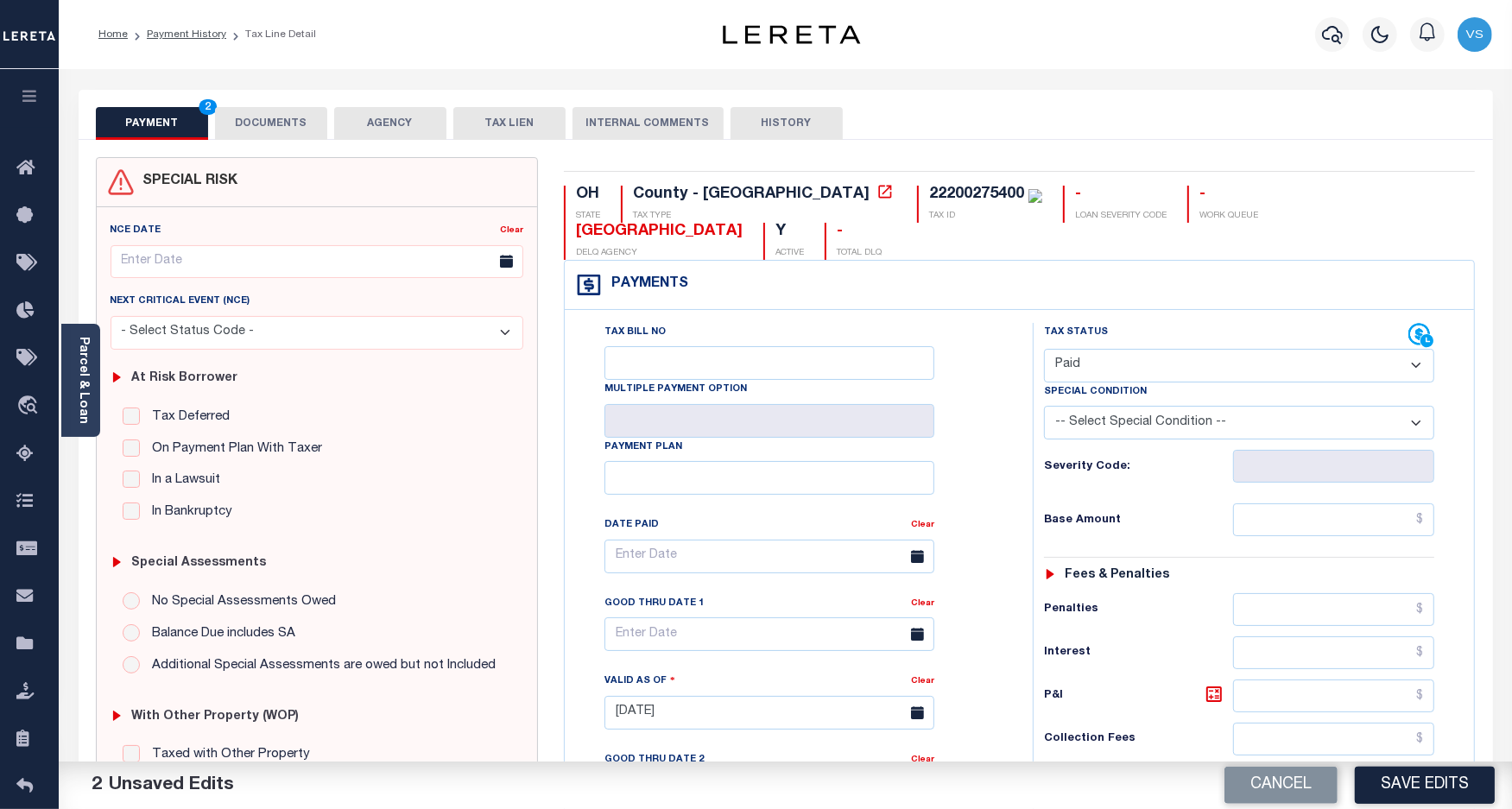
scroll to position [324, 0]
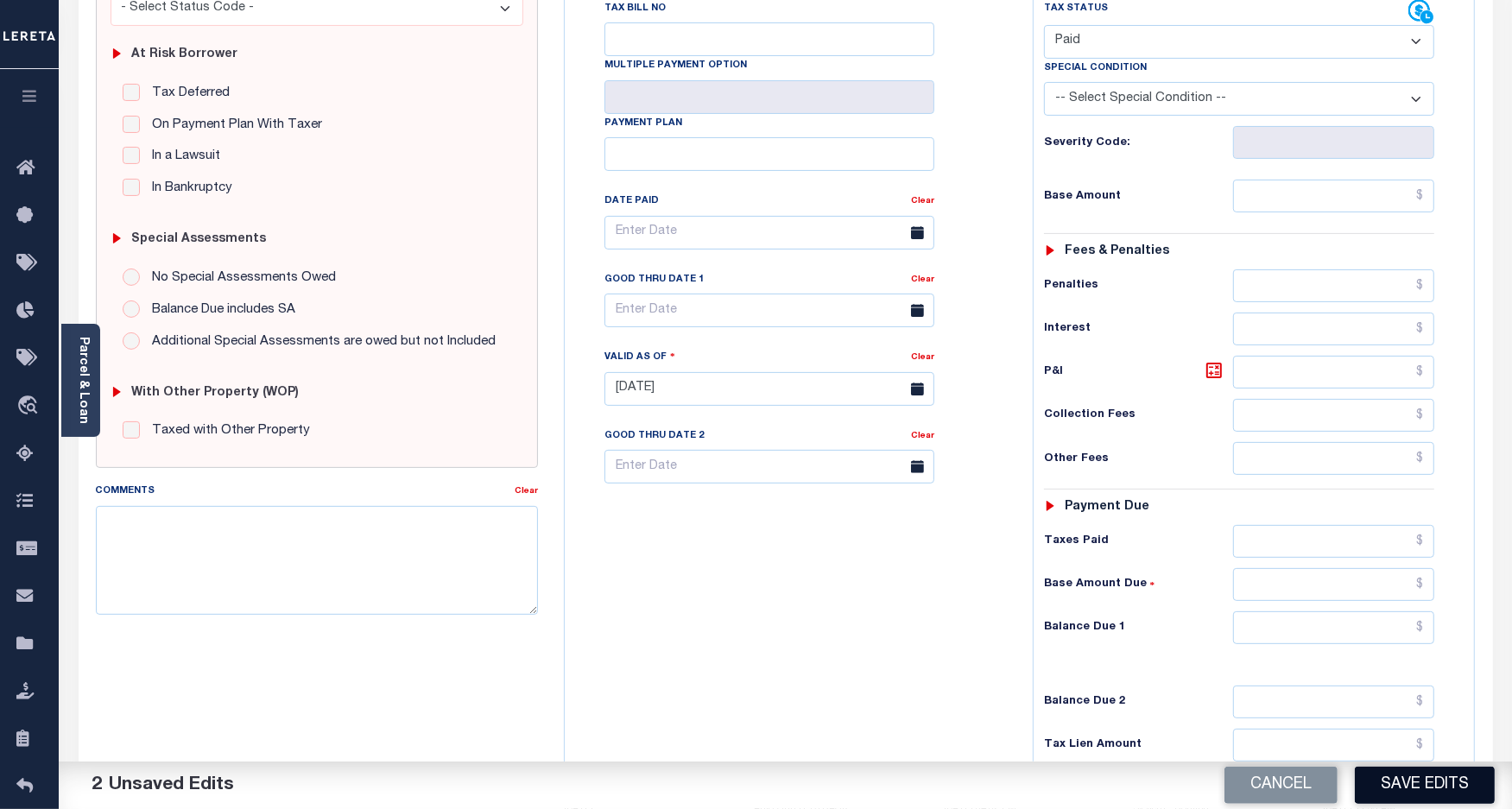
click at [1411, 789] on button "Save Edits" at bounding box center [1425, 785] width 140 height 37
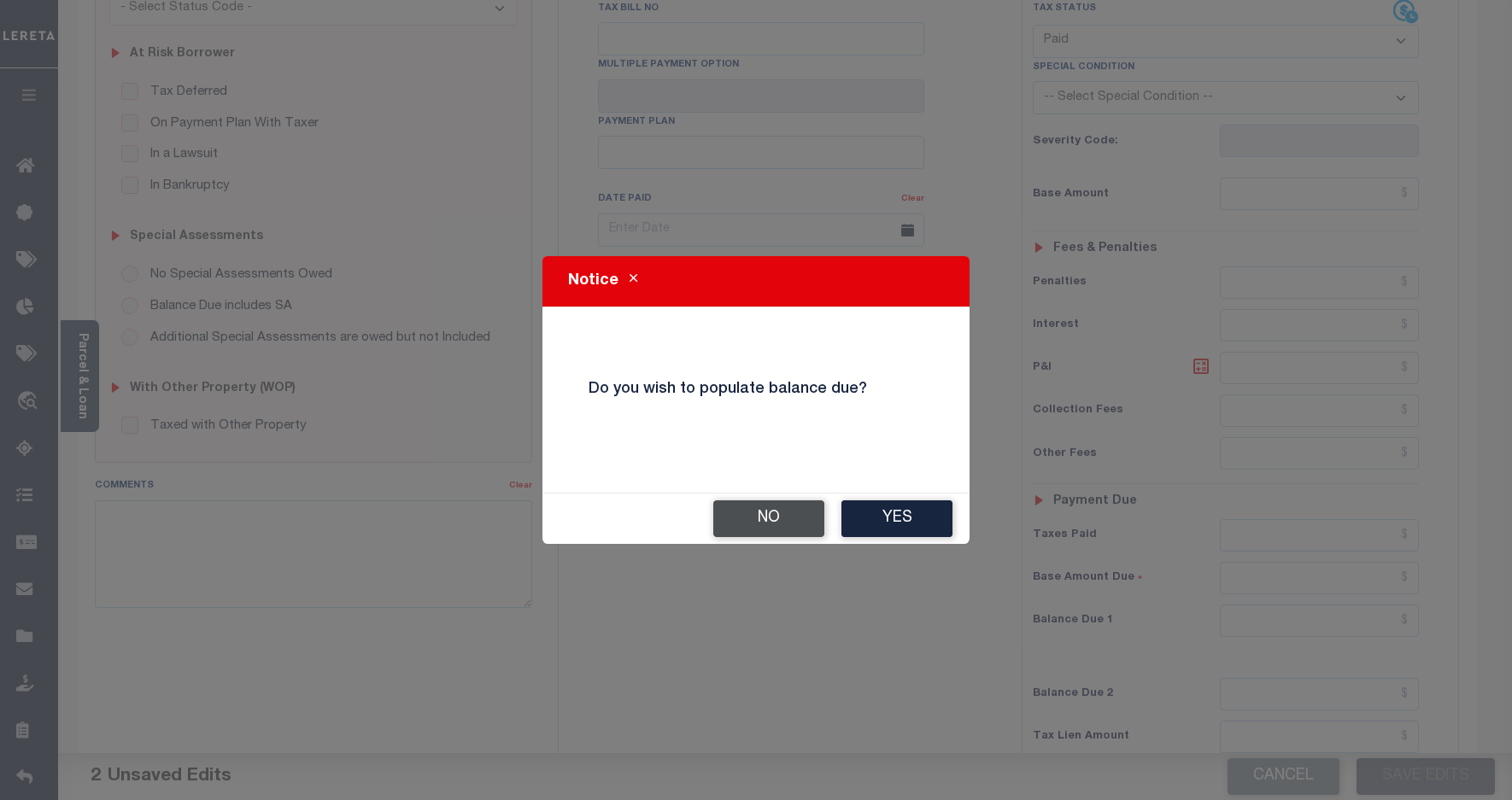
click at [788, 511] on button "No" at bounding box center [769, 518] width 111 height 37
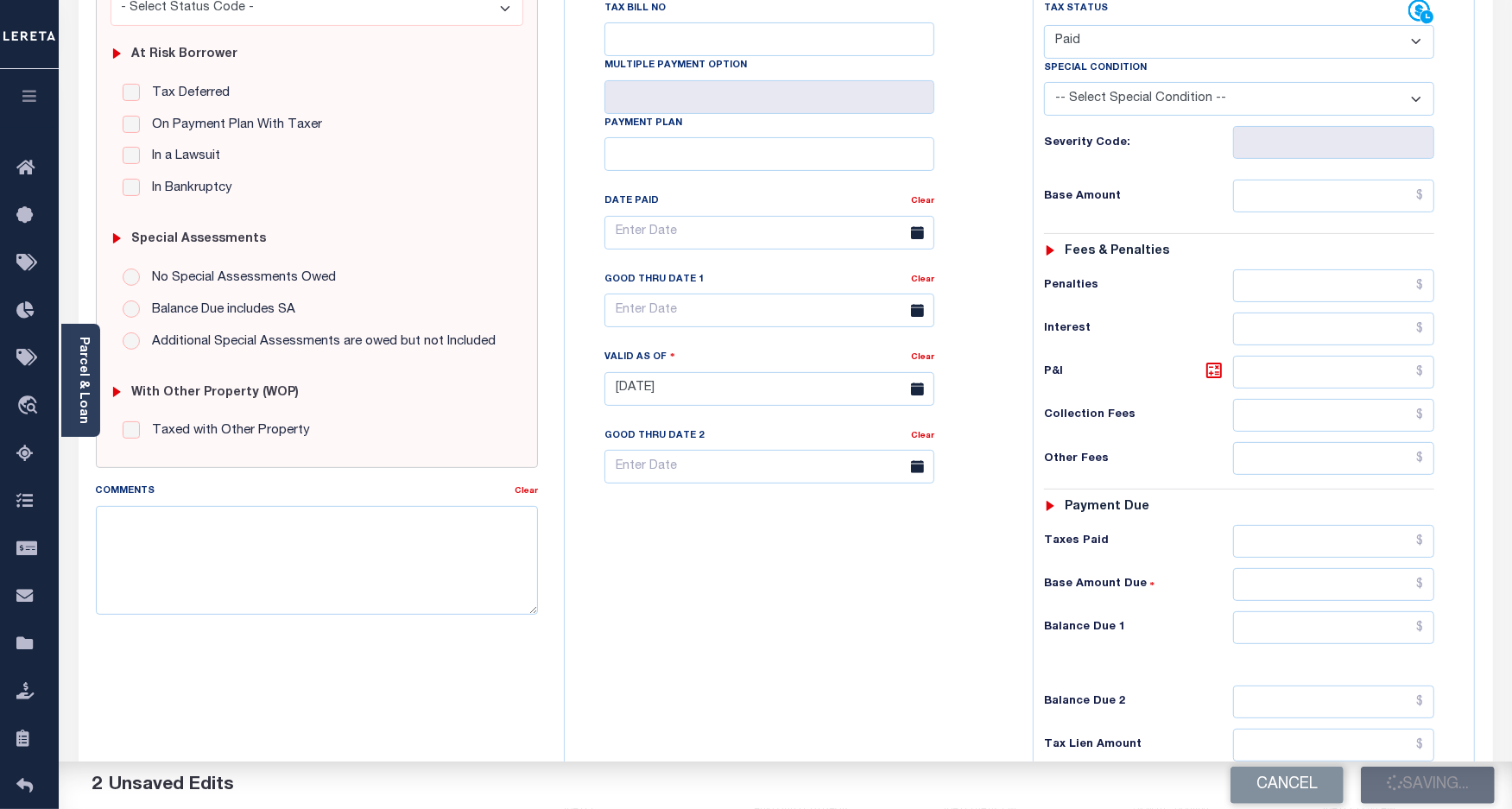
checkbox input "false"
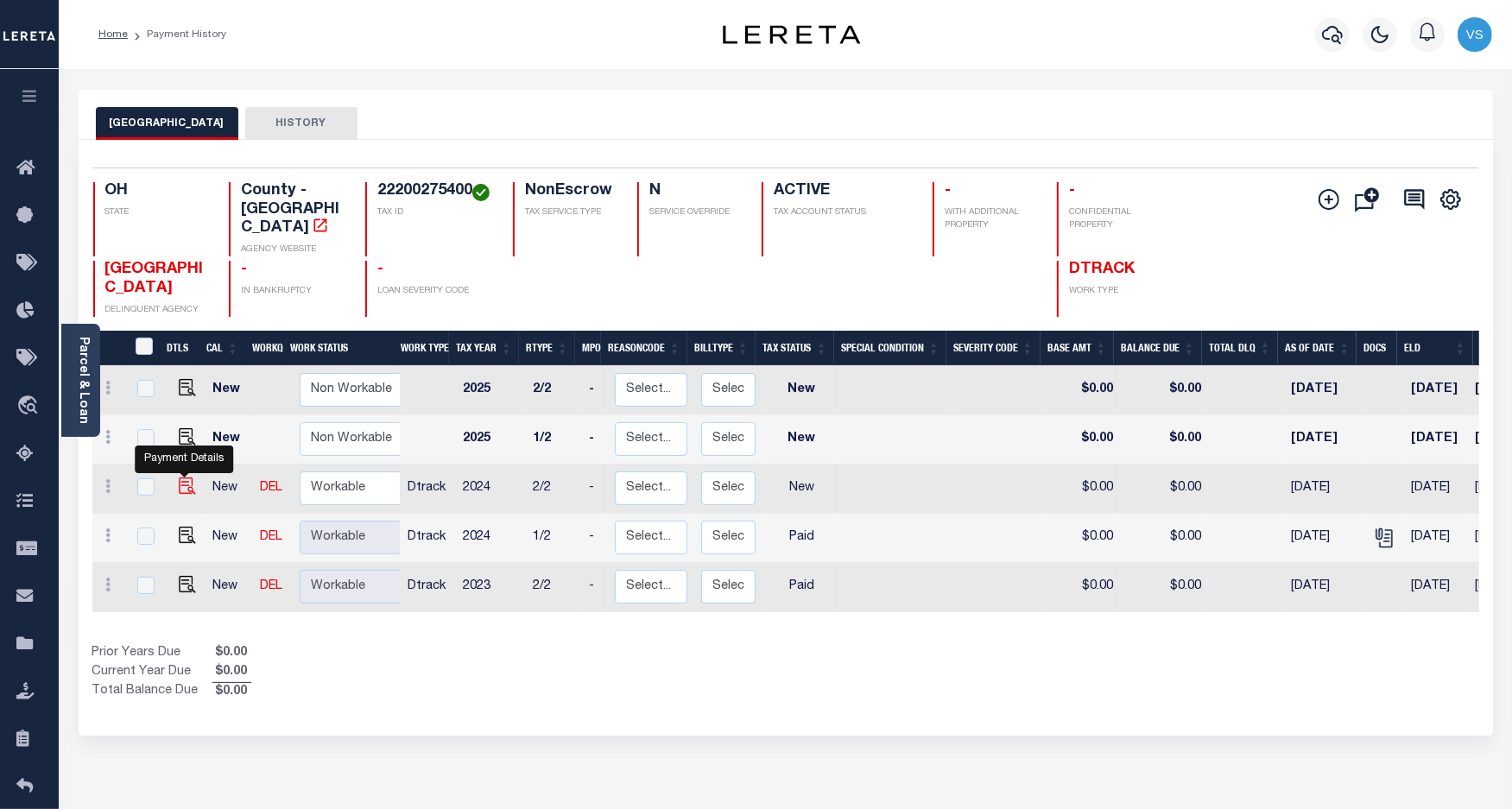
click at [186, 478] on img "" at bounding box center [187, 486] width 17 height 17
checkbox input "true"
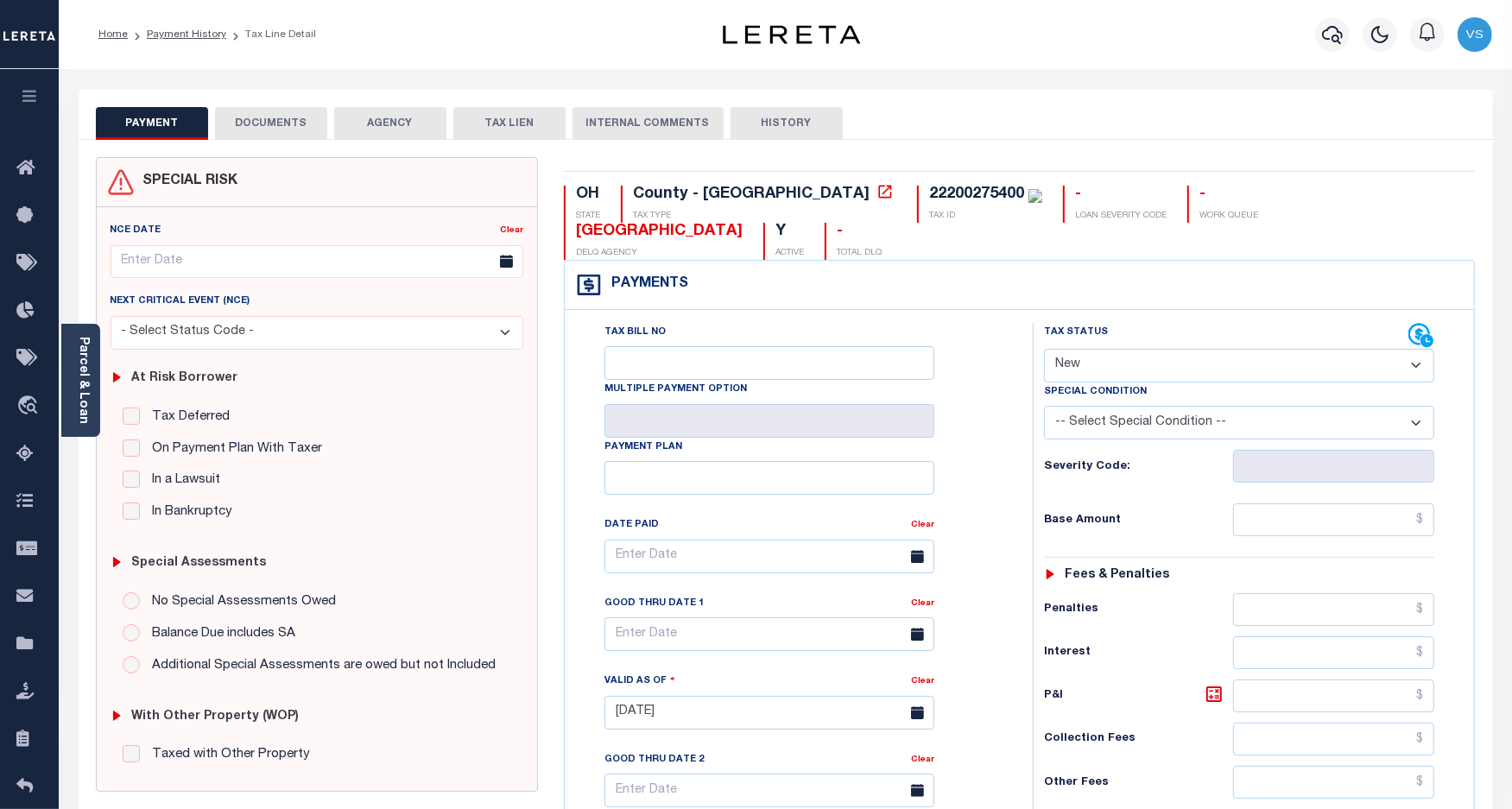
click at [1079, 349] on select "- Select Status Code - Open Due/Unpaid Paid Incomplete No Tax Due Internal Refu…" at bounding box center [1239, 365] width 391 height 34
select select "PYD"
click at [1044, 349] on select "- Select Status Code - Open Due/Unpaid Paid Incomplete No Tax Due Internal Refu…" at bounding box center [1239, 365] width 391 height 34
type input "[DATE]"
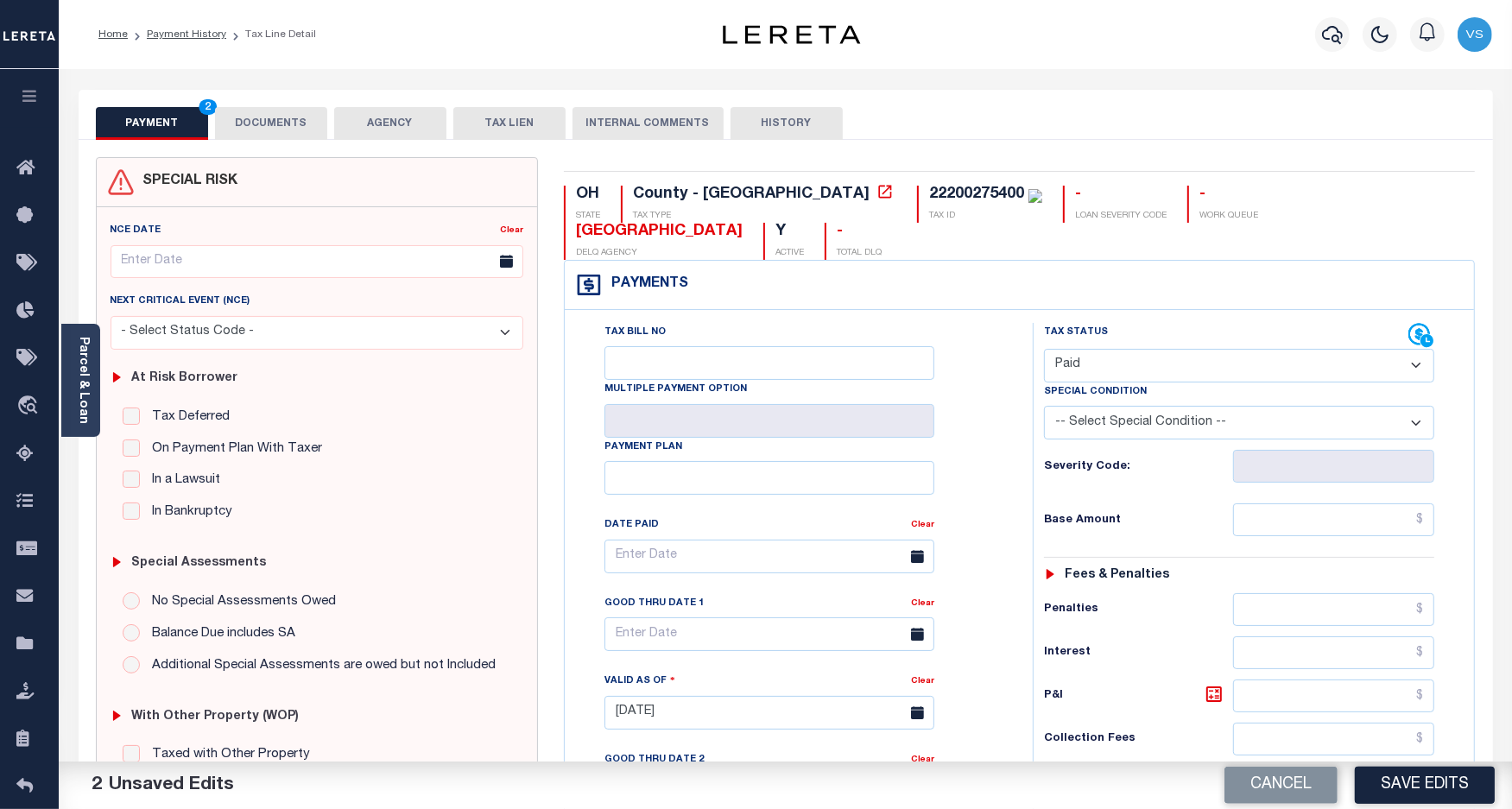
click at [274, 126] on button "DOCUMENTS" at bounding box center [271, 123] width 113 height 33
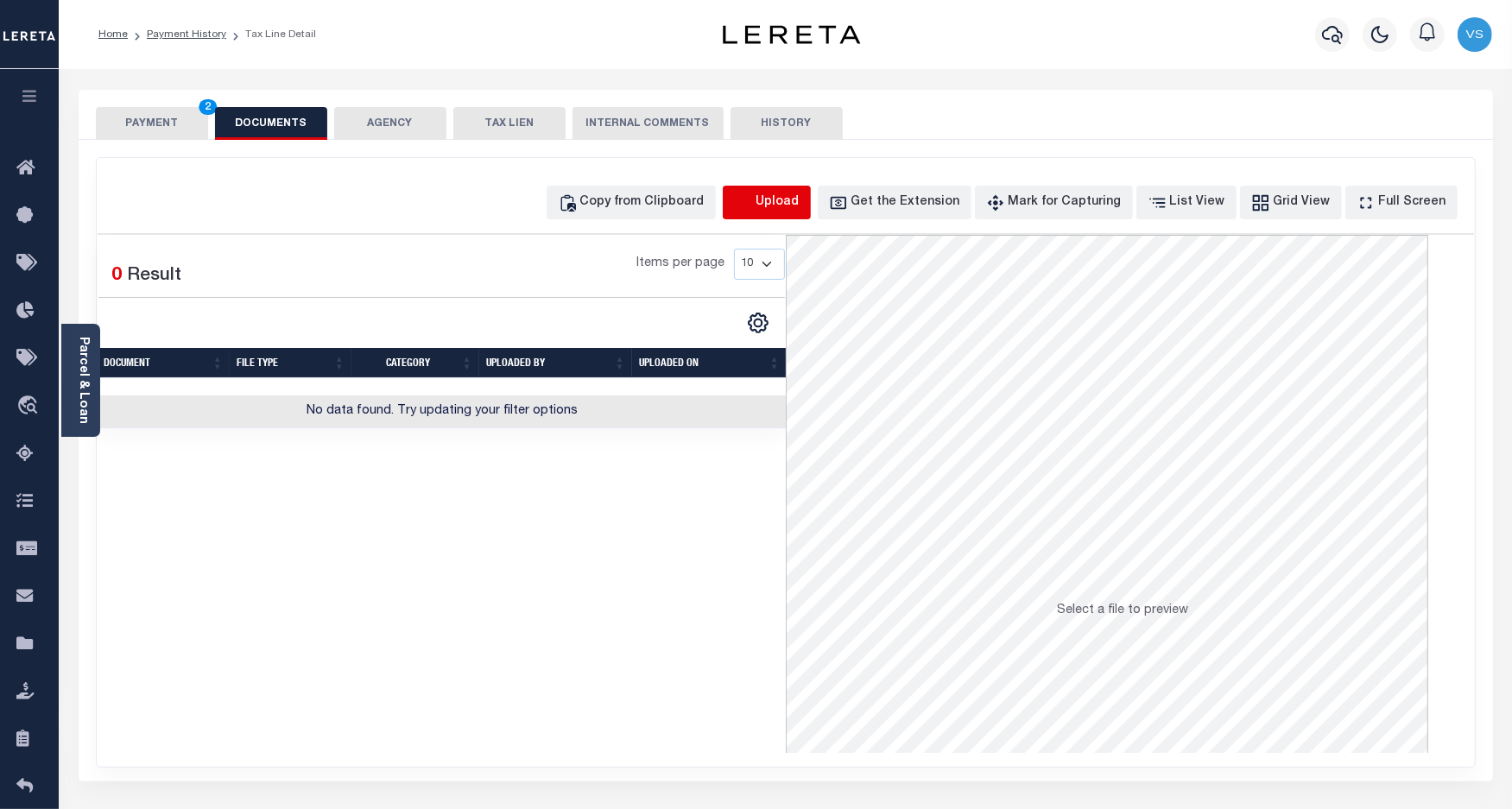
click at [753, 210] on icon "button" at bounding box center [743, 202] width 19 height 19
select select "POP"
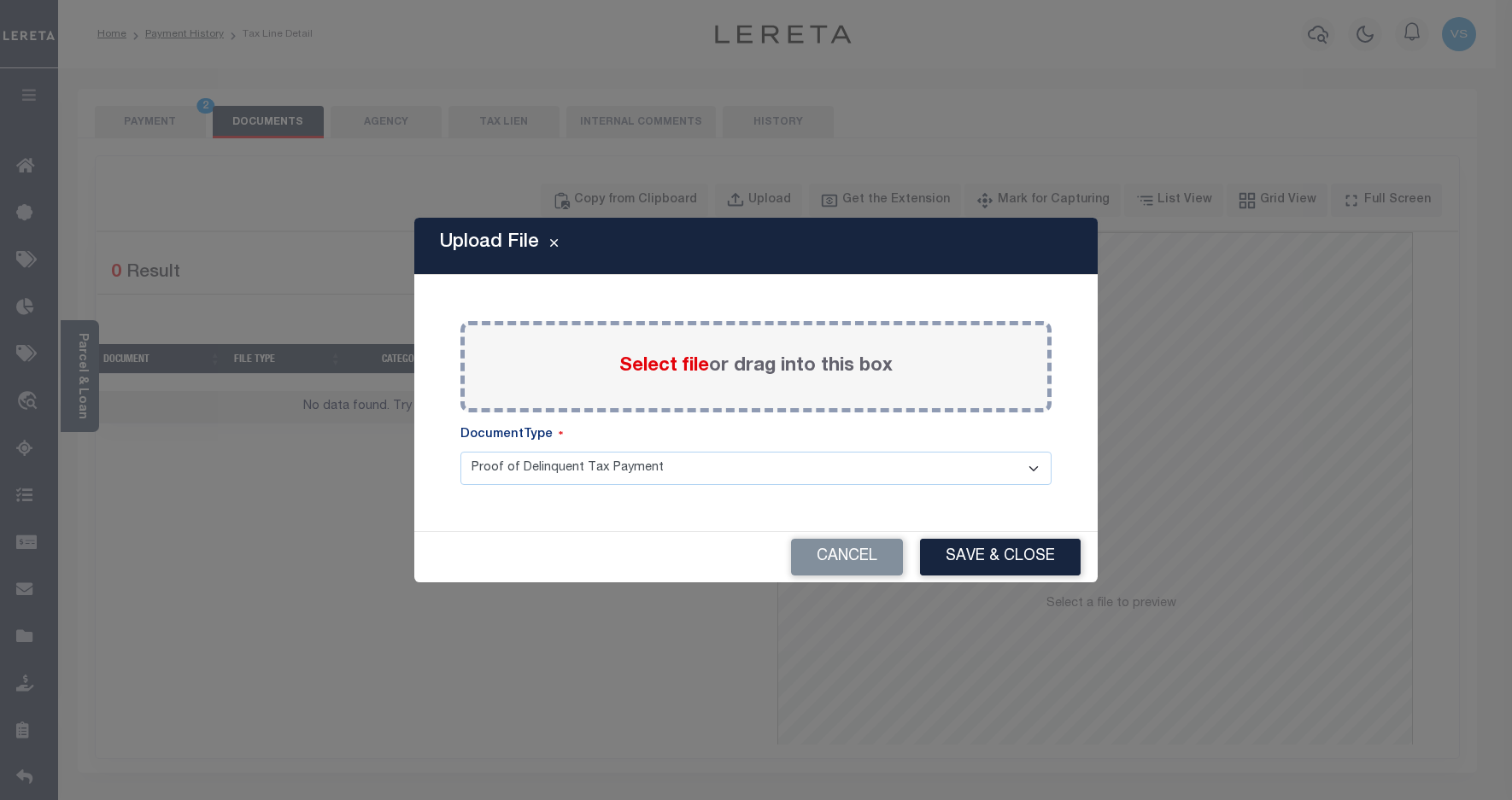
click at [659, 374] on span "Select file" at bounding box center [664, 366] width 90 height 19
click at [0, 0] on input "Select file or drag into this box" at bounding box center [0, 0] width 0 height 0
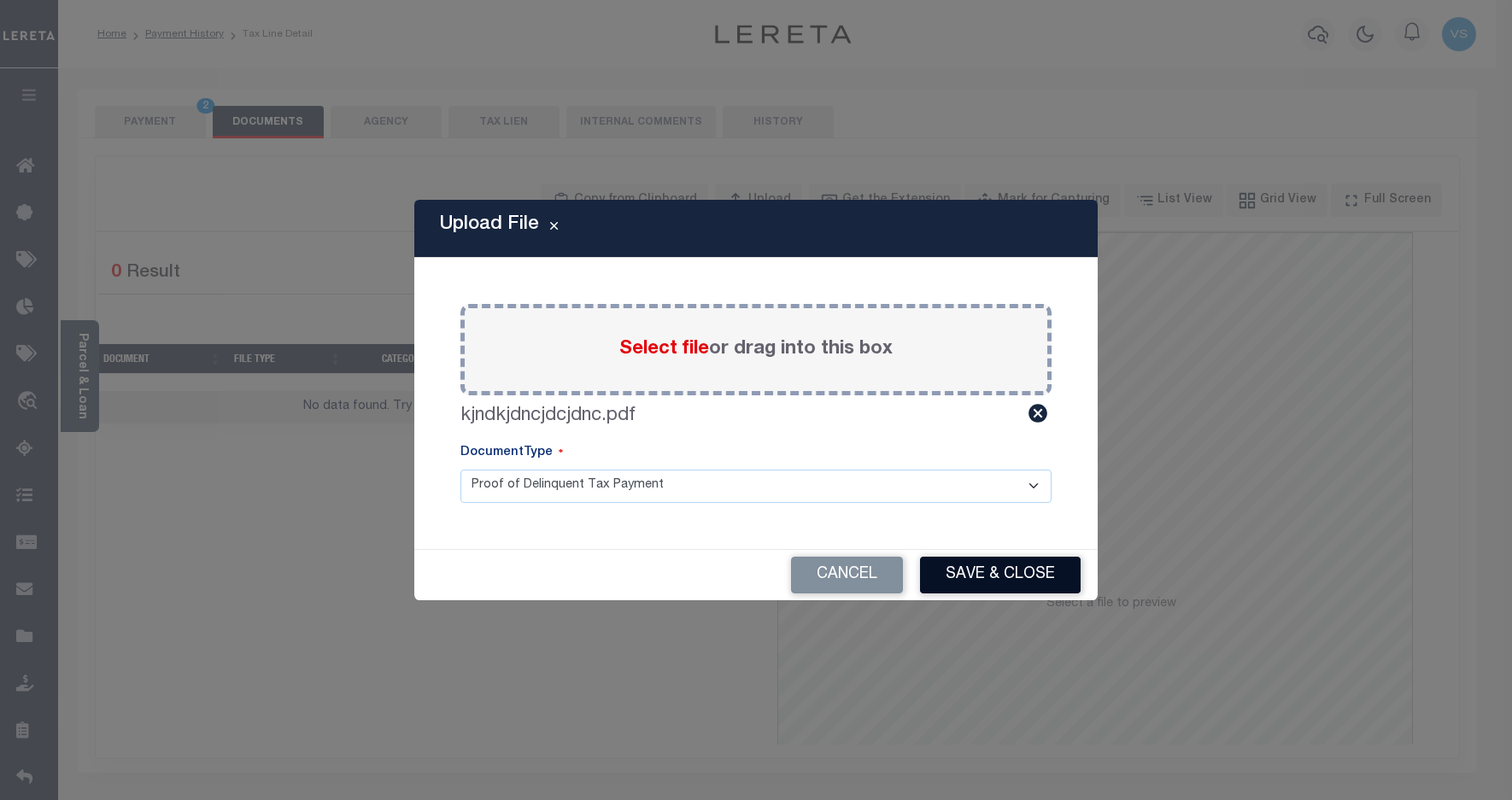
click at [954, 577] on button "Save & Close" at bounding box center [1000, 575] width 161 height 37
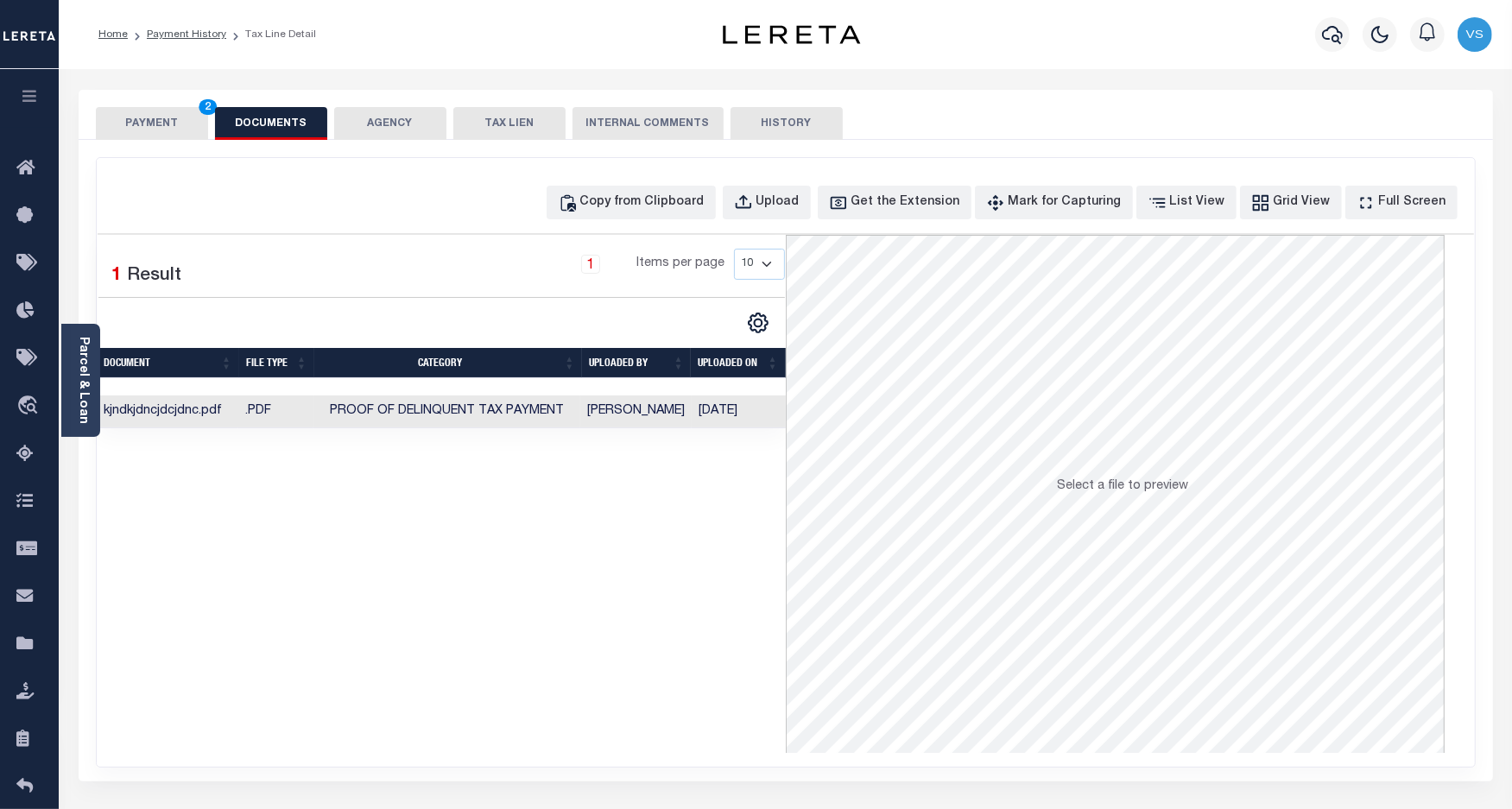
click at [162, 131] on button "PAYMENT 2" at bounding box center [152, 123] width 113 height 33
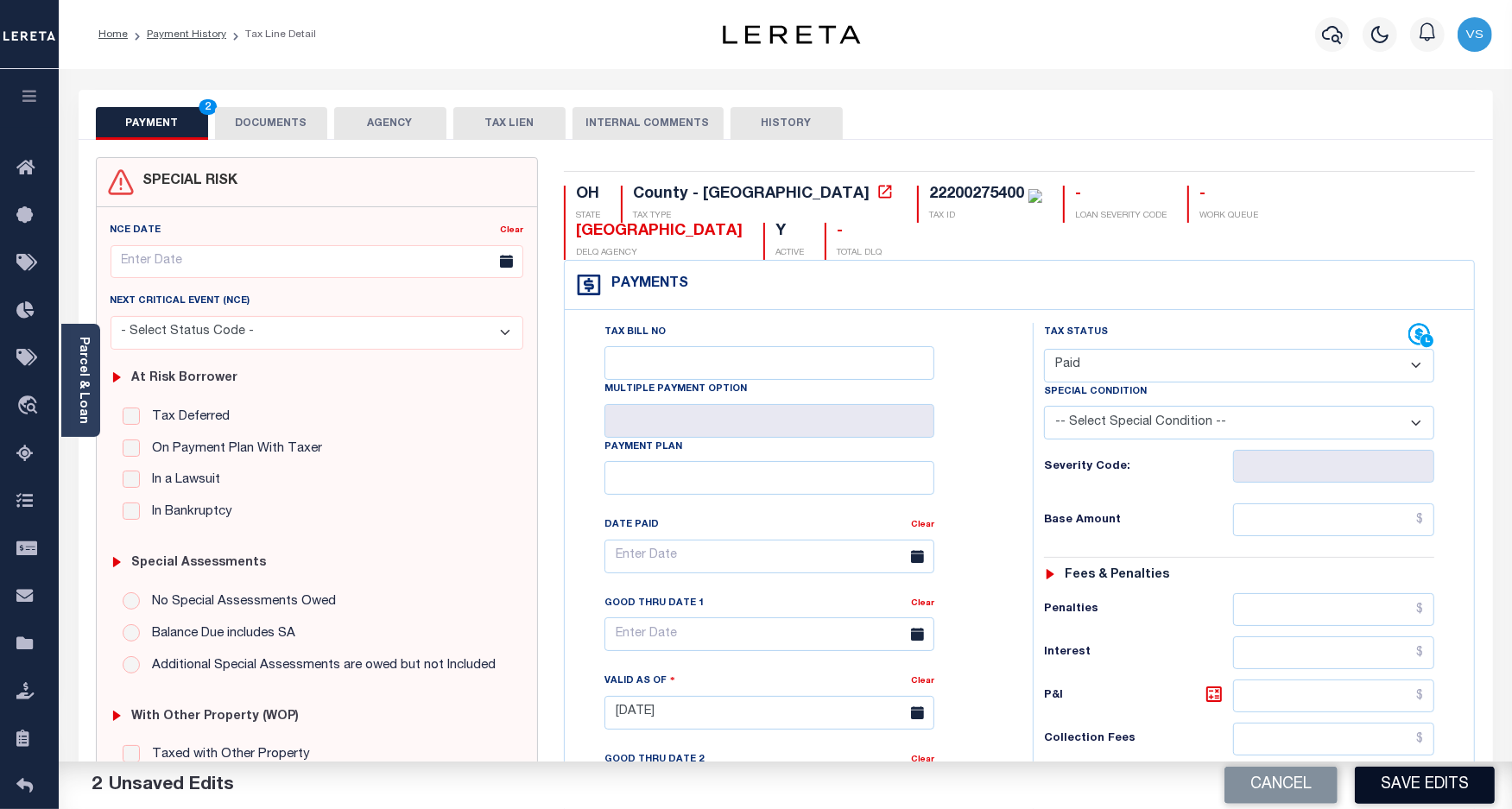
click at [1377, 774] on button "Save Edits" at bounding box center [1425, 785] width 140 height 37
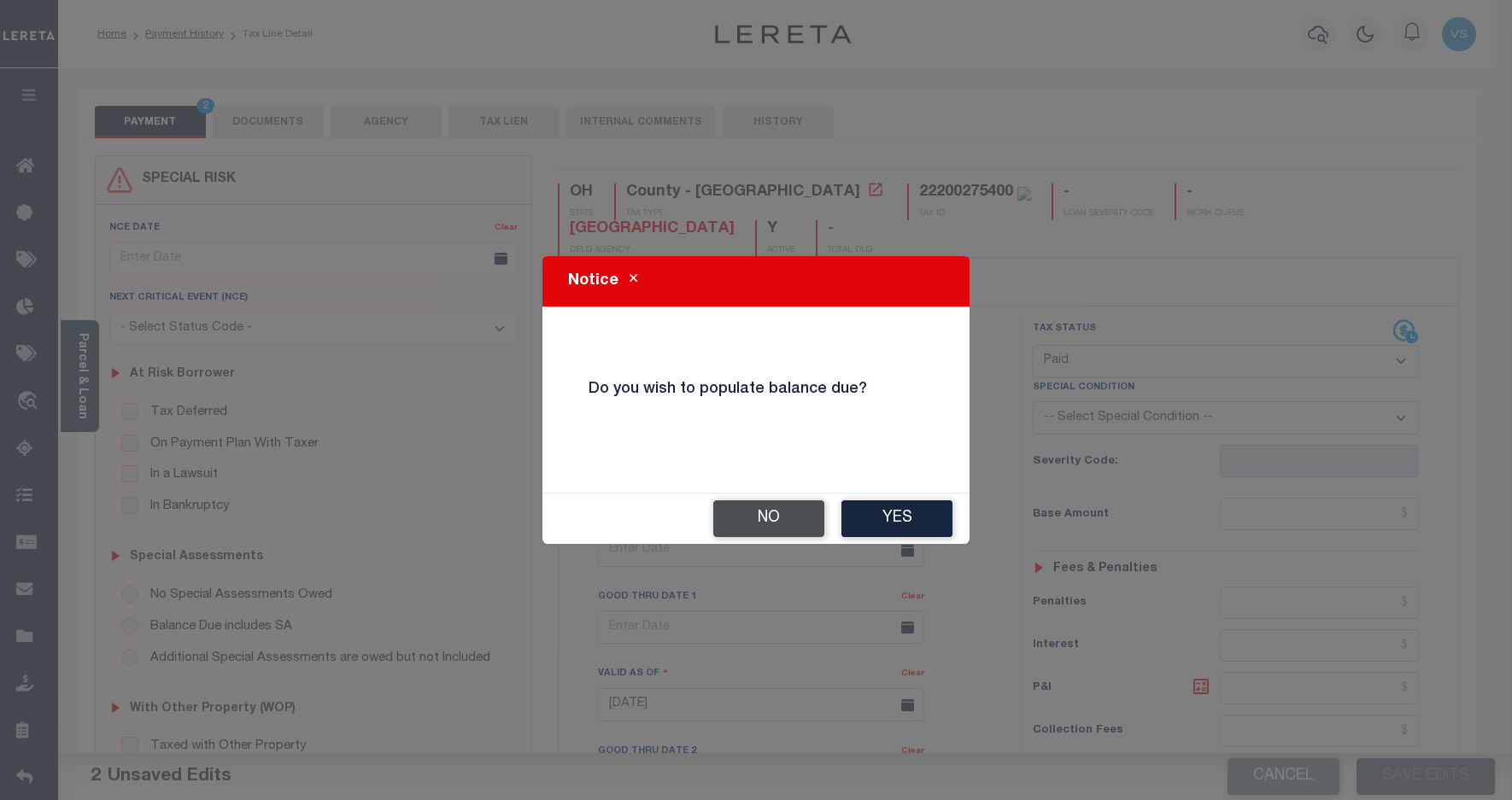
click at [754, 518] on button "No" at bounding box center [769, 518] width 111 height 37
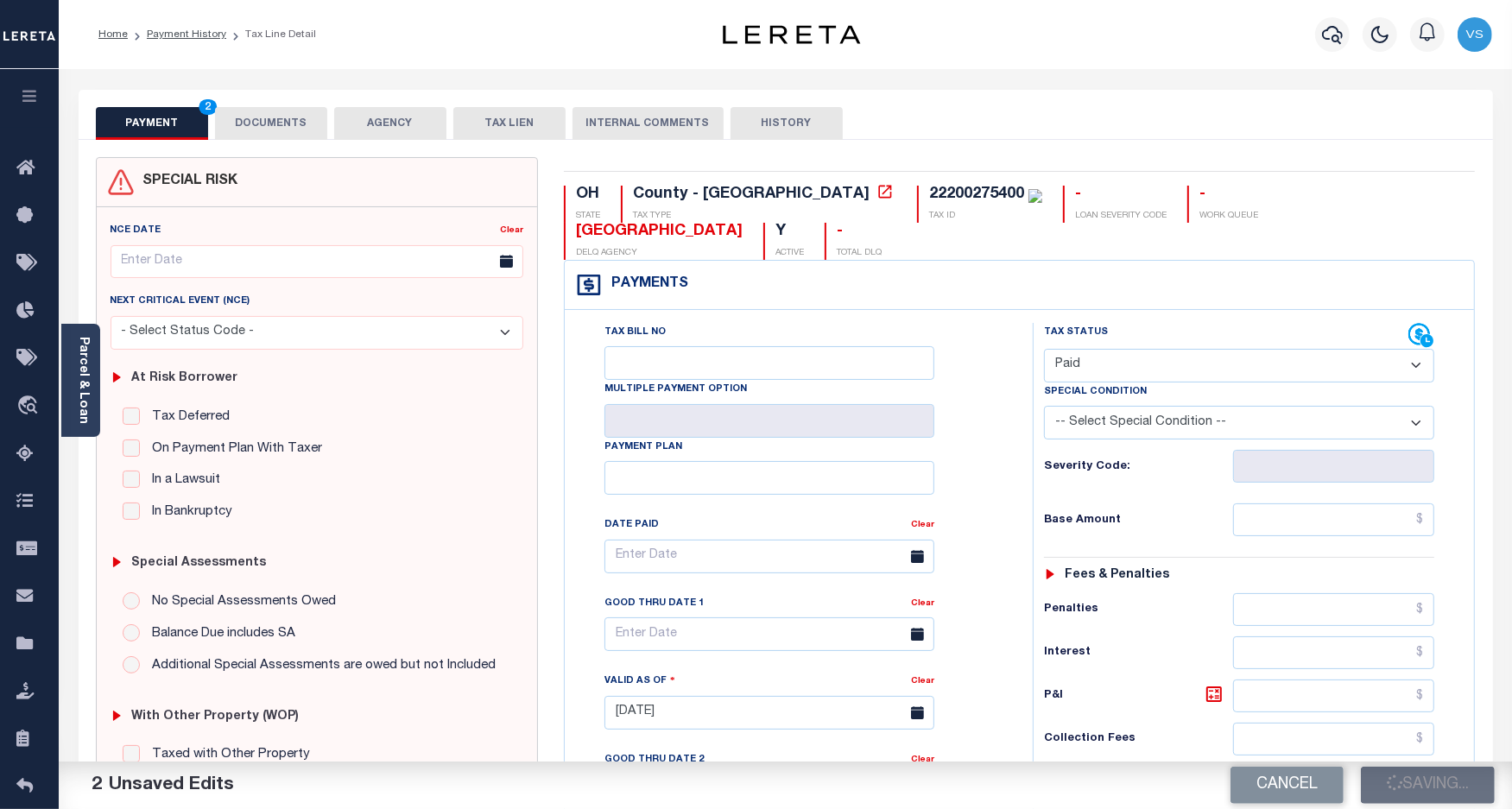
checkbox input "false"
